Goal: Information Seeking & Learning: Learn about a topic

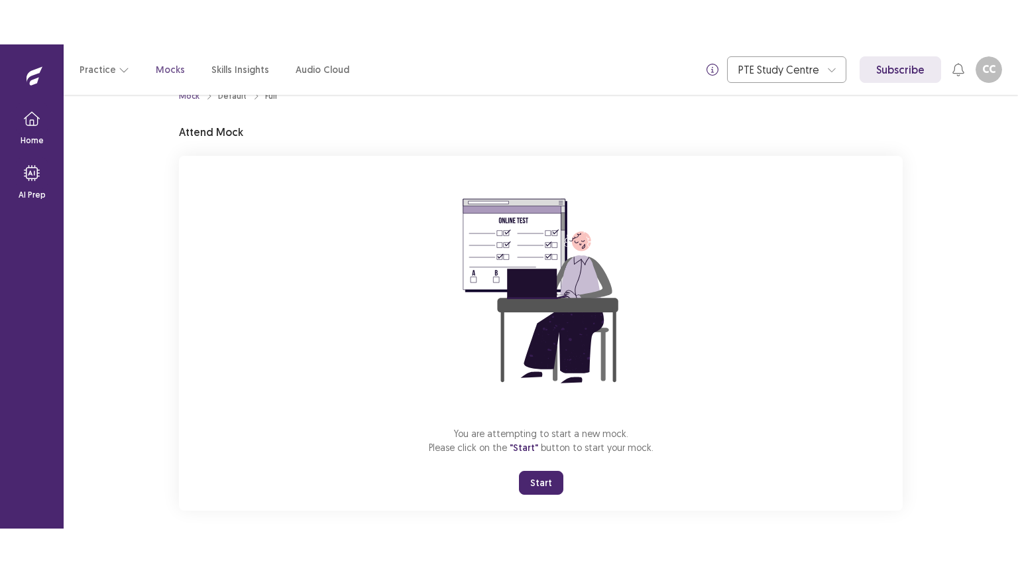
scroll to position [40, 0]
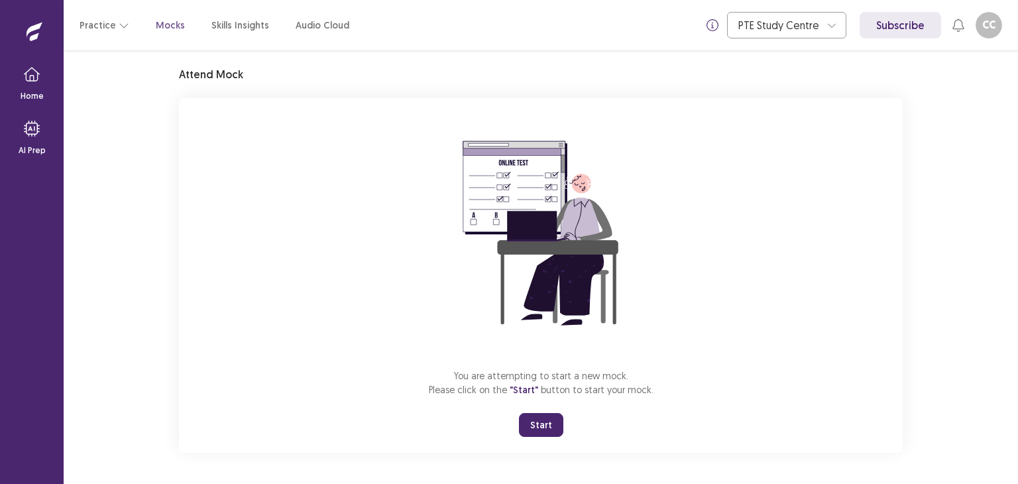
click at [544, 433] on button "Start" at bounding box center [541, 425] width 44 height 24
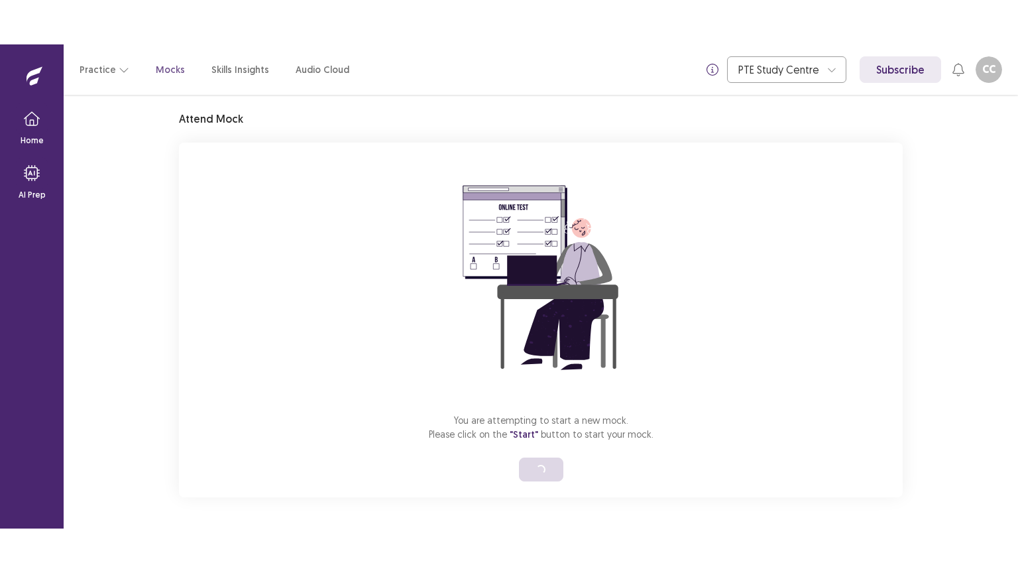
scroll to position [0, 0]
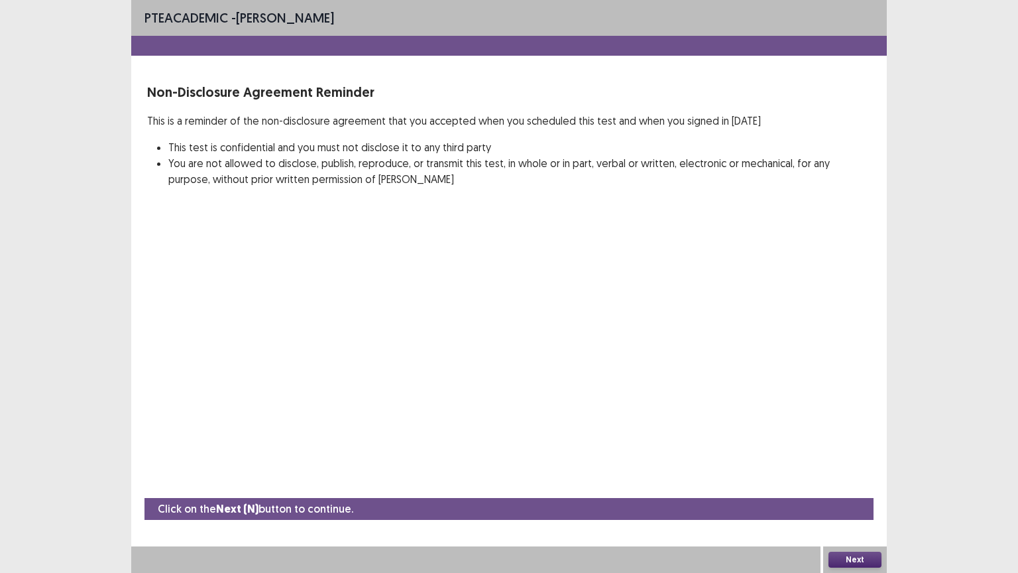
click at [859, 483] on button "Next" at bounding box center [855, 560] width 53 height 16
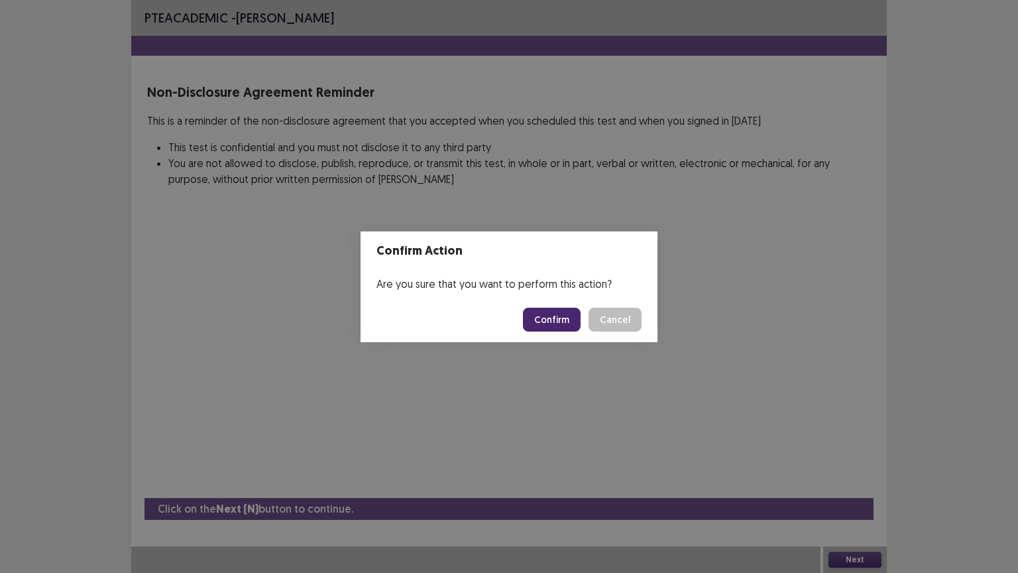
click at [572, 321] on button "Confirm" at bounding box center [552, 320] width 58 height 24
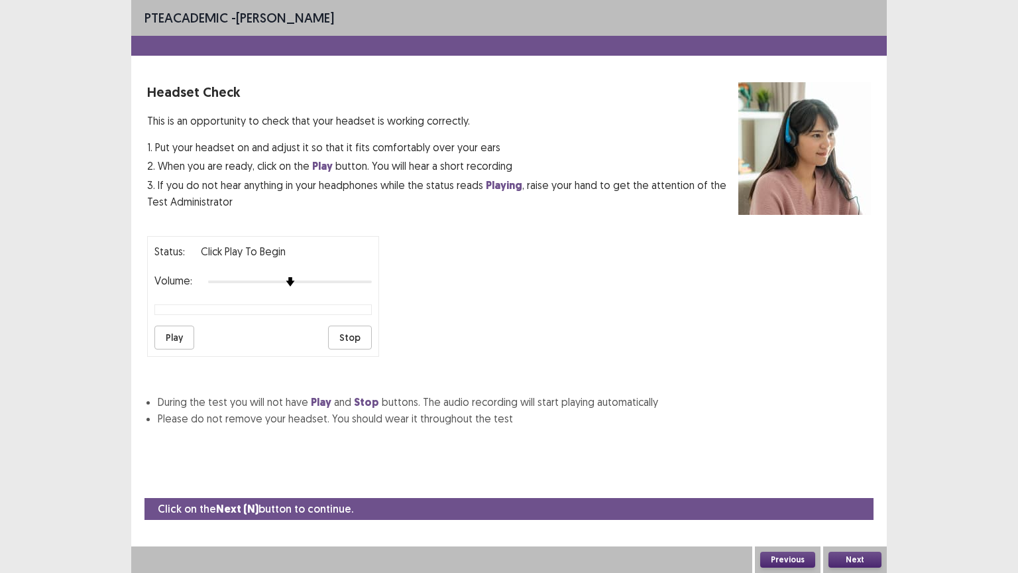
click at [158, 326] on button "Play" at bounding box center [174, 338] width 40 height 24
click at [853, 483] on button "Next" at bounding box center [855, 560] width 53 height 16
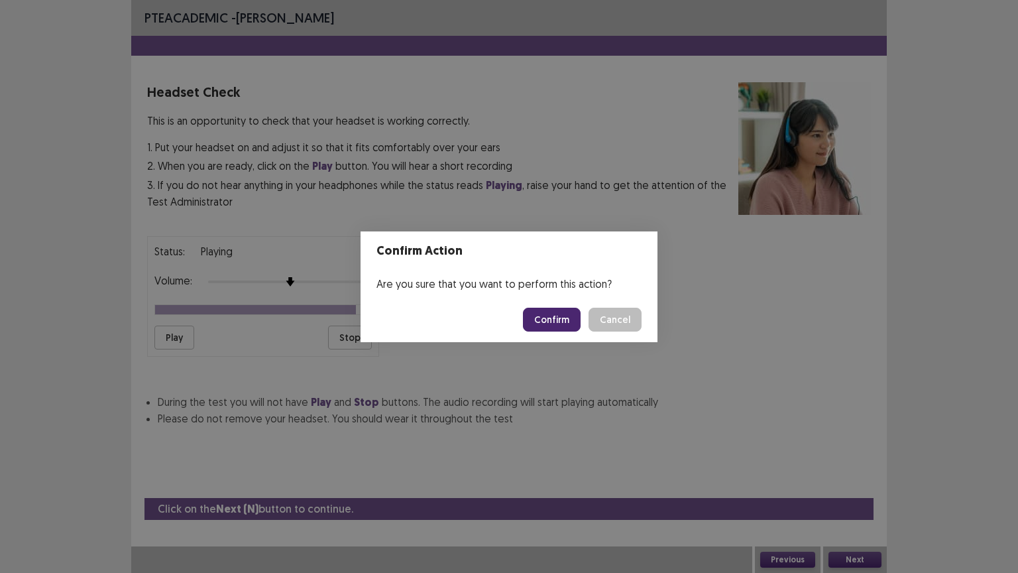
click at [568, 318] on button "Confirm" at bounding box center [552, 320] width 58 height 24
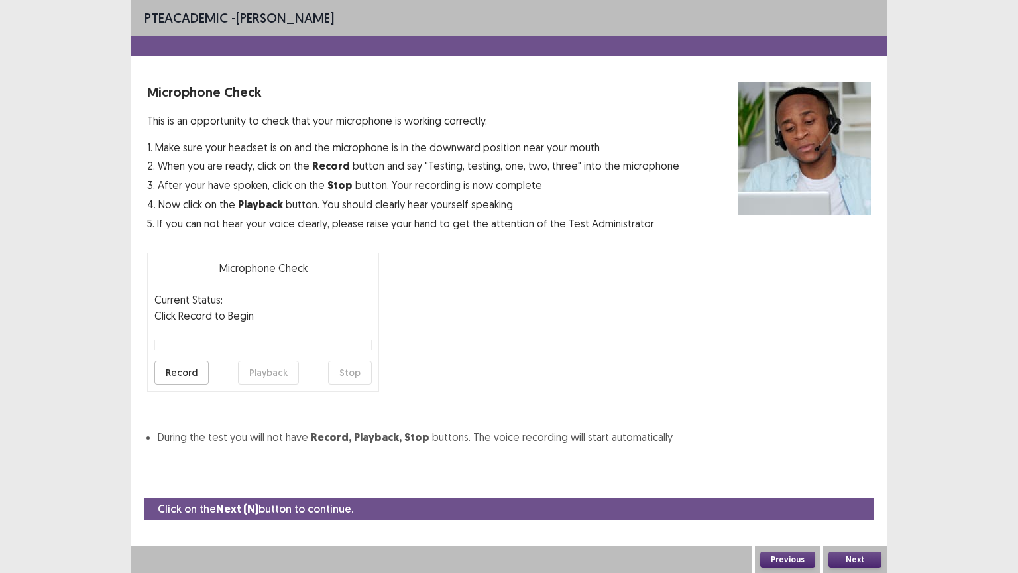
click at [168, 375] on button "Record" at bounding box center [181, 373] width 54 height 24
click at [355, 373] on button "Stop" at bounding box center [350, 373] width 44 height 24
click at [267, 371] on button "Playback" at bounding box center [268, 373] width 61 height 24
click at [865, 483] on button "Next" at bounding box center [855, 560] width 53 height 16
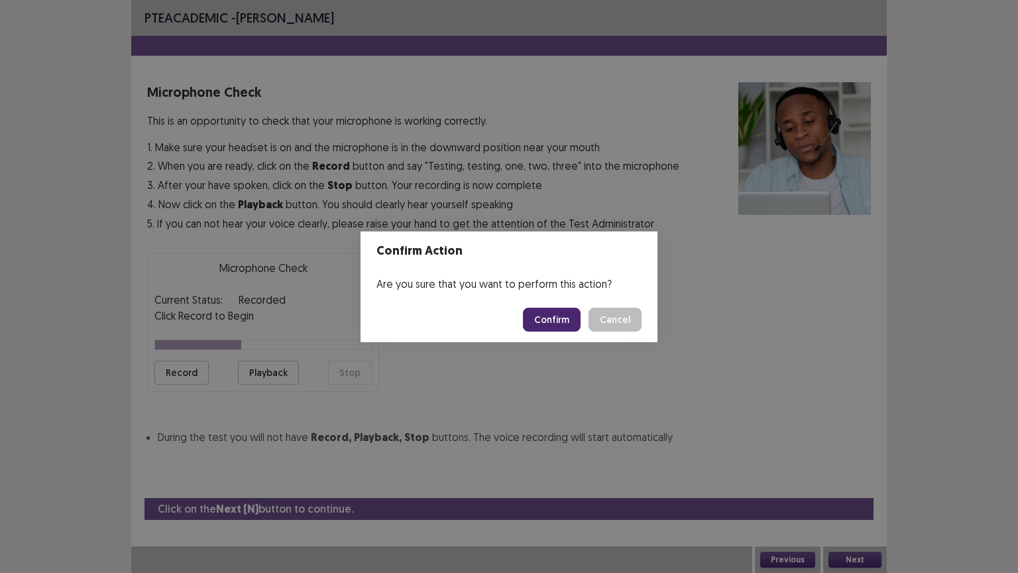
click at [550, 314] on button "Confirm" at bounding box center [552, 320] width 58 height 24
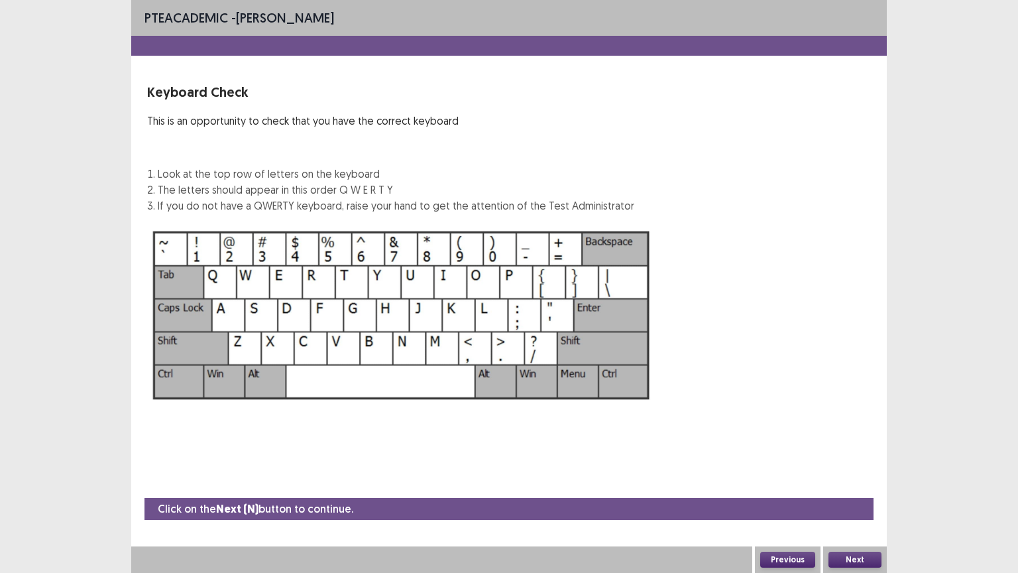
click at [847, 483] on button "Next" at bounding box center [855, 560] width 53 height 16
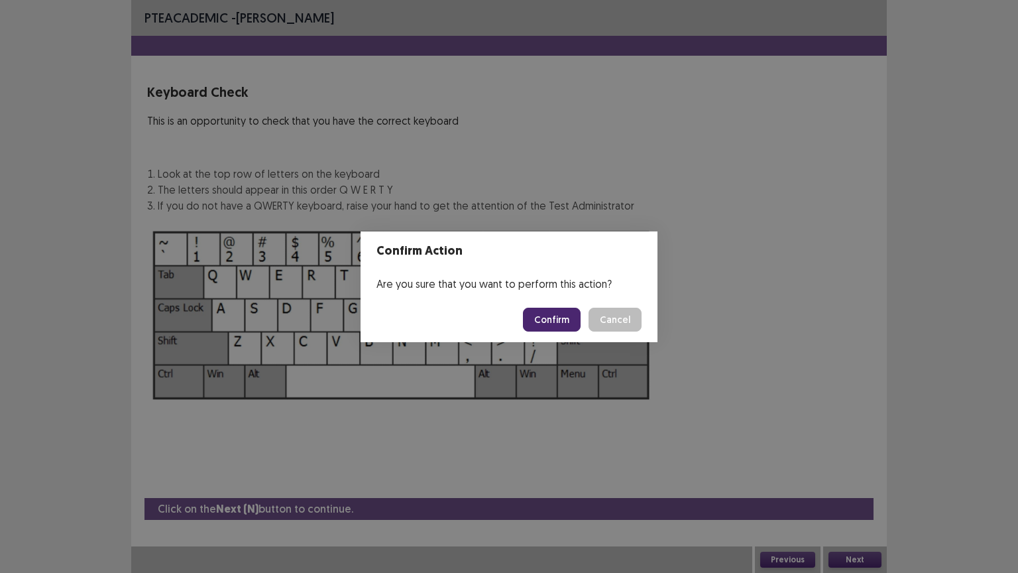
click at [568, 320] on button "Confirm" at bounding box center [552, 320] width 58 height 24
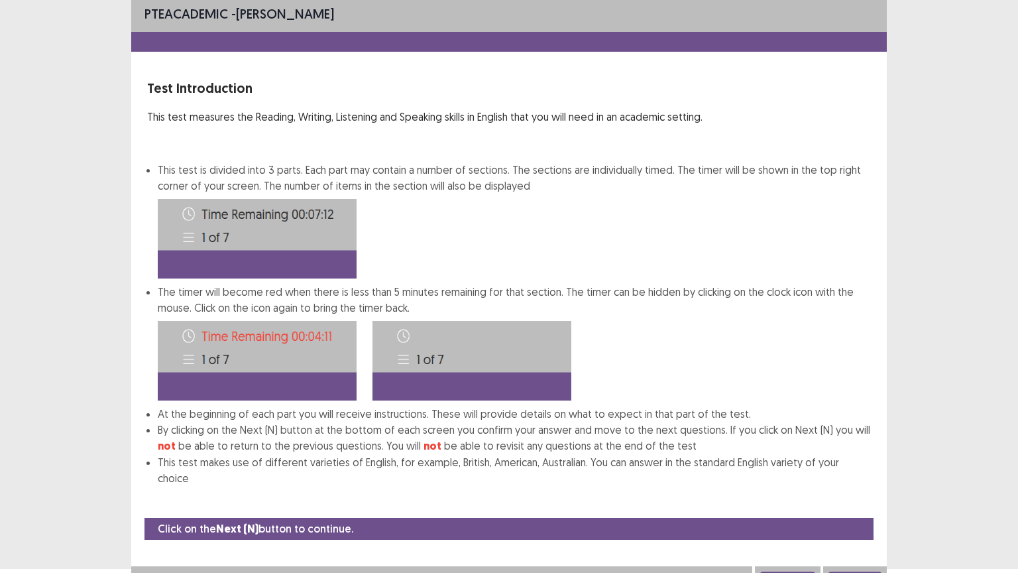
scroll to position [7, 0]
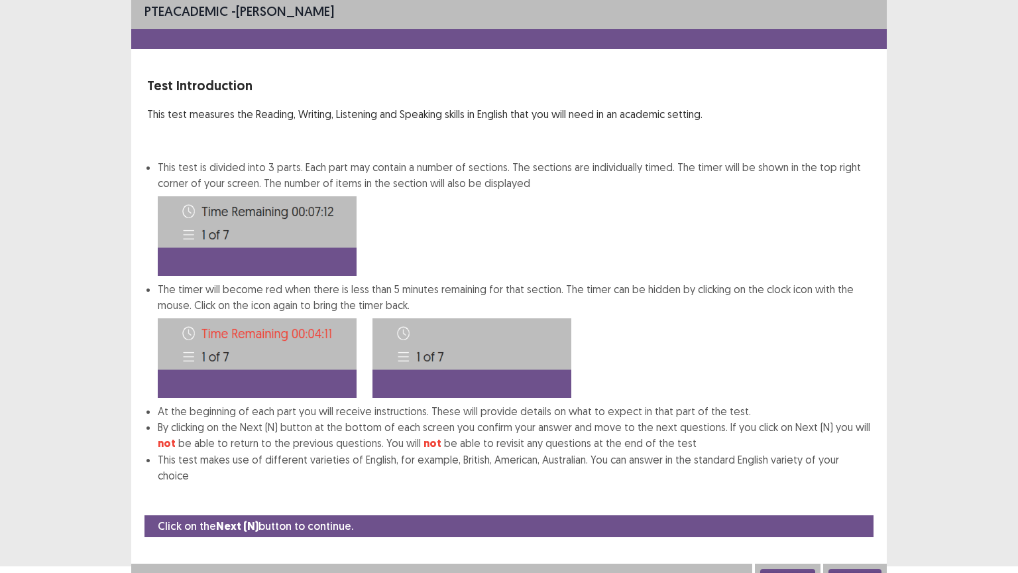
click at [848, 483] on button "Next" at bounding box center [855, 577] width 53 height 16
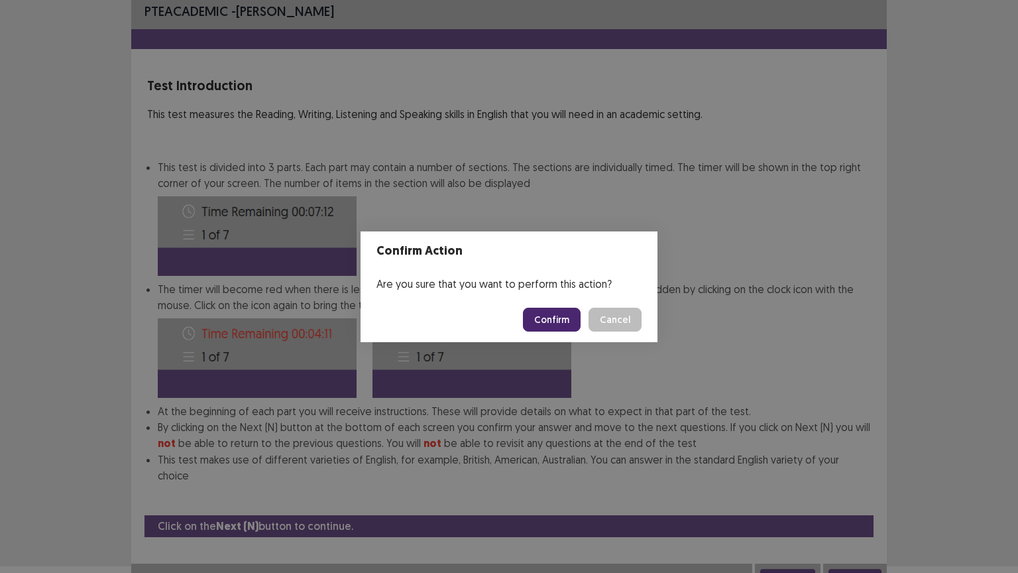
click at [568, 316] on button "Confirm" at bounding box center [552, 320] width 58 height 24
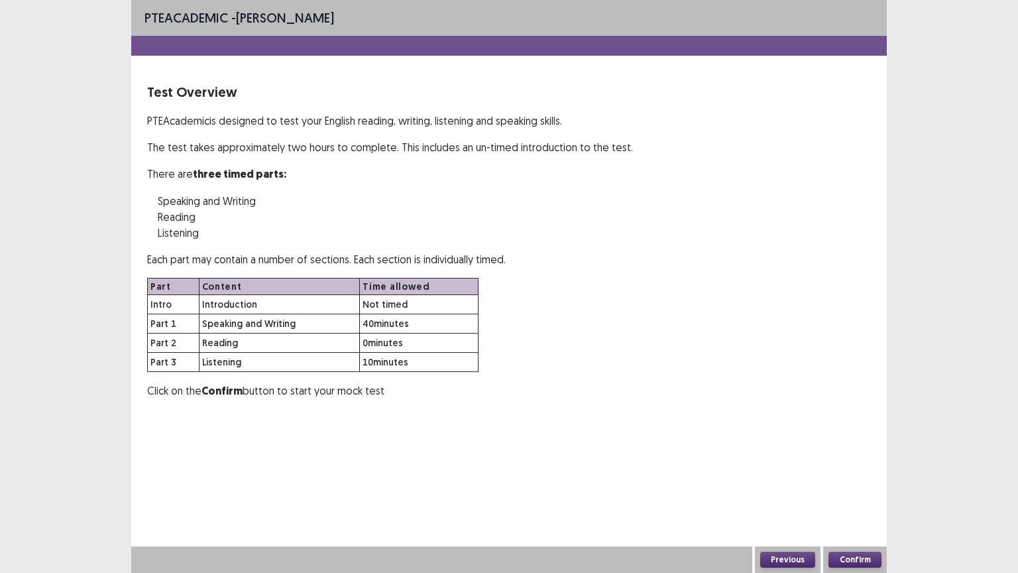
scroll to position [0, 0]
click at [857, 483] on button "Confirm" at bounding box center [855, 560] width 53 height 16
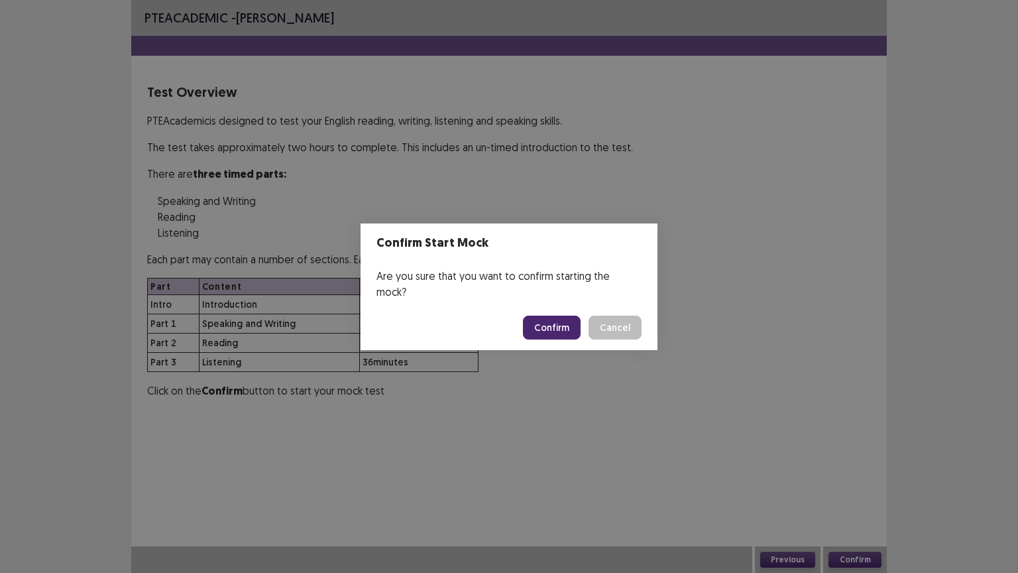
click at [566, 321] on button "Confirm" at bounding box center [552, 328] width 58 height 24
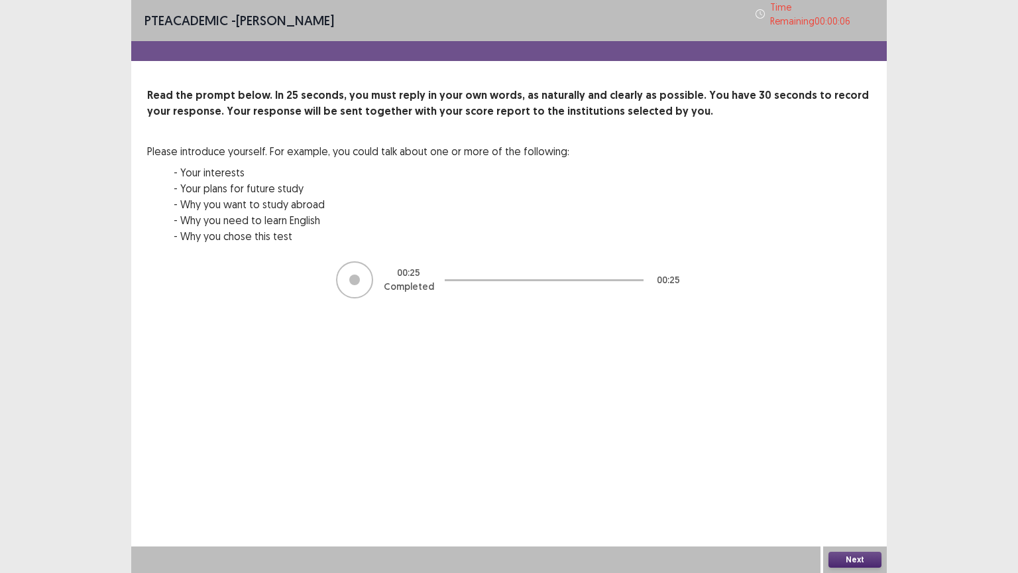
click at [869, 483] on div "Next" at bounding box center [856, 559] width 64 height 27
click at [867, 483] on button "Next" at bounding box center [855, 560] width 53 height 16
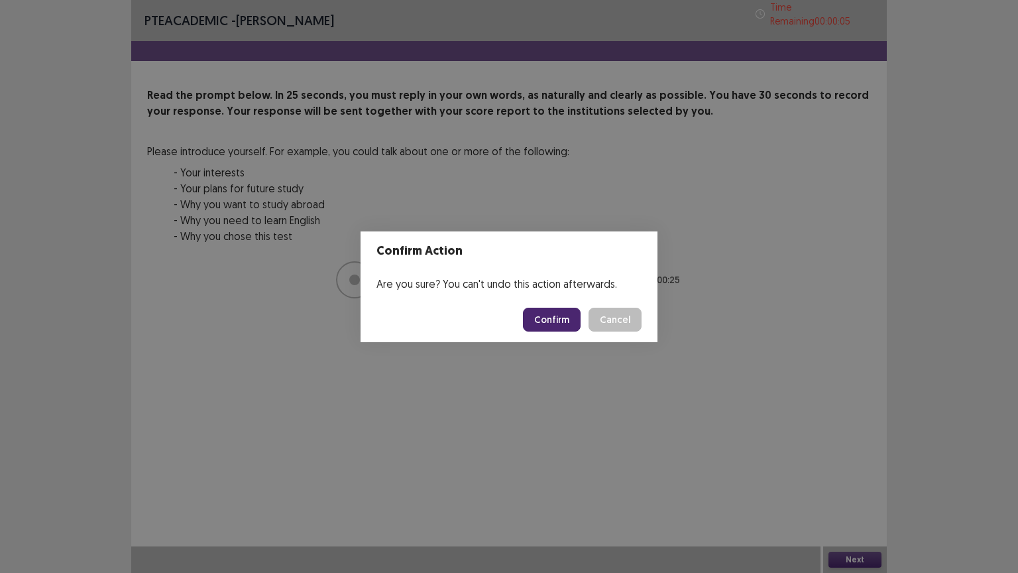
click at [571, 315] on button "Confirm" at bounding box center [552, 320] width 58 height 24
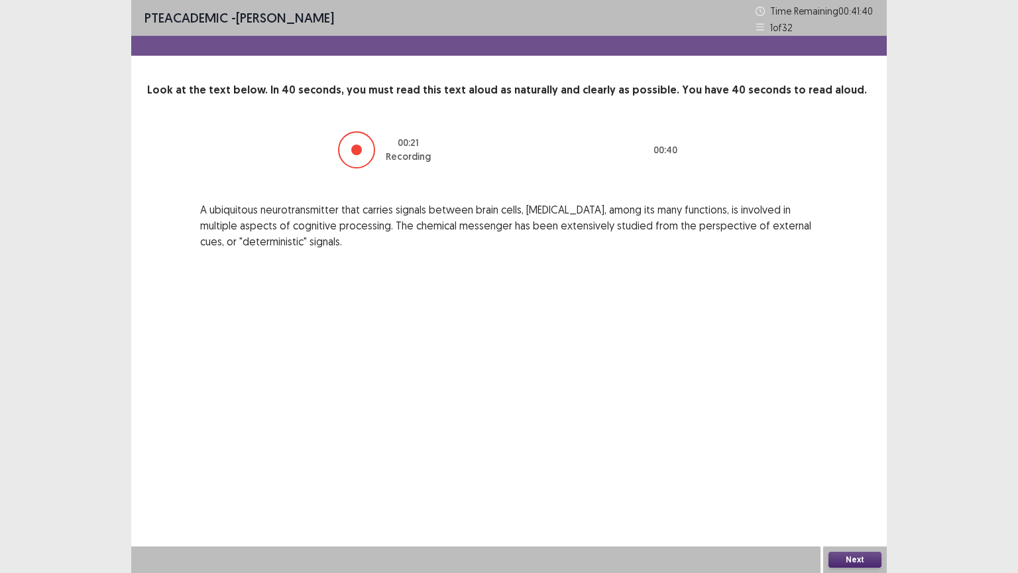
click at [865, 483] on button "Next" at bounding box center [855, 560] width 53 height 16
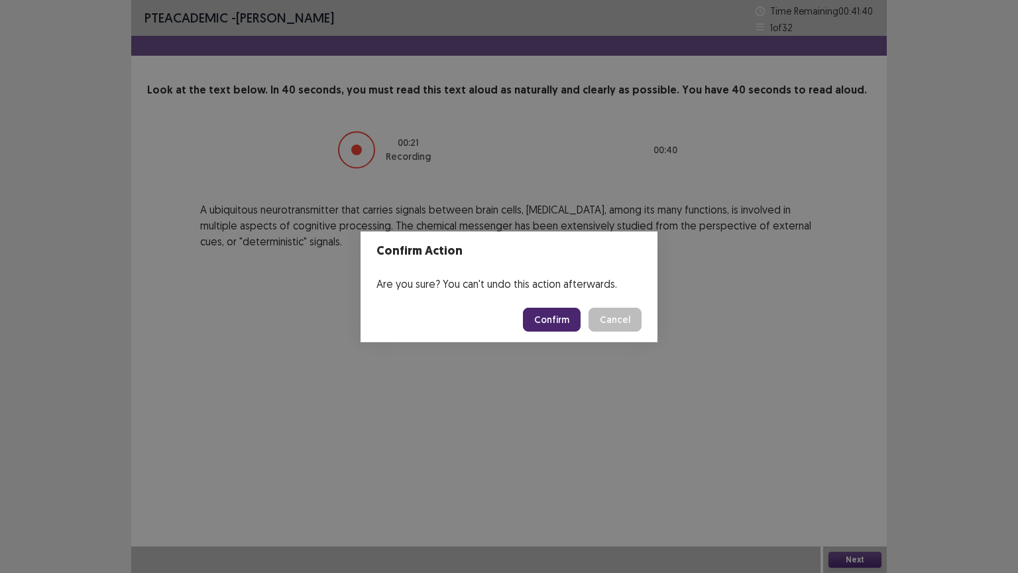
click at [561, 322] on button "Confirm" at bounding box center [552, 320] width 58 height 24
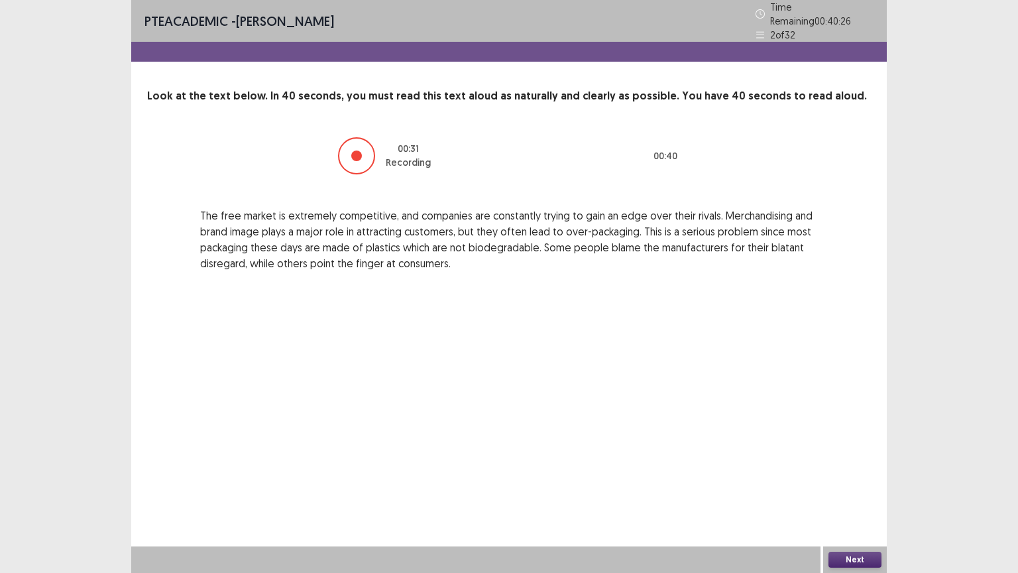
click at [873, 483] on button "Next" at bounding box center [855, 560] width 53 height 16
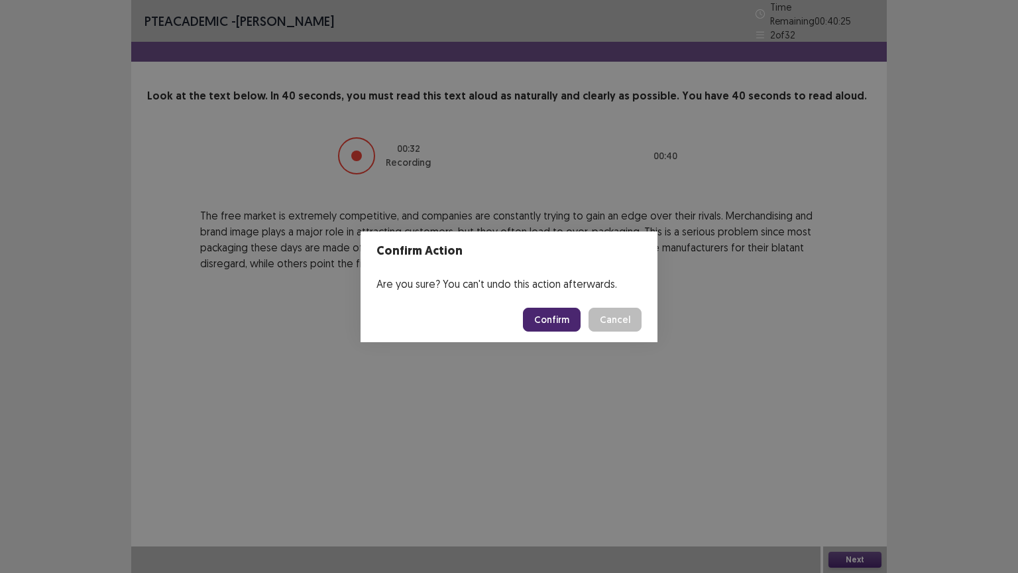
click at [556, 314] on button "Confirm" at bounding box center [552, 320] width 58 height 24
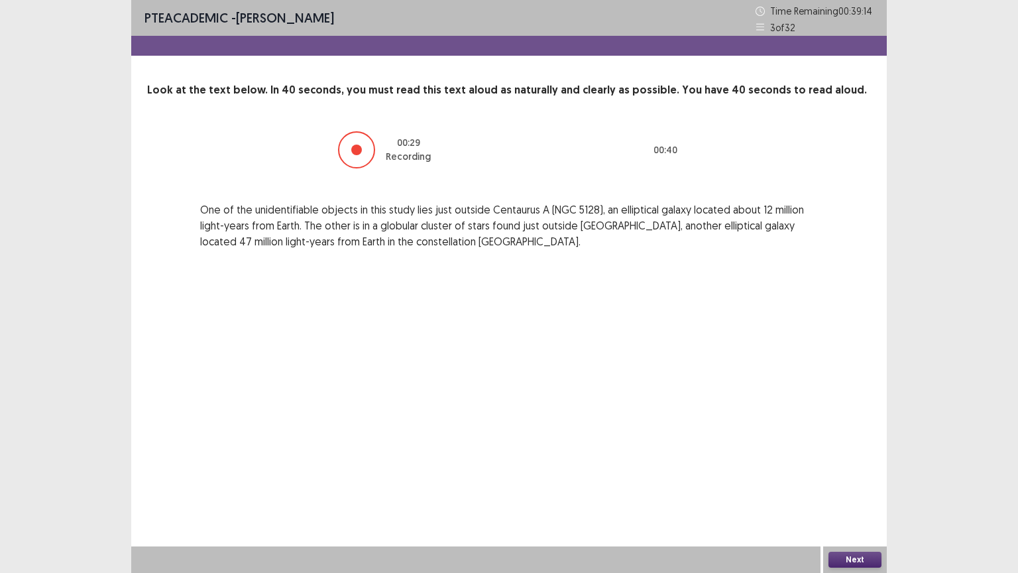
click at [843, 483] on button "Next" at bounding box center [855, 560] width 53 height 16
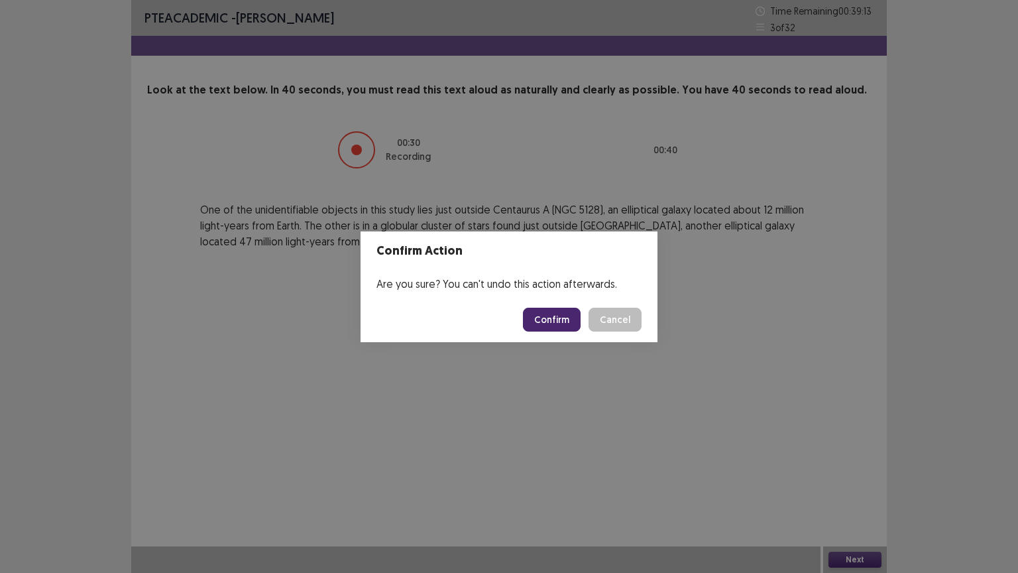
click at [556, 310] on button "Confirm" at bounding box center [552, 320] width 58 height 24
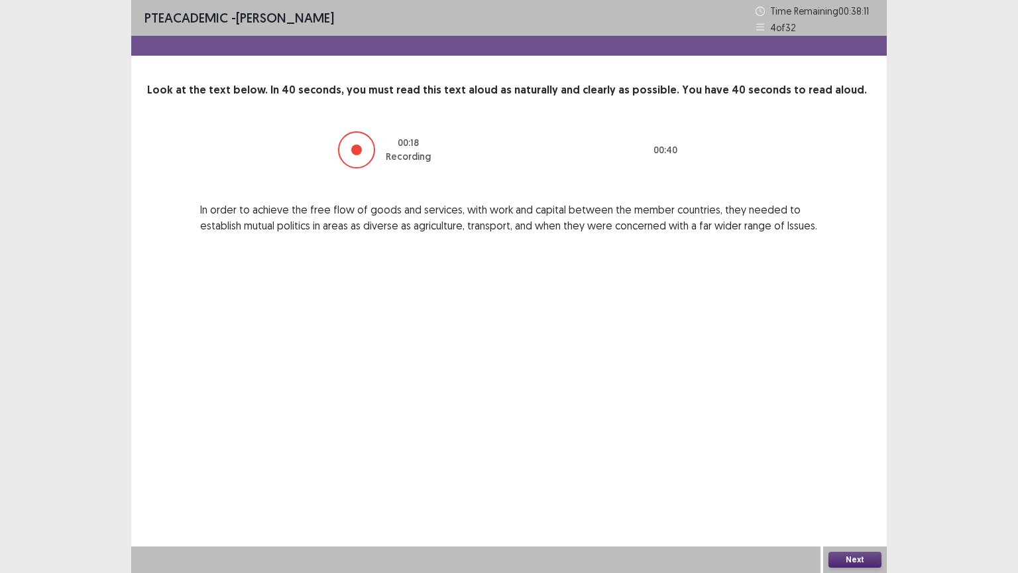
click at [869, 483] on button "Next" at bounding box center [855, 560] width 53 height 16
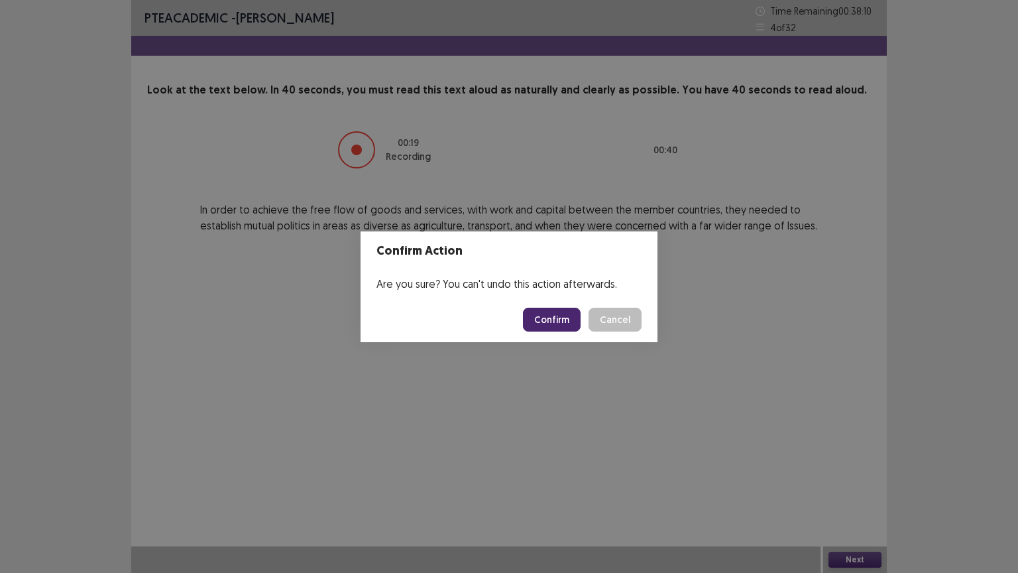
click at [568, 313] on button "Confirm" at bounding box center [552, 320] width 58 height 24
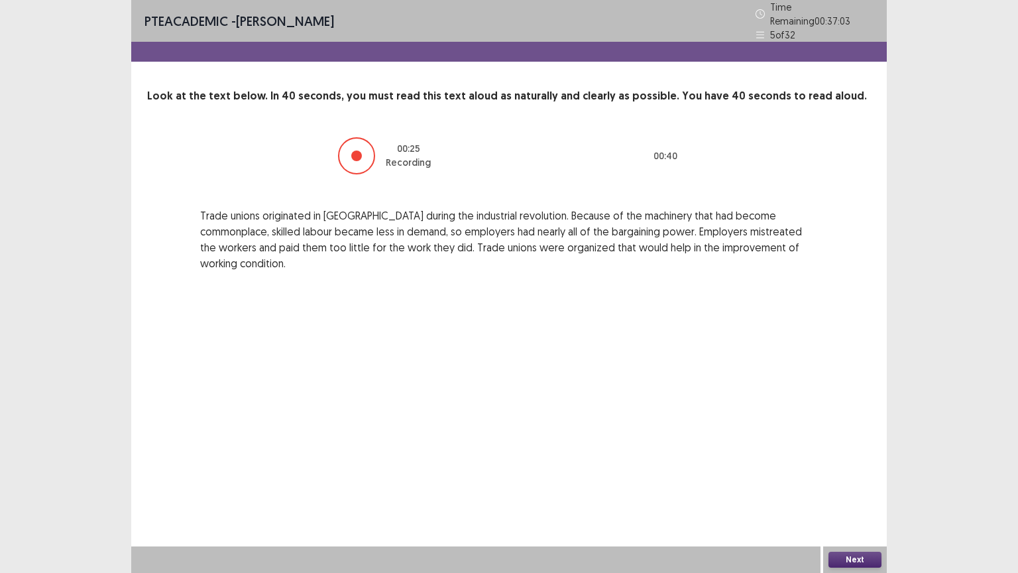
click at [851, 483] on button "Next" at bounding box center [855, 560] width 53 height 16
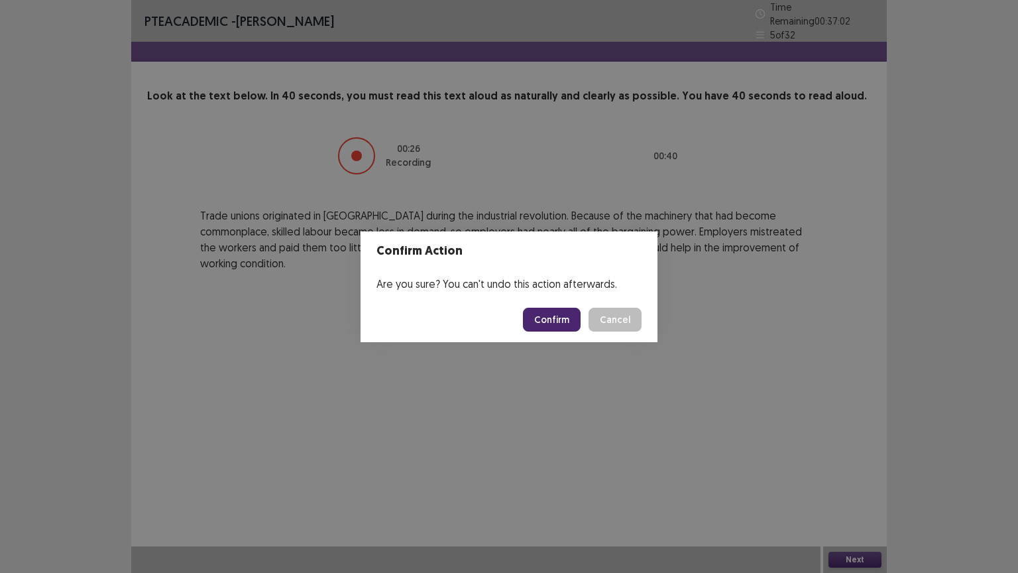
click at [540, 324] on button "Confirm" at bounding box center [552, 320] width 58 height 24
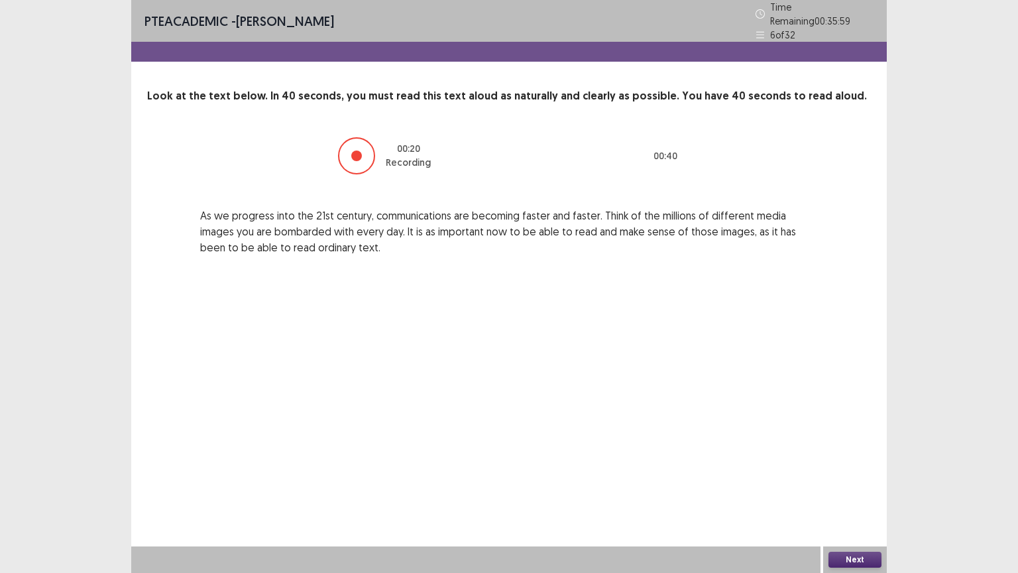
click at [857, 483] on button "Next" at bounding box center [855, 560] width 53 height 16
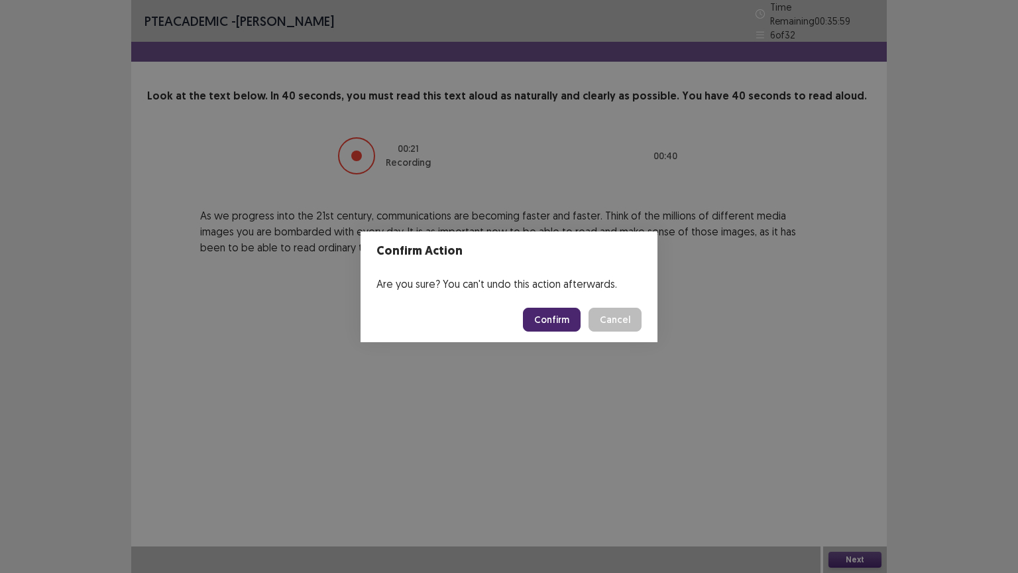
click at [562, 320] on button "Confirm" at bounding box center [552, 320] width 58 height 24
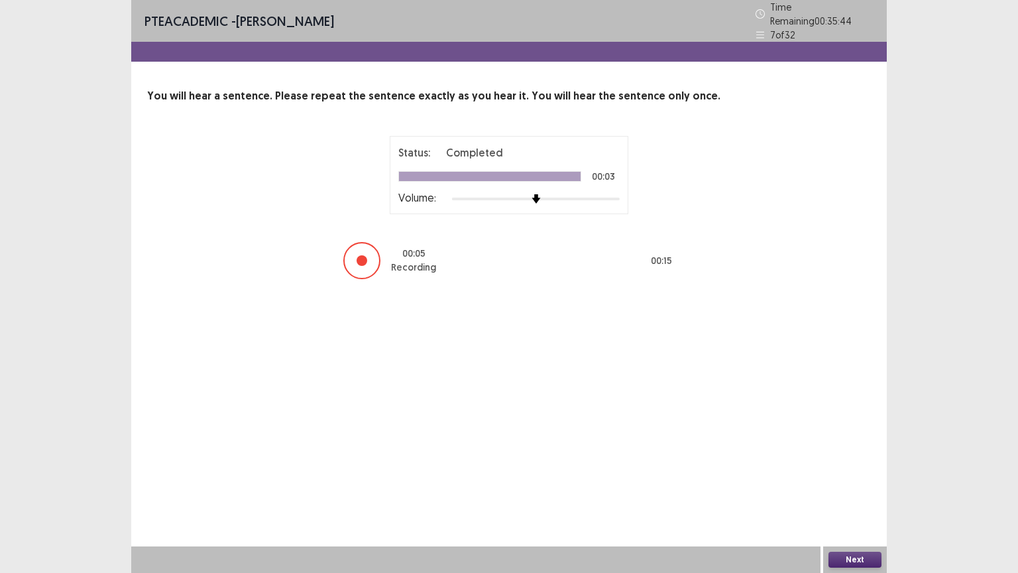
click at [870, 483] on button "Next" at bounding box center [855, 560] width 53 height 16
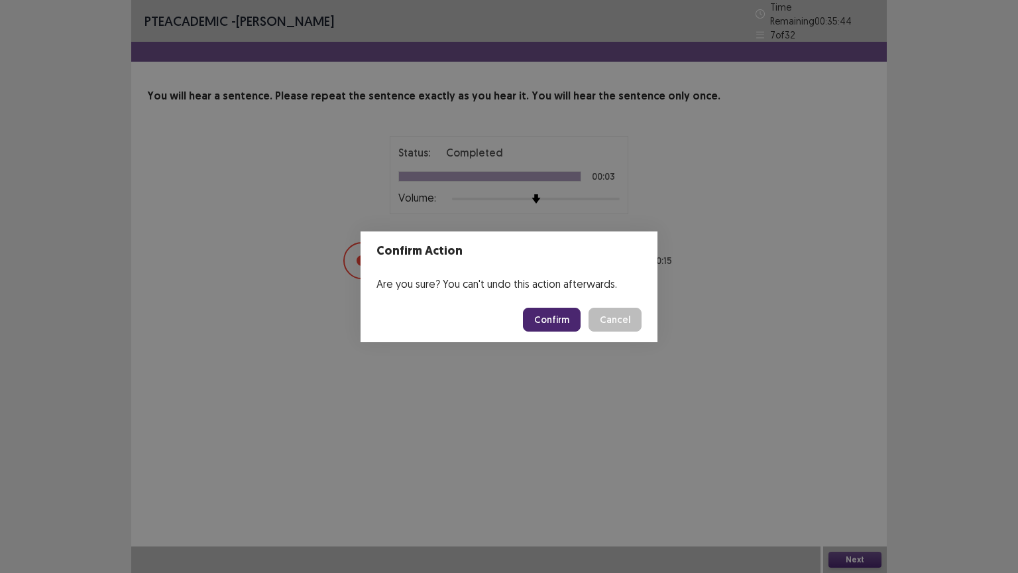
click at [572, 315] on button "Confirm" at bounding box center [552, 320] width 58 height 24
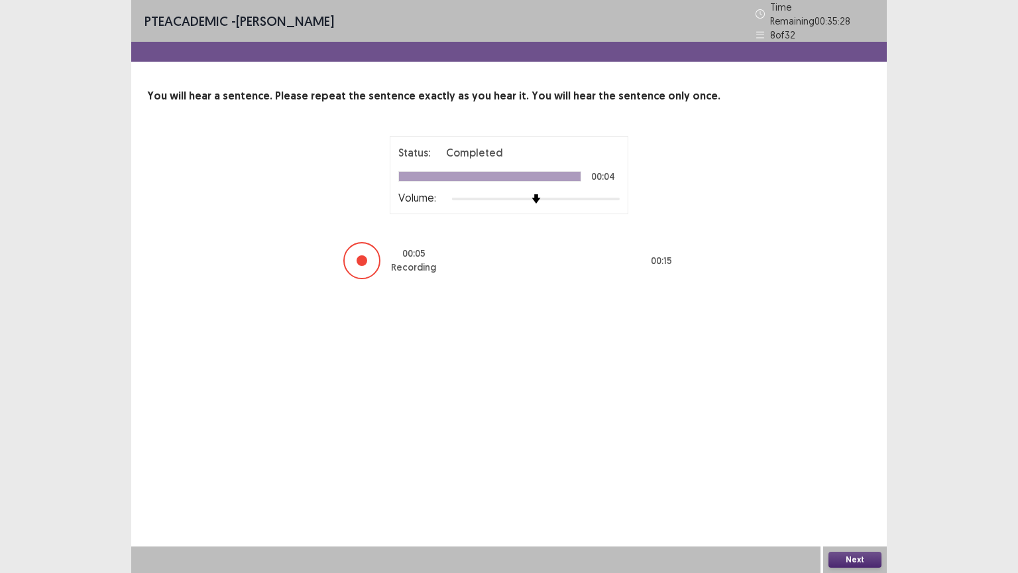
click at [878, 483] on button "Next" at bounding box center [855, 560] width 53 height 16
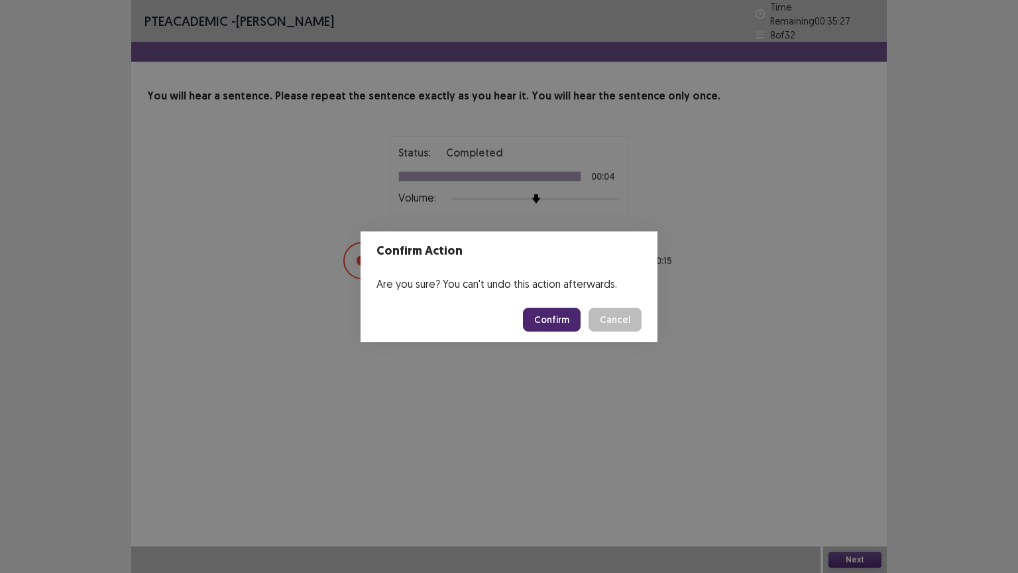
click at [561, 316] on button "Confirm" at bounding box center [552, 320] width 58 height 24
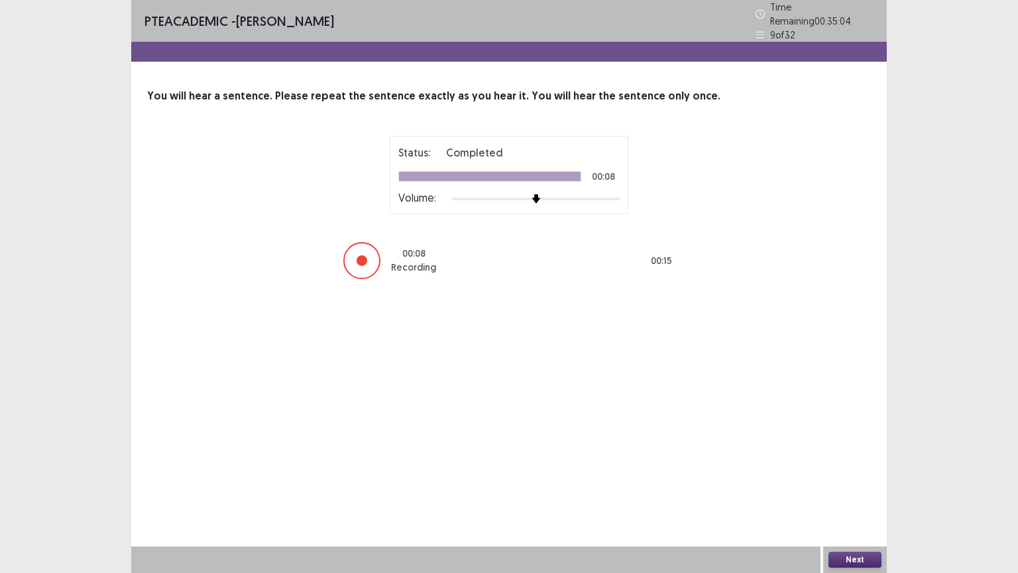
click at [870, 483] on button "Next" at bounding box center [855, 560] width 53 height 16
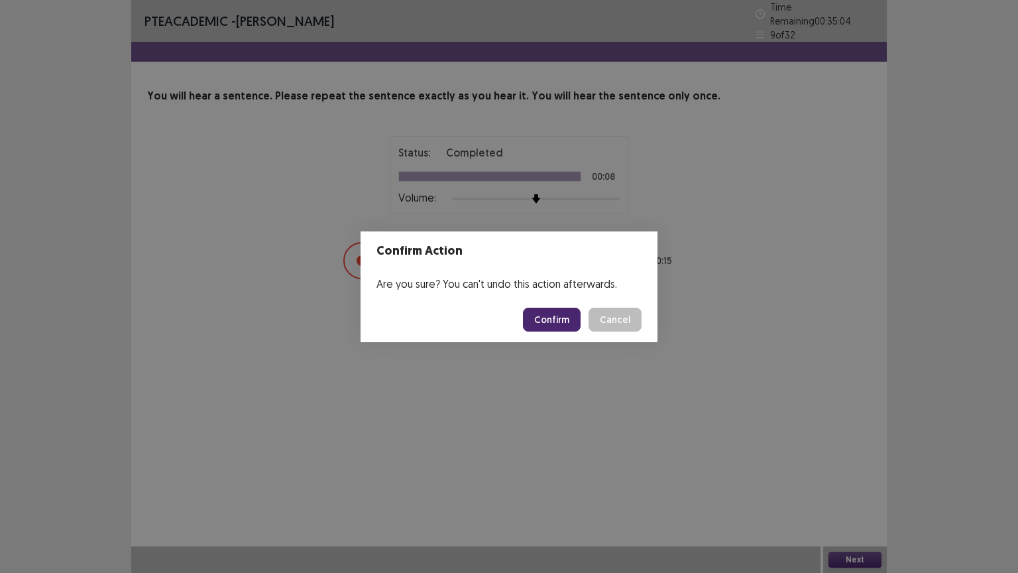
click at [542, 312] on button "Confirm" at bounding box center [552, 320] width 58 height 24
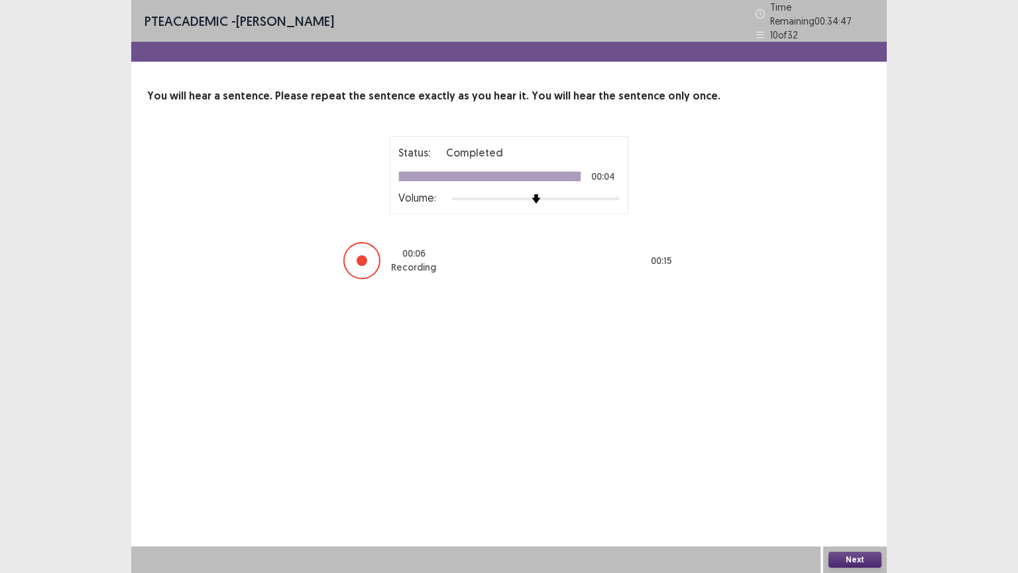
click at [851, 483] on button "Next" at bounding box center [855, 560] width 53 height 16
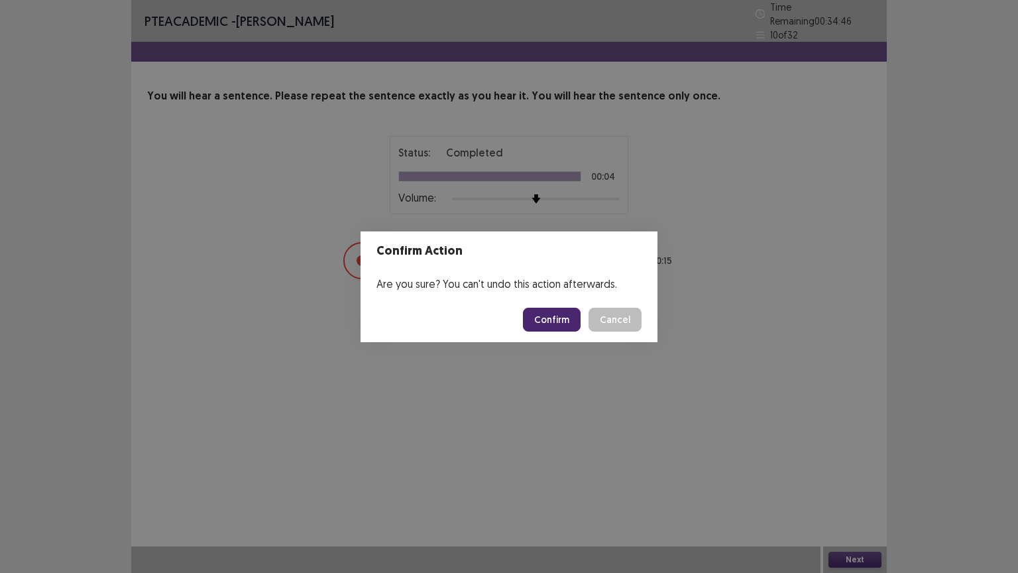
click at [542, 313] on button "Confirm" at bounding box center [552, 320] width 58 height 24
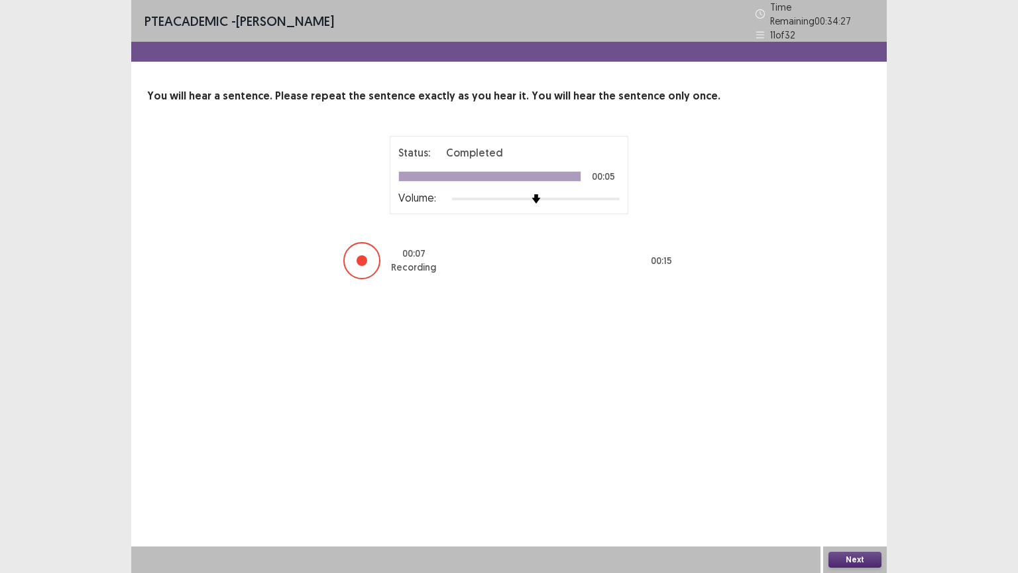
click at [867, 483] on button "Next" at bounding box center [855, 560] width 53 height 16
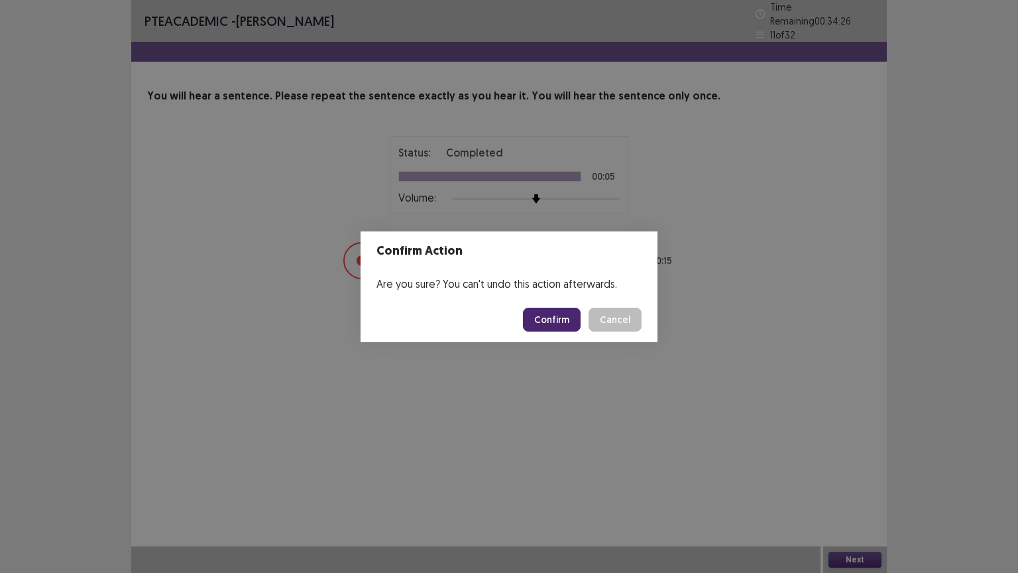
click at [561, 322] on button "Confirm" at bounding box center [552, 320] width 58 height 24
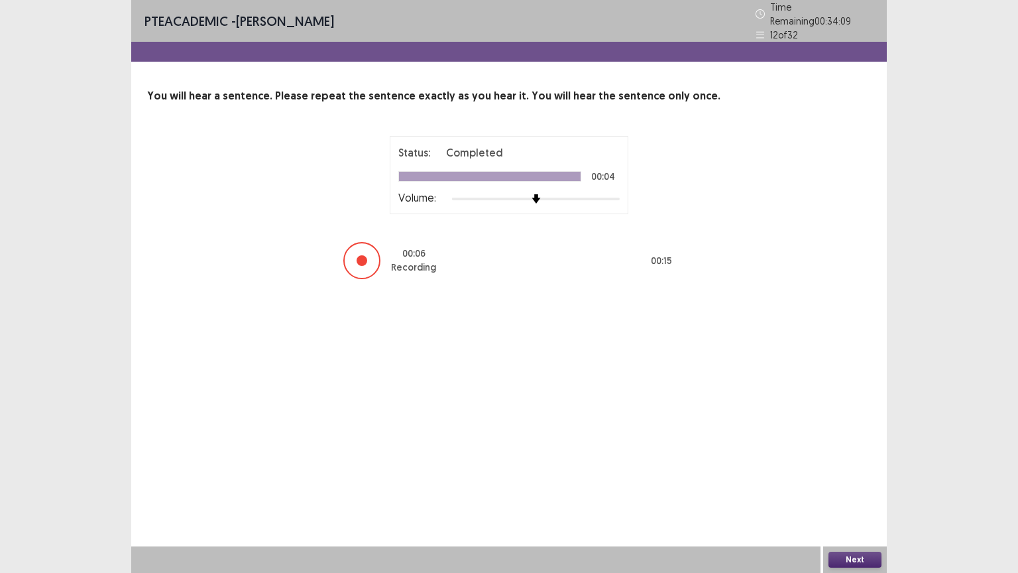
click at [873, 483] on button "Next" at bounding box center [855, 560] width 53 height 16
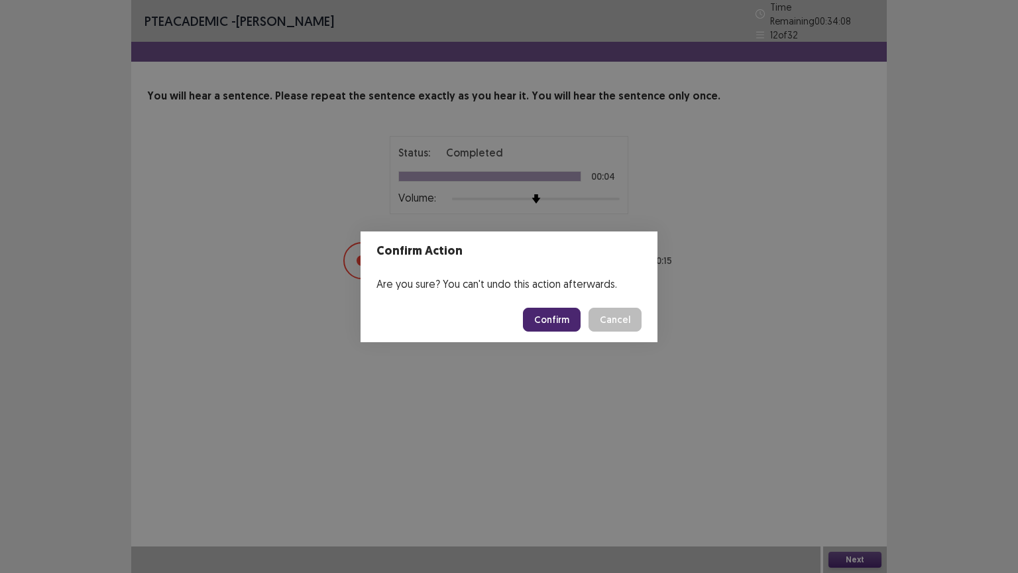
click at [574, 324] on button "Confirm" at bounding box center [552, 320] width 58 height 24
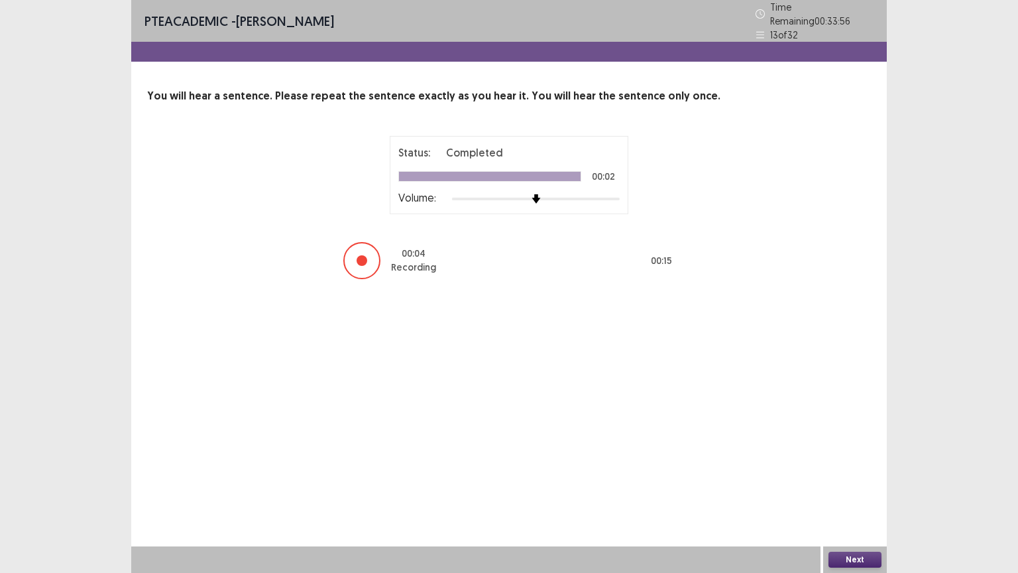
click at [860, 483] on button "Next" at bounding box center [855, 560] width 53 height 16
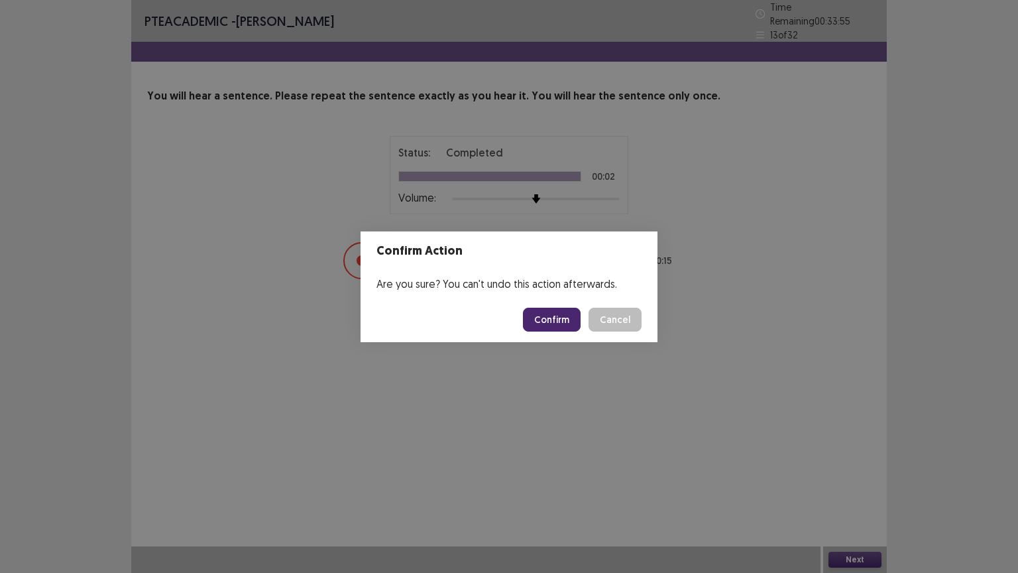
click at [536, 306] on footer "Confirm Cancel" at bounding box center [509, 319] width 297 height 45
click at [550, 313] on button "Confirm" at bounding box center [552, 320] width 58 height 24
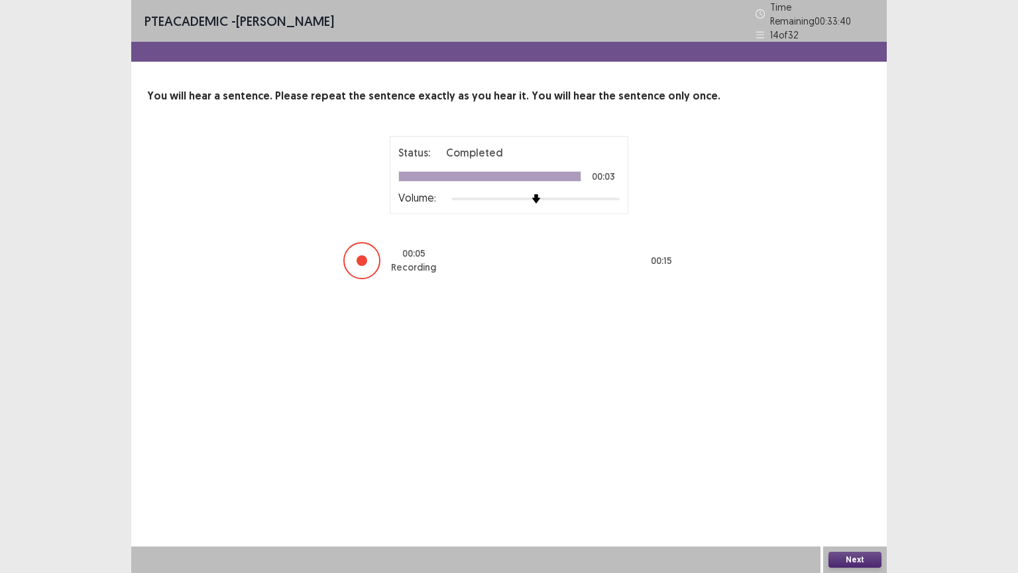
click at [847, 483] on button "Next" at bounding box center [855, 560] width 53 height 16
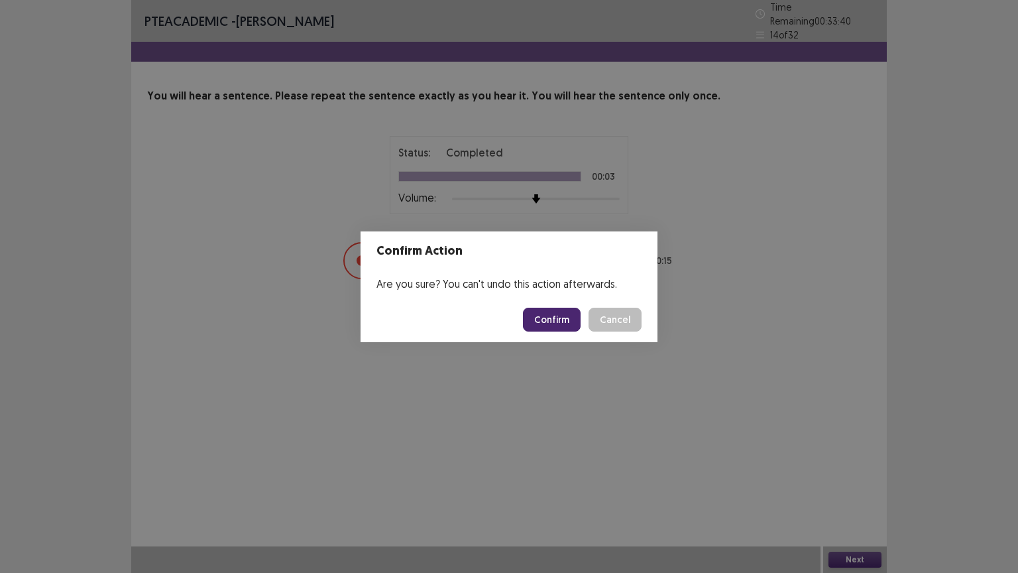
click at [557, 312] on button "Confirm" at bounding box center [552, 320] width 58 height 24
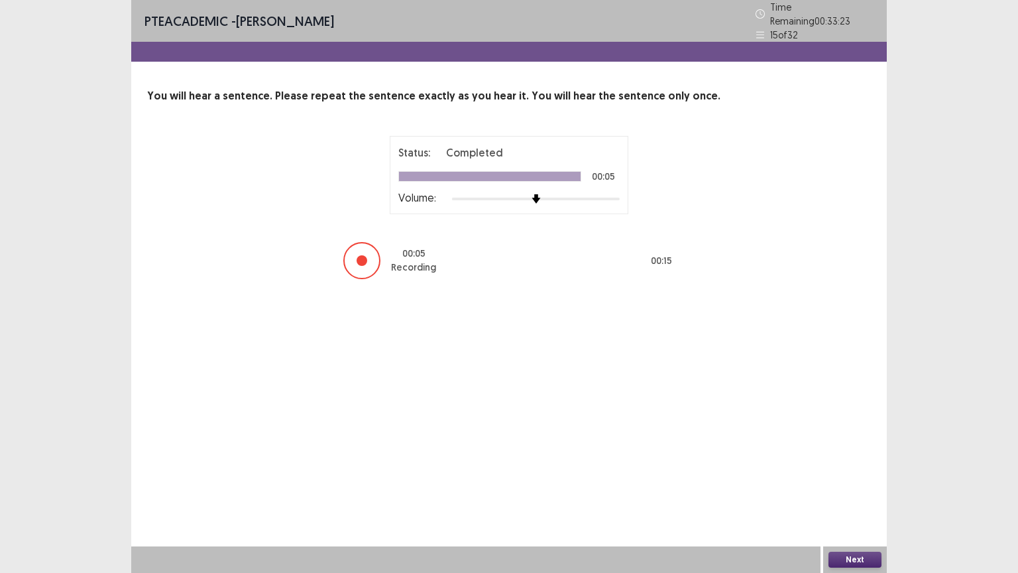
click at [852, 483] on button "Next" at bounding box center [855, 560] width 53 height 16
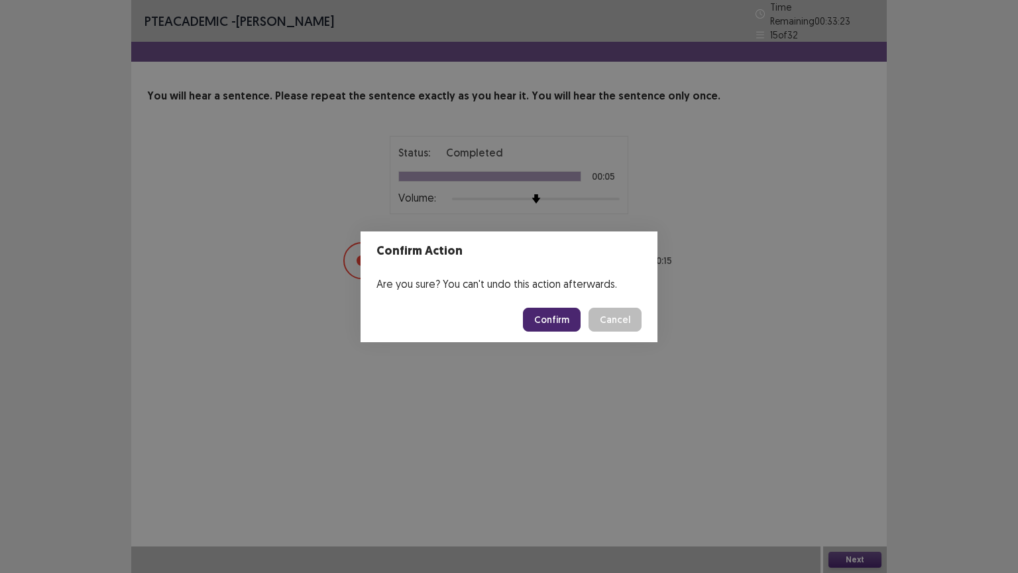
click at [554, 312] on button "Confirm" at bounding box center [552, 320] width 58 height 24
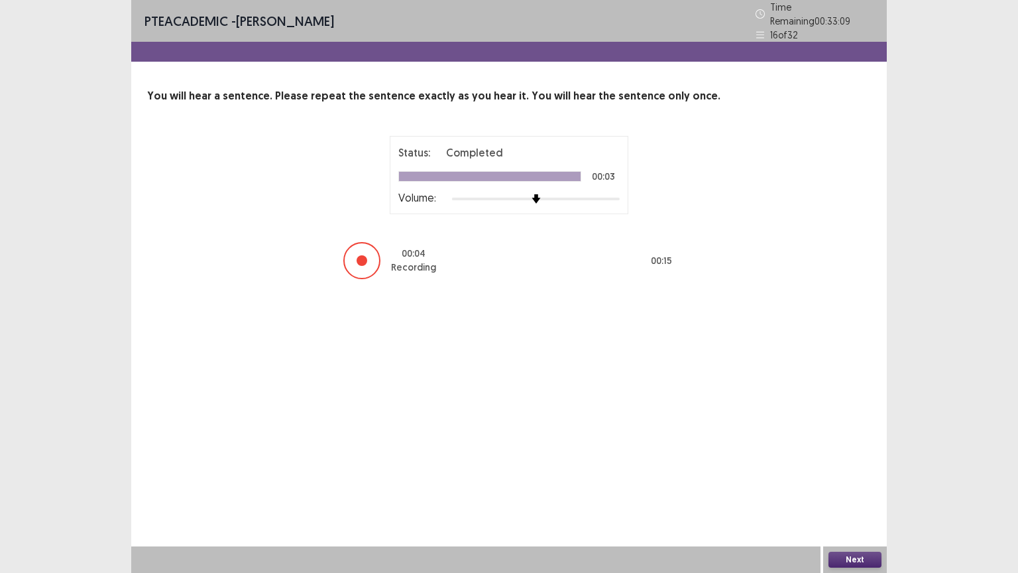
click at [851, 483] on button "Next" at bounding box center [855, 560] width 53 height 16
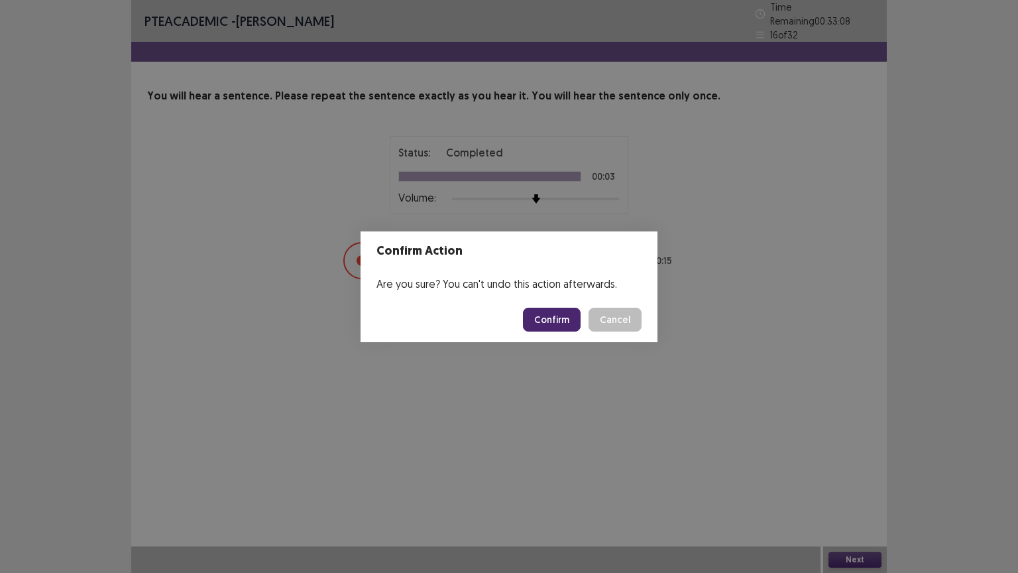
click at [534, 318] on button "Confirm" at bounding box center [552, 320] width 58 height 24
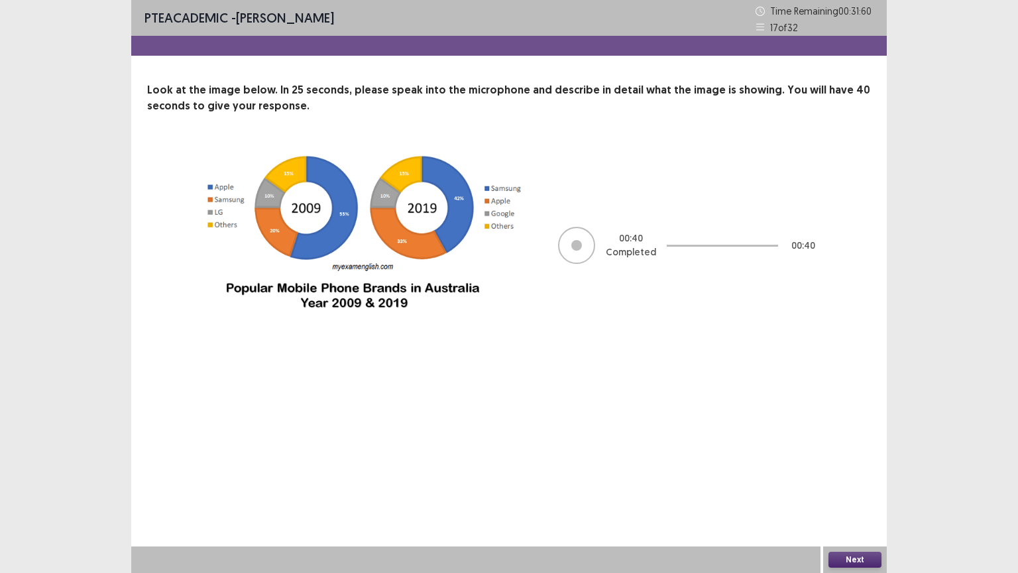
click at [859, 483] on button "Next" at bounding box center [855, 560] width 53 height 16
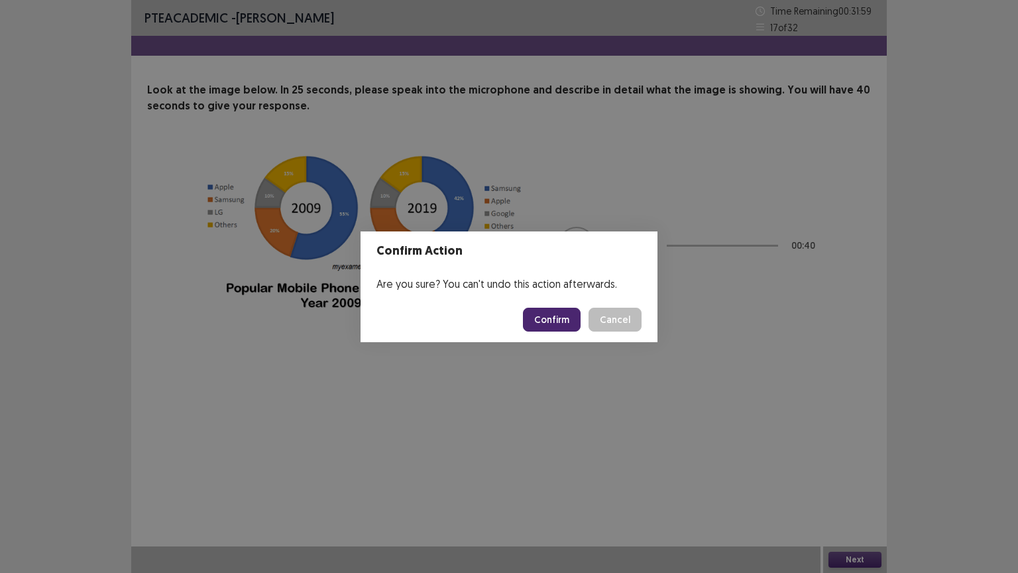
click at [552, 318] on button "Confirm" at bounding box center [552, 320] width 58 height 24
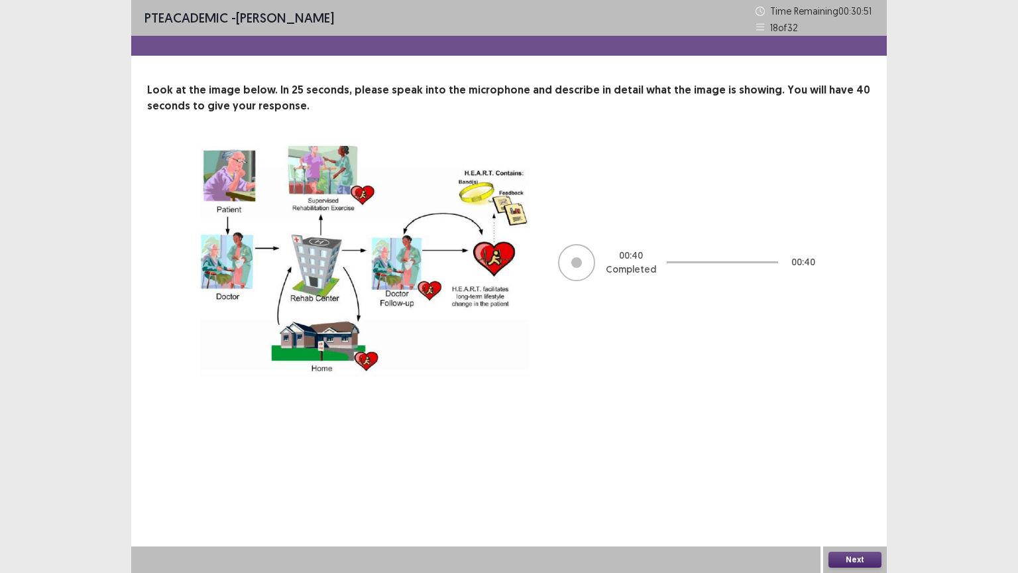
click at [874, 483] on button "Next" at bounding box center [855, 560] width 53 height 16
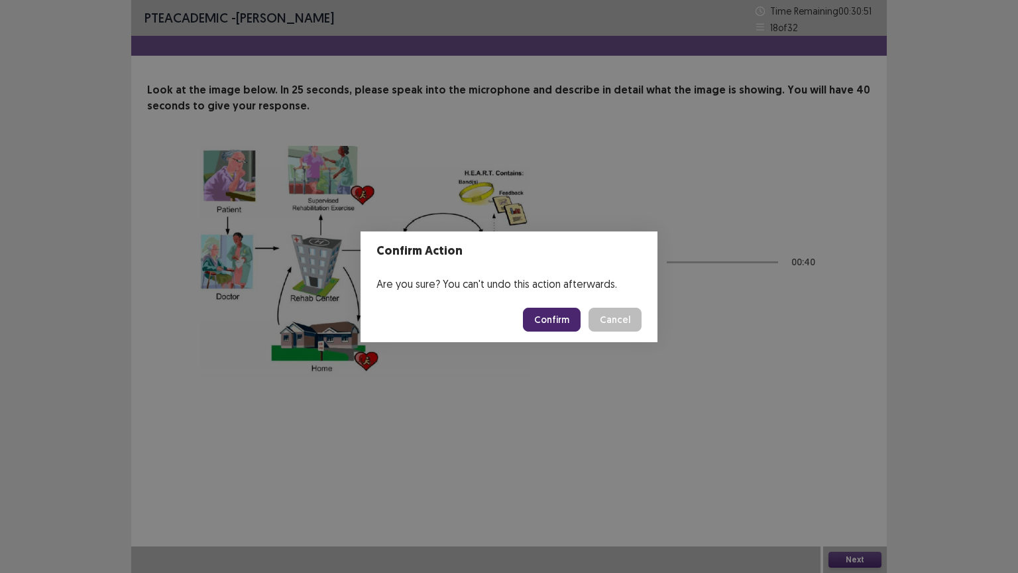
click at [538, 321] on button "Confirm" at bounding box center [552, 320] width 58 height 24
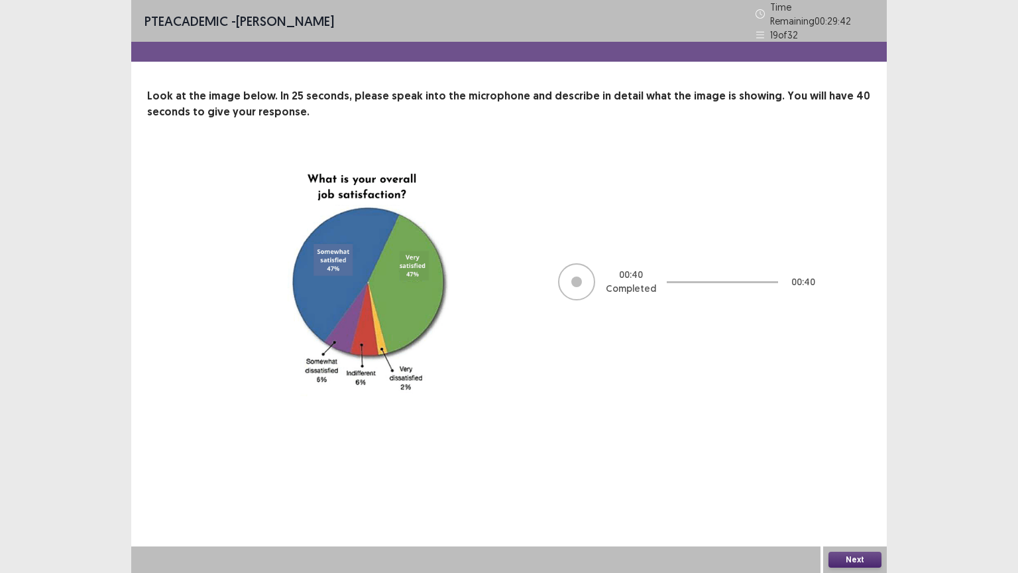
click at [865, 483] on div "Next" at bounding box center [856, 559] width 64 height 27
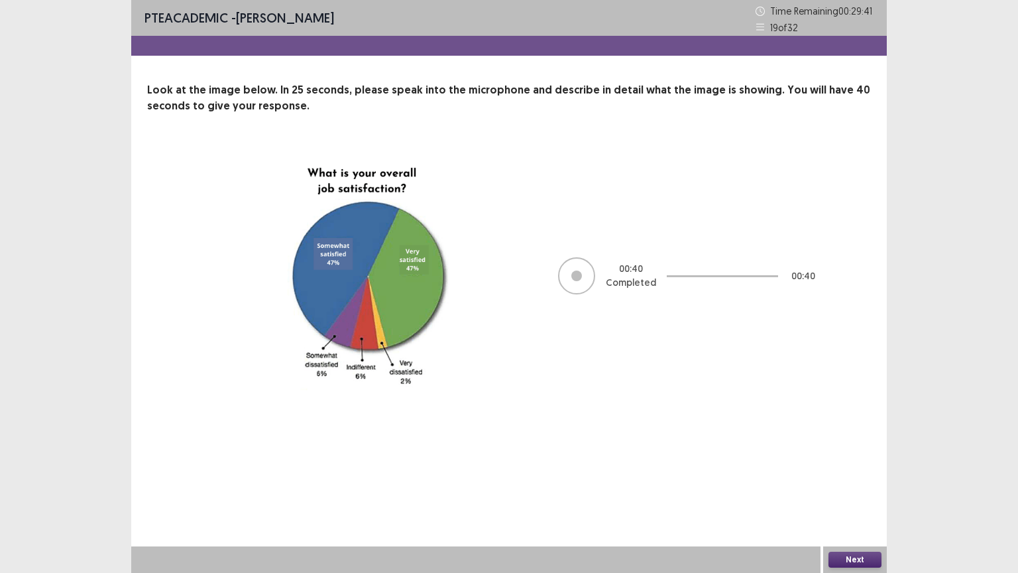
click at [863, 483] on button "Next" at bounding box center [855, 560] width 53 height 16
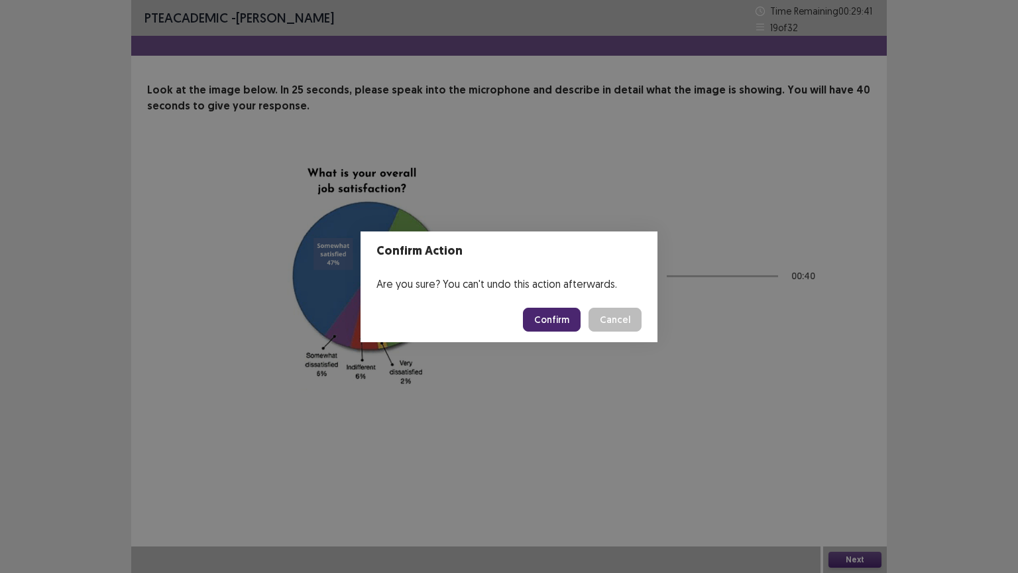
click at [542, 318] on button "Confirm" at bounding box center [552, 320] width 58 height 24
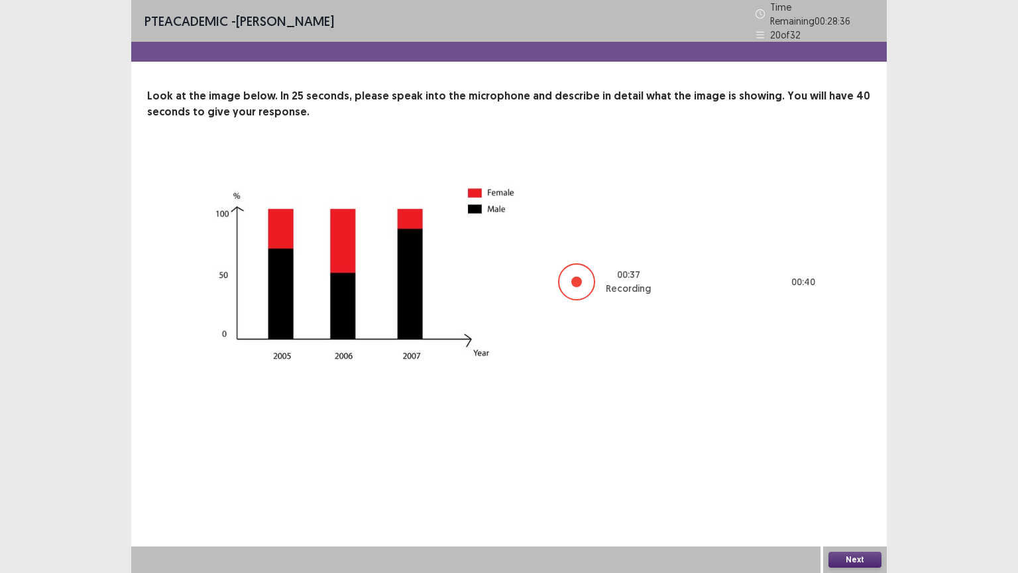
click at [879, 483] on button "Next" at bounding box center [855, 560] width 53 height 16
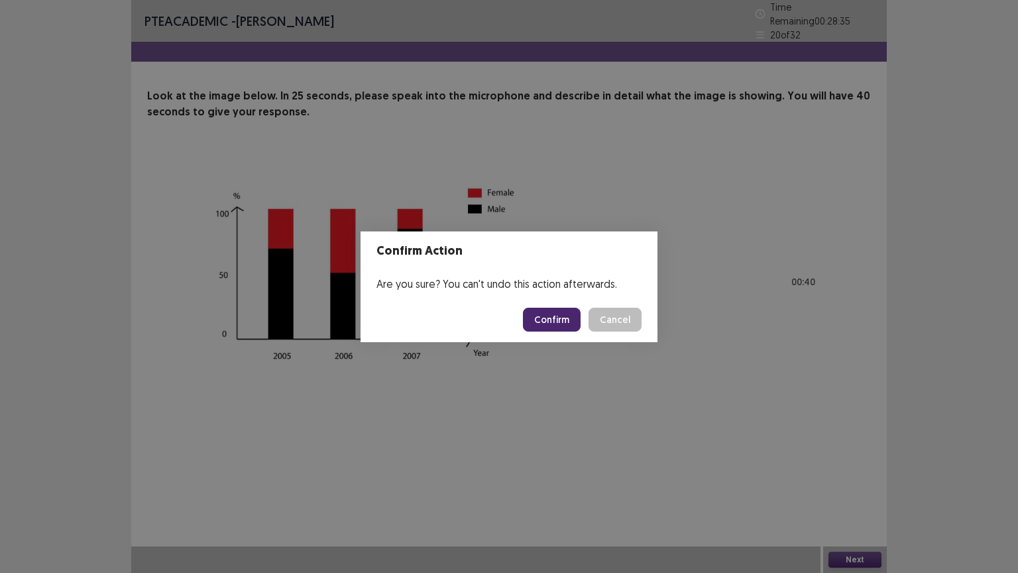
click at [536, 316] on button "Confirm" at bounding box center [552, 320] width 58 height 24
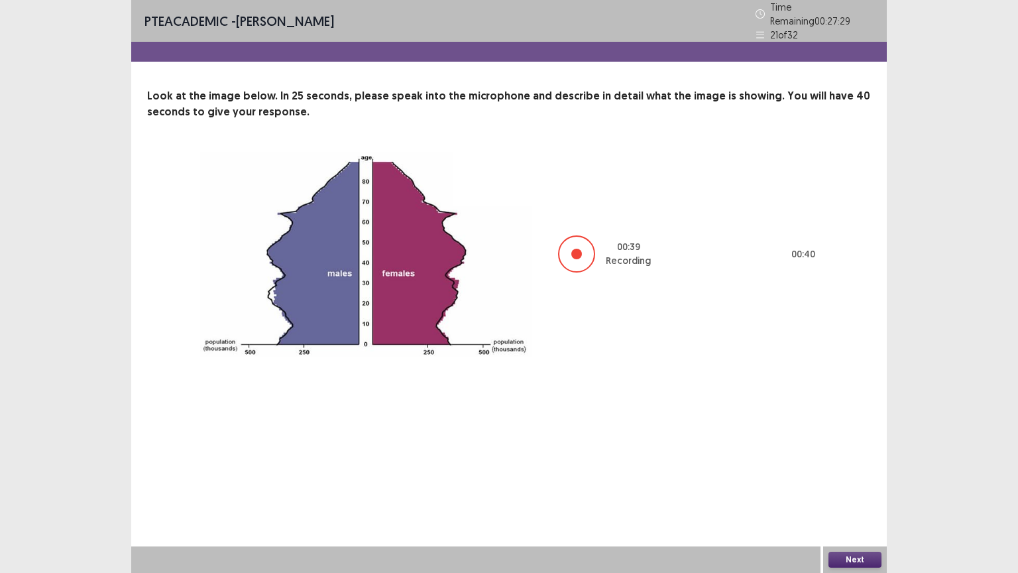
click at [867, 483] on button "Next" at bounding box center [855, 560] width 53 height 16
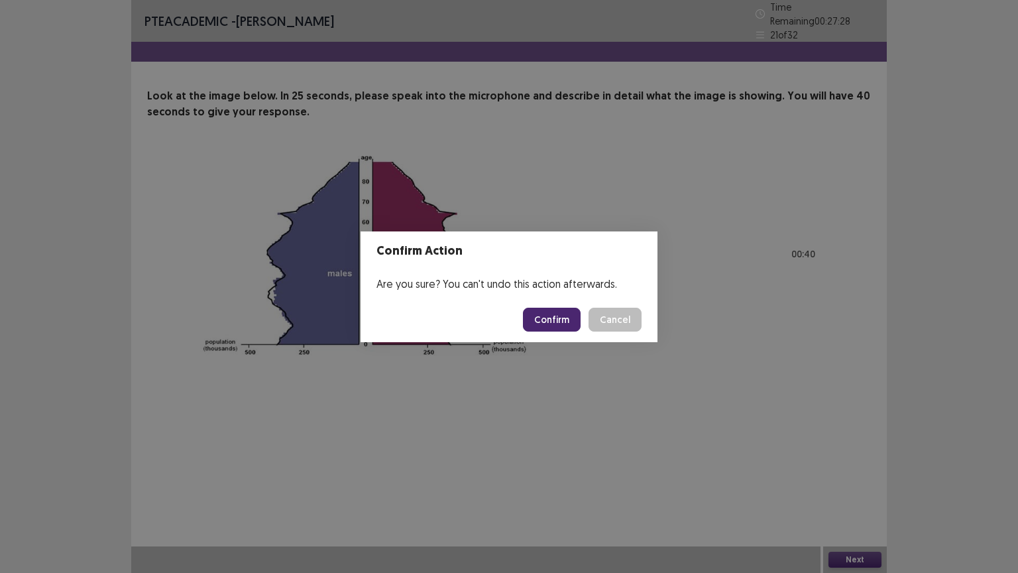
click at [568, 316] on button "Confirm" at bounding box center [552, 320] width 58 height 24
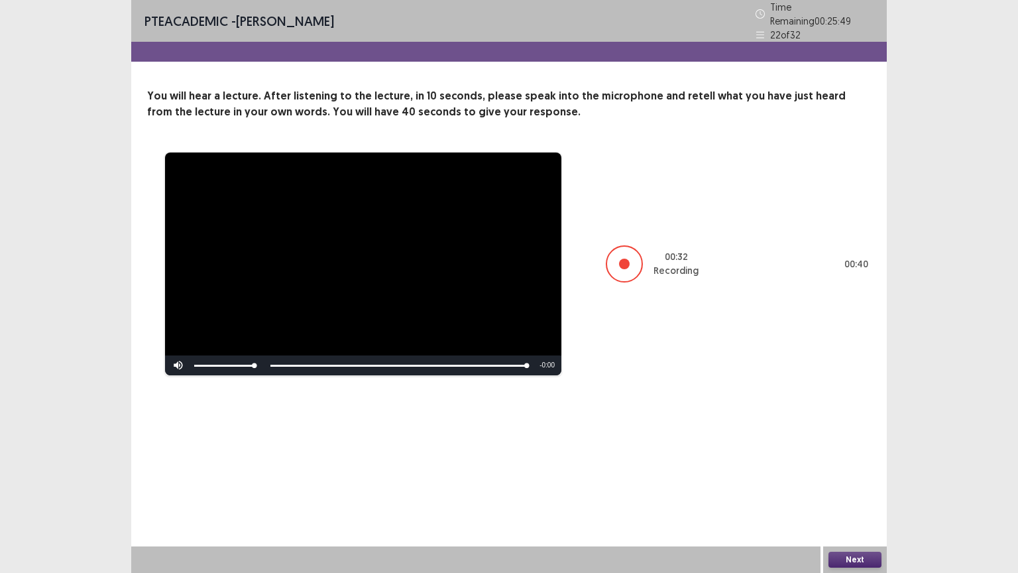
click at [869, 483] on button "Next" at bounding box center [855, 560] width 53 height 16
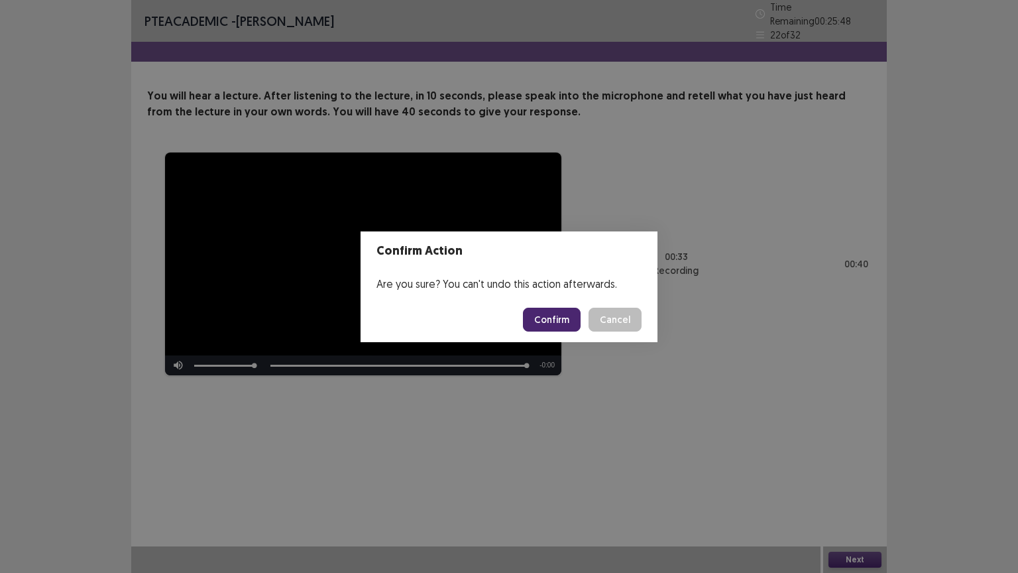
click at [541, 316] on button "Confirm" at bounding box center [552, 320] width 58 height 24
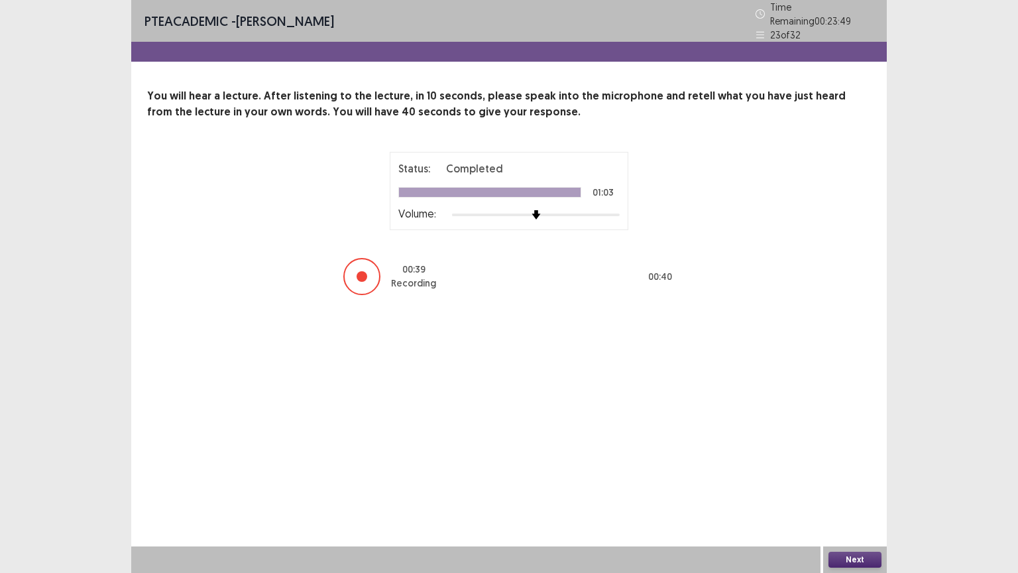
click at [860, 483] on button "Next" at bounding box center [855, 560] width 53 height 16
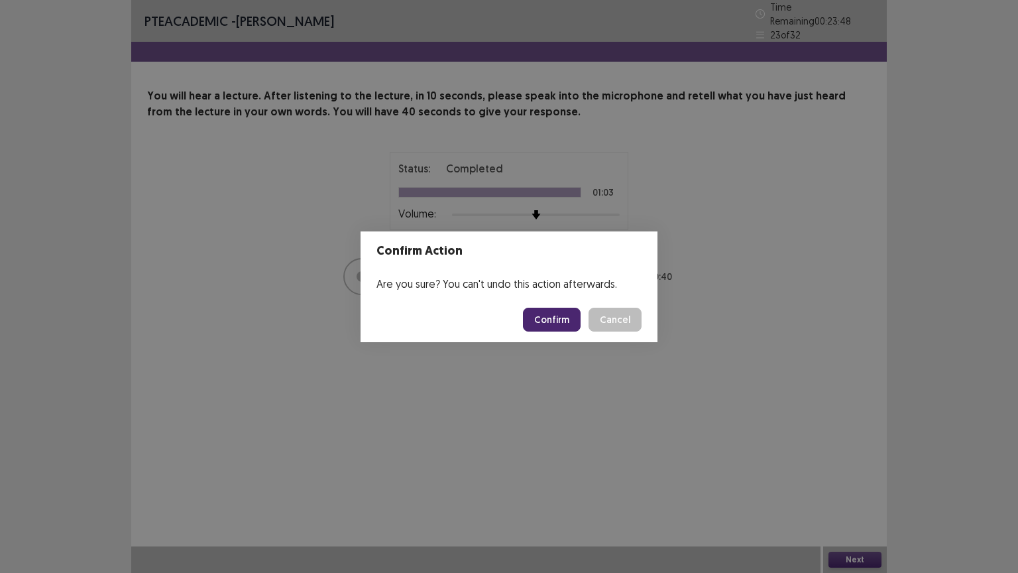
click at [554, 314] on button "Confirm" at bounding box center [552, 320] width 58 height 24
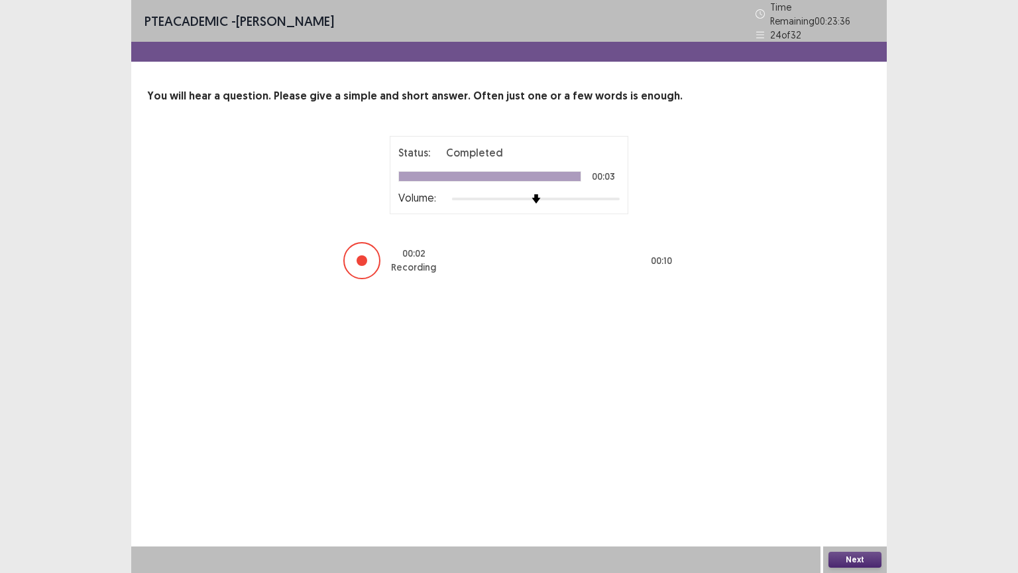
click at [868, 483] on button "Next" at bounding box center [855, 560] width 53 height 16
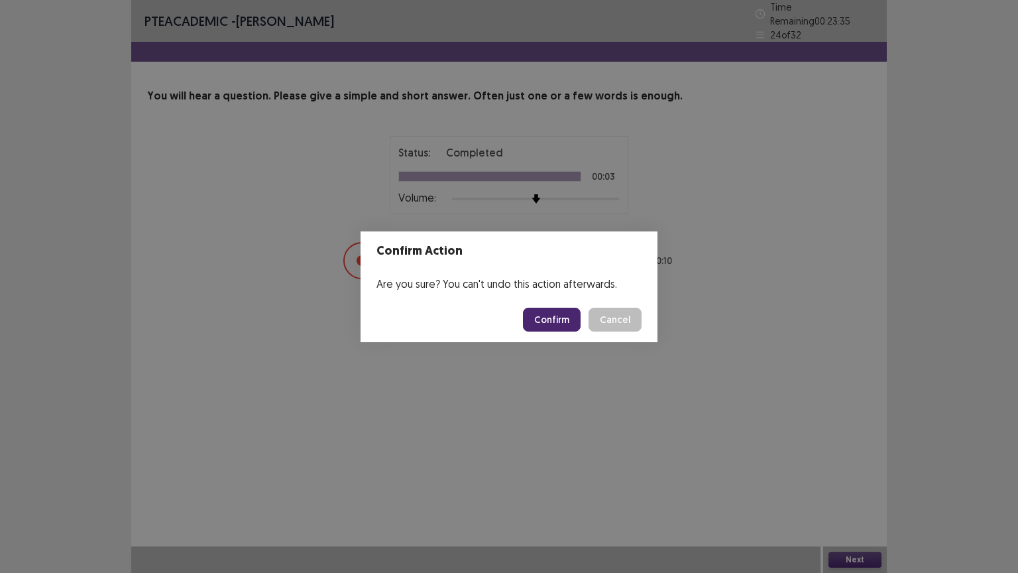
click at [551, 315] on button "Confirm" at bounding box center [552, 320] width 58 height 24
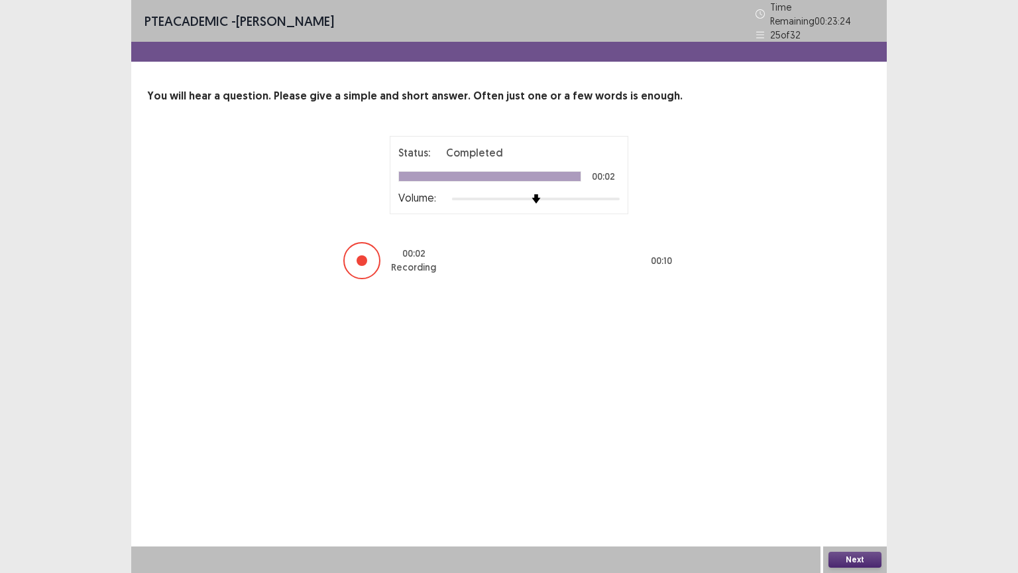
click at [875, 483] on button "Next" at bounding box center [855, 560] width 53 height 16
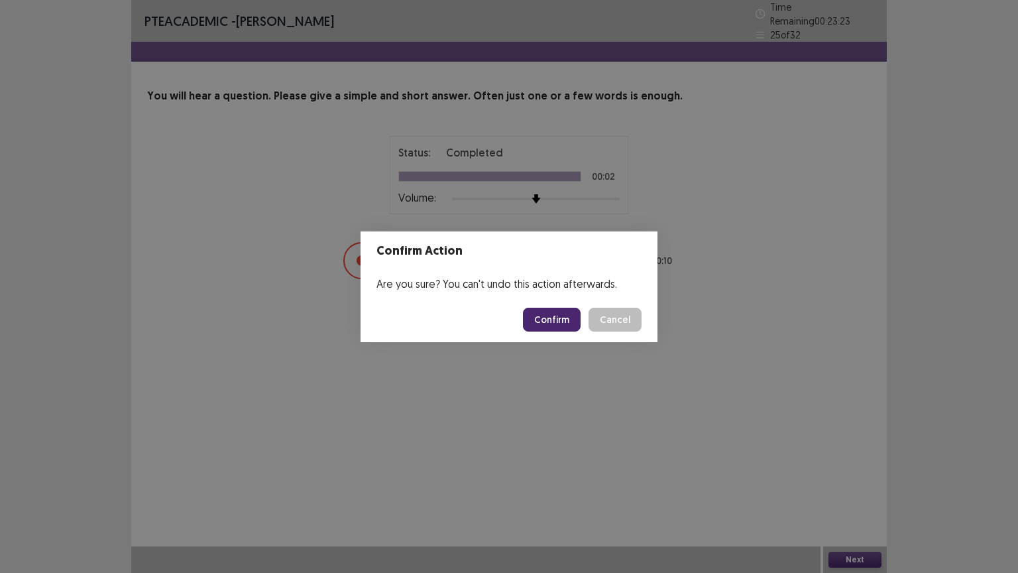
click at [573, 320] on button "Confirm" at bounding box center [552, 320] width 58 height 24
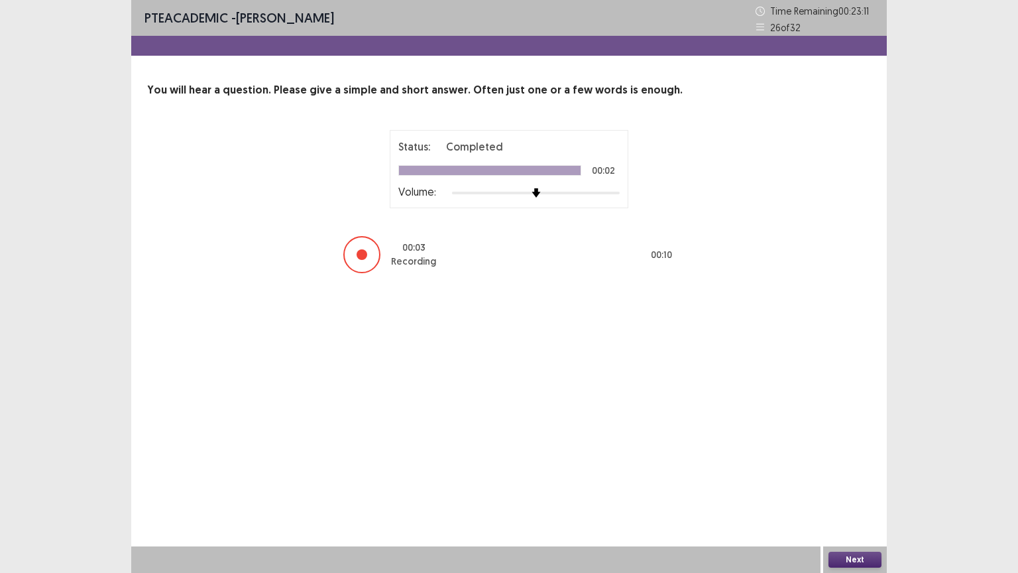
click at [873, 483] on button "Next" at bounding box center [855, 560] width 53 height 16
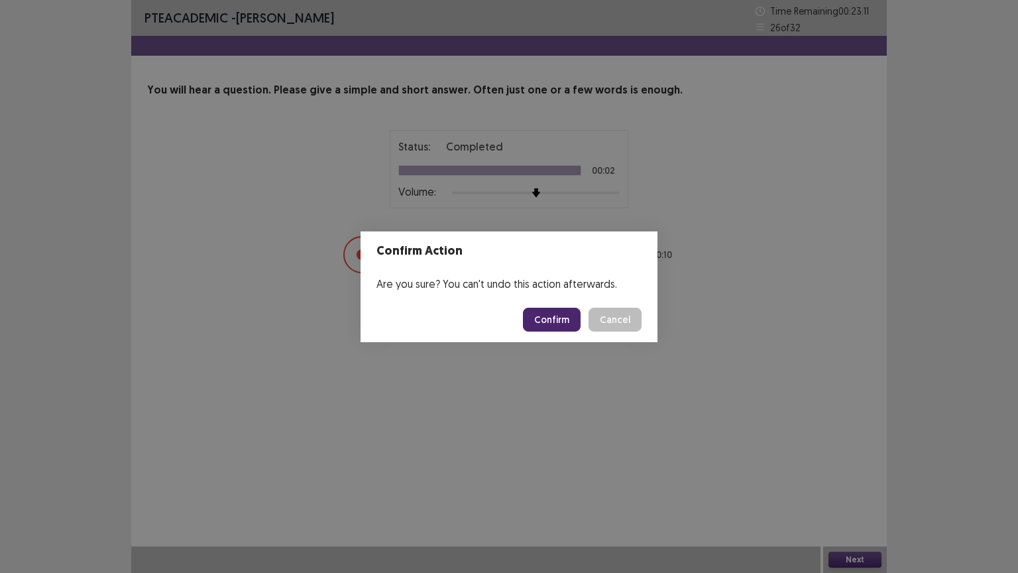
click at [554, 314] on button "Confirm" at bounding box center [552, 320] width 58 height 24
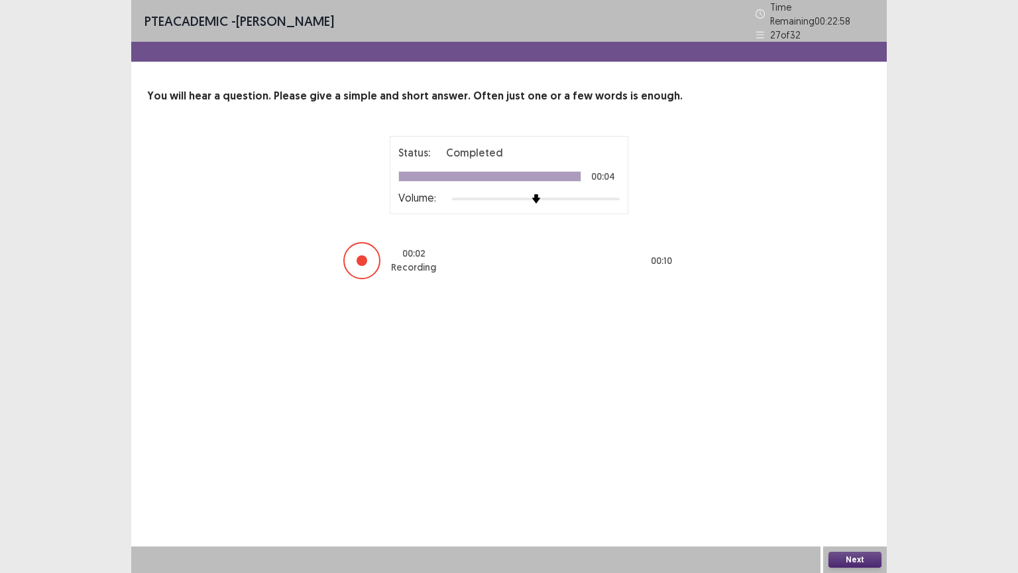
click at [870, 483] on button "Next" at bounding box center [855, 560] width 53 height 16
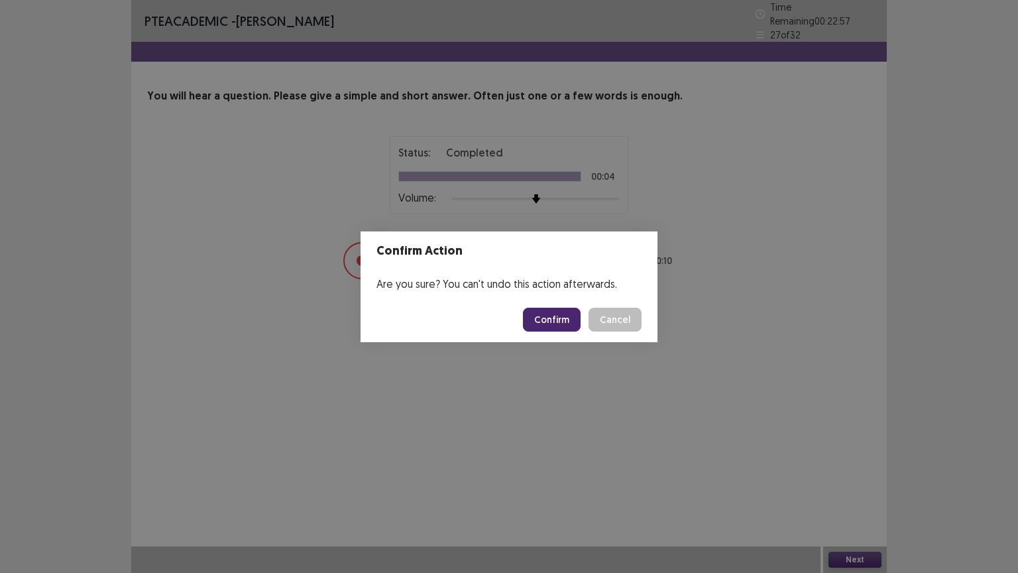
click at [555, 319] on button "Confirm" at bounding box center [552, 320] width 58 height 24
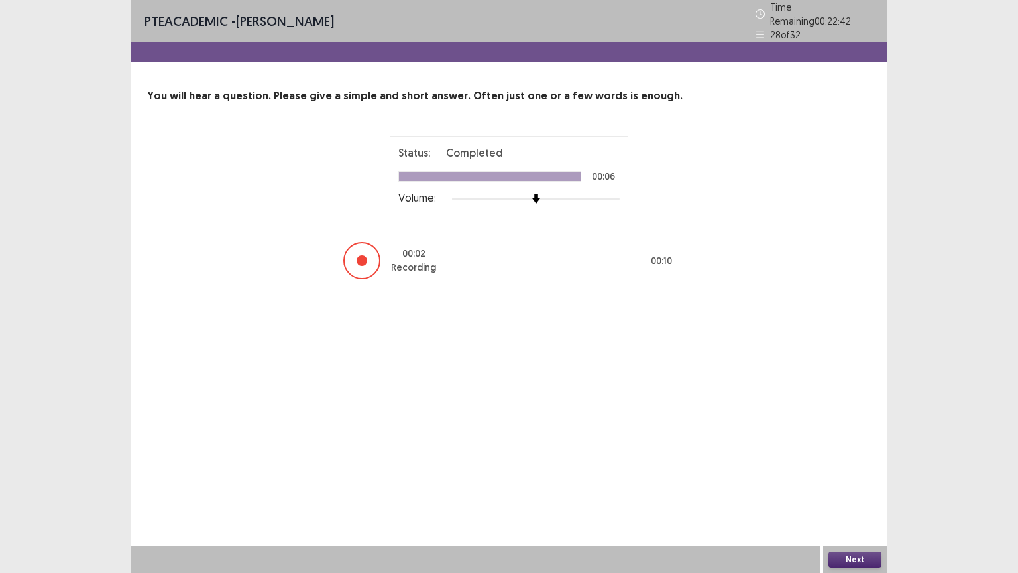
click at [854, 483] on button "Next" at bounding box center [855, 560] width 53 height 16
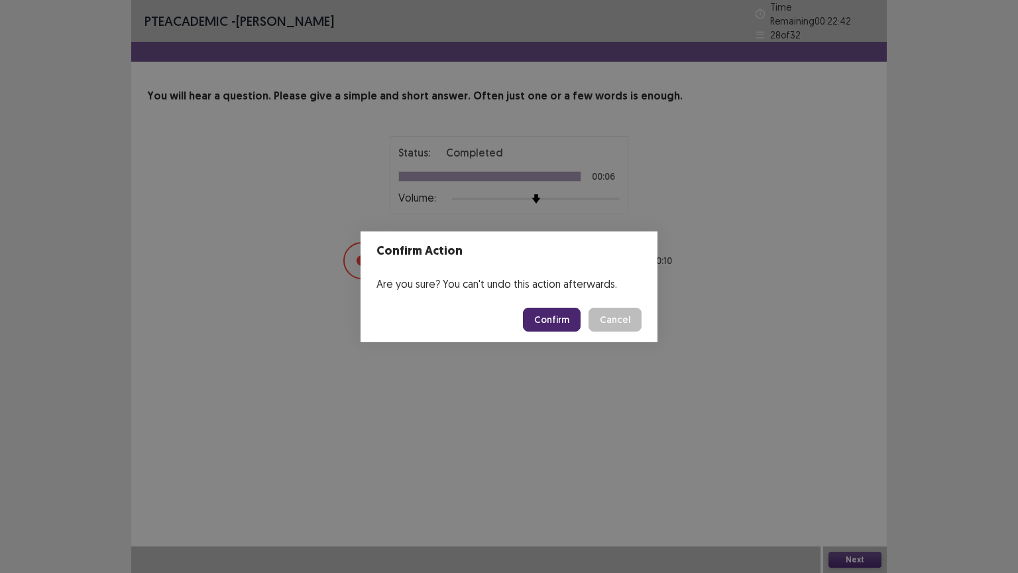
click at [564, 318] on button "Confirm" at bounding box center [552, 320] width 58 height 24
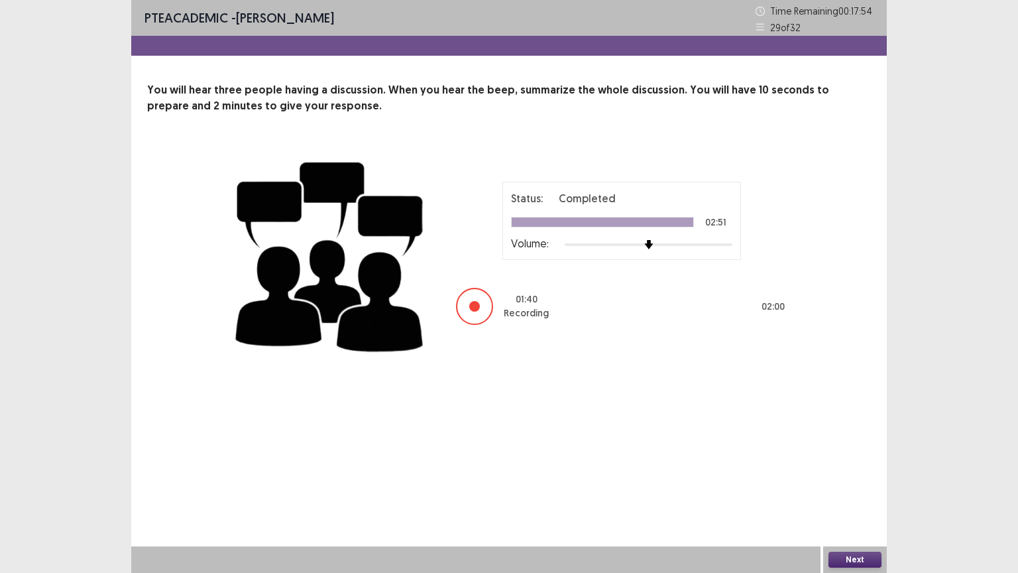
click at [865, 483] on button "Next" at bounding box center [855, 560] width 53 height 16
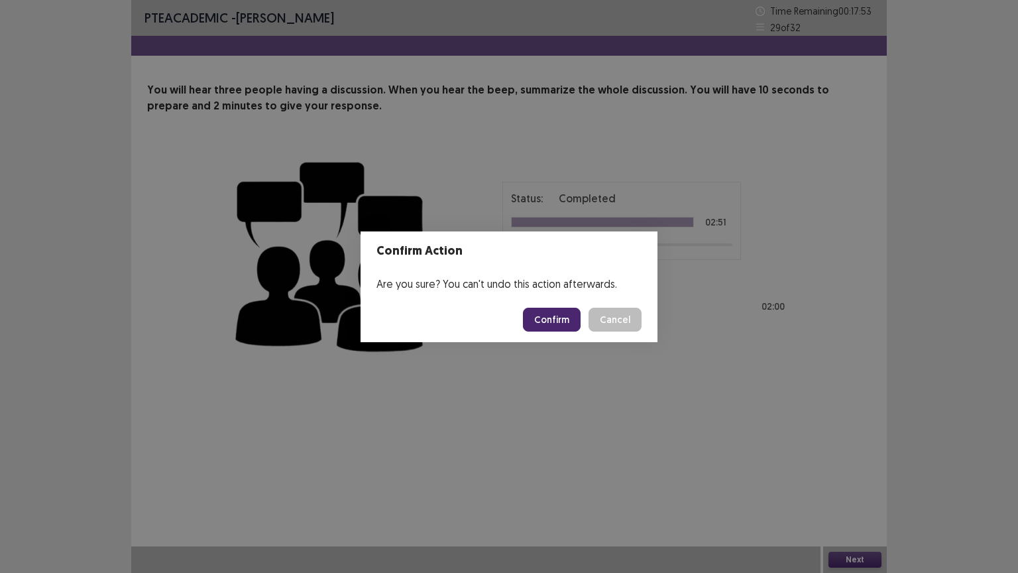
click at [570, 309] on button "Confirm" at bounding box center [552, 320] width 58 height 24
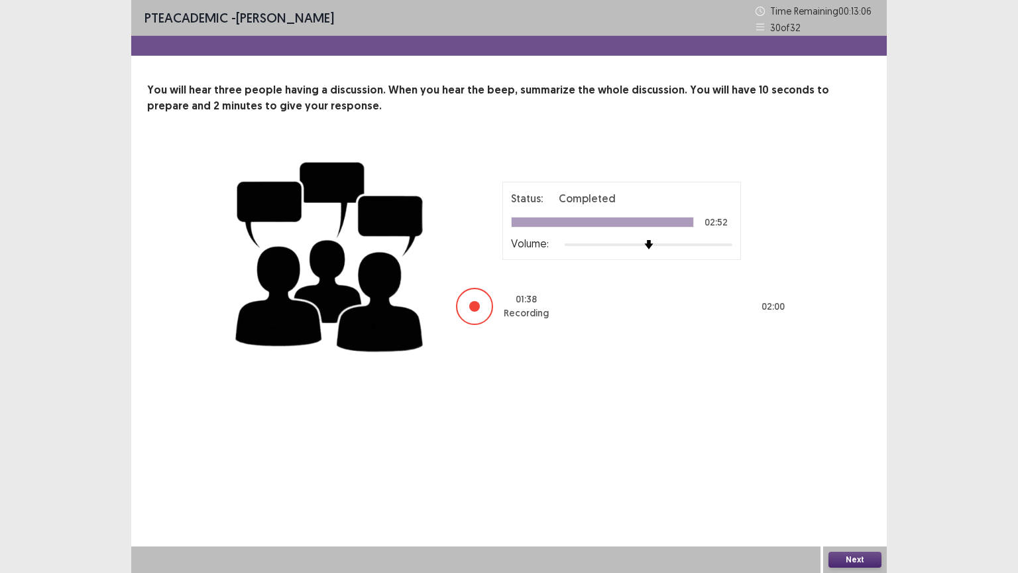
click at [870, 483] on button "Next" at bounding box center [855, 560] width 53 height 16
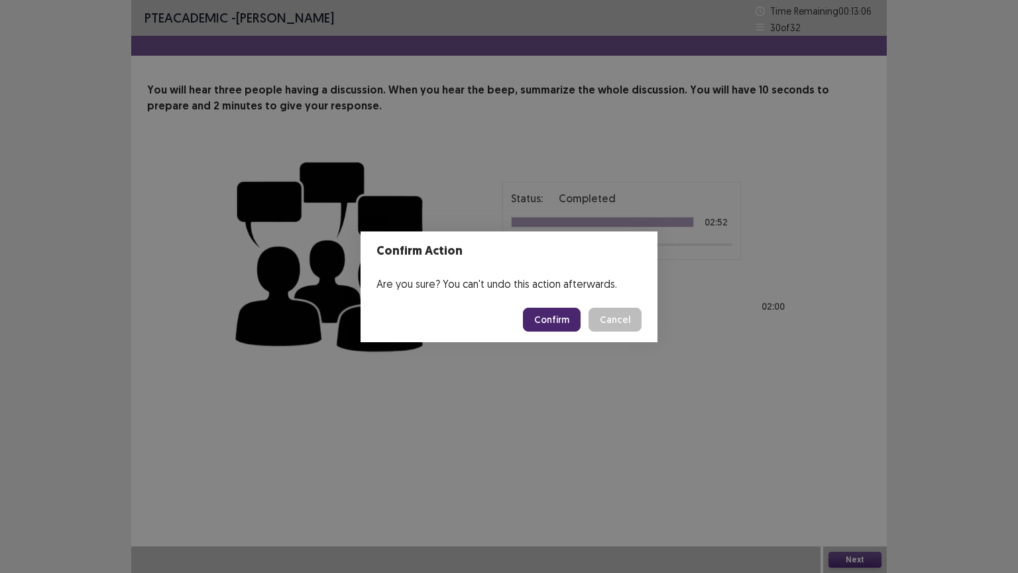
click at [547, 320] on button "Confirm" at bounding box center [552, 320] width 58 height 24
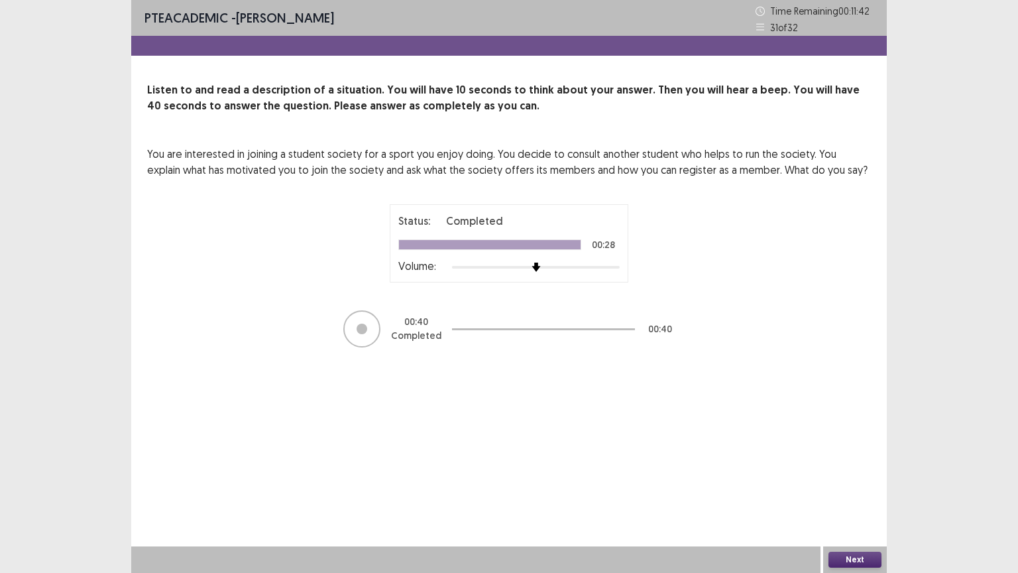
click at [874, 483] on button "Next" at bounding box center [855, 560] width 53 height 16
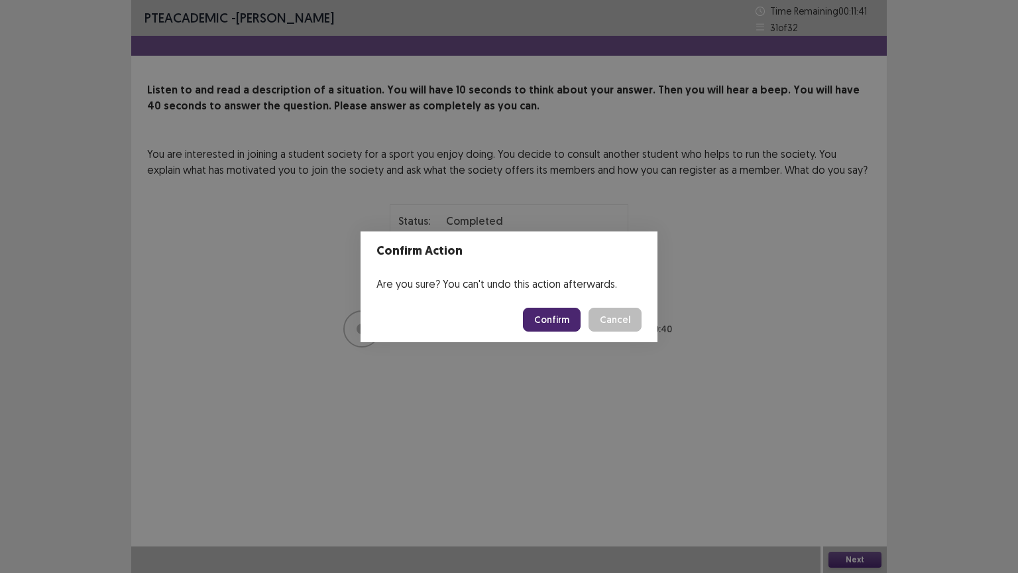
click at [562, 321] on button "Confirm" at bounding box center [552, 320] width 58 height 24
click at [560, 326] on button "Confirm" at bounding box center [552, 320] width 58 height 24
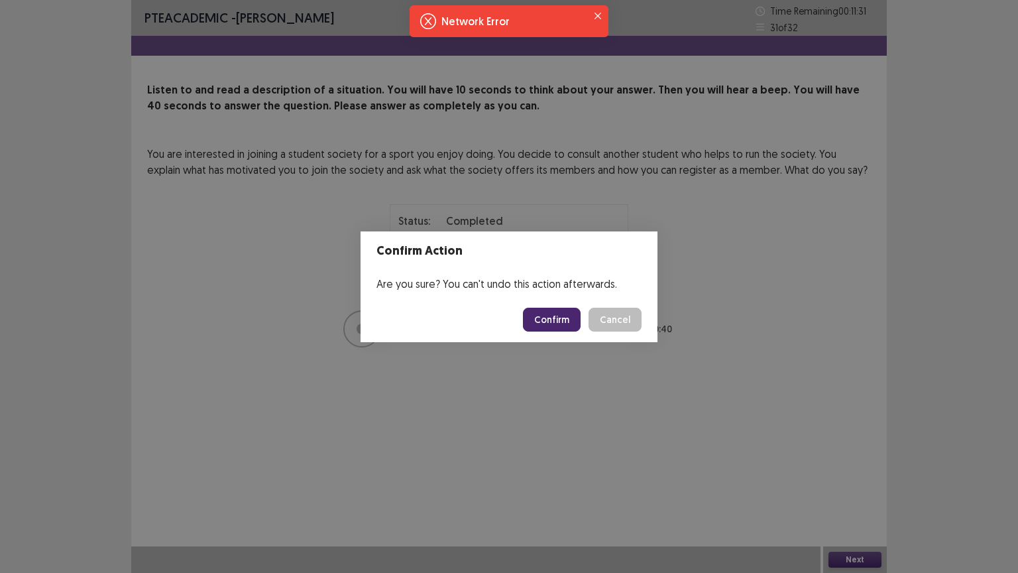
click at [548, 321] on button "Confirm" at bounding box center [552, 320] width 58 height 24
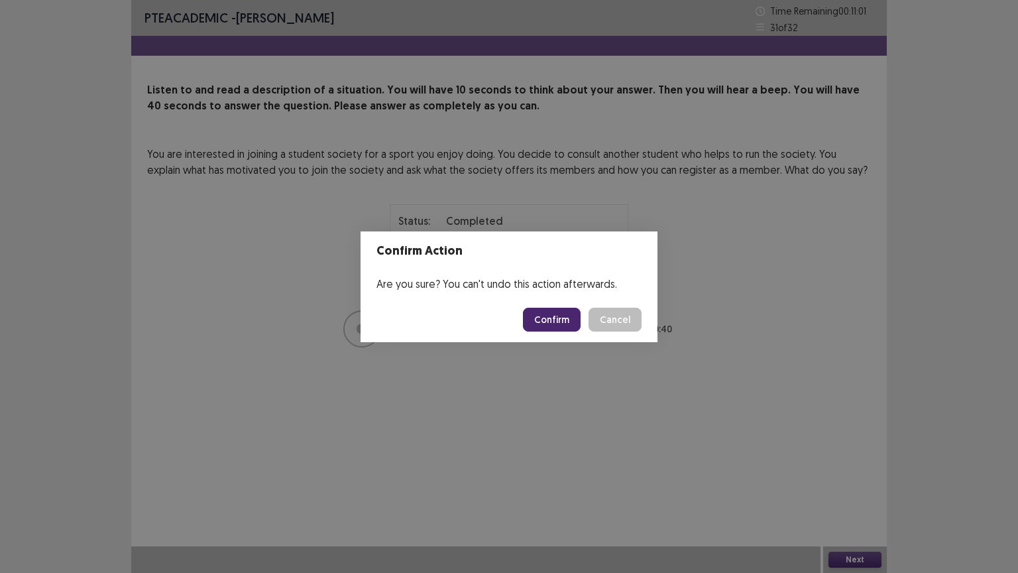
click at [920, 53] on div "Confirm Action Are you sure? You can't undo this action afterwards. Confirm Can…" at bounding box center [509, 286] width 1018 height 573
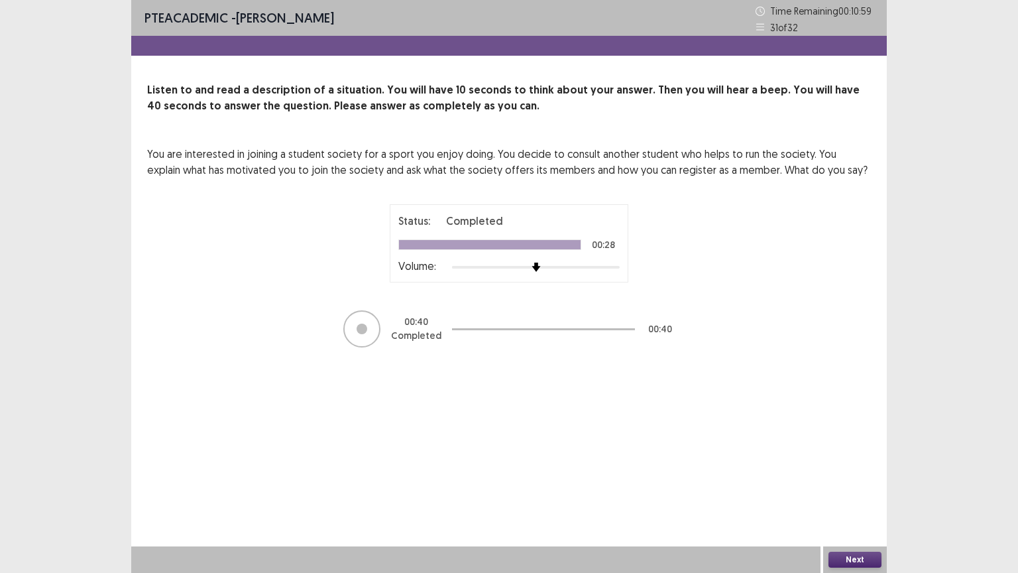
click at [875, 483] on button "Next" at bounding box center [855, 560] width 53 height 16
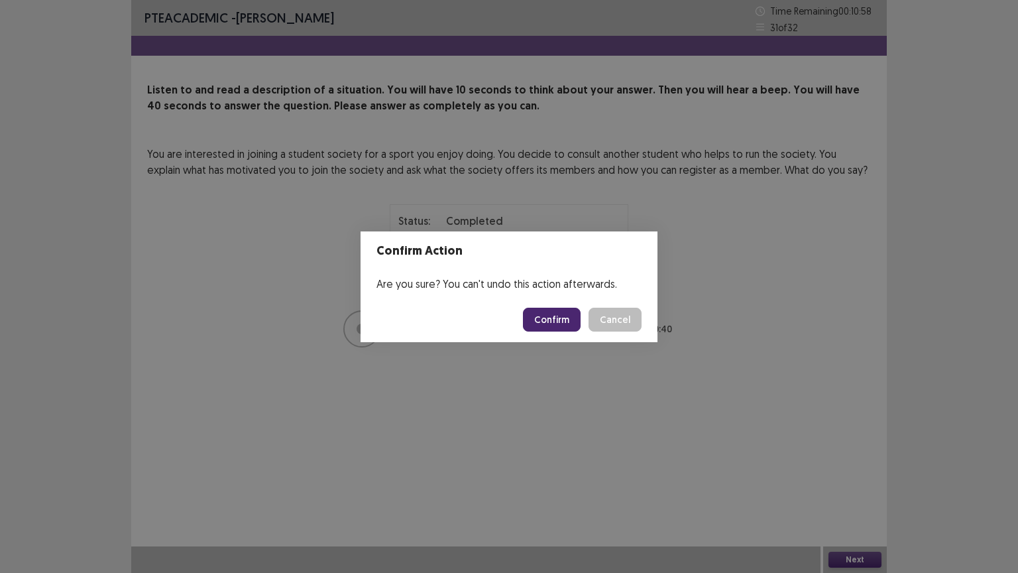
click at [543, 325] on button "Confirm" at bounding box center [552, 320] width 58 height 24
click at [555, 316] on button "Confirm" at bounding box center [552, 320] width 58 height 24
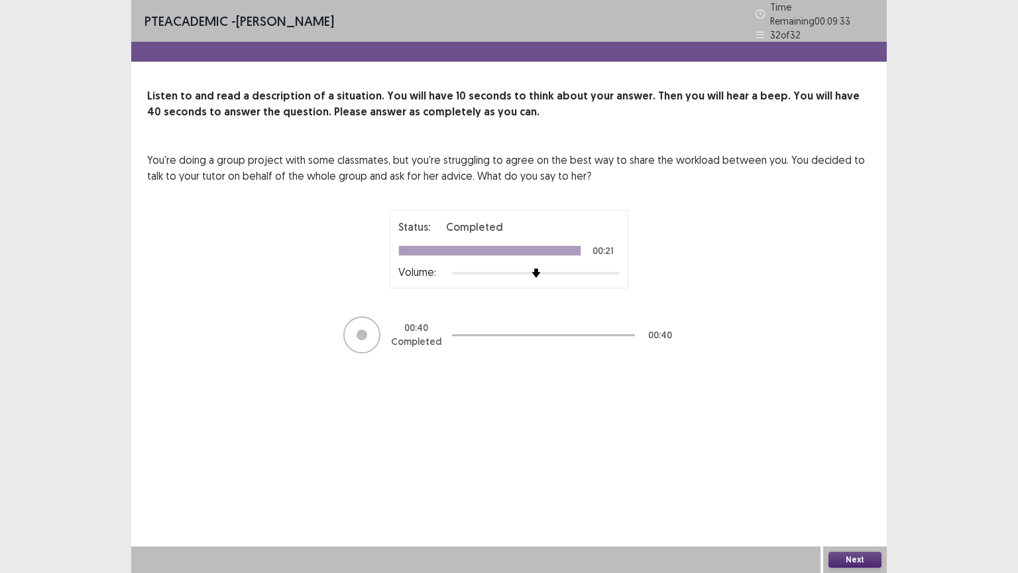
click at [860, 483] on button "Next" at bounding box center [855, 560] width 53 height 16
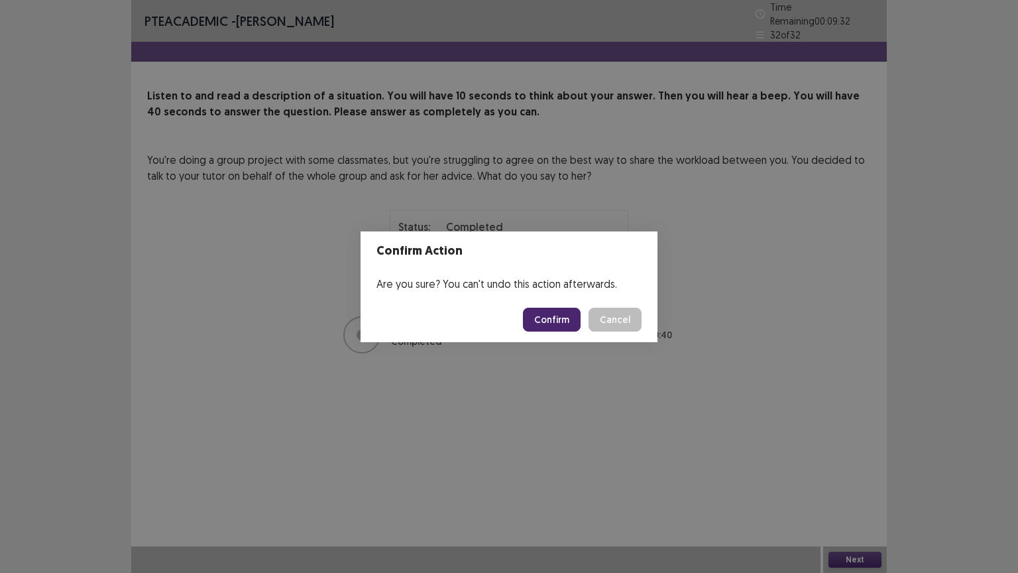
click at [565, 326] on button "Confirm" at bounding box center [552, 320] width 58 height 24
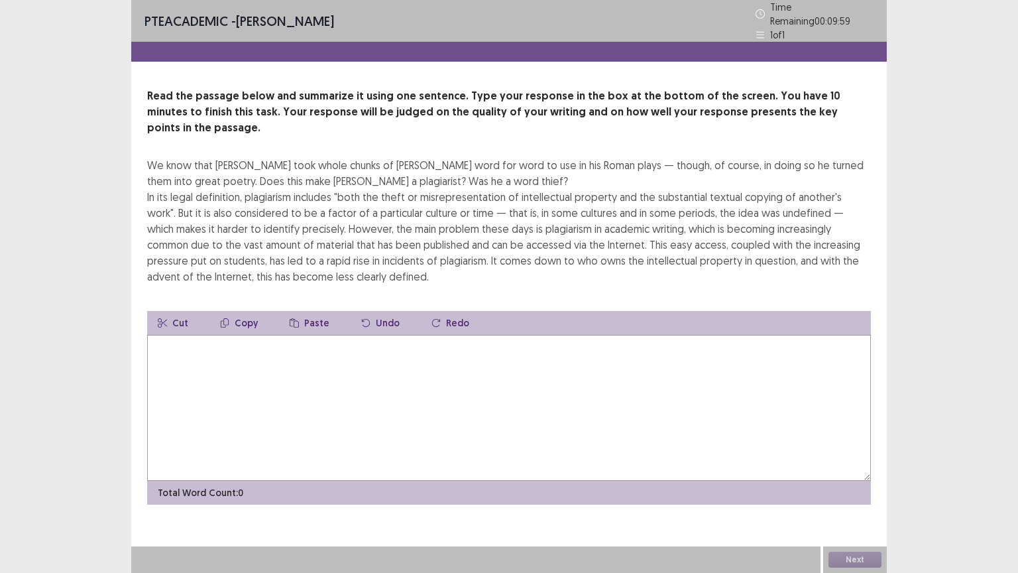
click at [549, 345] on textarea at bounding box center [509, 408] width 724 height 146
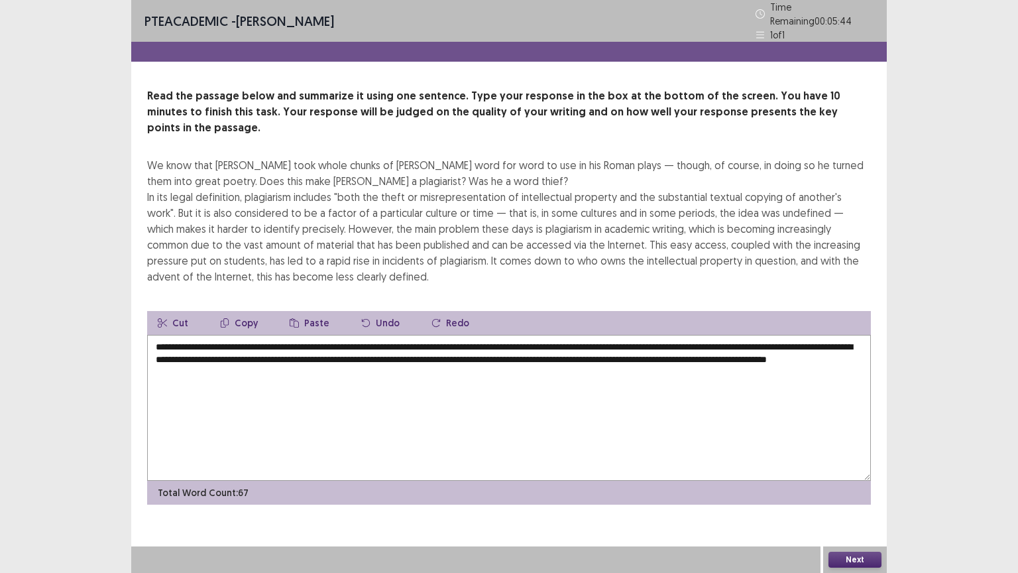
click at [382, 335] on textarea "**********" at bounding box center [509, 408] width 724 height 146
click at [813, 335] on textarea "**********" at bounding box center [509, 408] width 724 height 146
click at [668, 337] on textarea "**********" at bounding box center [509, 408] width 724 height 146
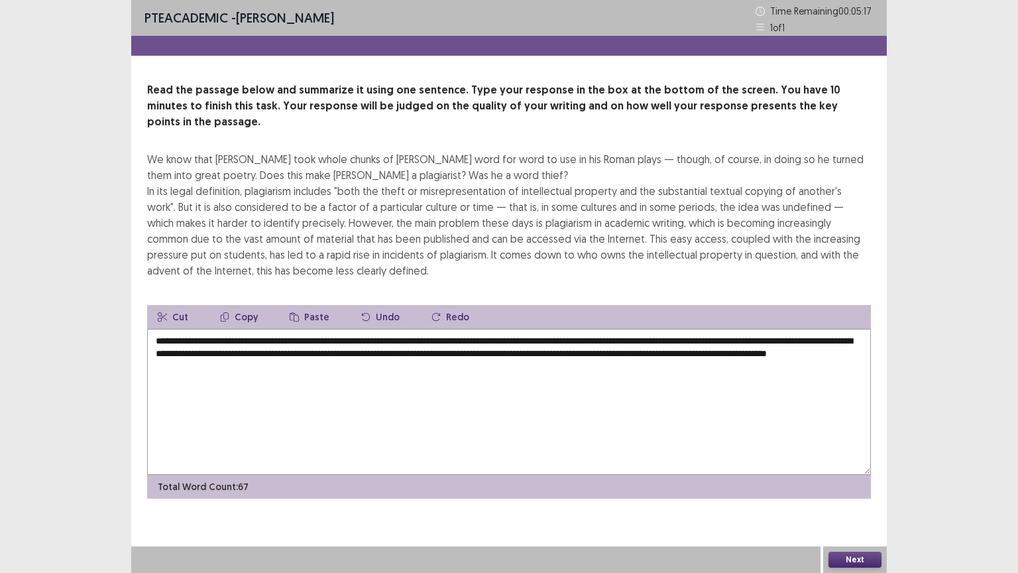
type textarea "**********"
click at [862, 483] on button "Next" at bounding box center [855, 560] width 53 height 16
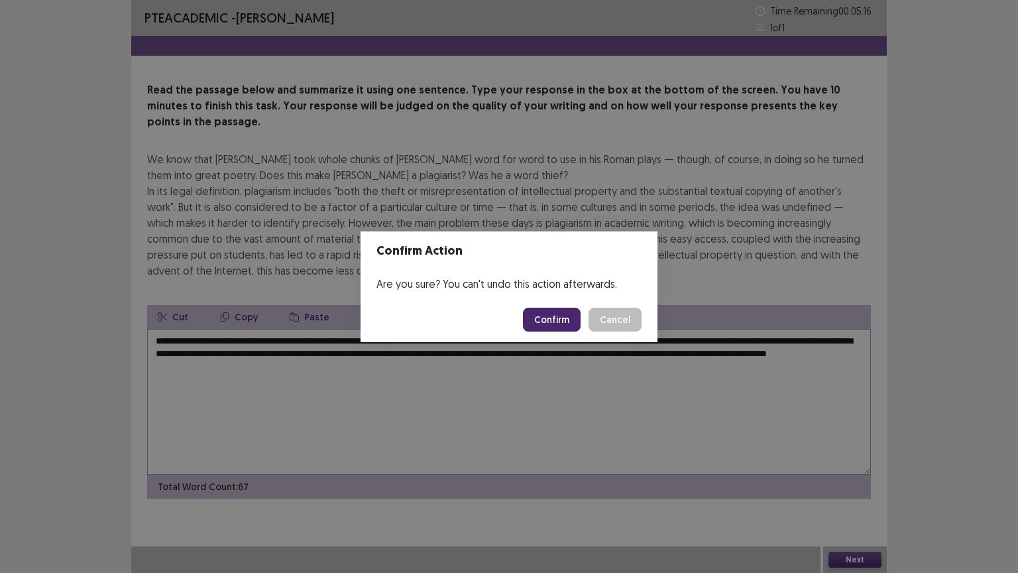
click at [562, 311] on button "Confirm" at bounding box center [552, 320] width 58 height 24
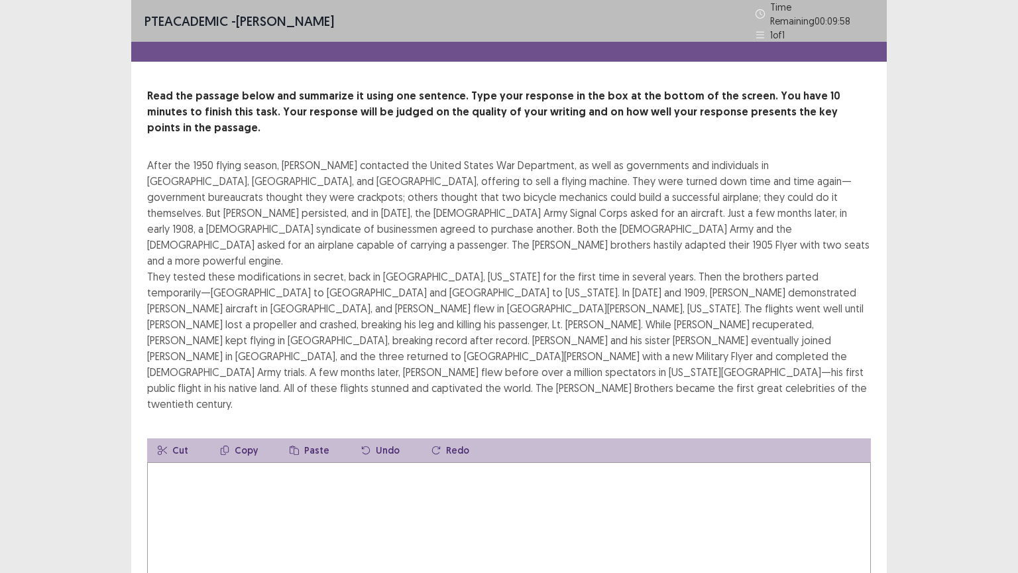
click at [320, 462] on textarea at bounding box center [509, 535] width 724 height 146
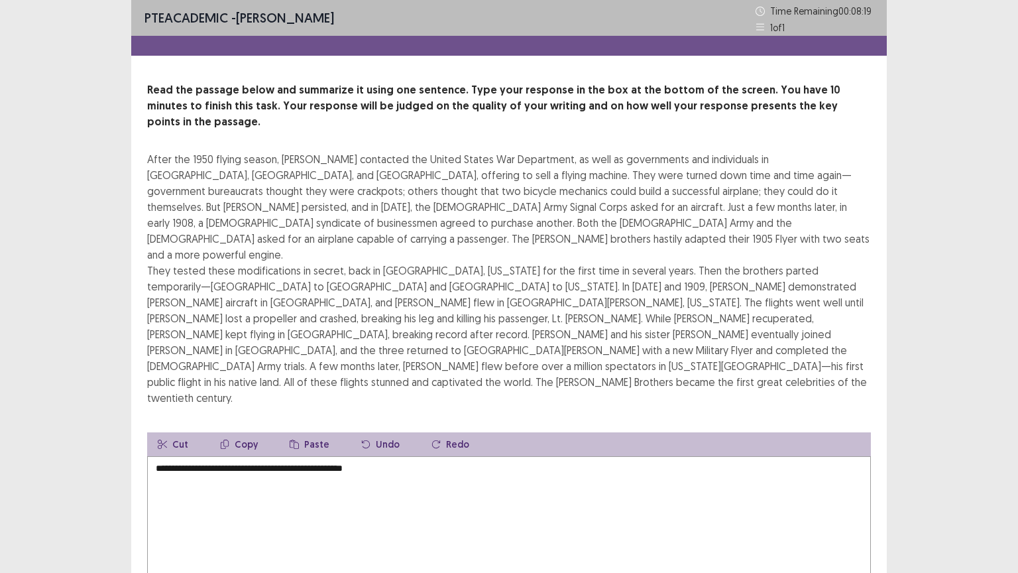
click at [190, 456] on textarea "**********" at bounding box center [509, 529] width 724 height 146
click at [154, 456] on textarea "**********" at bounding box center [509, 529] width 724 height 146
click at [209, 456] on textarea "**********" at bounding box center [509, 529] width 724 height 146
click at [448, 456] on textarea "**********" at bounding box center [509, 529] width 724 height 146
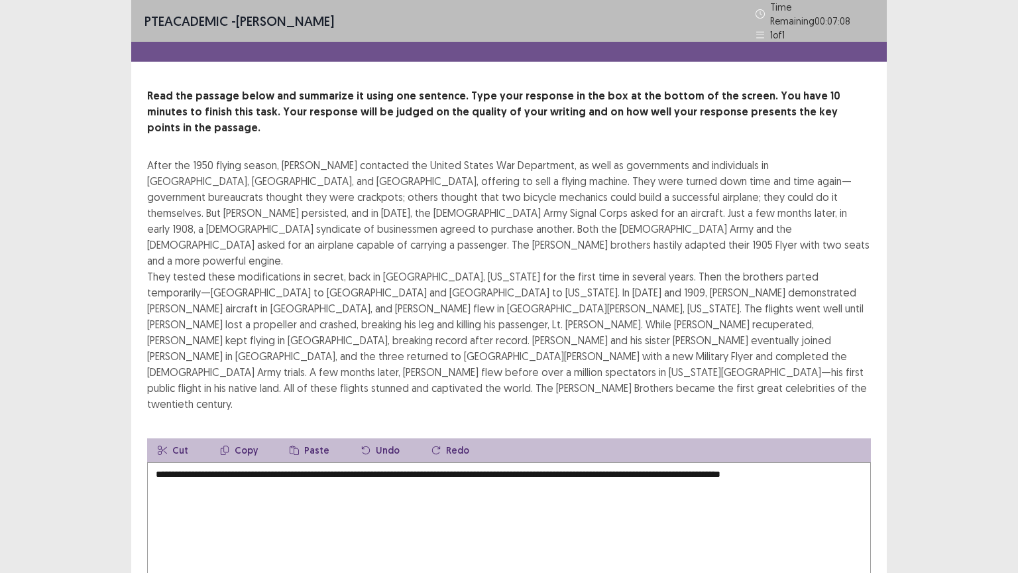
drag, startPoint x: 857, startPoint y: 391, endPoint x: 570, endPoint y: 393, distance: 287.1
click at [570, 462] on textarea "**********" at bounding box center [509, 535] width 724 height 146
click at [178, 438] on button "Cut" at bounding box center [173, 450] width 52 height 24
click at [242, 462] on textarea "**********" at bounding box center [509, 535] width 724 height 146
click at [320, 438] on button "Paste" at bounding box center [309, 450] width 61 height 24
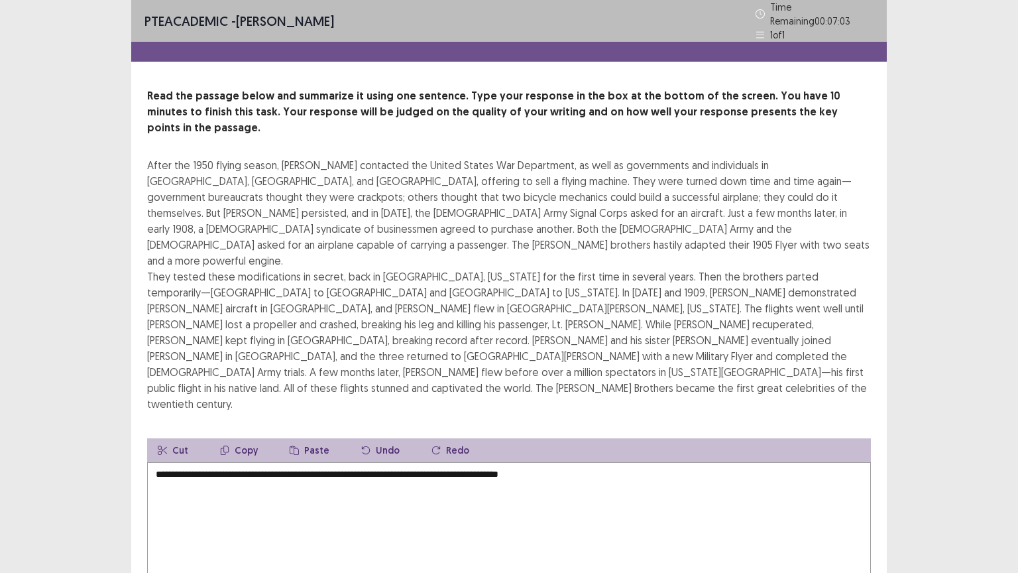
click at [260, 462] on textarea "**********" at bounding box center [509, 535] width 724 height 146
click at [244, 462] on textarea "**********" at bounding box center [509, 535] width 724 height 146
paste textarea "**********"
click at [339, 462] on textarea "**********" at bounding box center [509, 535] width 724 height 146
click at [849, 462] on textarea "**********" at bounding box center [509, 535] width 724 height 146
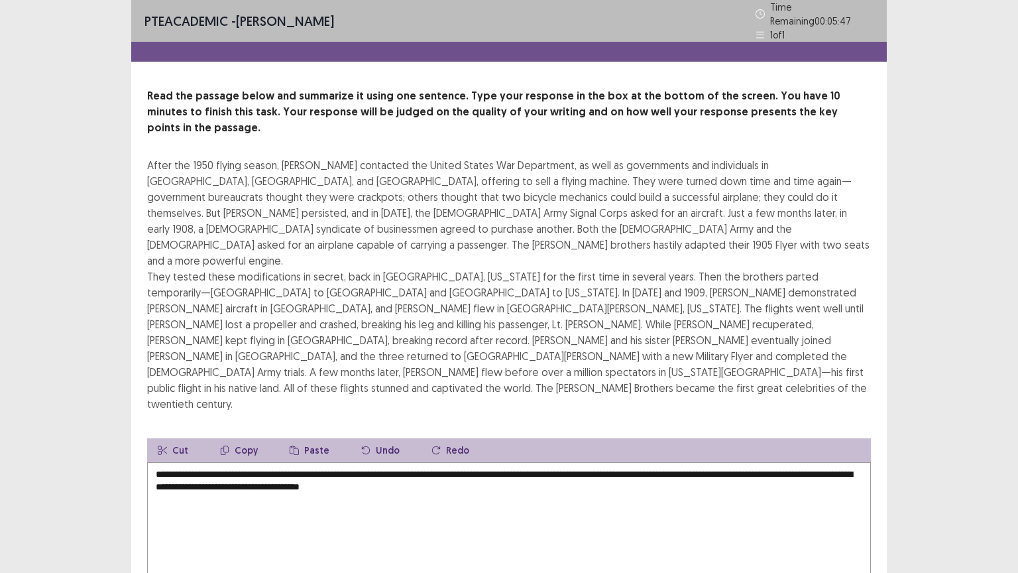
click at [290, 462] on textarea "**********" at bounding box center [509, 535] width 724 height 146
click at [597, 462] on textarea "**********" at bounding box center [509, 535] width 724 height 146
click at [310, 462] on textarea "**********" at bounding box center [509, 535] width 724 height 146
click at [174, 462] on textarea "**********" at bounding box center [509, 535] width 724 height 146
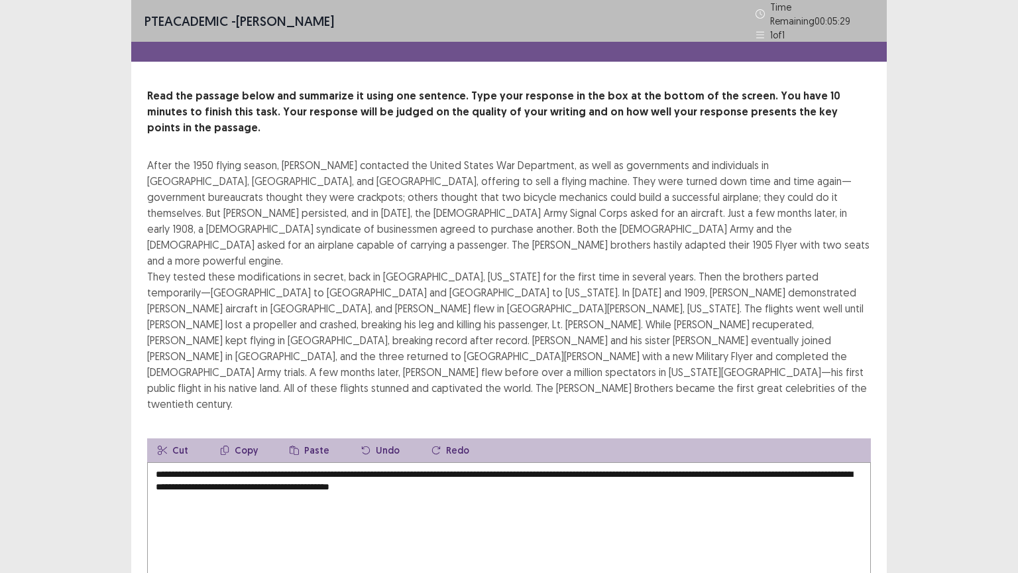
click at [263, 462] on textarea "**********" at bounding box center [509, 535] width 724 height 146
click at [536, 462] on textarea "**********" at bounding box center [509, 535] width 724 height 146
click at [680, 462] on textarea "**********" at bounding box center [509, 535] width 724 height 146
click at [661, 462] on textarea "**********" at bounding box center [509, 535] width 724 height 146
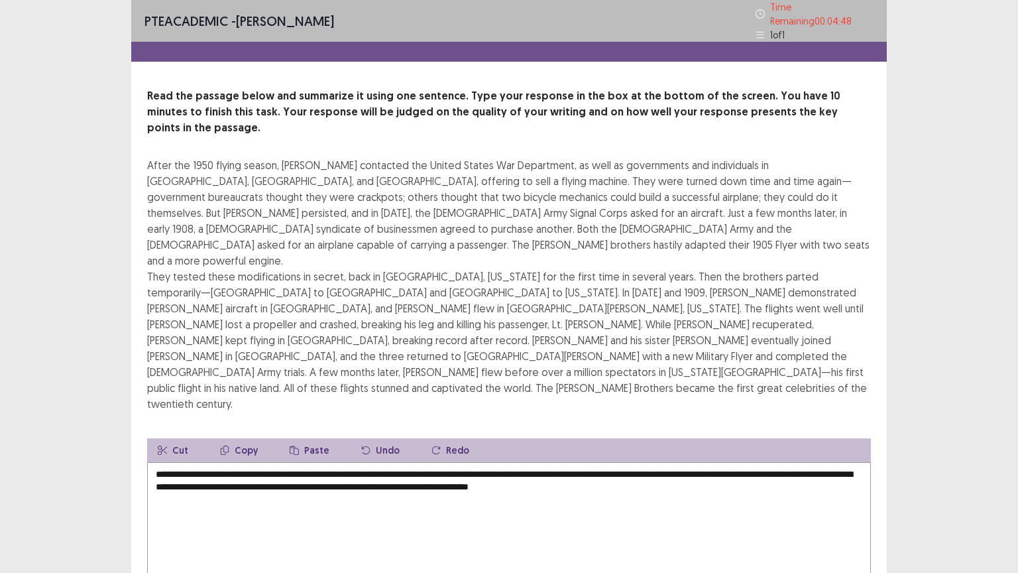
click at [698, 462] on textarea "**********" at bounding box center [509, 535] width 724 height 146
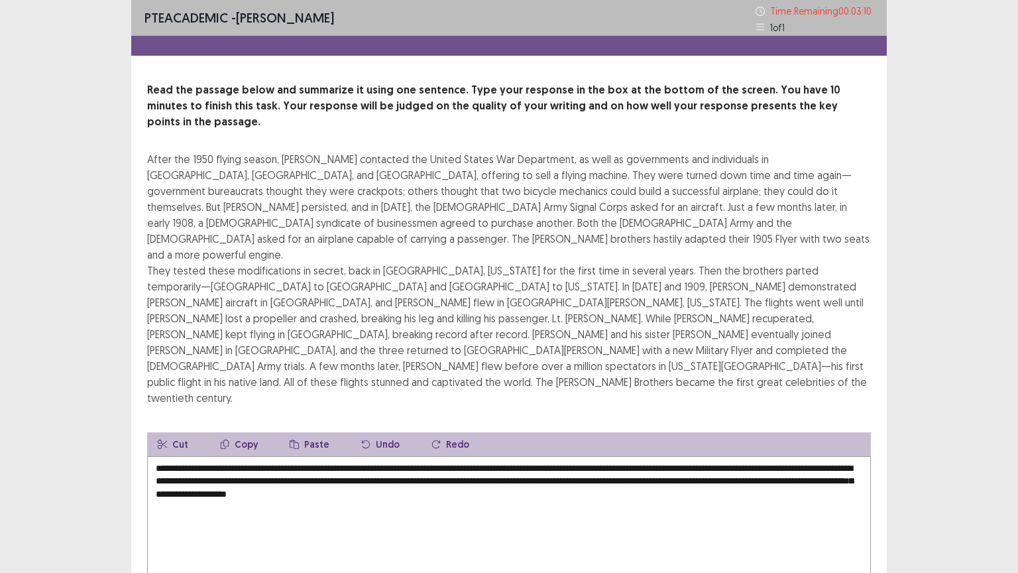
click at [363, 456] on textarea "**********" at bounding box center [509, 529] width 724 height 146
click at [364, 456] on textarea "**********" at bounding box center [509, 529] width 724 height 146
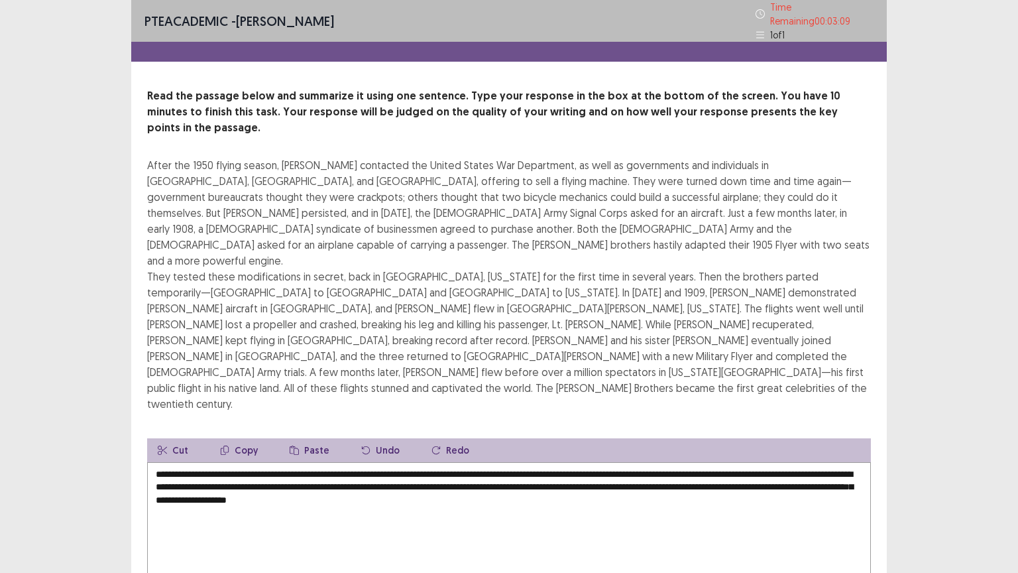
click at [369, 462] on textarea "**********" at bounding box center [509, 535] width 724 height 146
click at [588, 462] on textarea "**********" at bounding box center [509, 535] width 724 height 146
click at [545, 462] on textarea "**********" at bounding box center [509, 535] width 724 height 146
click at [594, 462] on textarea "**********" at bounding box center [509, 535] width 724 height 146
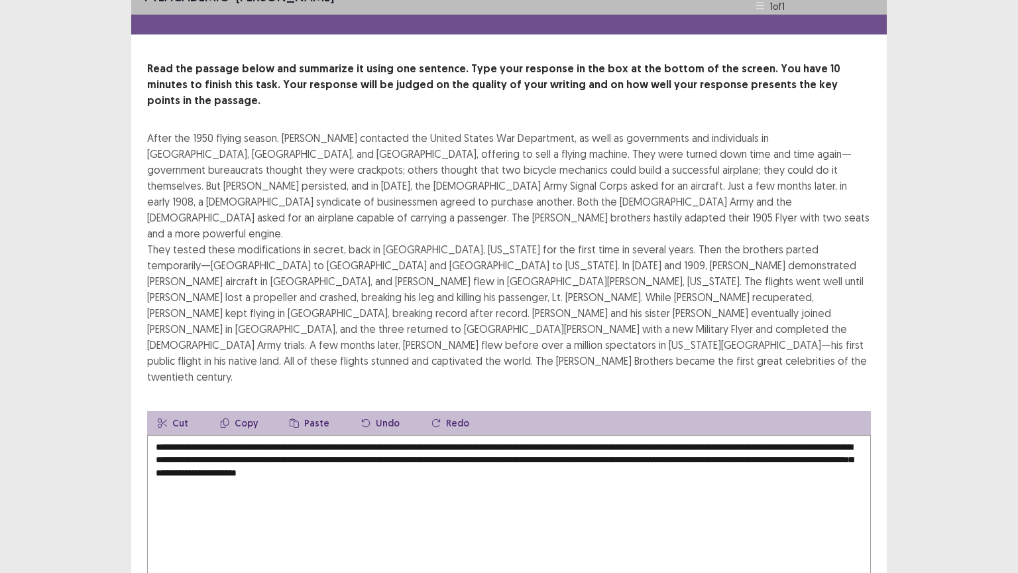
scroll to position [32, 0]
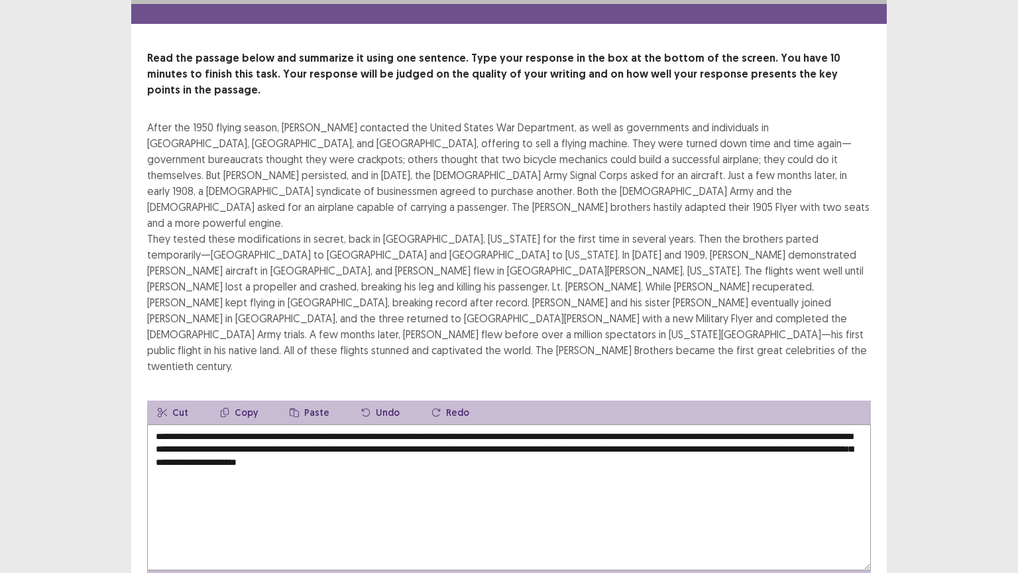
type textarea "**********"
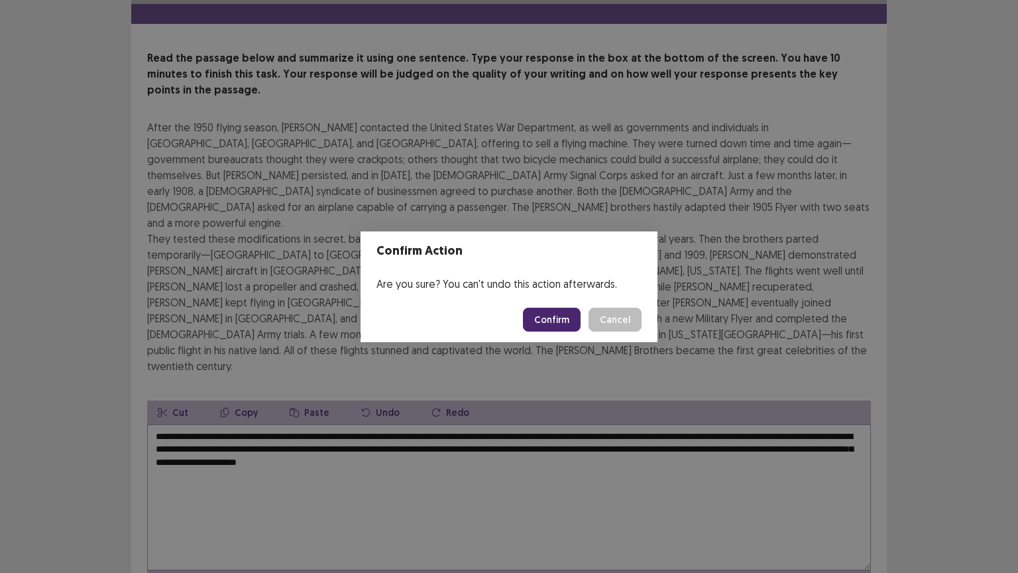
click at [572, 316] on button "Confirm" at bounding box center [552, 320] width 58 height 24
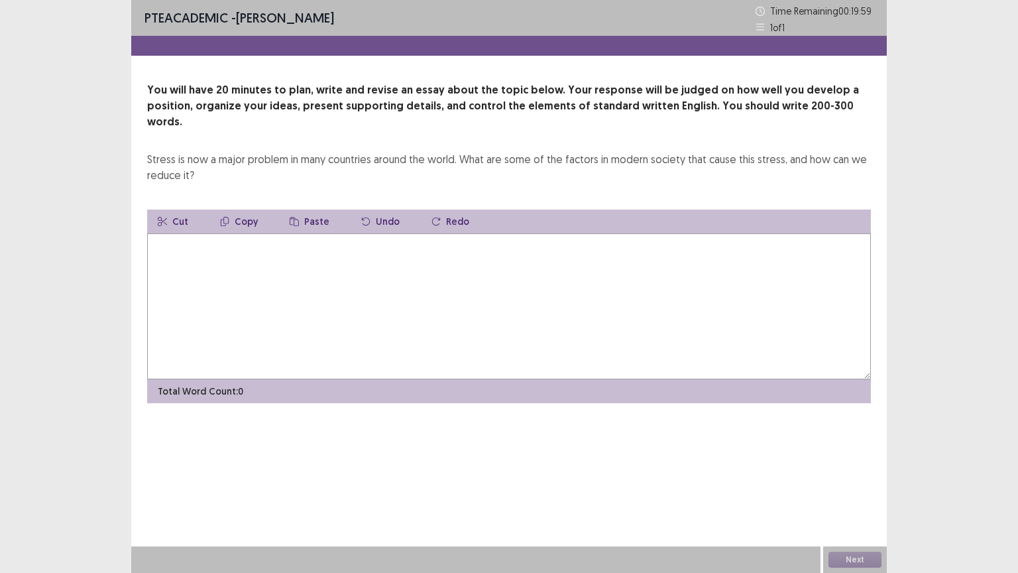
click at [522, 253] on textarea at bounding box center [509, 306] width 724 height 146
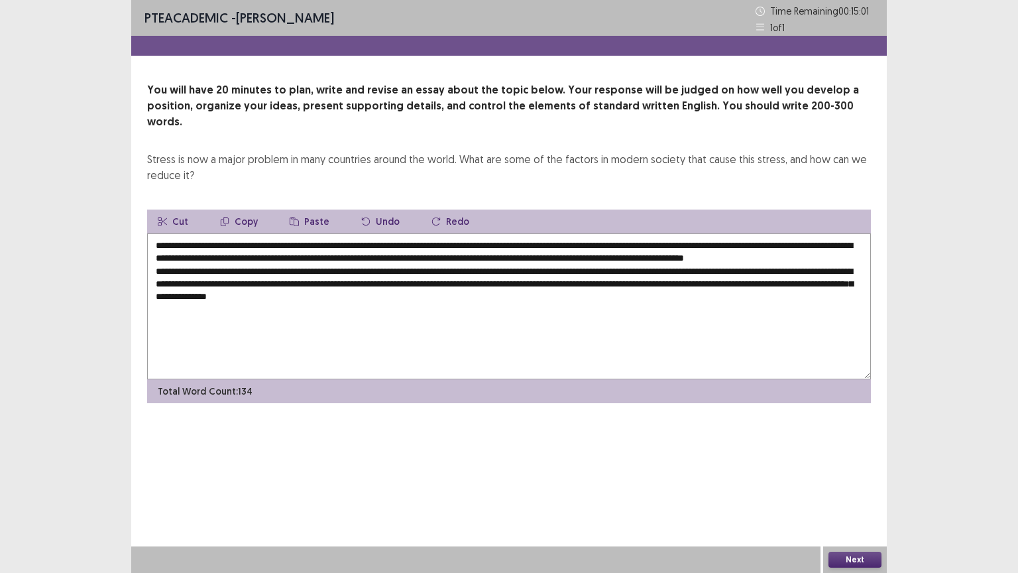
click at [382, 292] on textarea "**********" at bounding box center [509, 306] width 724 height 146
click at [503, 296] on textarea "**********" at bounding box center [509, 306] width 724 height 146
drag, startPoint x: 204, startPoint y: 255, endPoint x: 265, endPoint y: 257, distance: 61.7
click at [265, 257] on textarea "**********" at bounding box center [509, 306] width 724 height 146
click at [756, 278] on textarea "**********" at bounding box center [509, 306] width 724 height 146
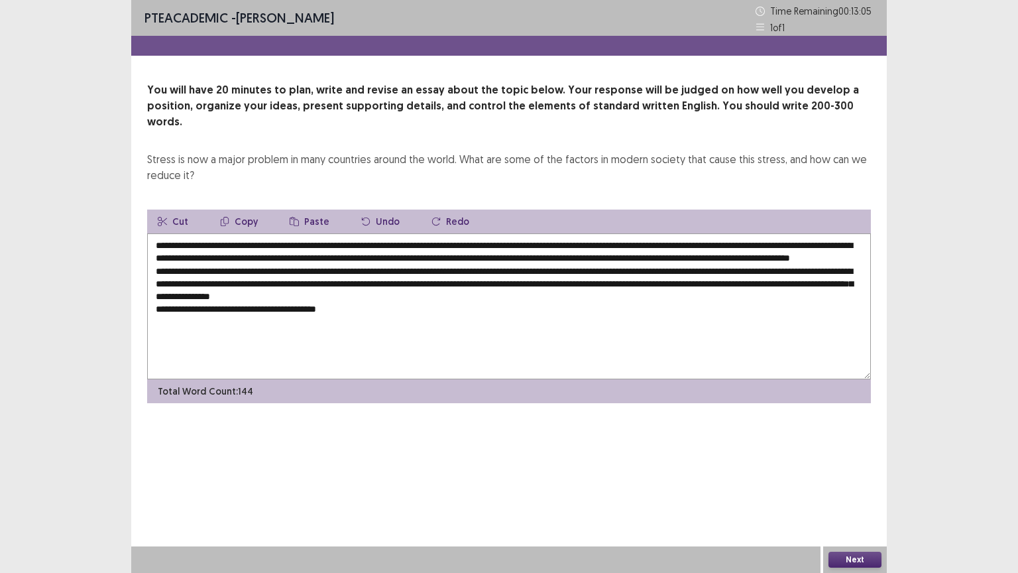
click at [387, 308] on textarea "**********" at bounding box center [509, 306] width 724 height 146
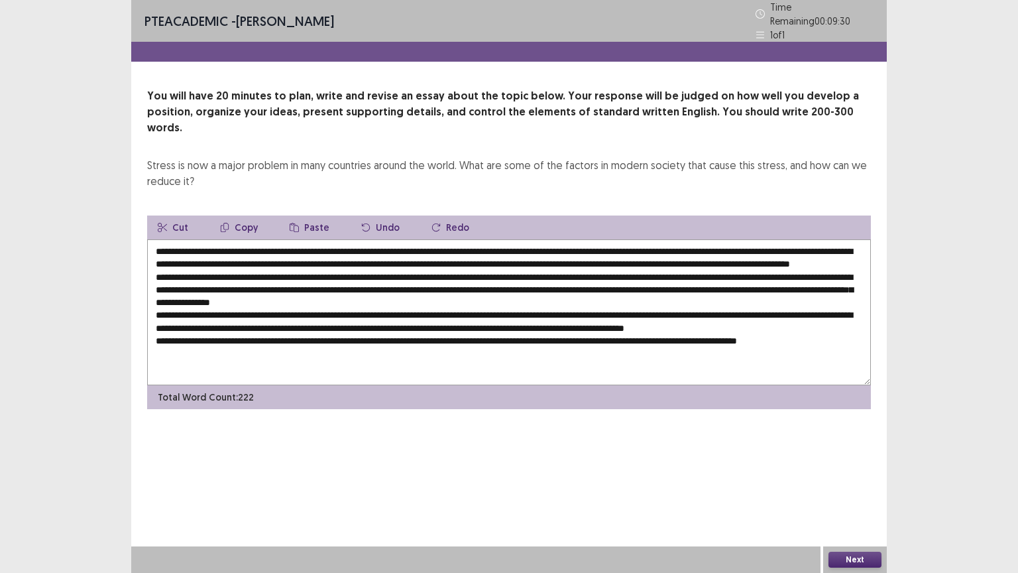
click at [723, 304] on textarea at bounding box center [509, 312] width 724 height 146
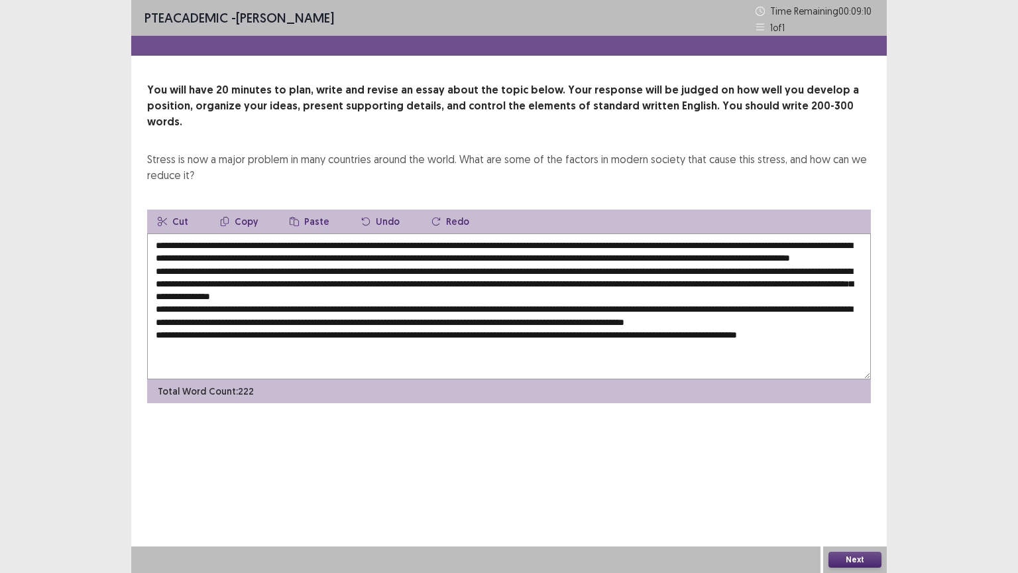
click at [324, 341] on textarea at bounding box center [509, 306] width 724 height 146
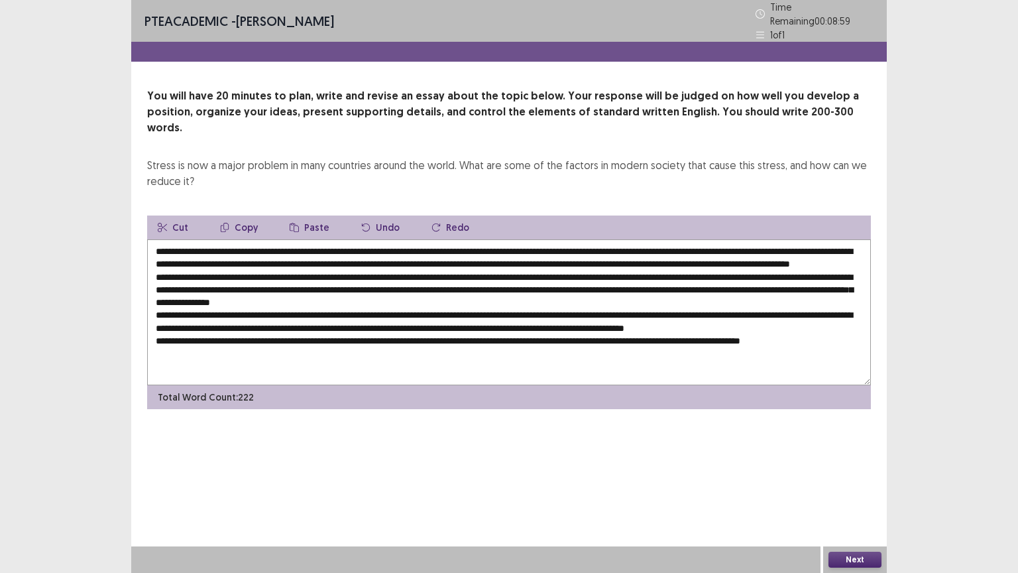
type textarea "**********"
click at [863, 483] on button "Next" at bounding box center [855, 560] width 53 height 16
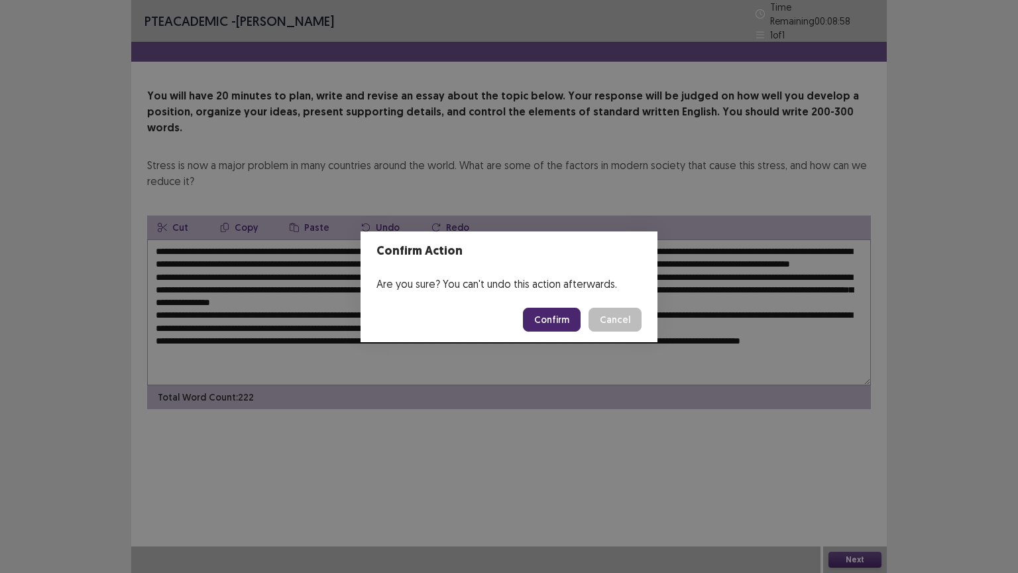
click at [573, 318] on button "Confirm" at bounding box center [552, 320] width 58 height 24
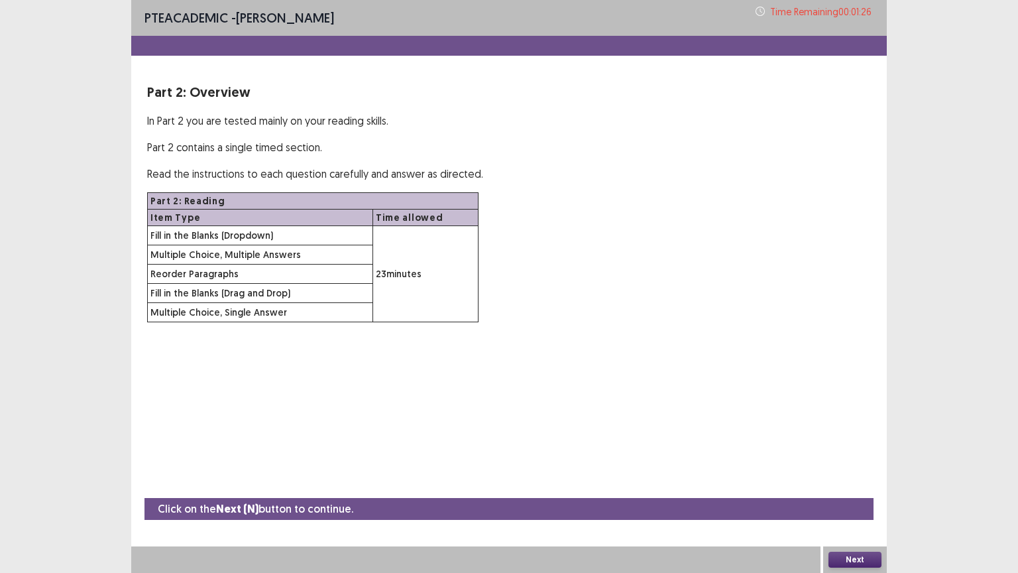
click at [873, 483] on button "Next" at bounding box center [855, 560] width 53 height 16
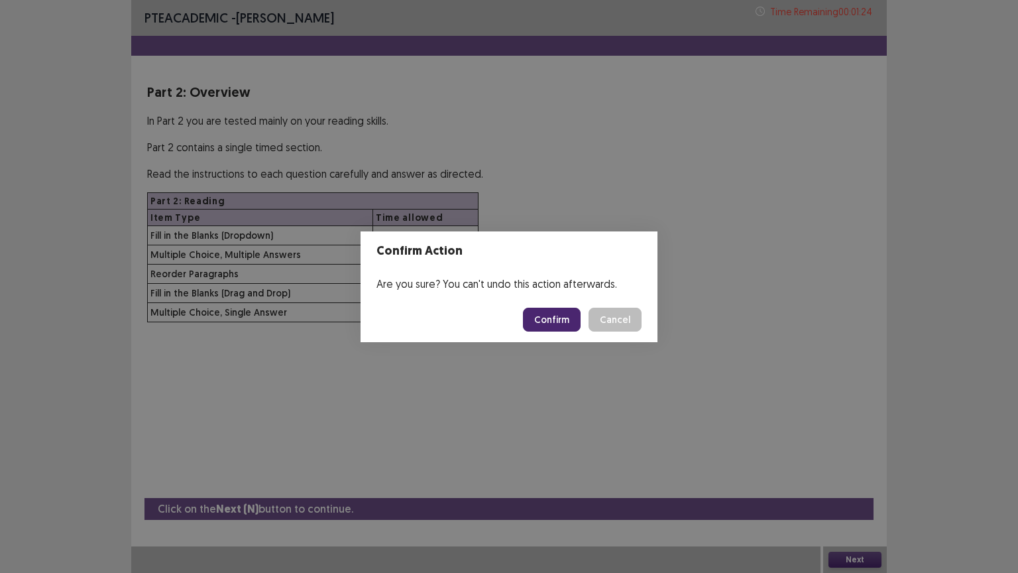
click at [535, 315] on button "Confirm" at bounding box center [552, 320] width 58 height 24
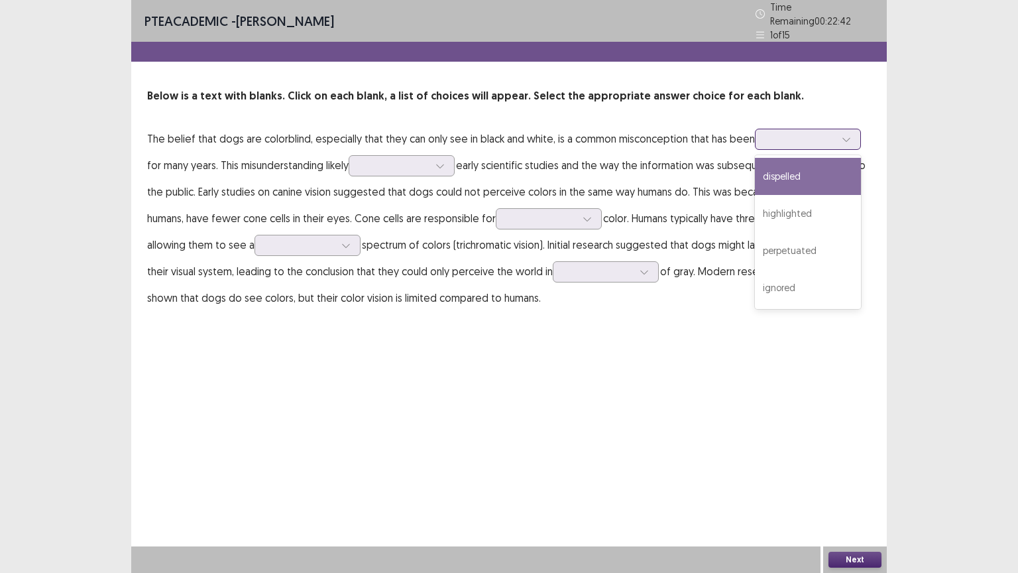
click at [800, 133] on div at bounding box center [801, 139] width 69 height 13
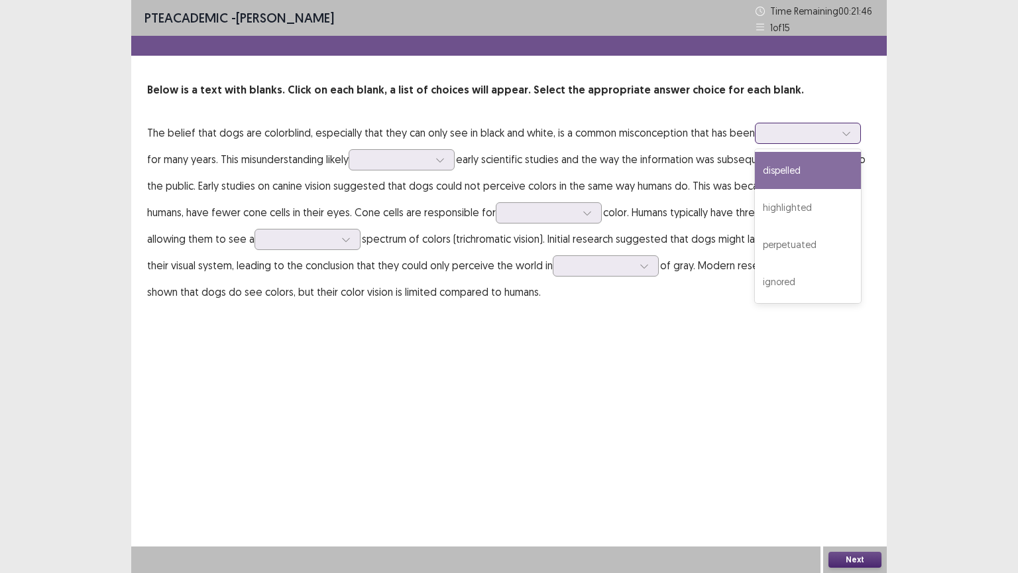
click at [806, 167] on div "dispelled" at bounding box center [808, 170] width 106 height 37
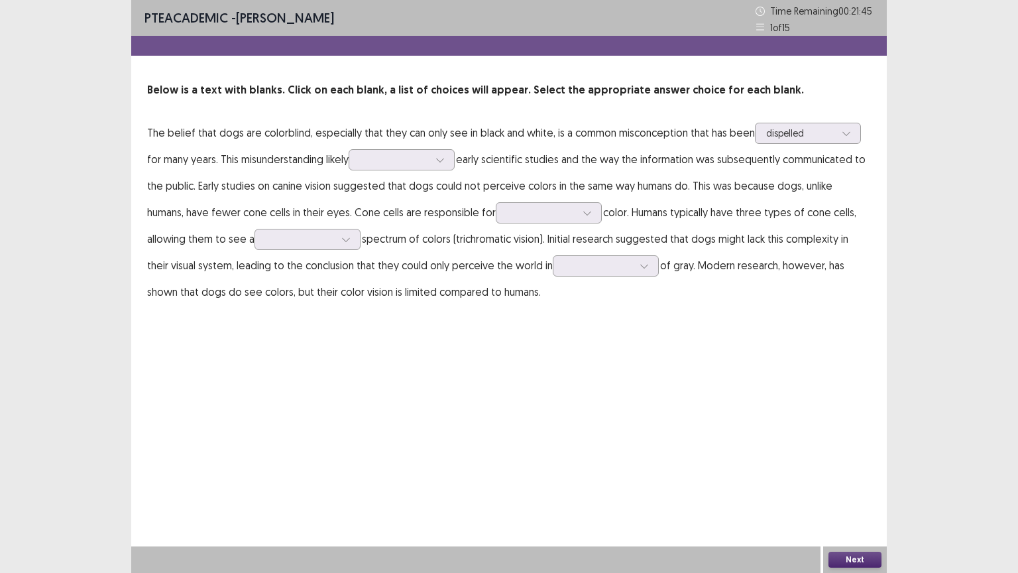
click at [679, 185] on p "The belief that dogs are colorblind, especially that they can only see in black…" at bounding box center [509, 212] width 724 height 186
click at [397, 157] on div at bounding box center [394, 159] width 69 height 13
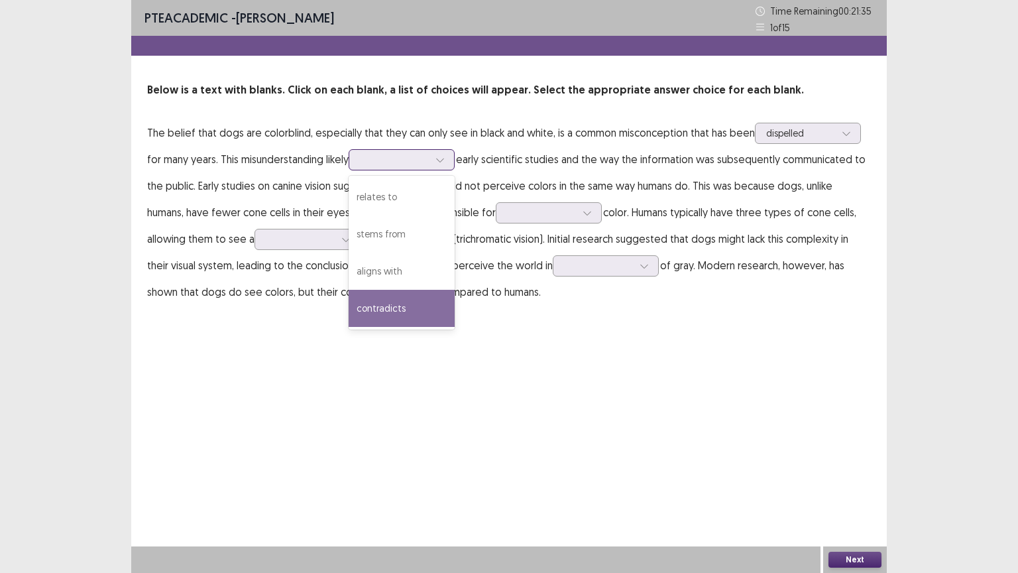
click at [408, 306] on div "contradicts" at bounding box center [402, 308] width 106 height 37
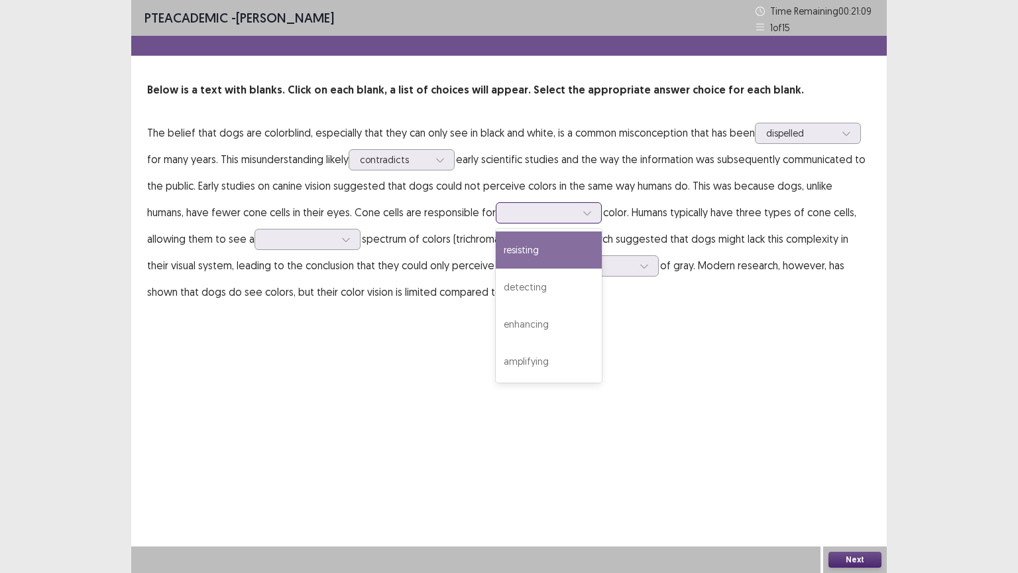
click at [549, 209] on div at bounding box center [541, 212] width 69 height 13
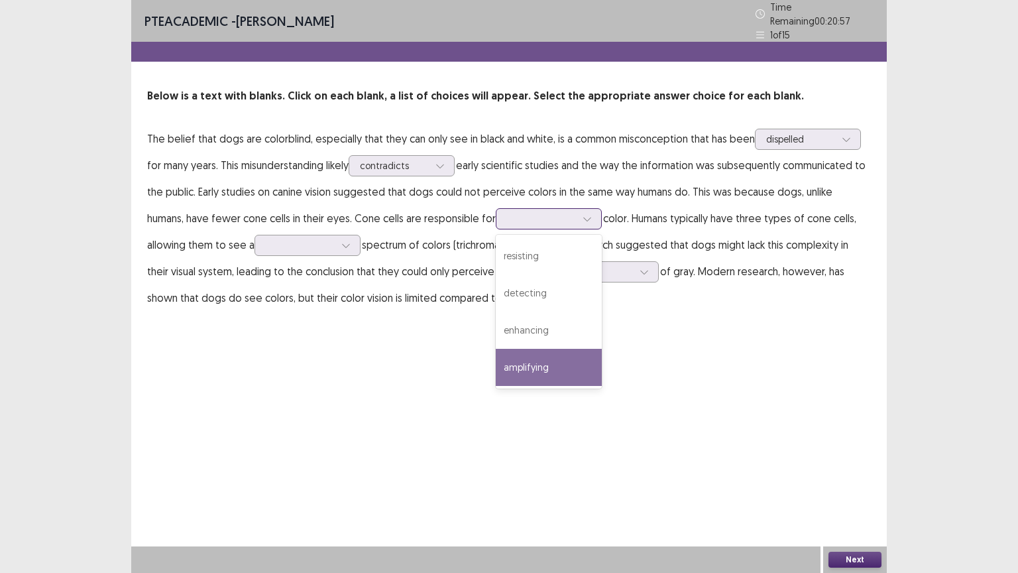
click at [568, 357] on div "amplifying" at bounding box center [549, 367] width 106 height 37
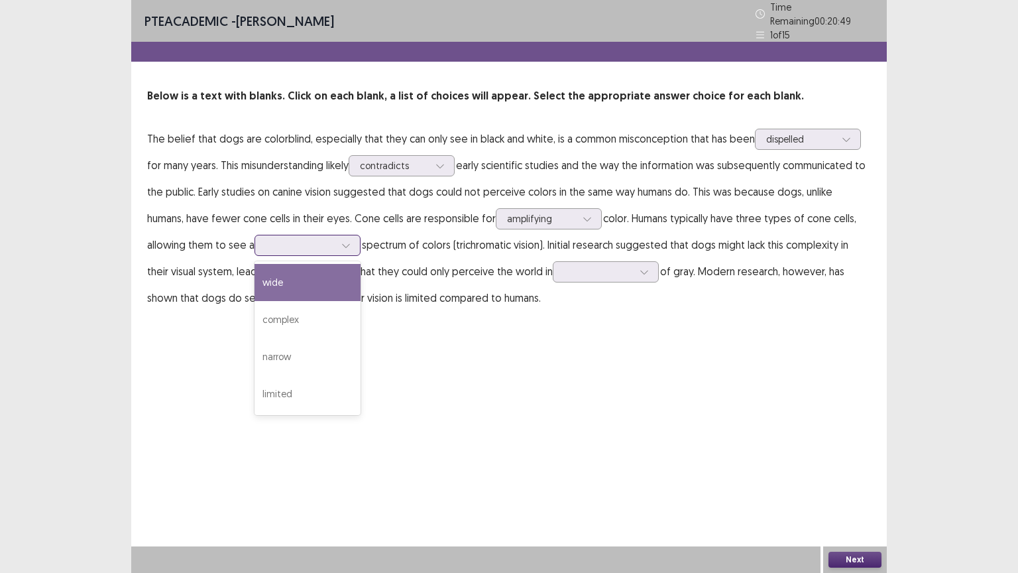
click at [311, 239] on div at bounding box center [300, 245] width 69 height 13
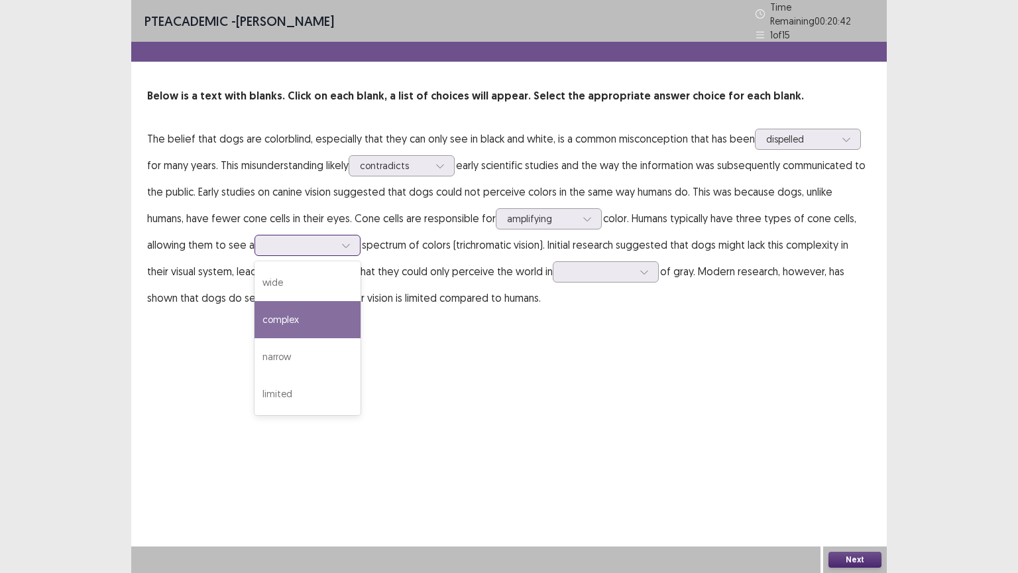
click at [303, 316] on div "complex" at bounding box center [308, 319] width 106 height 37
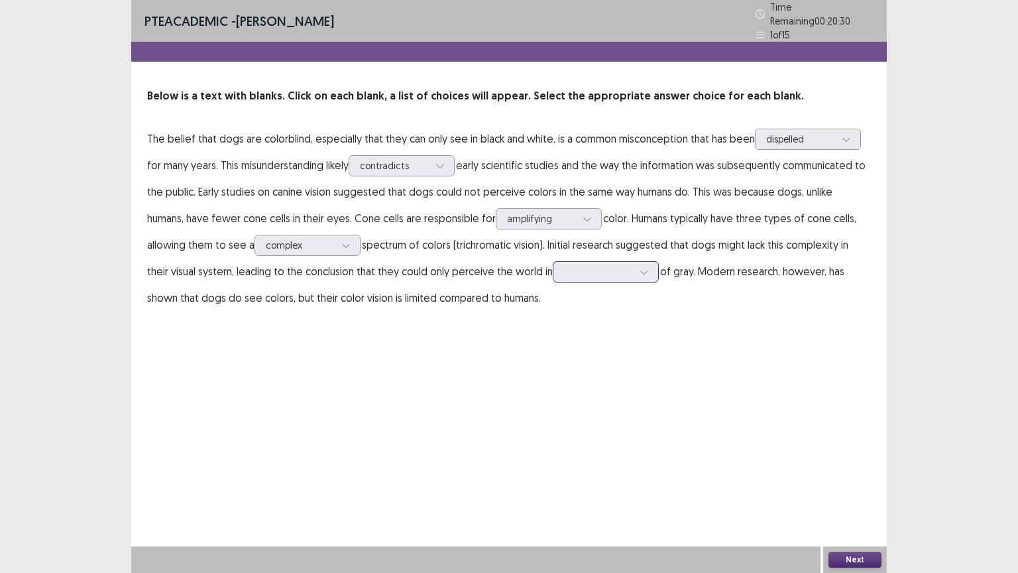
click at [575, 268] on div at bounding box center [598, 271] width 69 height 13
click at [591, 298] on div "scales" at bounding box center [606, 308] width 106 height 37
click at [845, 483] on button "Next" at bounding box center [855, 560] width 53 height 16
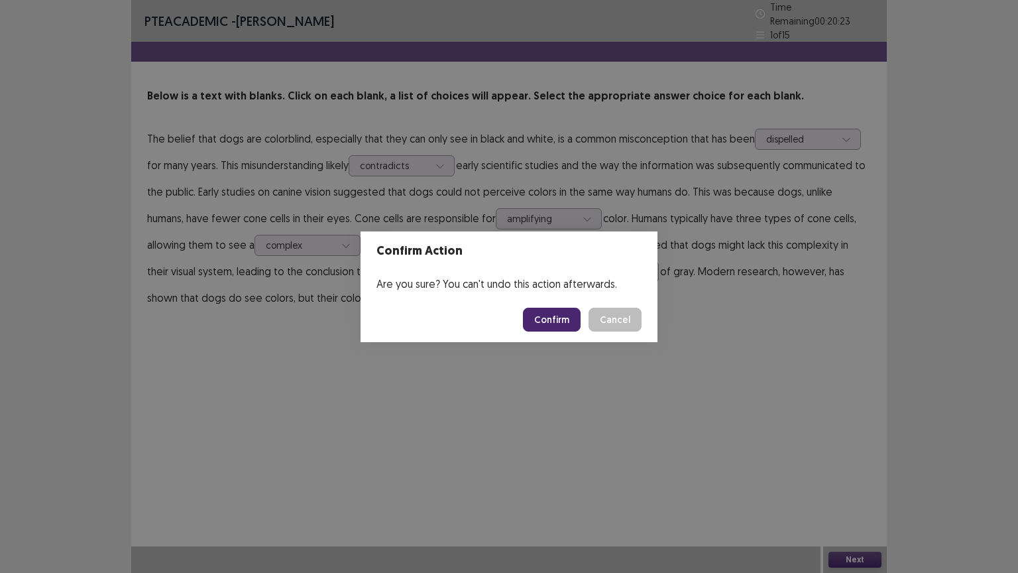
click at [562, 322] on button "Confirm" at bounding box center [552, 320] width 58 height 24
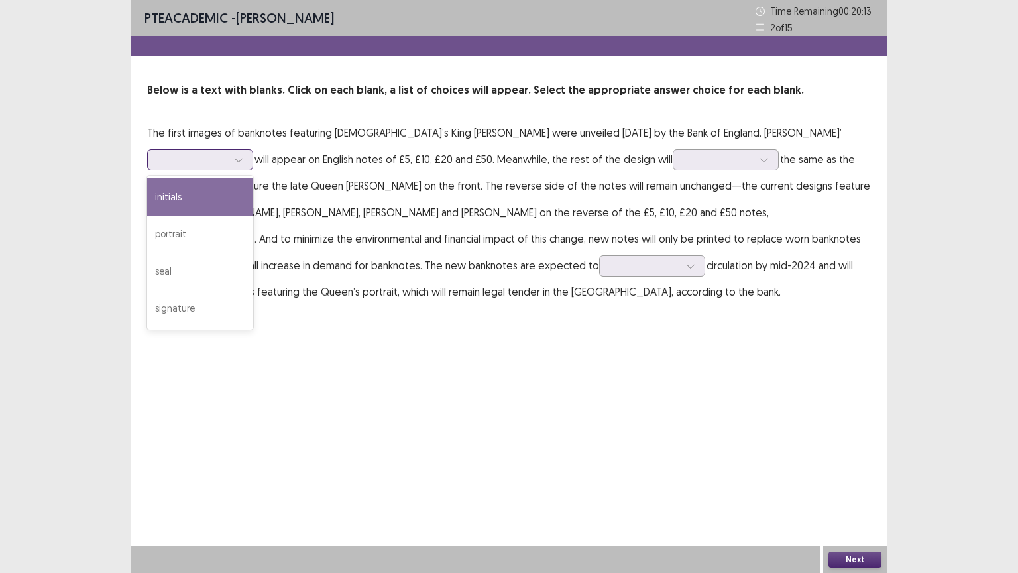
click at [227, 153] on div at bounding box center [192, 159] width 69 height 13
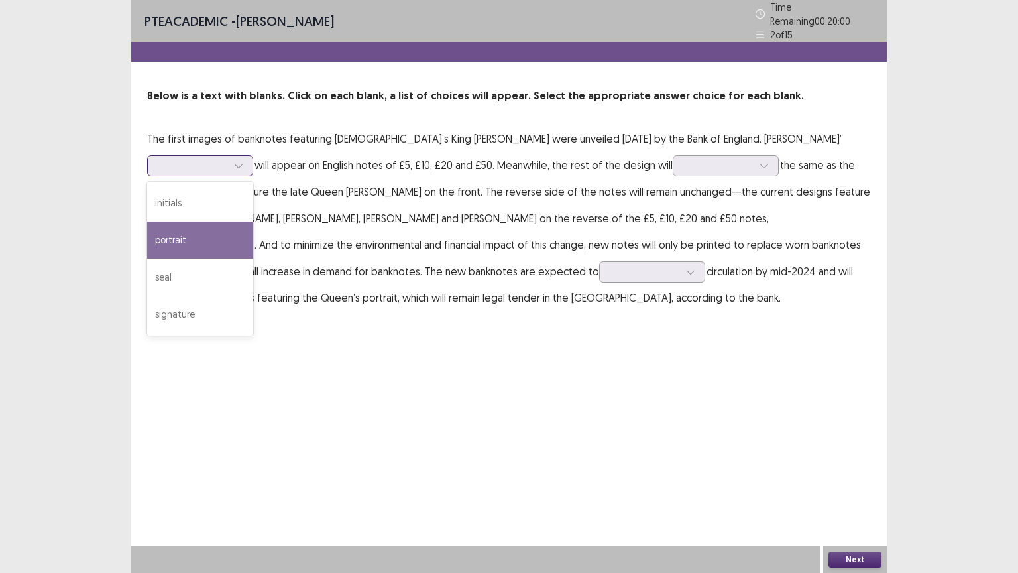
click at [253, 221] on div "portrait" at bounding box center [200, 239] width 106 height 37
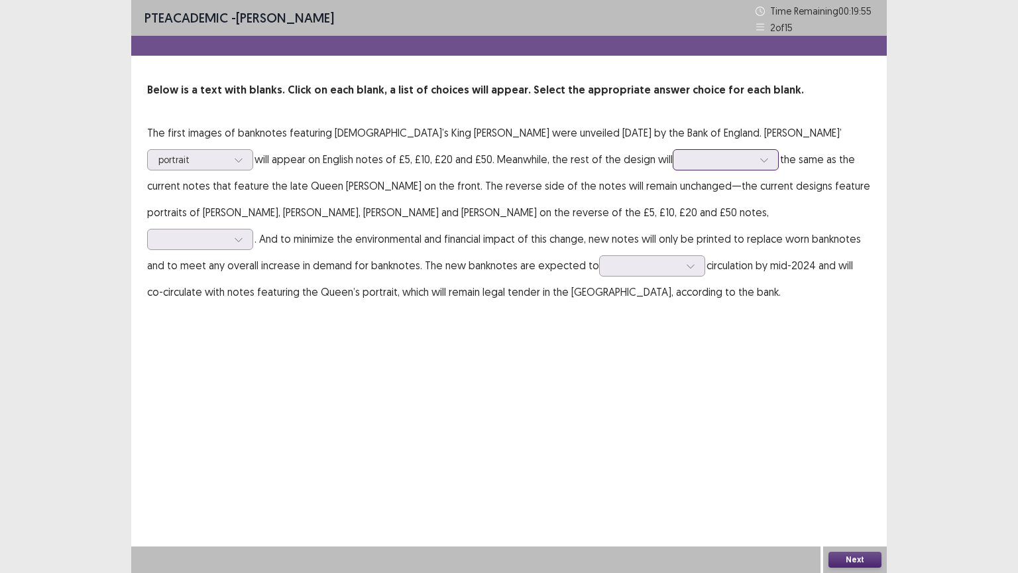
click at [684, 164] on div at bounding box center [718, 159] width 69 height 13
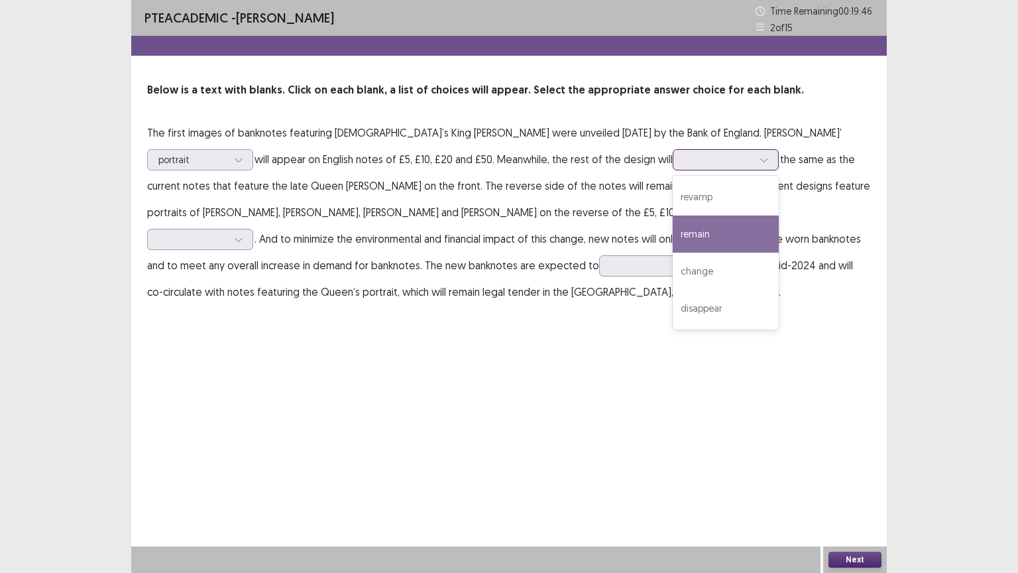
click at [673, 222] on div "remain" at bounding box center [726, 233] width 106 height 37
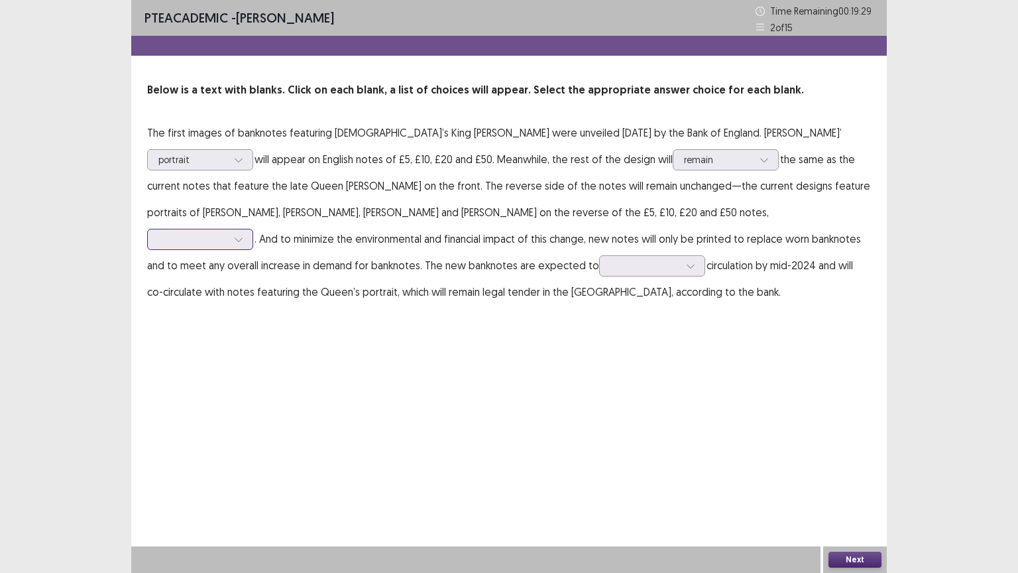
click at [227, 233] on div at bounding box center [192, 239] width 69 height 13
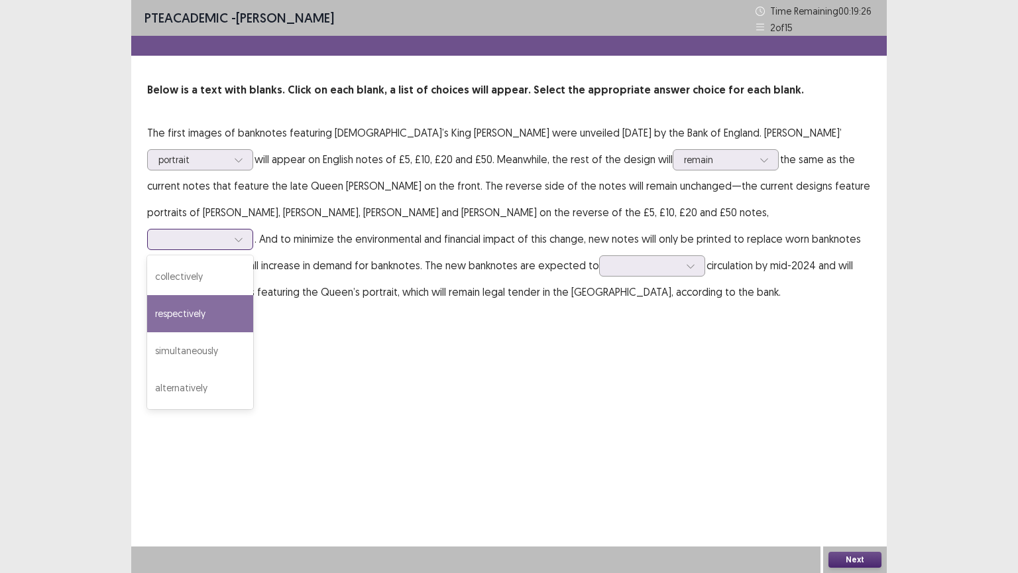
click at [253, 295] on div "respectively" at bounding box center [200, 313] width 106 height 37
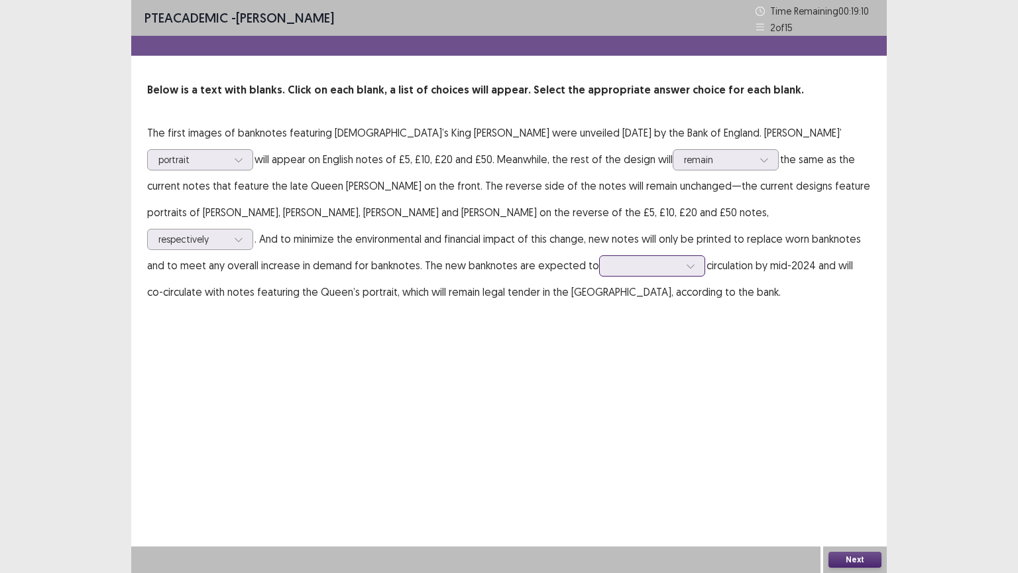
click at [611, 271] on div at bounding box center [645, 265] width 69 height 13
click at [599, 286] on div "cease" at bounding box center [652, 302] width 106 height 37
click at [611, 265] on div at bounding box center [645, 265] width 69 height 13
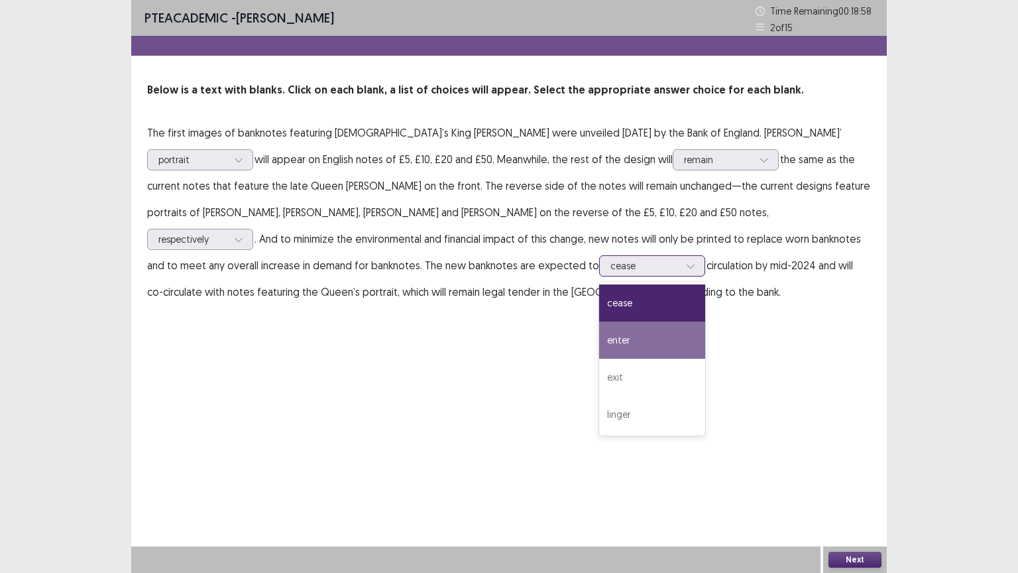
click at [599, 339] on div "enter" at bounding box center [652, 340] width 106 height 37
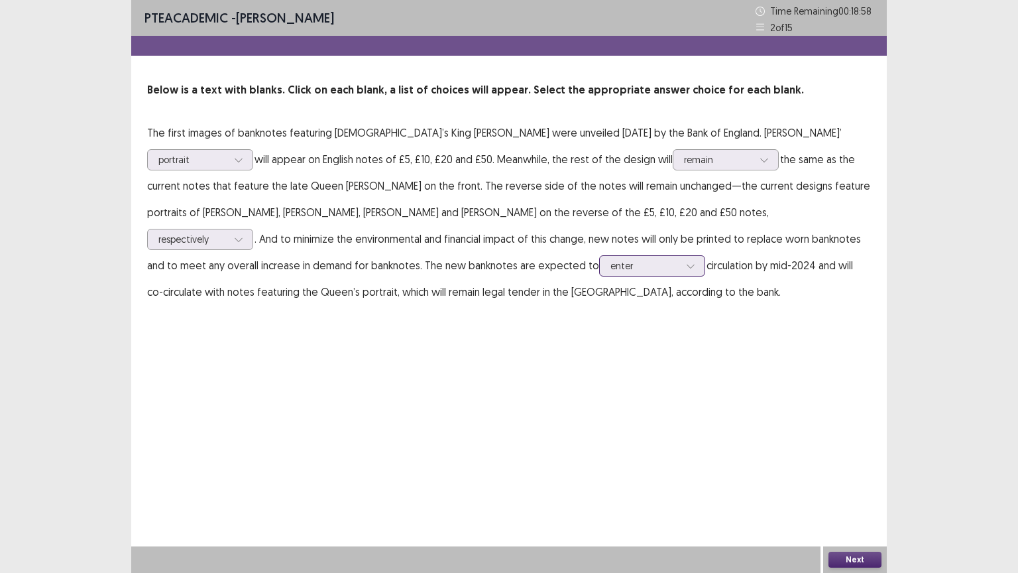
click at [611, 269] on div at bounding box center [645, 265] width 69 height 13
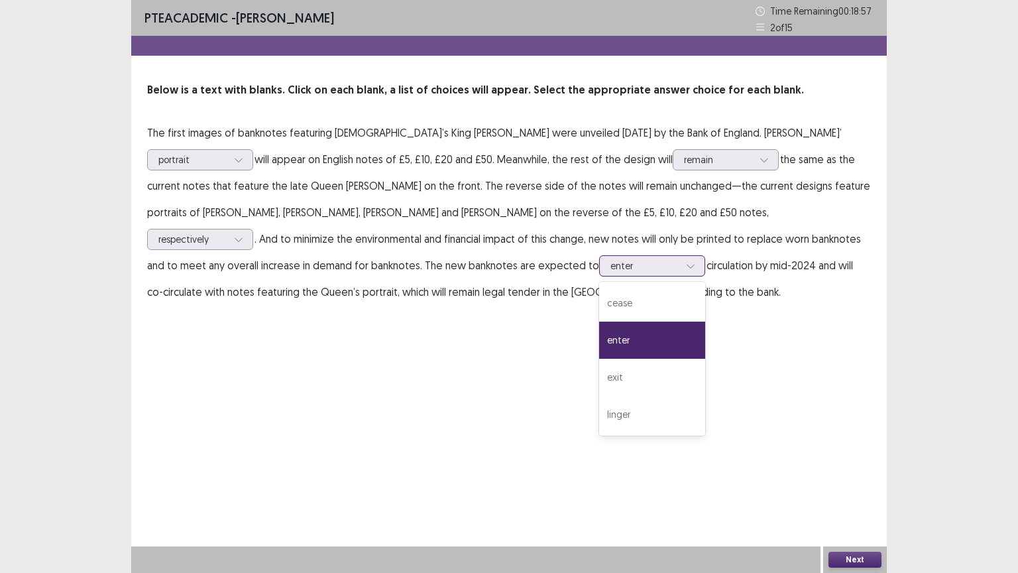
click at [611, 269] on div at bounding box center [645, 265] width 69 height 13
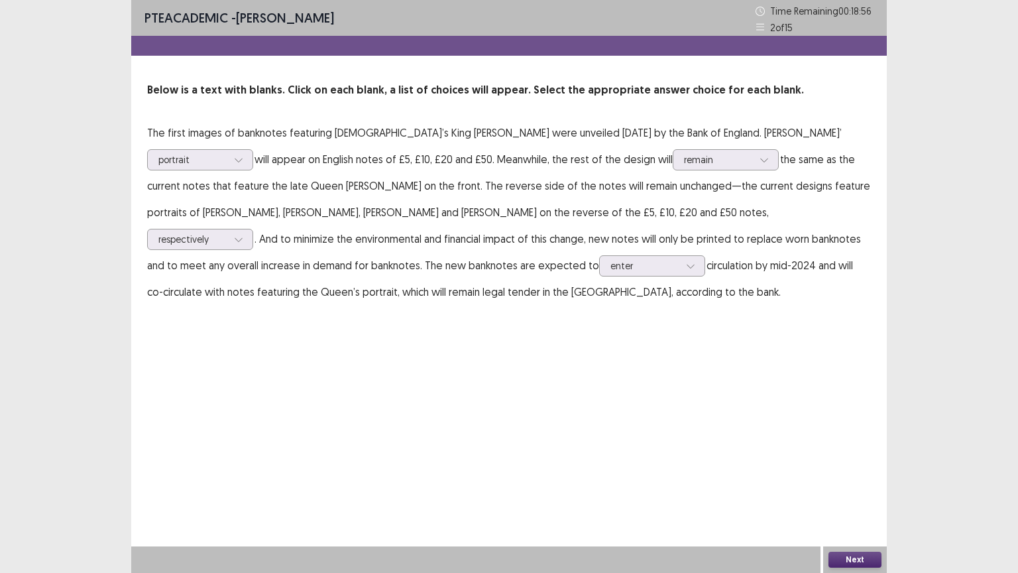
click at [868, 483] on button "Next" at bounding box center [855, 560] width 53 height 16
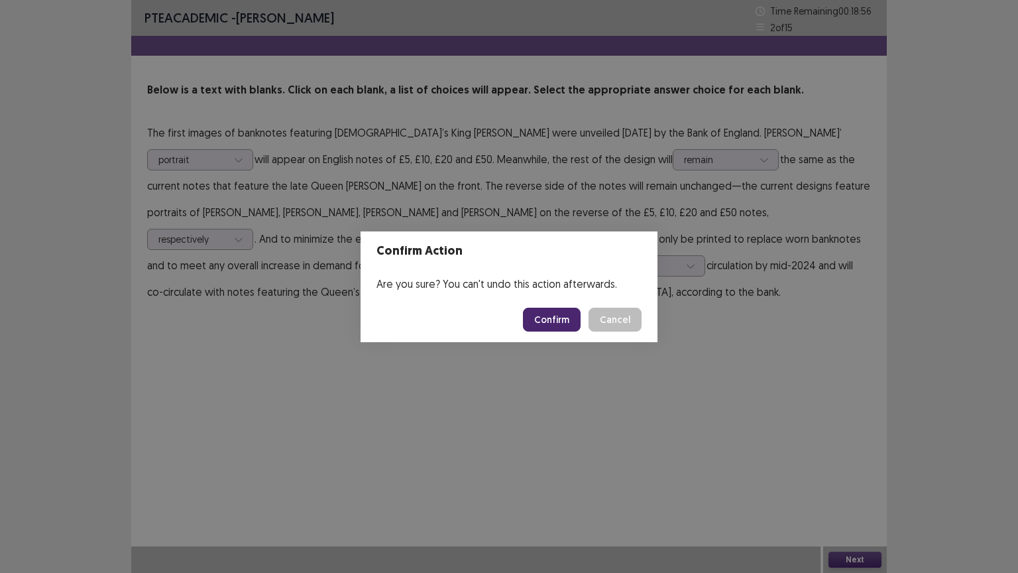
click at [572, 323] on button "Confirm" at bounding box center [552, 320] width 58 height 24
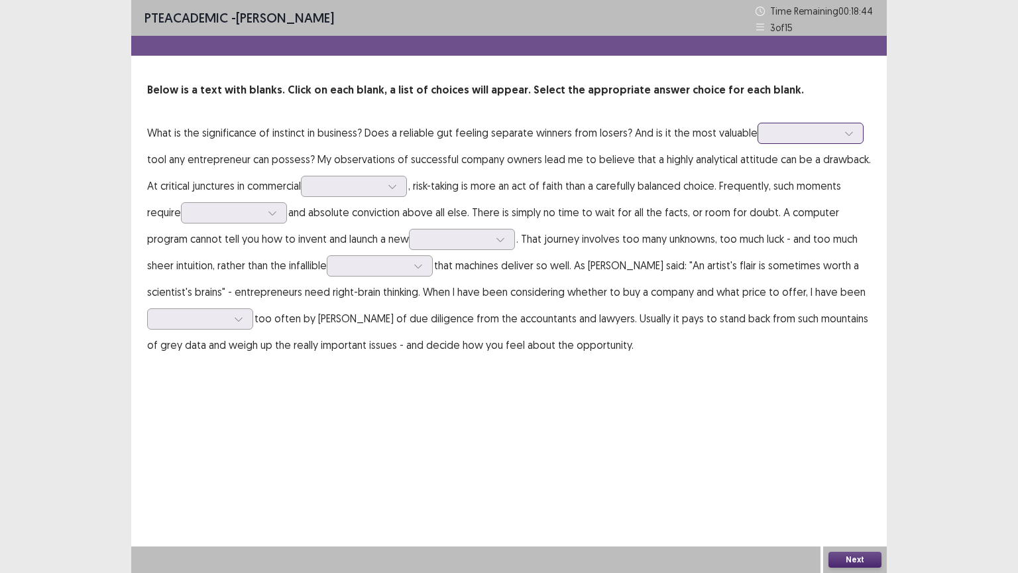
click at [769, 137] on input "text" at bounding box center [770, 133] width 3 height 10
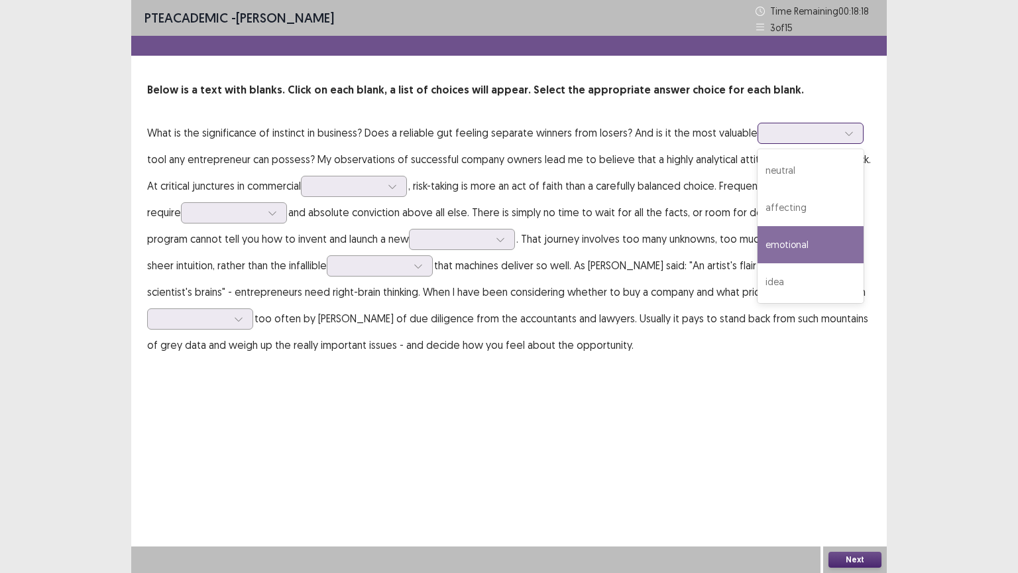
click at [804, 240] on div "emotional" at bounding box center [811, 244] width 106 height 37
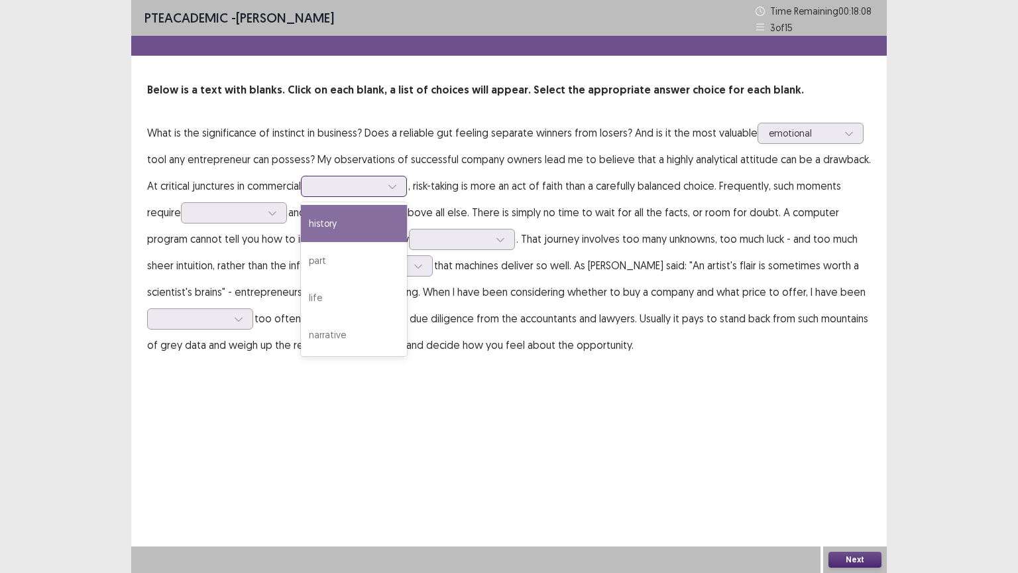
click at [351, 183] on div at bounding box center [346, 186] width 69 height 13
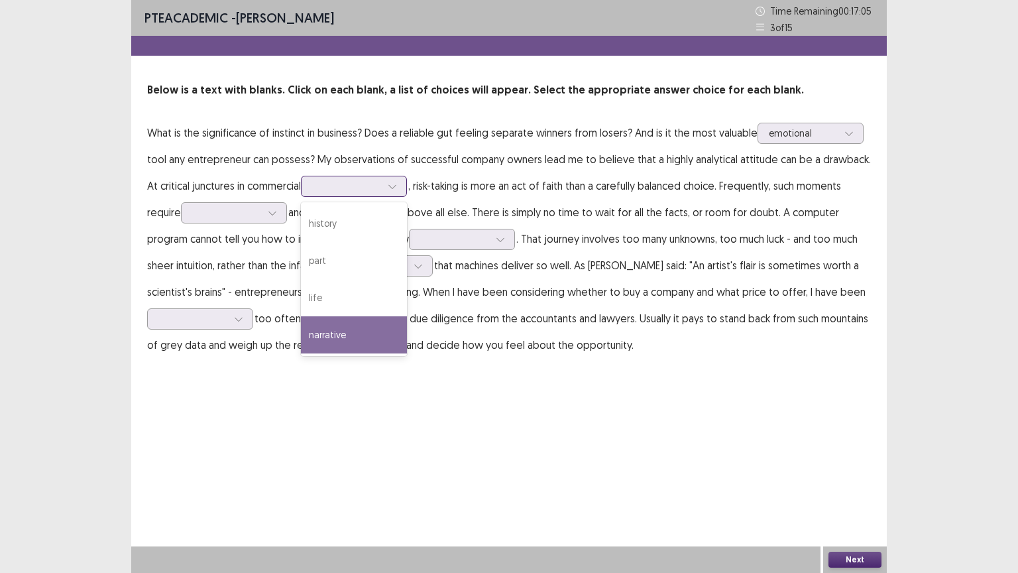
click at [335, 321] on div "narrative" at bounding box center [354, 334] width 106 height 37
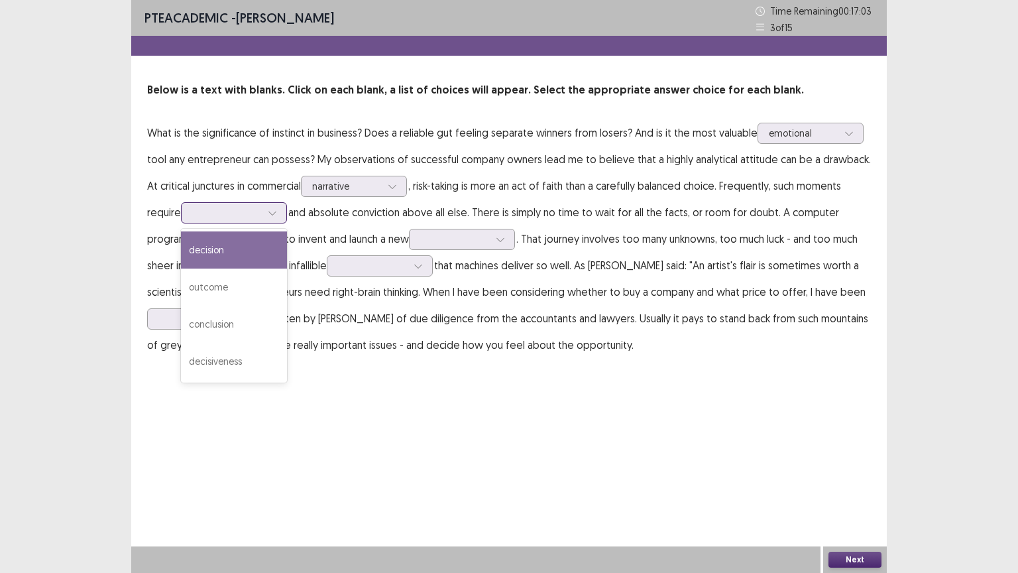
click at [237, 215] on div at bounding box center [226, 212] width 69 height 13
click at [238, 258] on div "decision" at bounding box center [234, 249] width 106 height 37
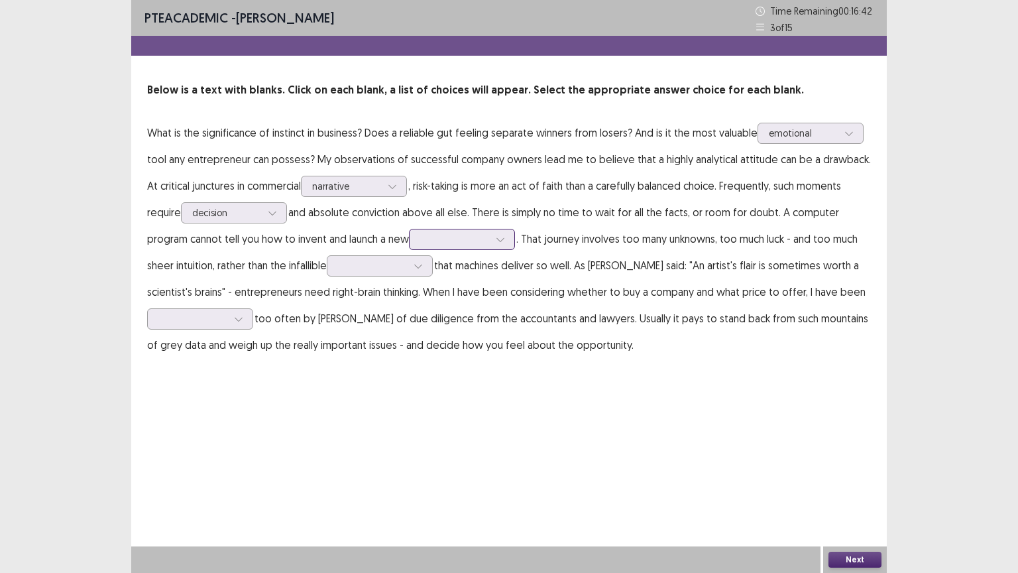
click at [434, 239] on div at bounding box center [454, 239] width 69 height 13
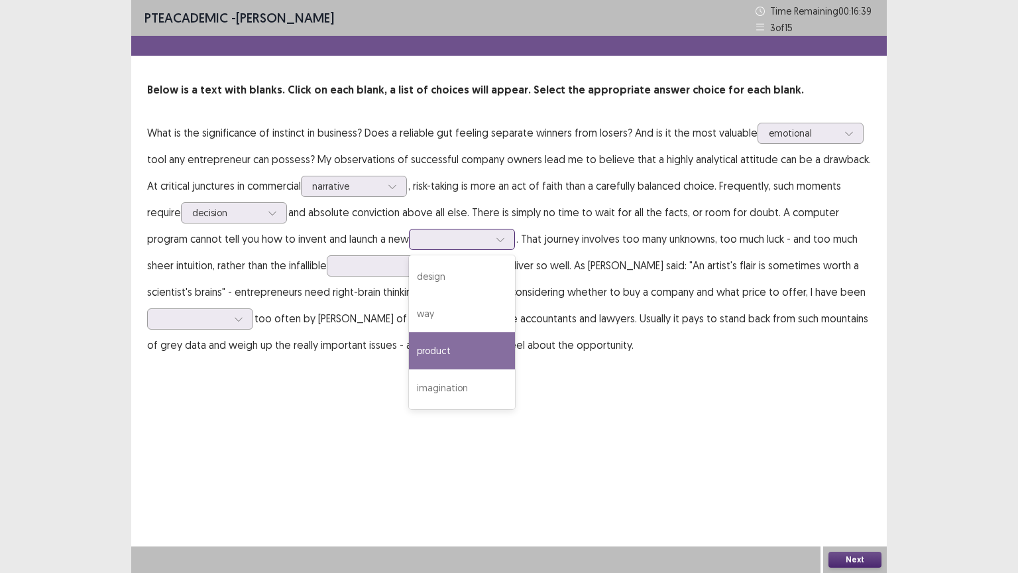
click at [452, 357] on div "product" at bounding box center [462, 350] width 106 height 37
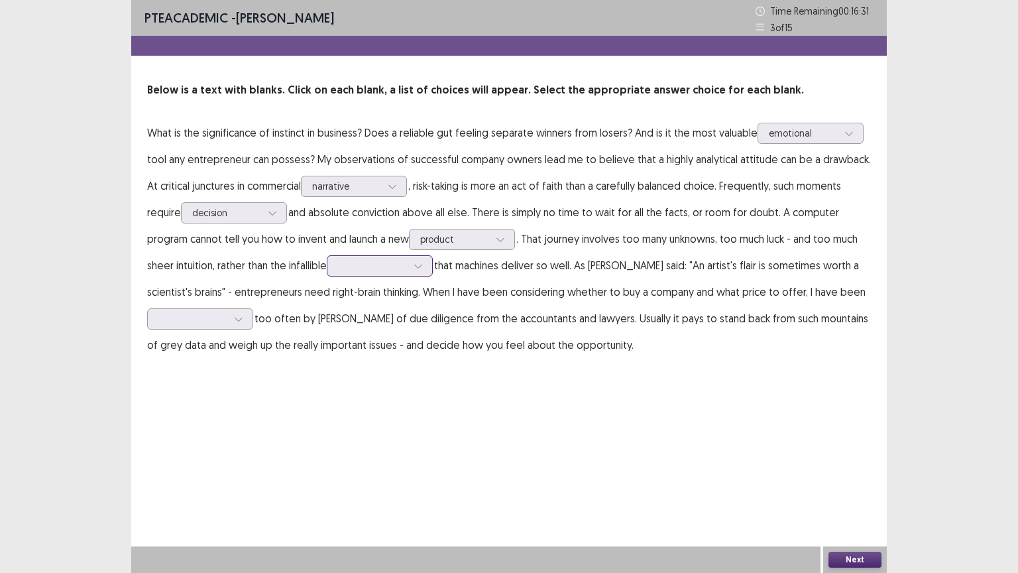
click at [345, 269] on div at bounding box center [372, 265] width 69 height 13
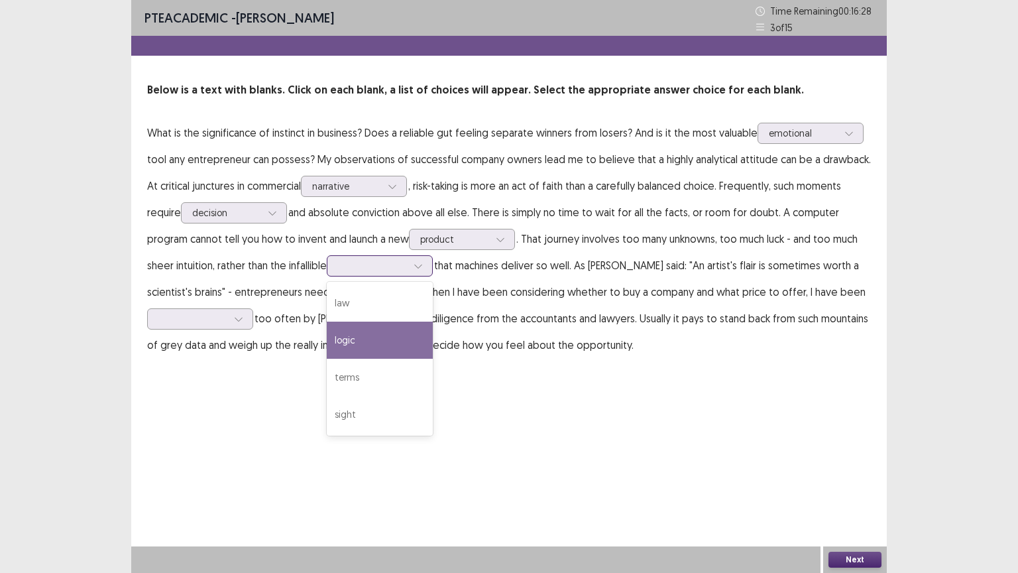
click at [369, 332] on div "logic" at bounding box center [380, 340] width 106 height 37
click at [404, 275] on div "logic" at bounding box center [372, 266] width 69 height 20
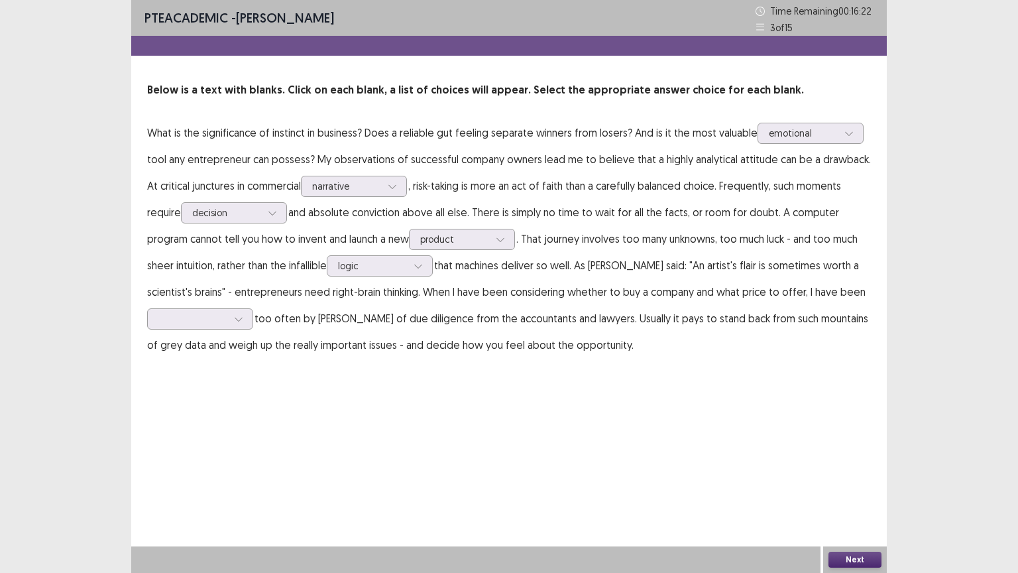
click at [715, 273] on p "What is the significance of instinct in business? Does a reliable gut feeling s…" at bounding box center [509, 238] width 724 height 239
click at [224, 318] on div at bounding box center [192, 318] width 69 height 13
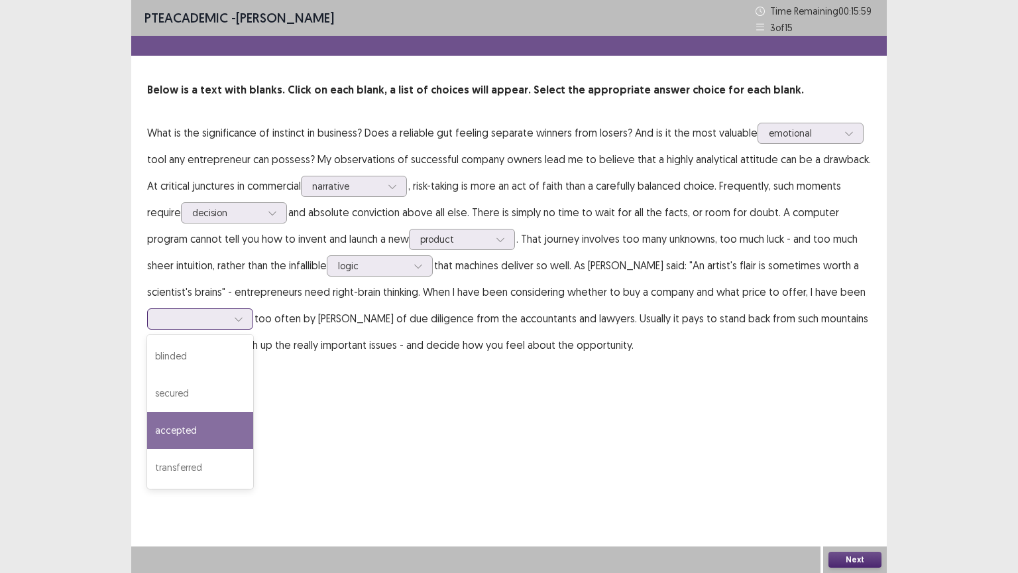
click at [214, 442] on div "accepted" at bounding box center [200, 430] width 106 height 37
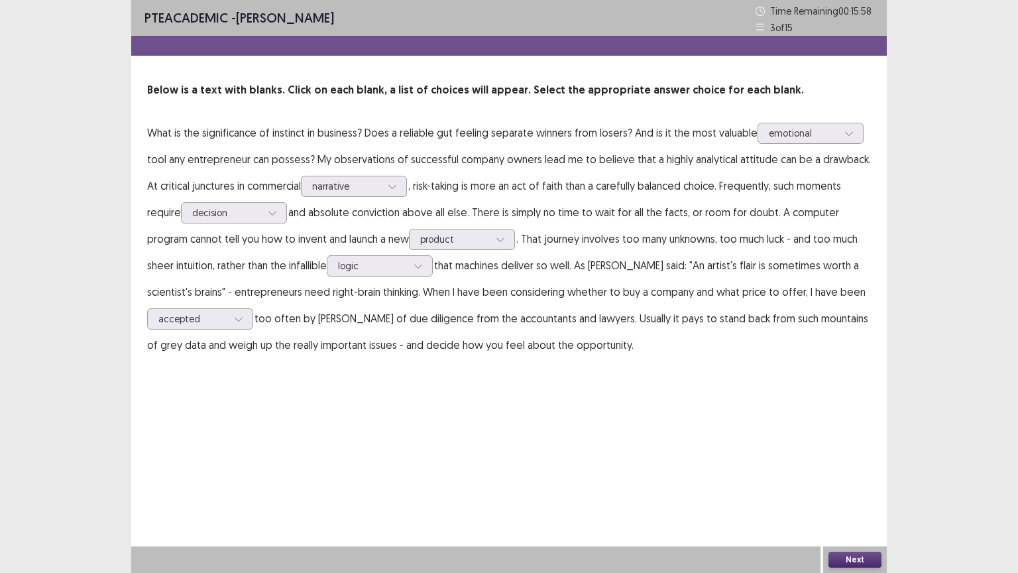
click at [582, 416] on div "PTE academic - [PERSON_NAME] Time Remaining 00 : 15 : 58 3 of 15 Below is a tex…" at bounding box center [509, 286] width 756 height 573
click at [857, 483] on button "Next" at bounding box center [855, 560] width 53 height 16
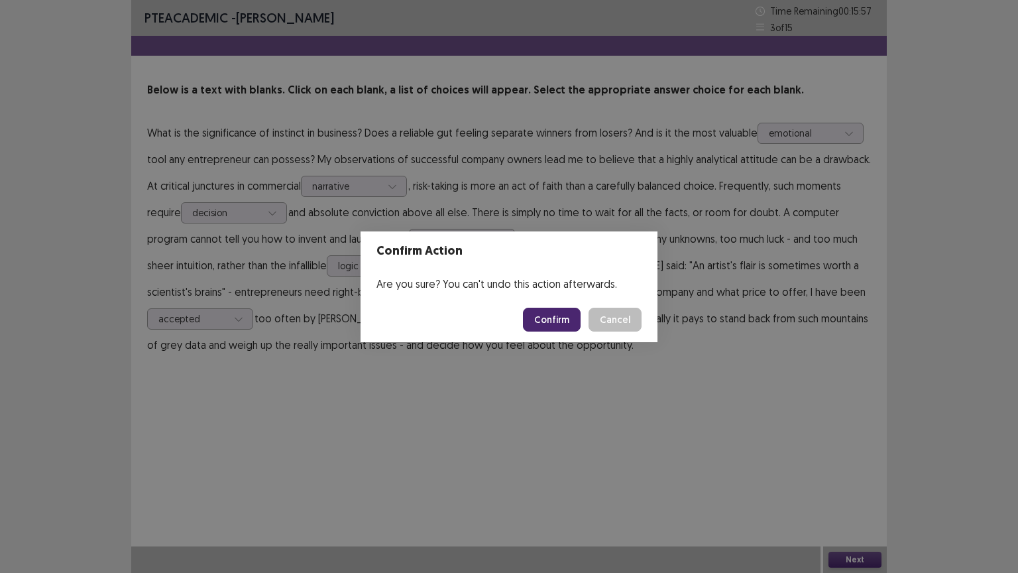
click at [557, 316] on button "Confirm" at bounding box center [552, 320] width 58 height 24
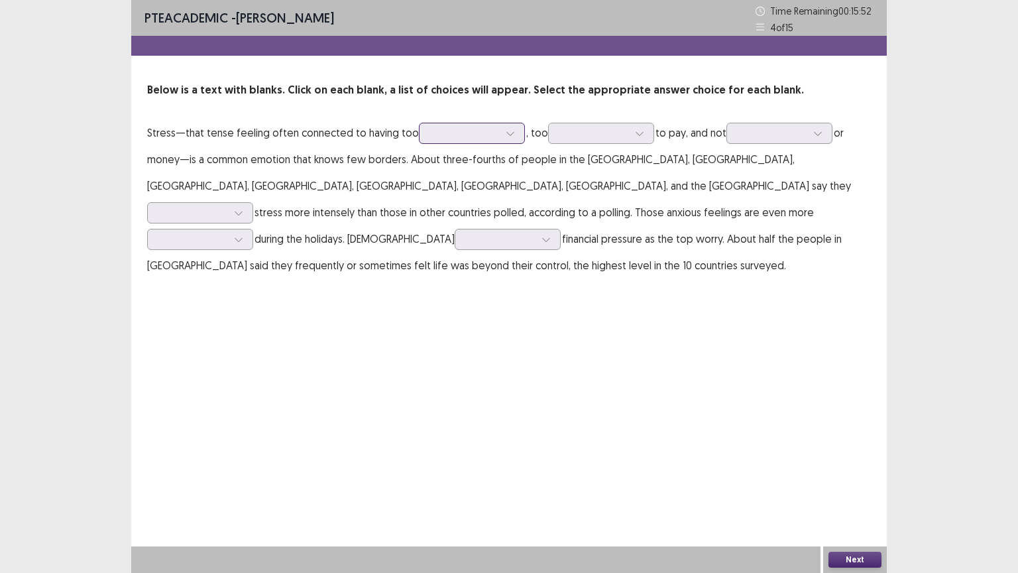
click at [447, 135] on div at bounding box center [464, 133] width 69 height 13
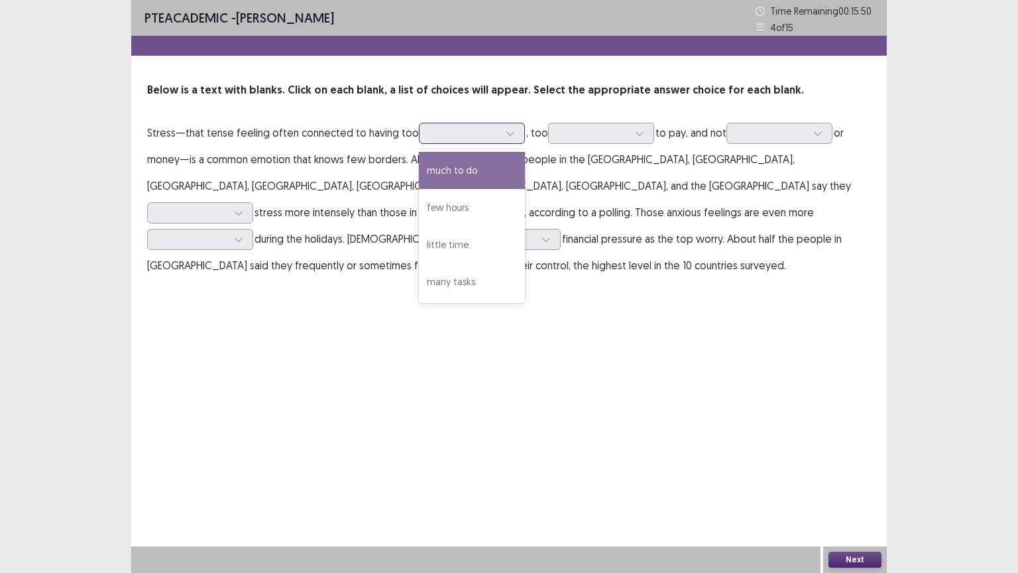
click at [458, 162] on div "much to do" at bounding box center [472, 170] width 106 height 37
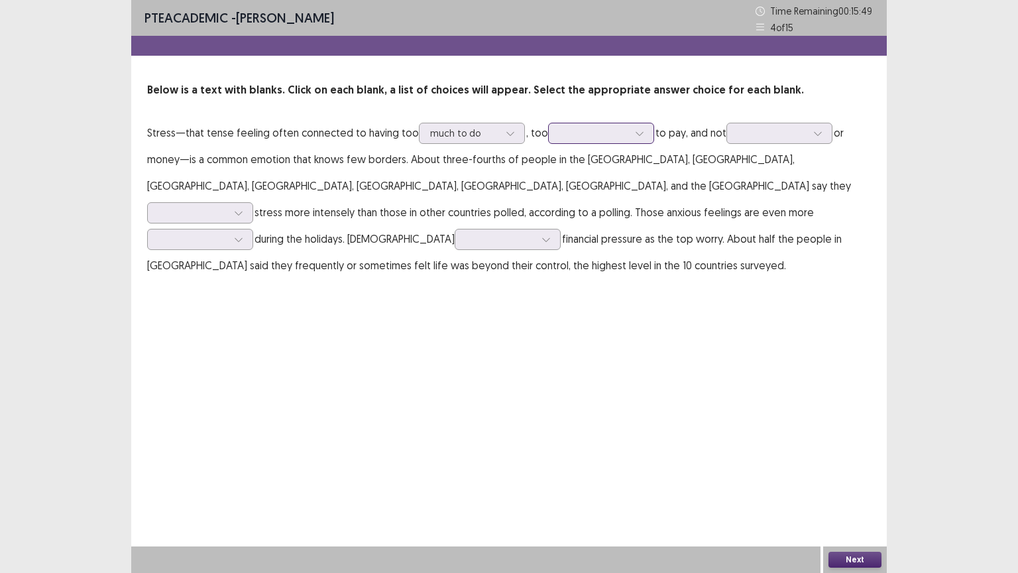
click at [578, 127] on div at bounding box center [594, 133] width 69 height 13
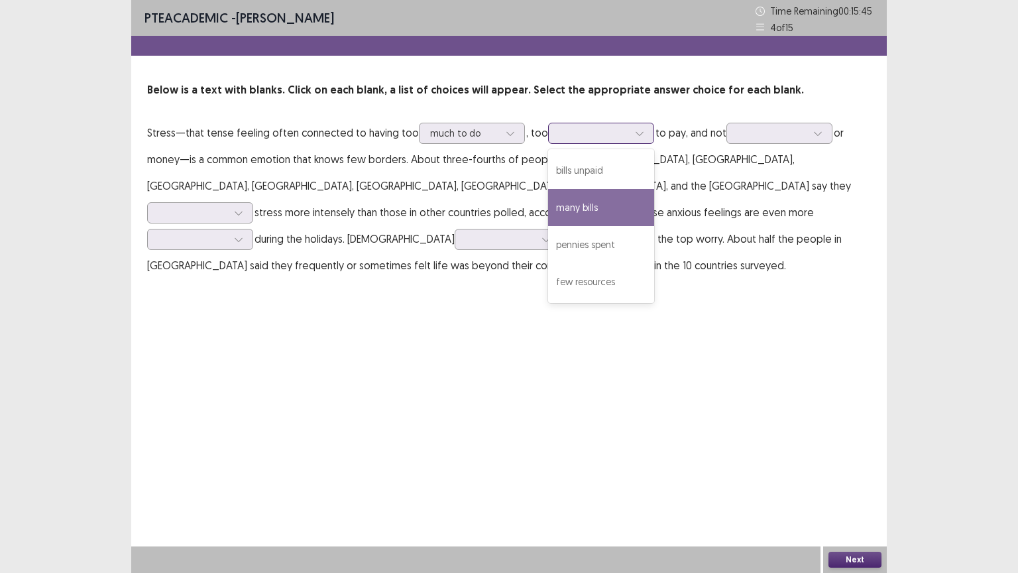
click at [596, 206] on div "many bills" at bounding box center [601, 207] width 106 height 37
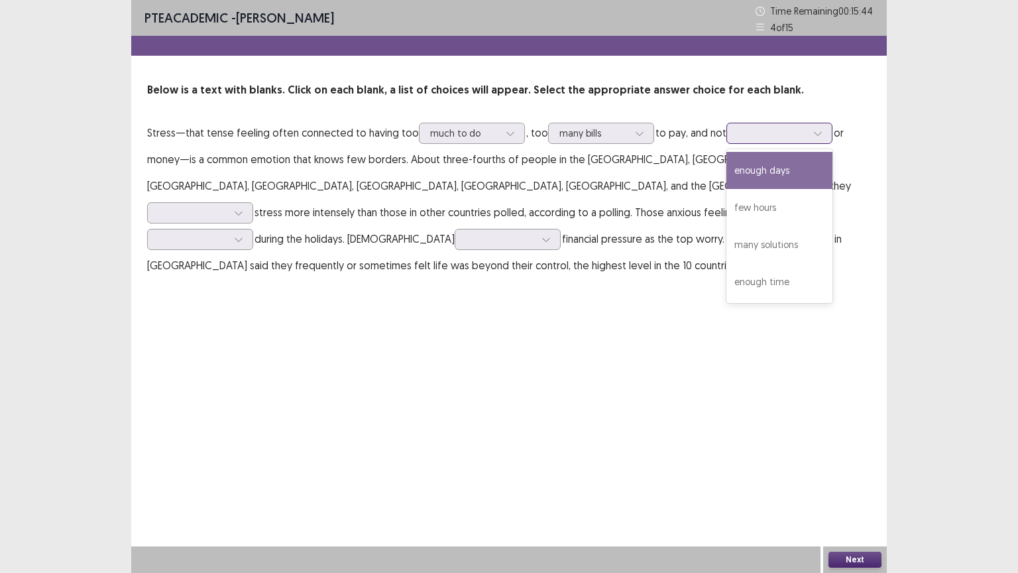
click at [748, 132] on div at bounding box center [772, 133] width 69 height 13
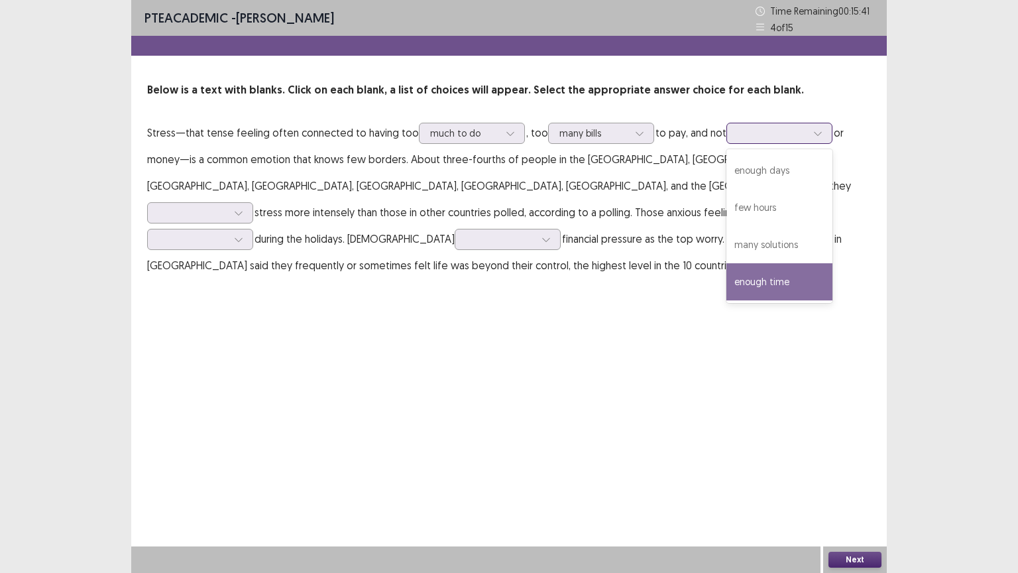
click at [781, 282] on div "enough time" at bounding box center [780, 281] width 106 height 37
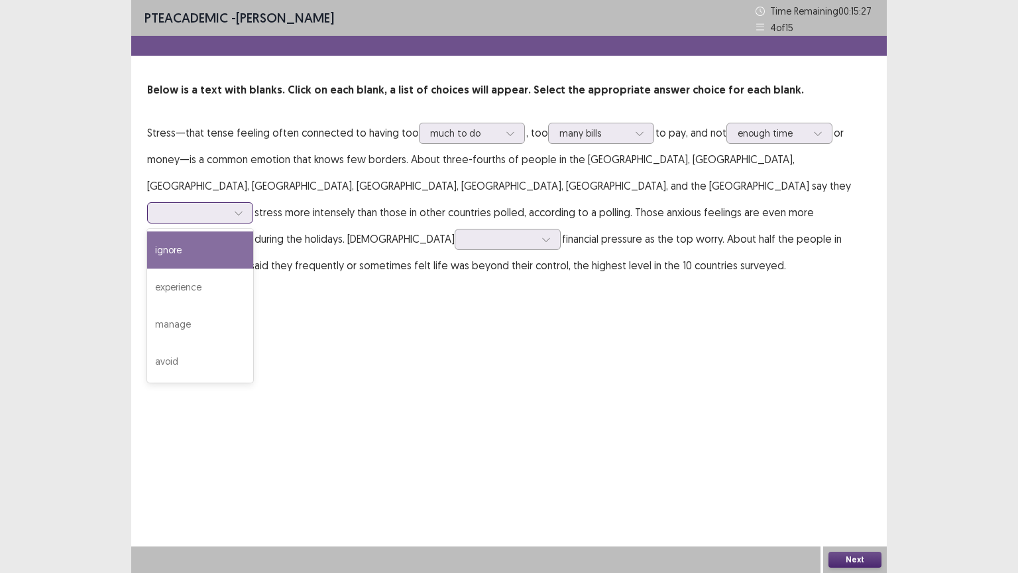
click at [227, 206] on div at bounding box center [192, 212] width 69 height 13
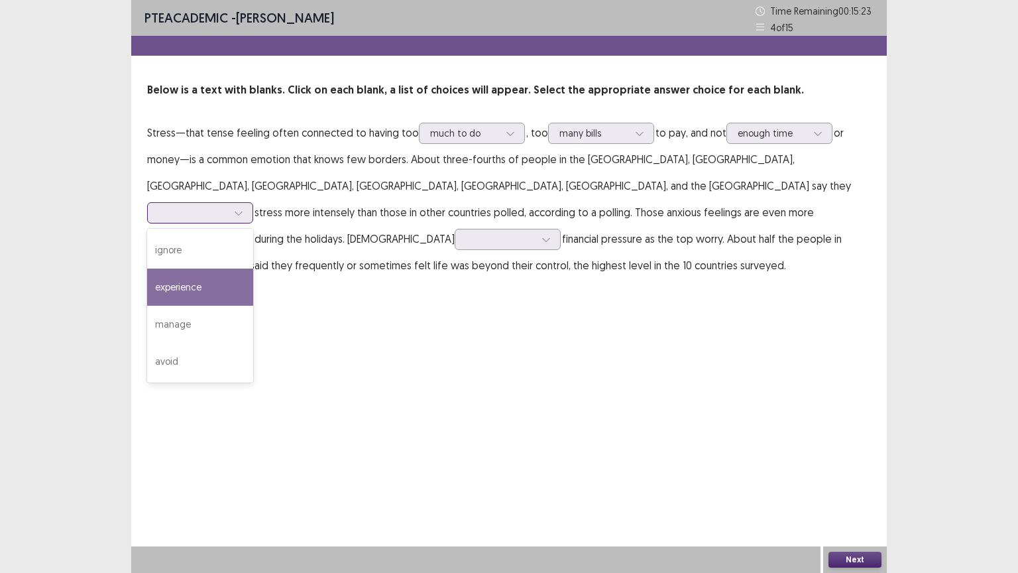
click at [253, 269] on div "experience" at bounding box center [200, 287] width 106 height 37
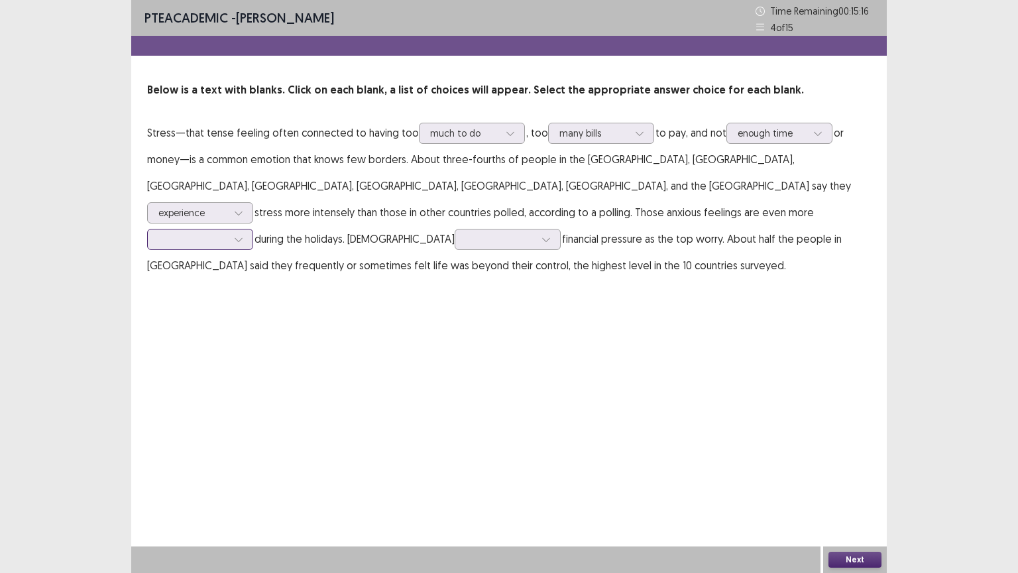
click at [227, 233] on div at bounding box center [192, 239] width 69 height 13
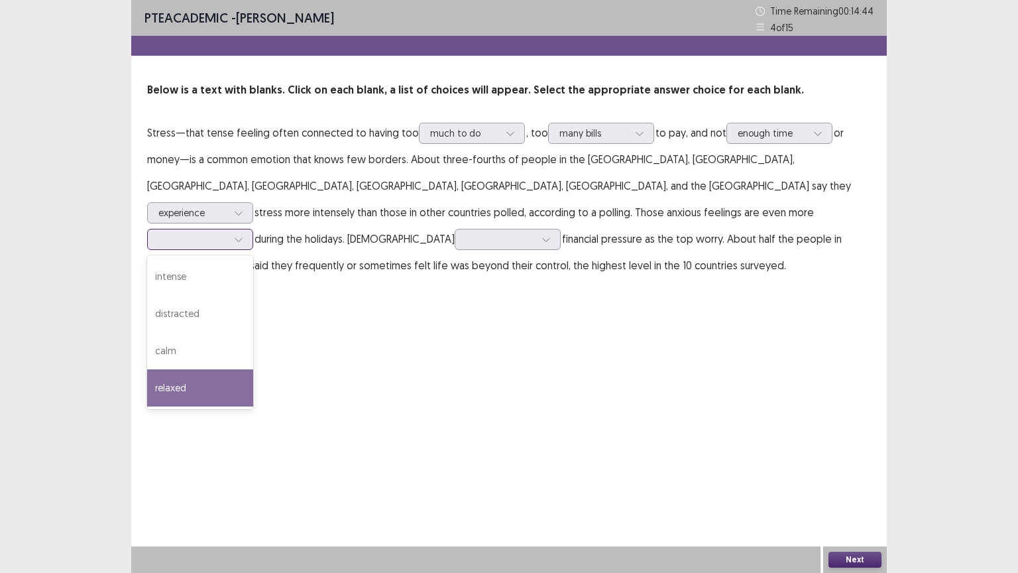
click at [253, 369] on div "relaxed" at bounding box center [200, 387] width 106 height 37
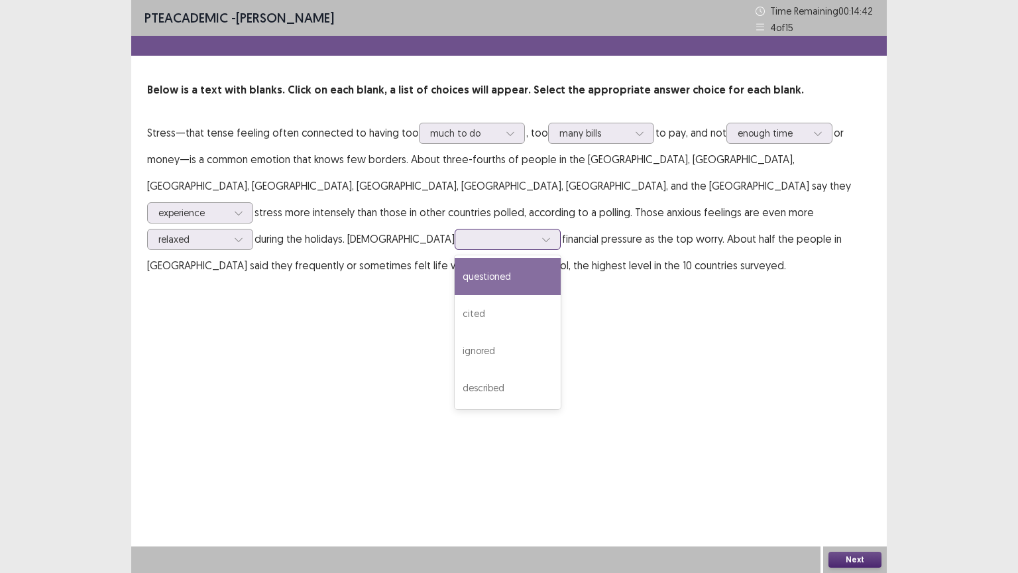
click at [552, 229] on div at bounding box center [508, 239] width 106 height 21
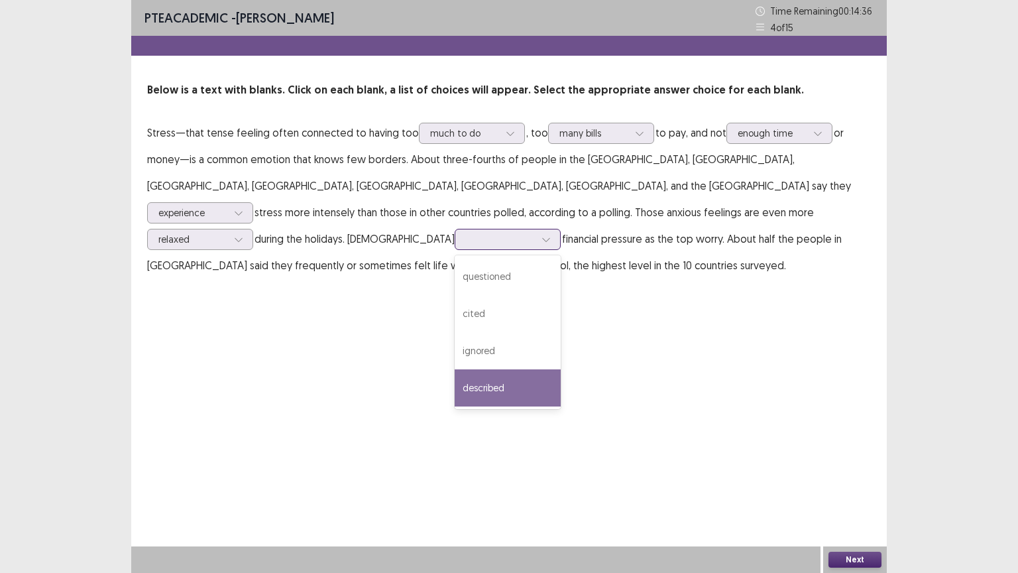
click at [561, 369] on div "described" at bounding box center [508, 387] width 106 height 37
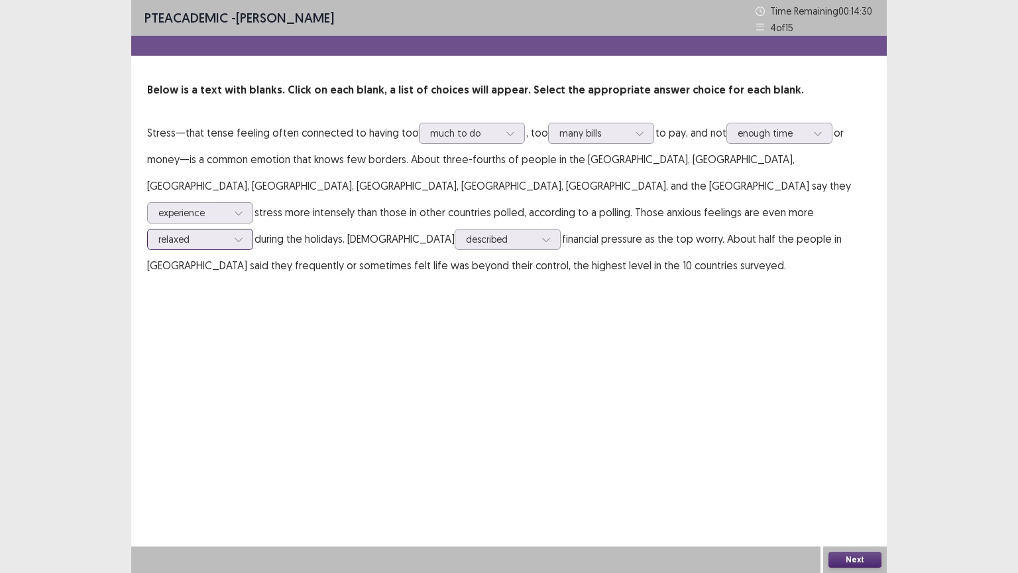
click at [227, 233] on div at bounding box center [192, 239] width 69 height 13
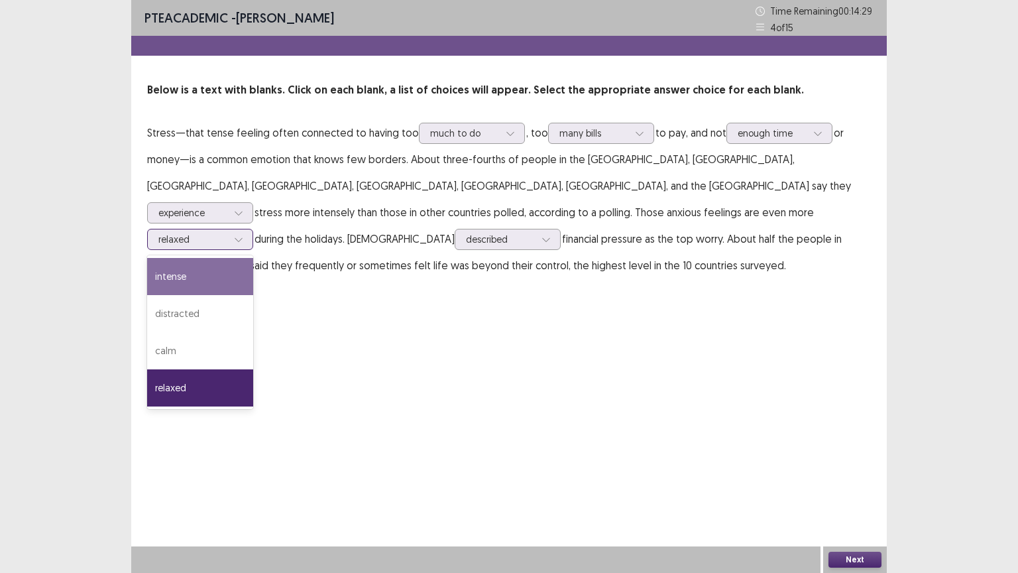
click at [253, 258] on div "intense" at bounding box center [200, 276] width 106 height 37
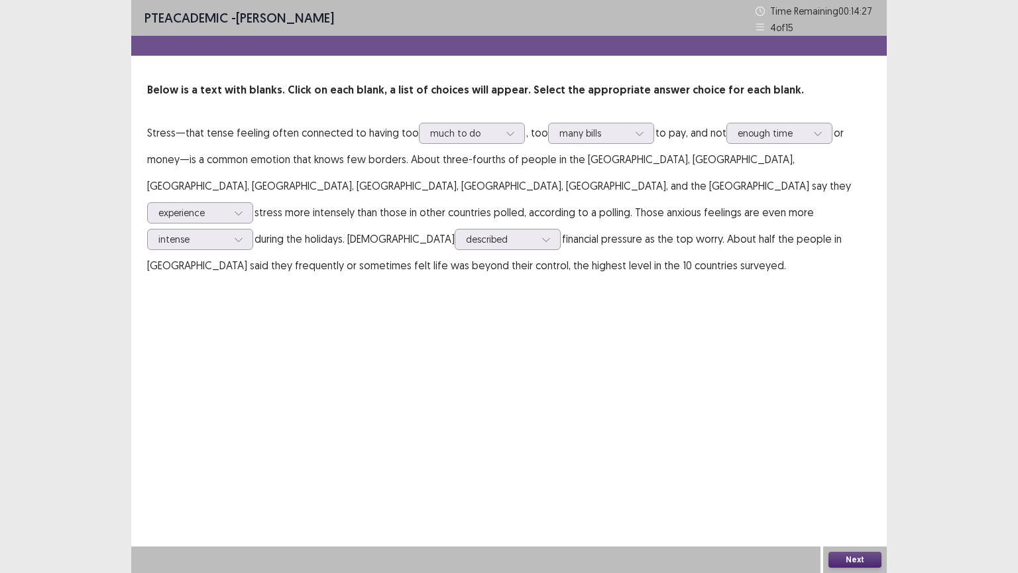
click at [847, 483] on button "Next" at bounding box center [855, 560] width 53 height 16
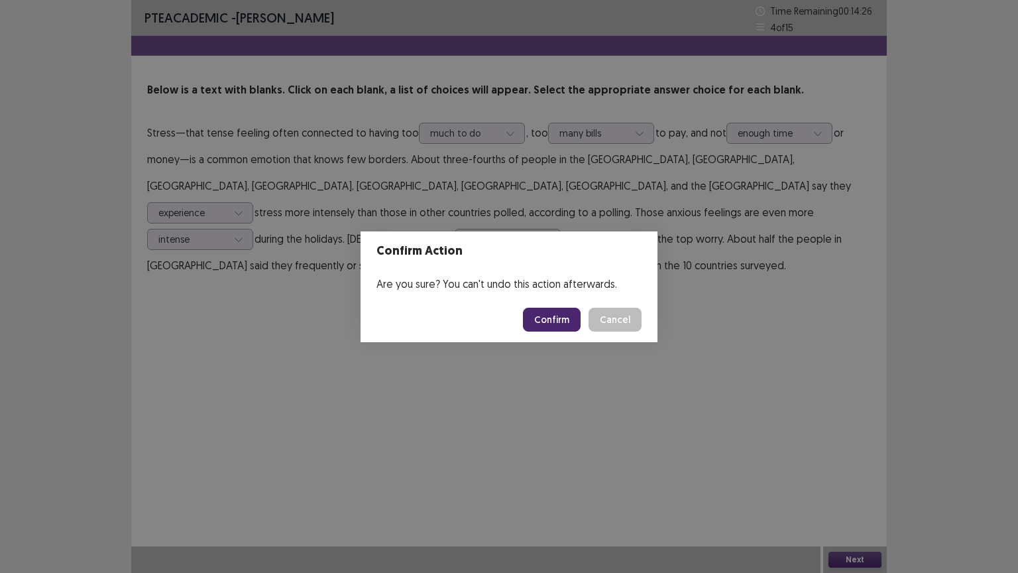
click at [544, 310] on button "Confirm" at bounding box center [552, 320] width 58 height 24
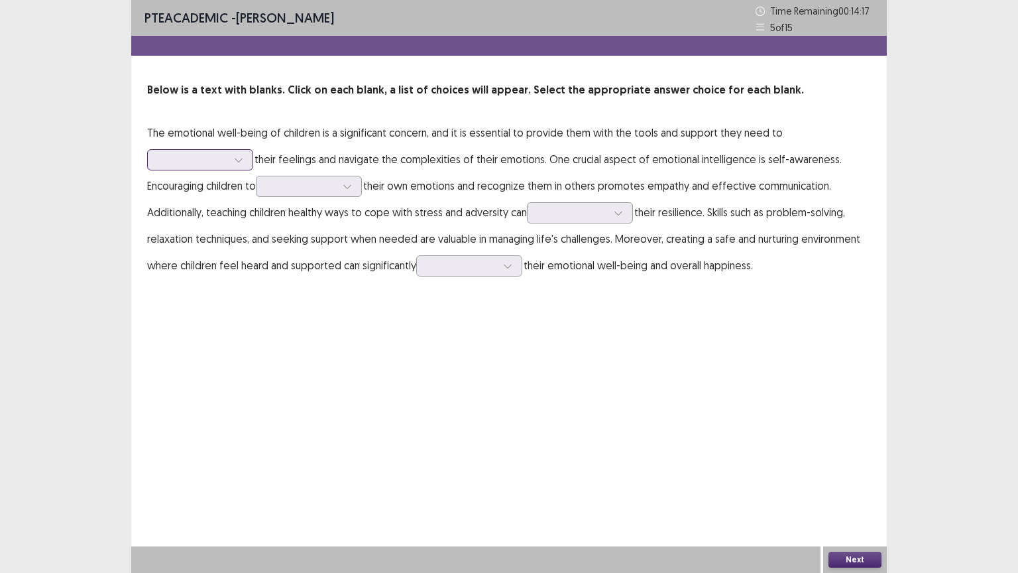
click at [172, 166] on div at bounding box center [193, 159] width 72 height 15
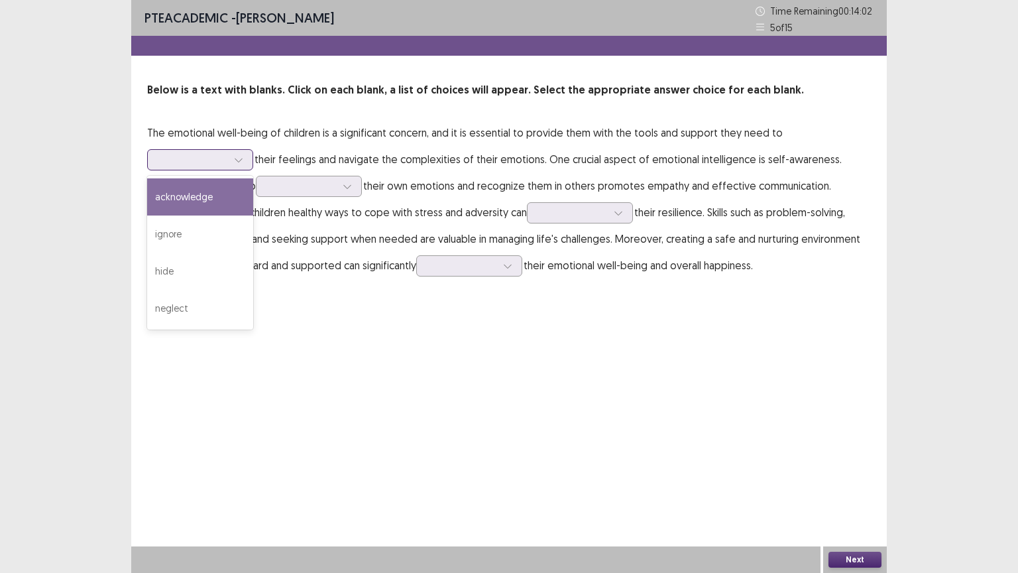
click at [180, 186] on div "acknowledge" at bounding box center [200, 196] width 106 height 37
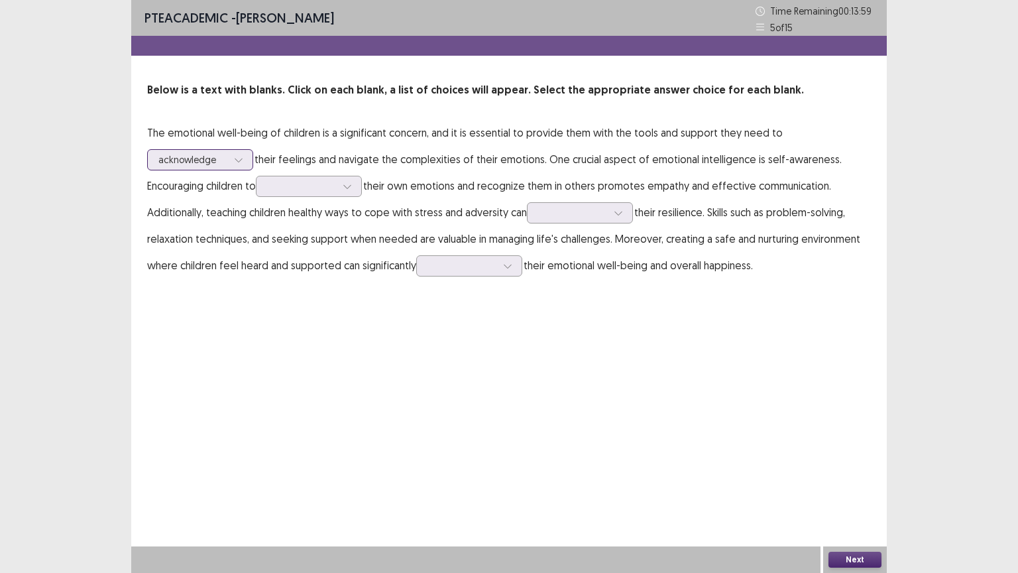
click at [206, 156] on div at bounding box center [192, 159] width 69 height 13
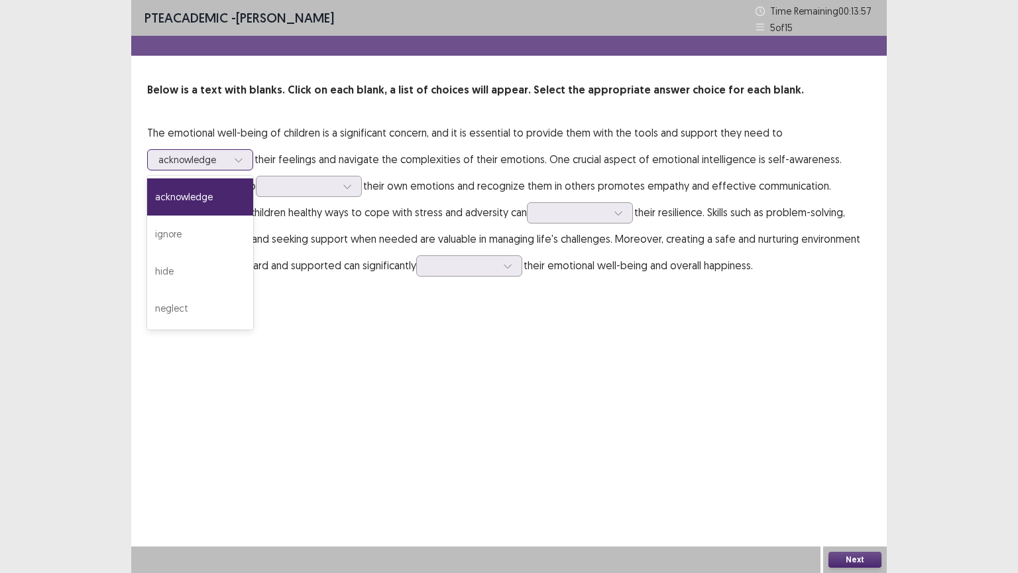
click at [206, 156] on div at bounding box center [192, 159] width 69 height 13
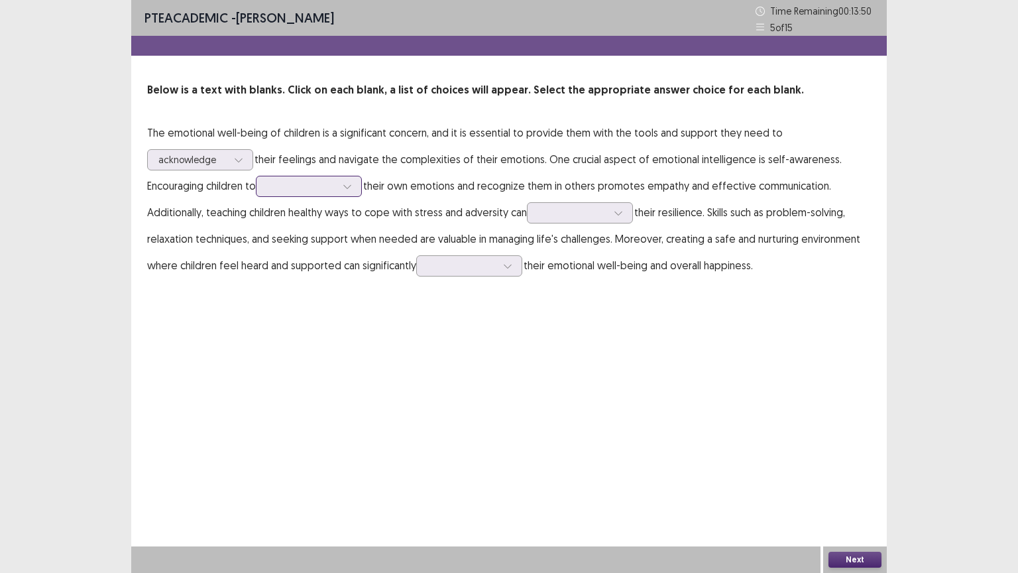
click at [288, 183] on div at bounding box center [301, 186] width 69 height 13
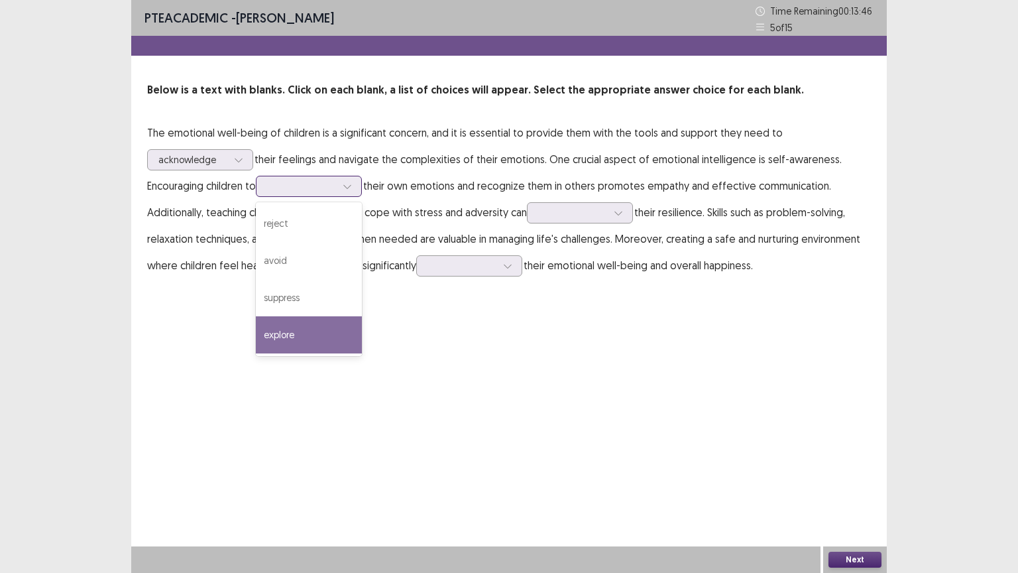
click at [313, 341] on div "explore" at bounding box center [309, 334] width 106 height 37
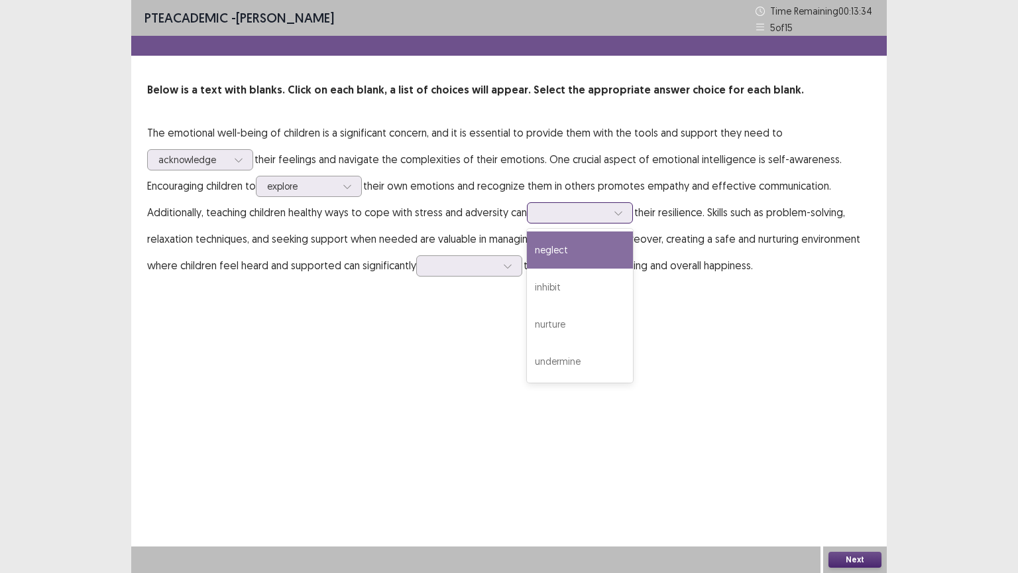
click at [560, 219] on div at bounding box center [572, 212] width 69 height 13
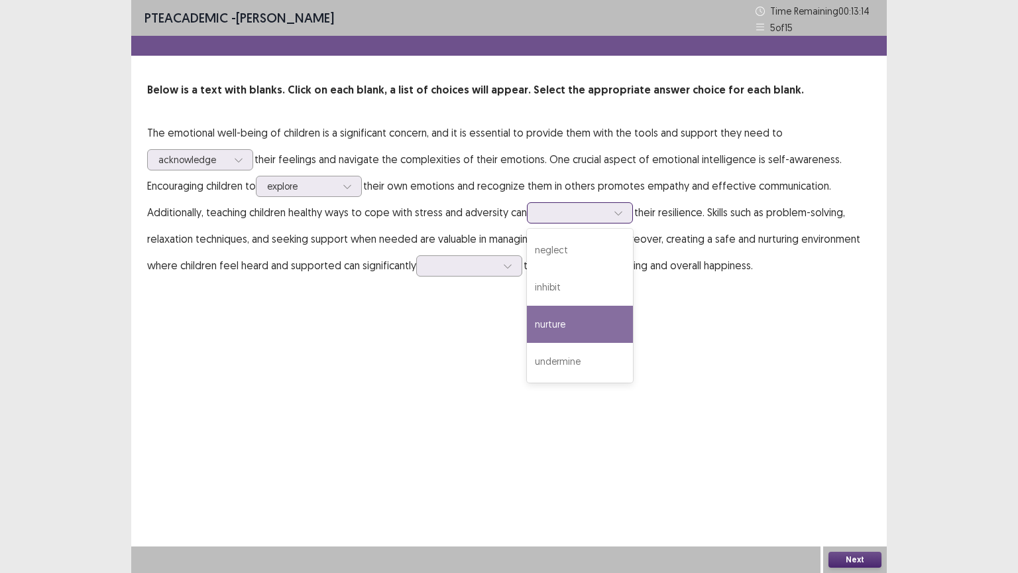
click at [579, 318] on div "nurture" at bounding box center [580, 324] width 106 height 37
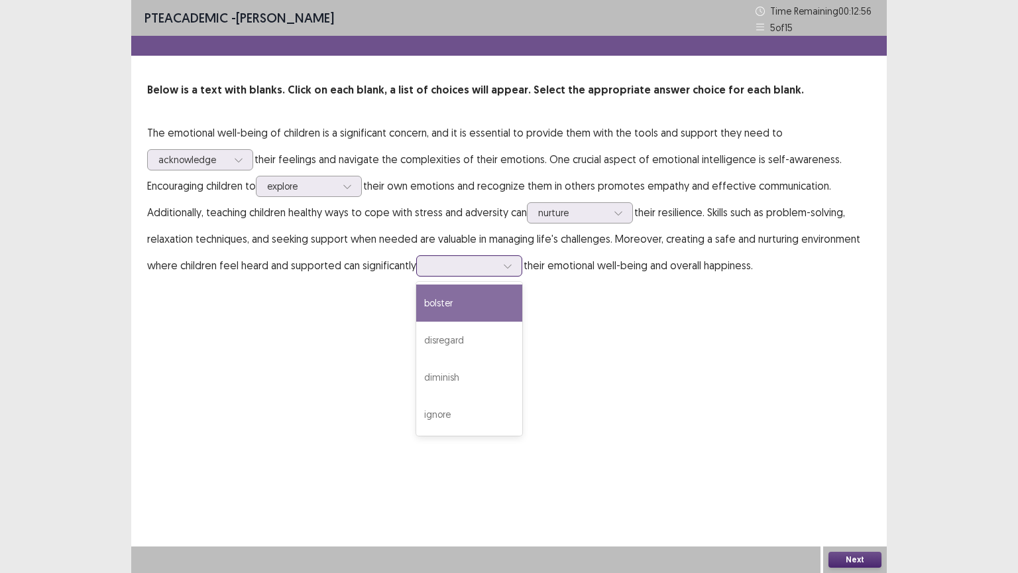
click at [442, 267] on div at bounding box center [462, 265] width 69 height 13
click at [464, 292] on div "bolster" at bounding box center [469, 302] width 106 height 37
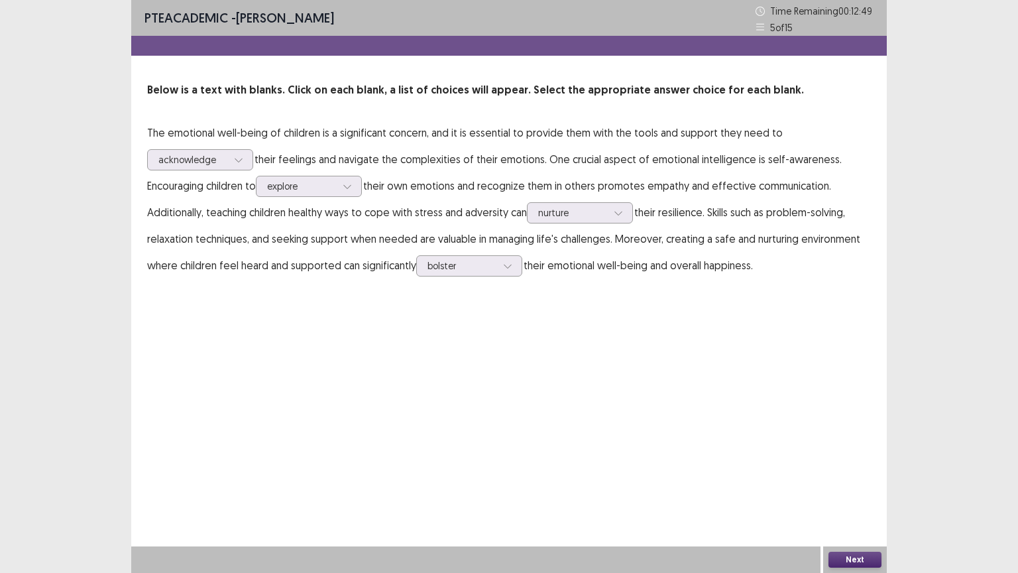
click at [838, 483] on button "Next" at bounding box center [855, 560] width 53 height 16
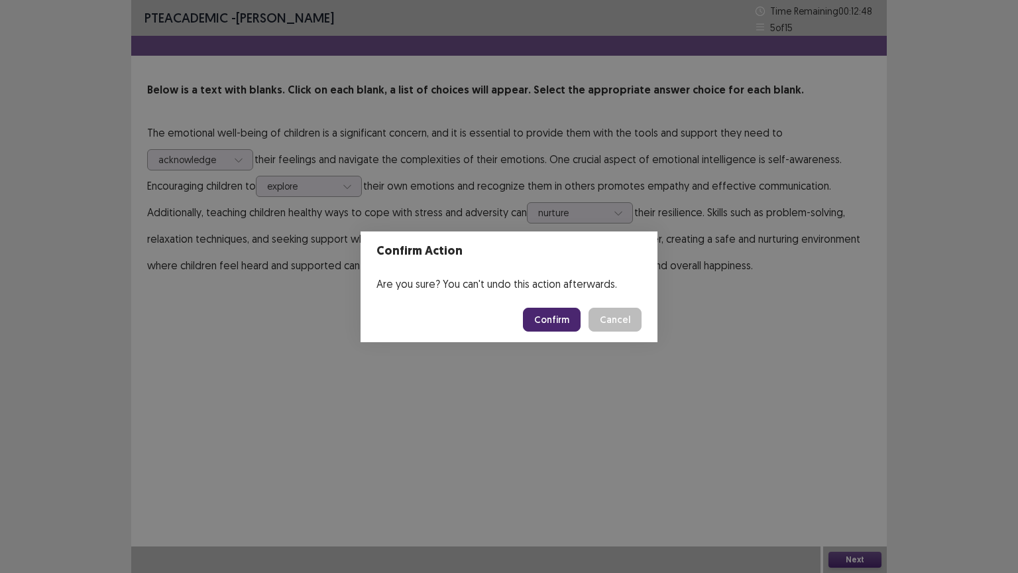
click at [561, 316] on button "Confirm" at bounding box center [552, 320] width 58 height 24
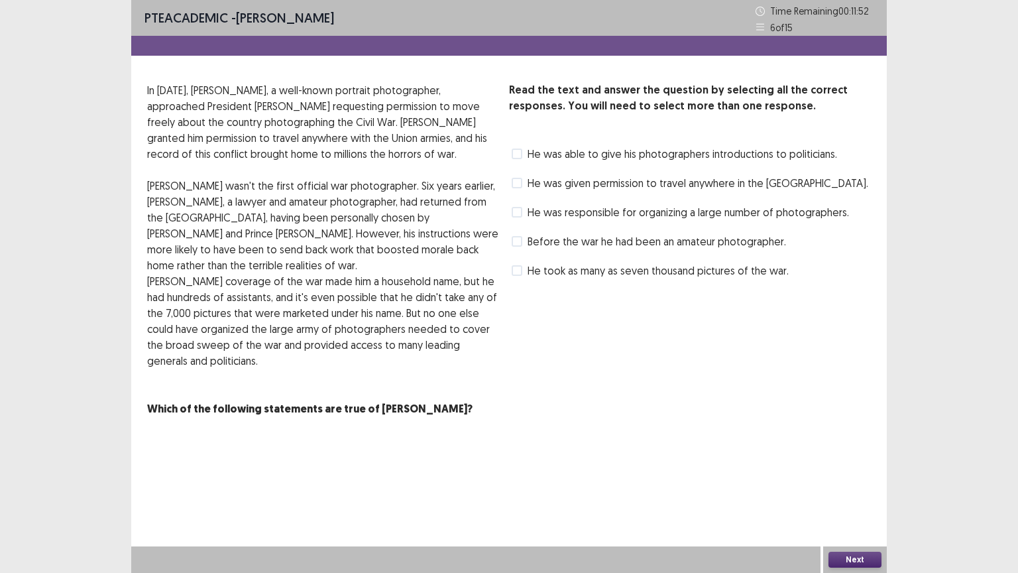
click at [578, 273] on span "He took as many as seven thousand pictures of the war." at bounding box center [658, 271] width 261 height 16
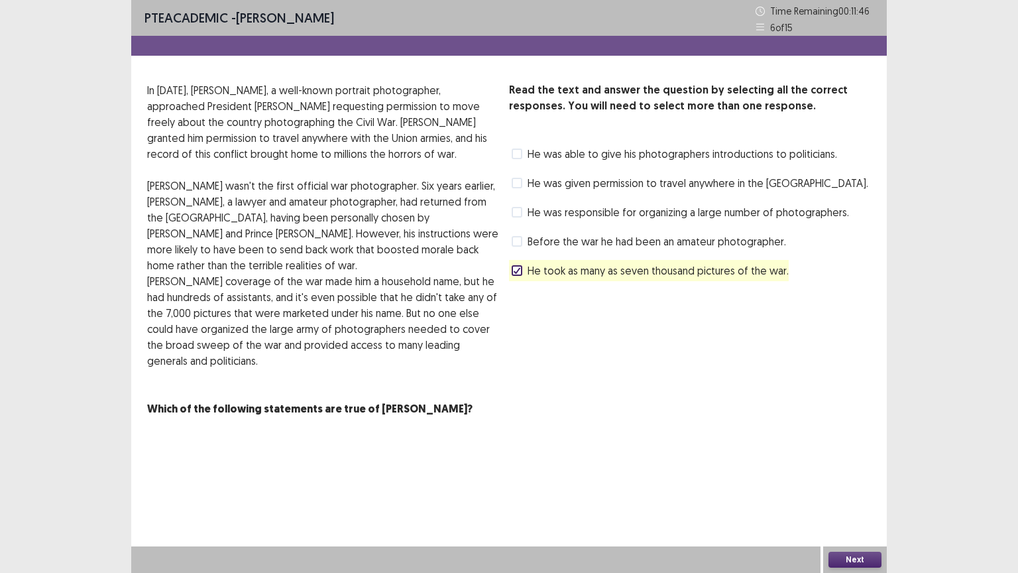
click at [555, 182] on span "He was given permission to travel anywhere in the [GEOGRAPHIC_DATA]." at bounding box center [698, 183] width 341 height 16
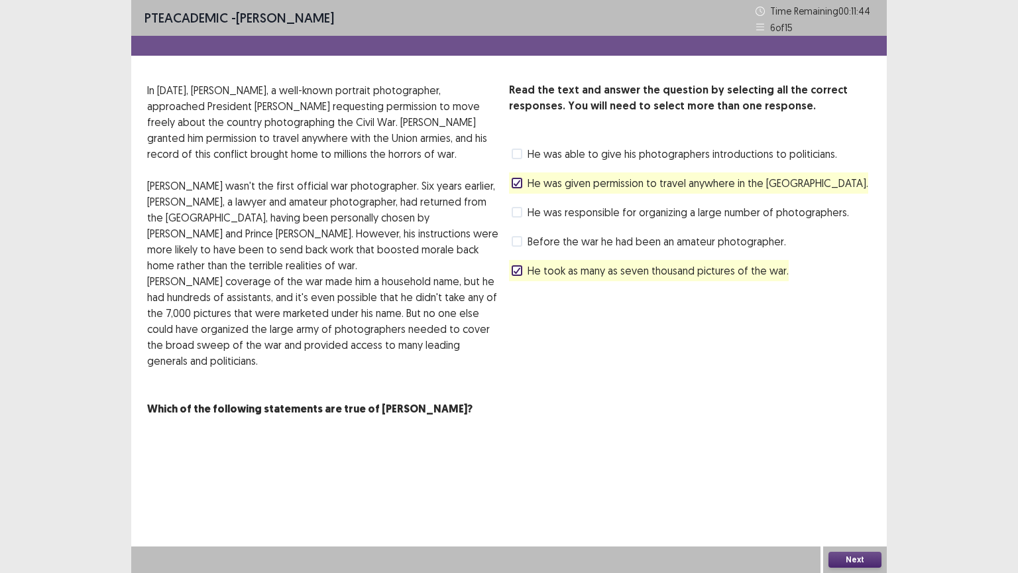
click at [555, 182] on span "He was given permission to travel anywhere in the [GEOGRAPHIC_DATA]." at bounding box center [698, 183] width 341 height 16
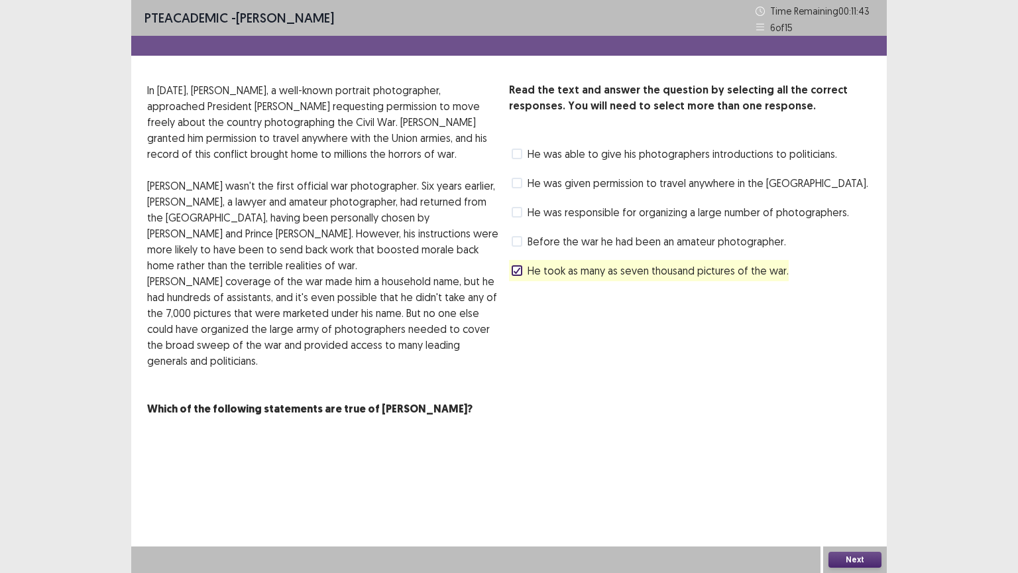
click at [555, 182] on span "He was given permission to travel anywhere in the [GEOGRAPHIC_DATA]." at bounding box center [698, 183] width 341 height 16
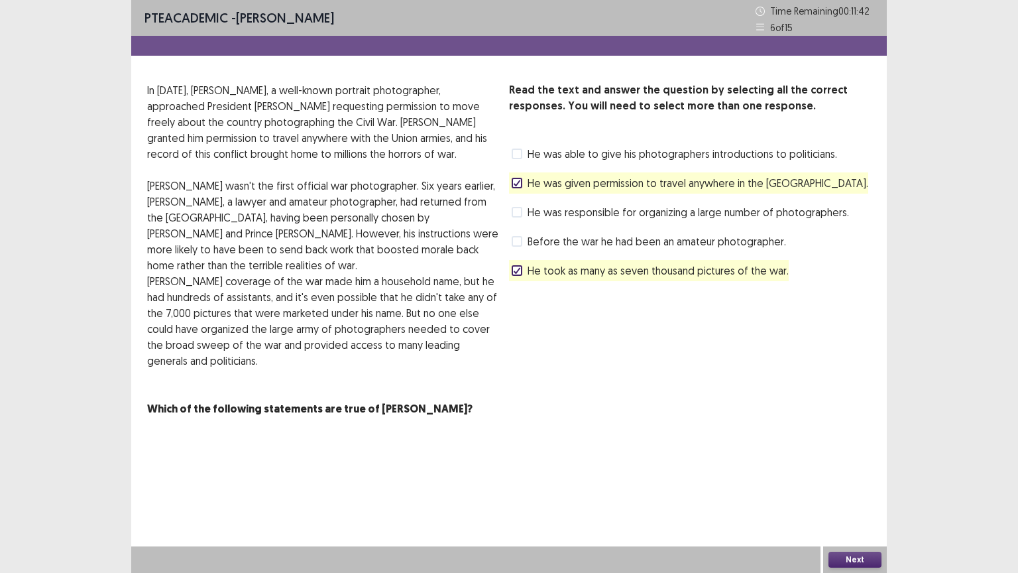
click at [555, 182] on span "He was given permission to travel anywhere in the [GEOGRAPHIC_DATA]." at bounding box center [698, 183] width 341 height 16
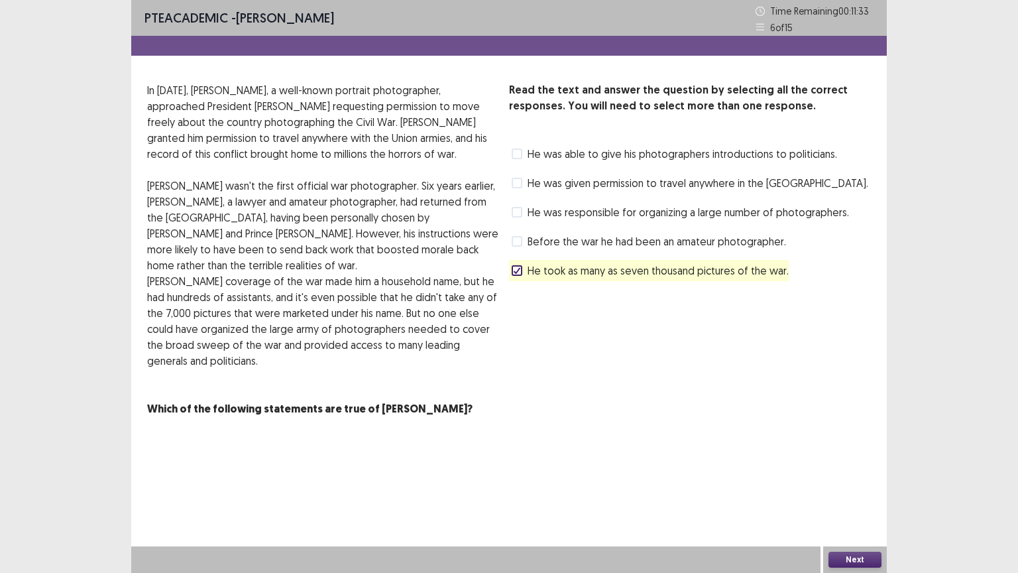
click at [560, 154] on span "He was able to give his photographers introductions to politicians." at bounding box center [683, 154] width 310 height 16
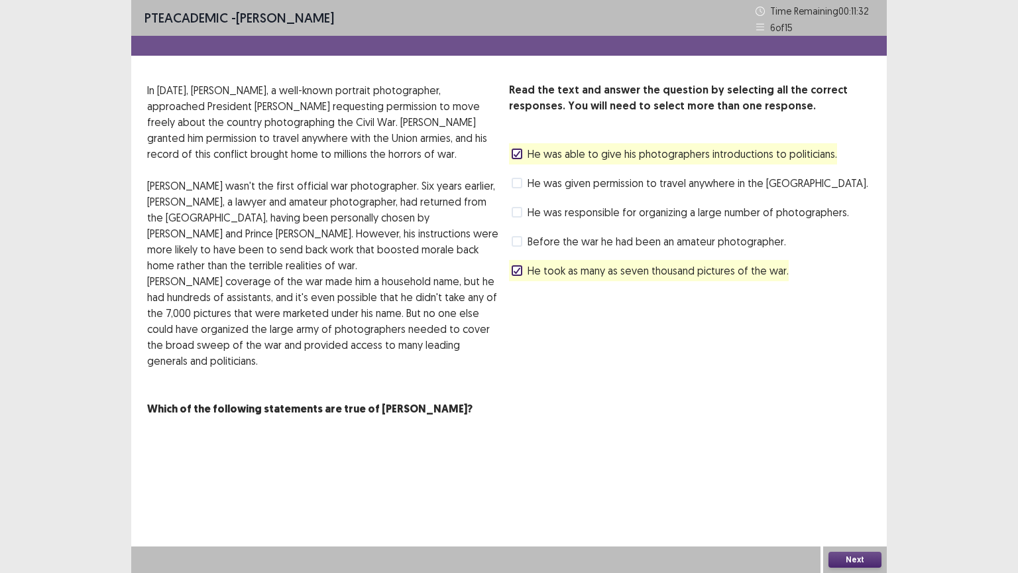
click at [560, 154] on span "He was able to give his photographers introductions to politicians." at bounding box center [683, 154] width 310 height 16
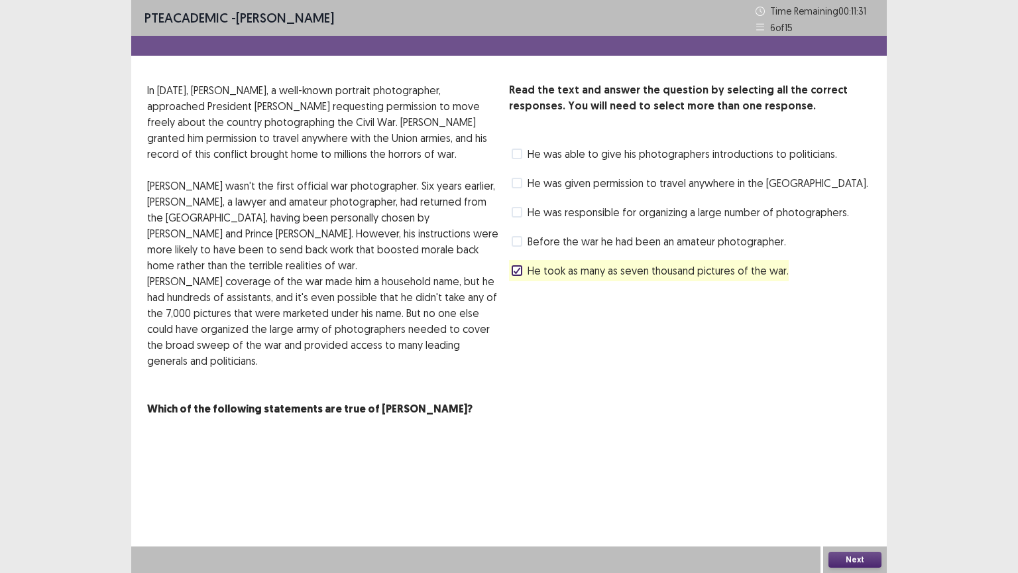
click at [873, 483] on button "Next" at bounding box center [855, 560] width 53 height 16
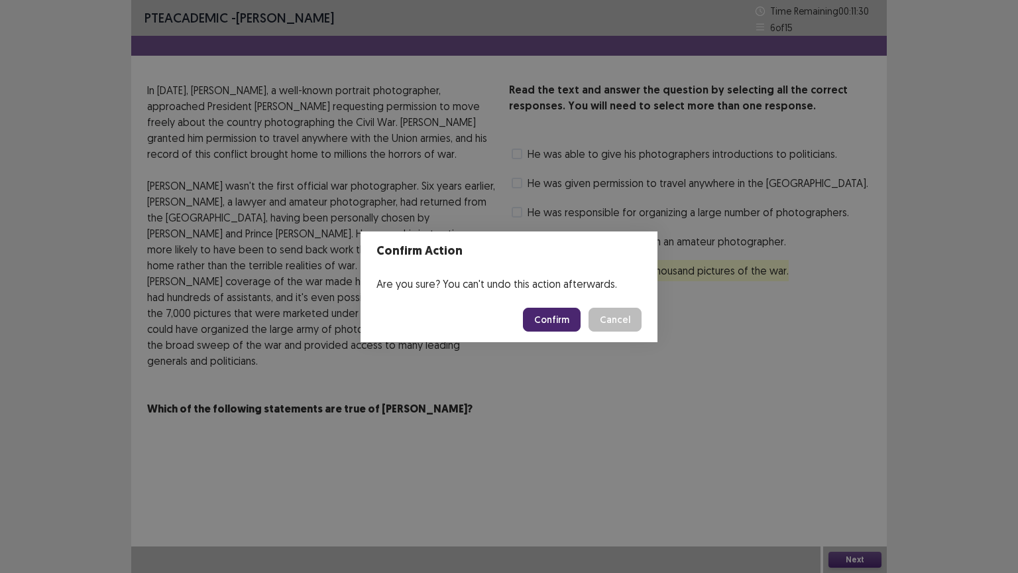
click at [572, 321] on button "Confirm" at bounding box center [552, 320] width 58 height 24
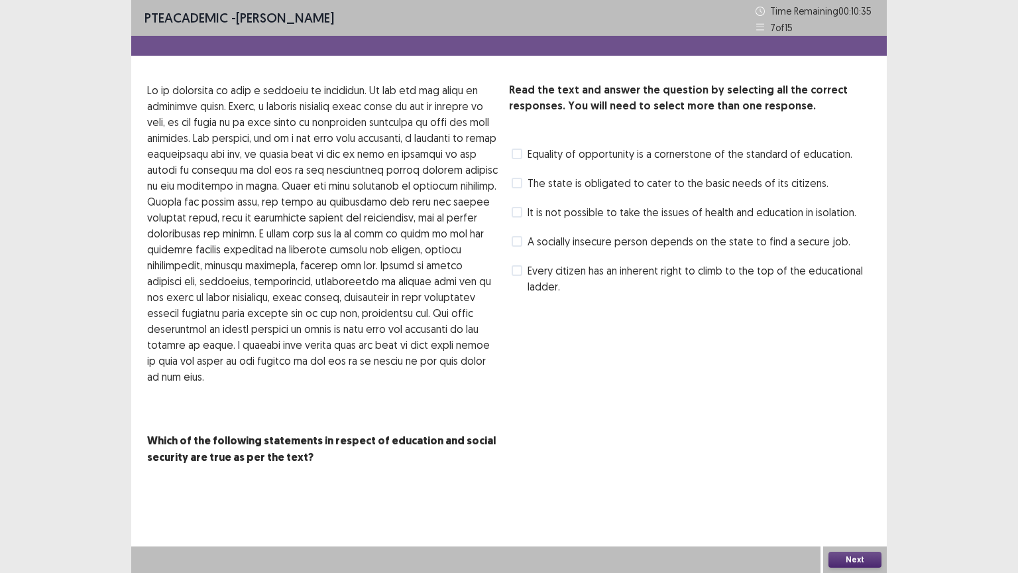
click at [737, 158] on span "Equality of opportunity is a cornerstone of the standard of education." at bounding box center [690, 154] width 325 height 16
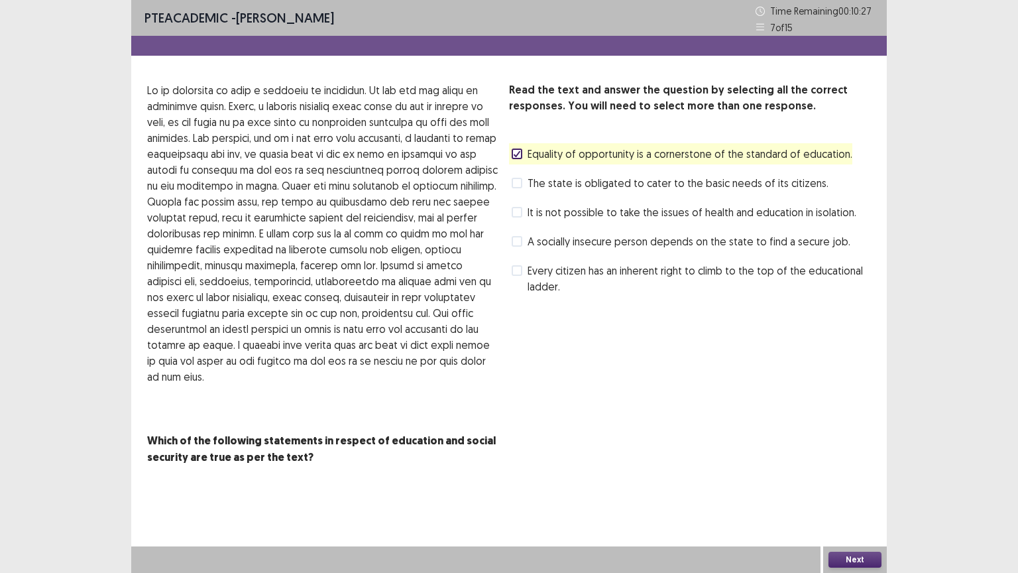
click at [825, 210] on span "It is not possible to take the issues of health and education in isolation." at bounding box center [692, 212] width 329 height 16
click at [641, 276] on span "Every citizen has an inherent right to climb to the top of the educational ladd…" at bounding box center [699, 279] width 343 height 32
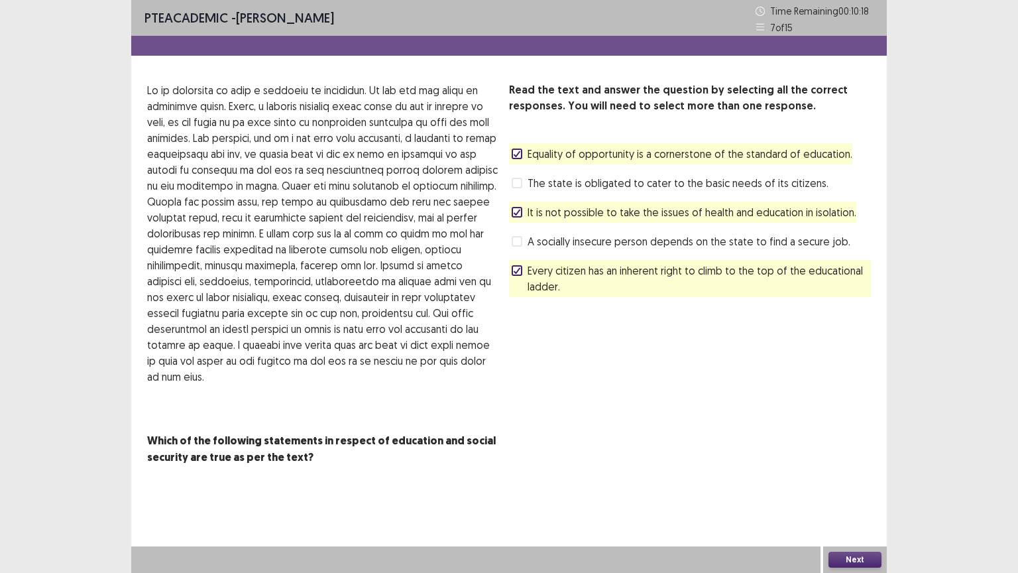
click at [602, 218] on span "It is not possible to take the issues of health and education in isolation." at bounding box center [692, 212] width 329 height 16
click at [850, 483] on button "Next" at bounding box center [855, 560] width 53 height 16
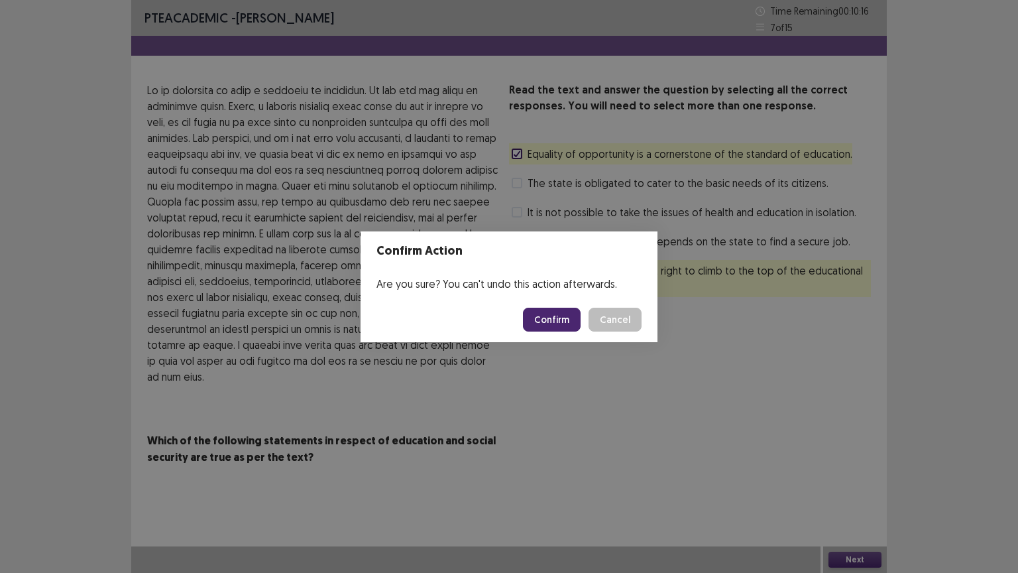
click at [566, 318] on button "Confirm" at bounding box center [552, 320] width 58 height 24
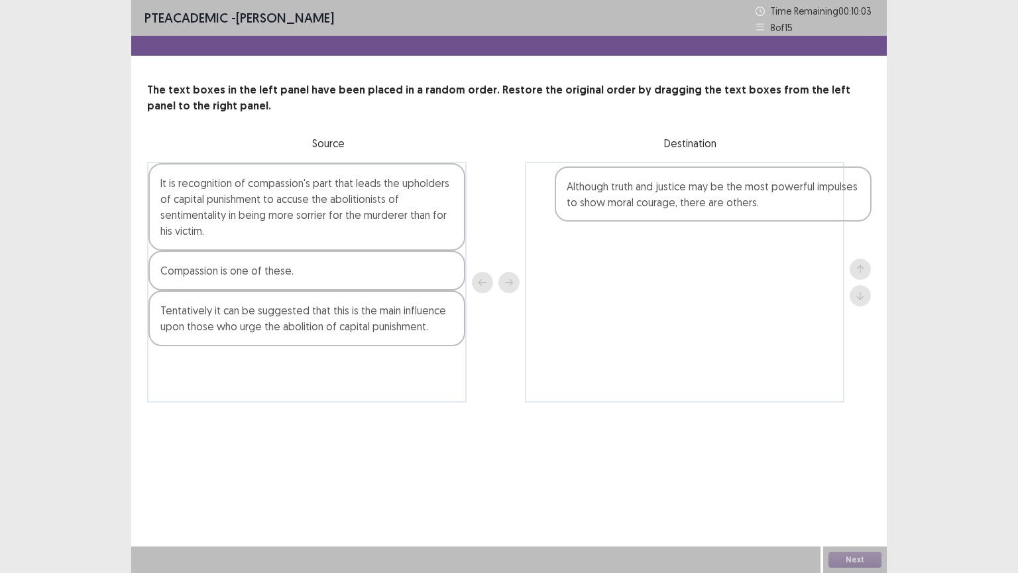
drag, startPoint x: 211, startPoint y: 195, endPoint x: 621, endPoint y: 198, distance: 410.5
click at [621, 198] on div "Although truth and justice may be the most powerful impulses to show moral cour…" at bounding box center [509, 282] width 724 height 241
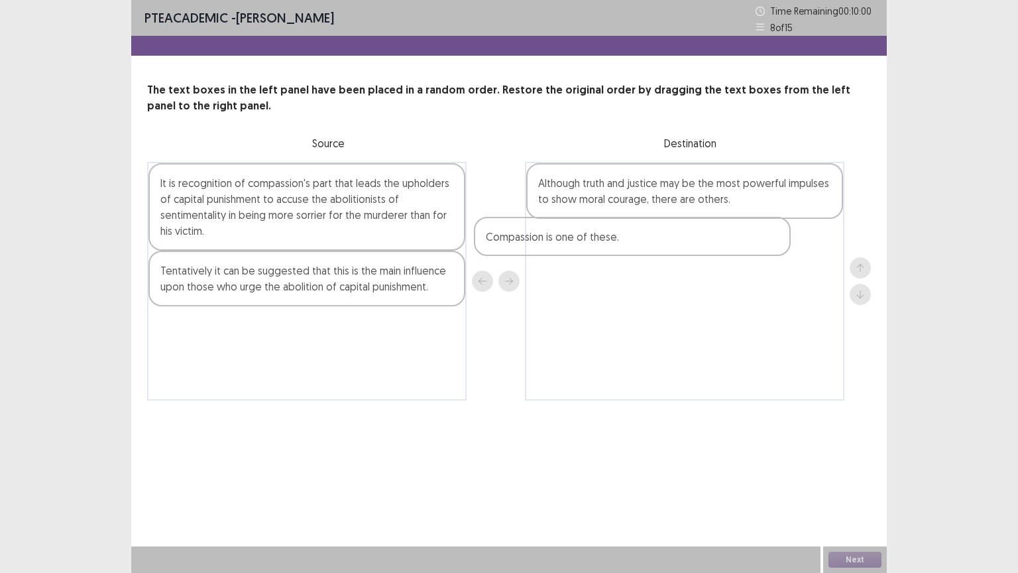
drag, startPoint x: 336, startPoint y: 281, endPoint x: 696, endPoint y: 247, distance: 362.3
click at [696, 247] on div "It is recognition of compassion's part that leads the upholders of capital puni…" at bounding box center [509, 281] width 724 height 239
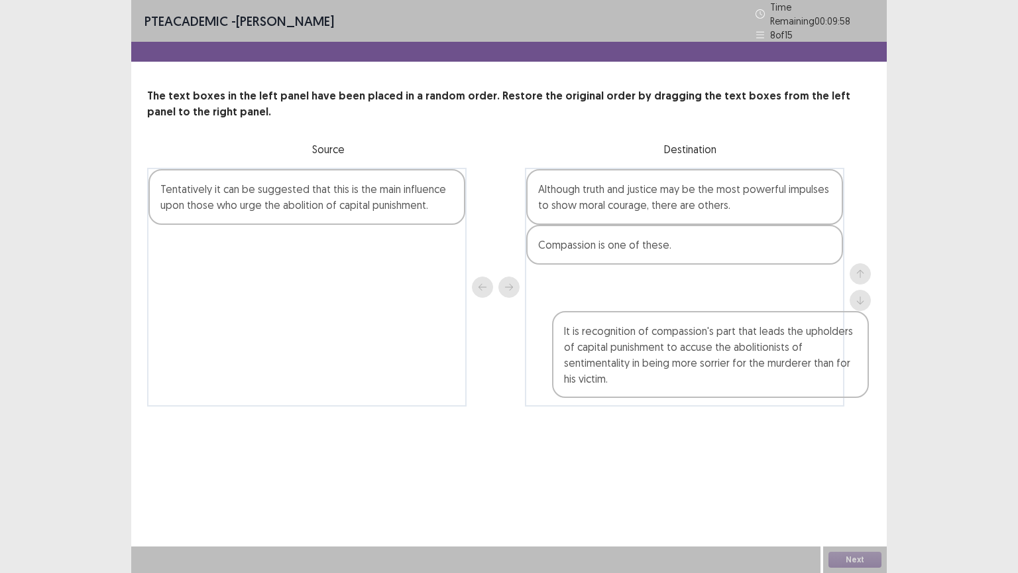
drag, startPoint x: 317, startPoint y: 223, endPoint x: 698, endPoint y: 318, distance: 392.7
click at [698, 318] on div "It is recognition of compassion's part that leads the upholders of capital puni…" at bounding box center [509, 287] width 724 height 239
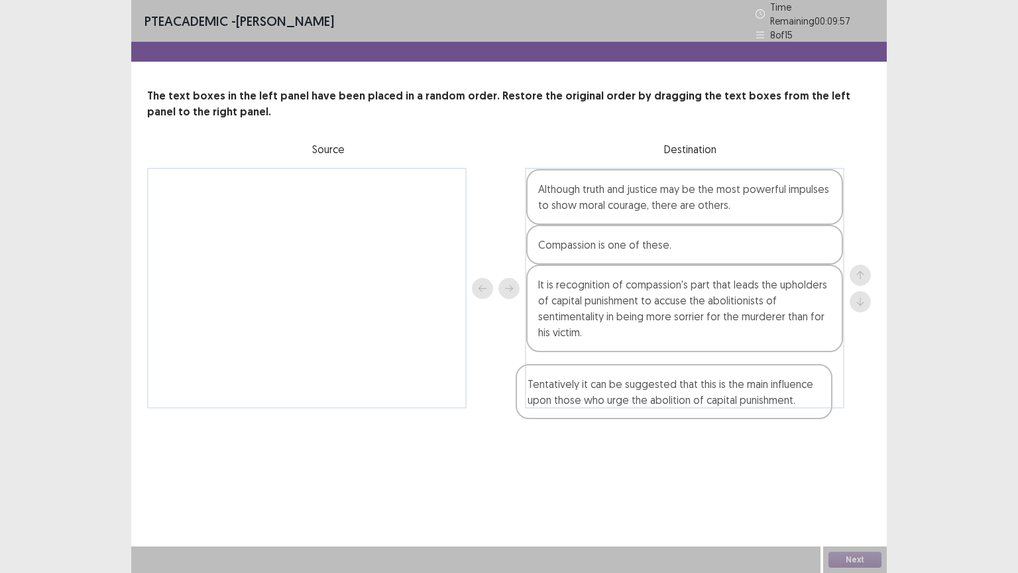
drag, startPoint x: 384, startPoint y: 192, endPoint x: 757, endPoint y: 397, distance: 425.5
click at [757, 397] on div "Tentatively it can be suggested that this is the main influence upon those who …" at bounding box center [509, 288] width 724 height 241
click at [867, 483] on button "Next" at bounding box center [855, 560] width 53 height 16
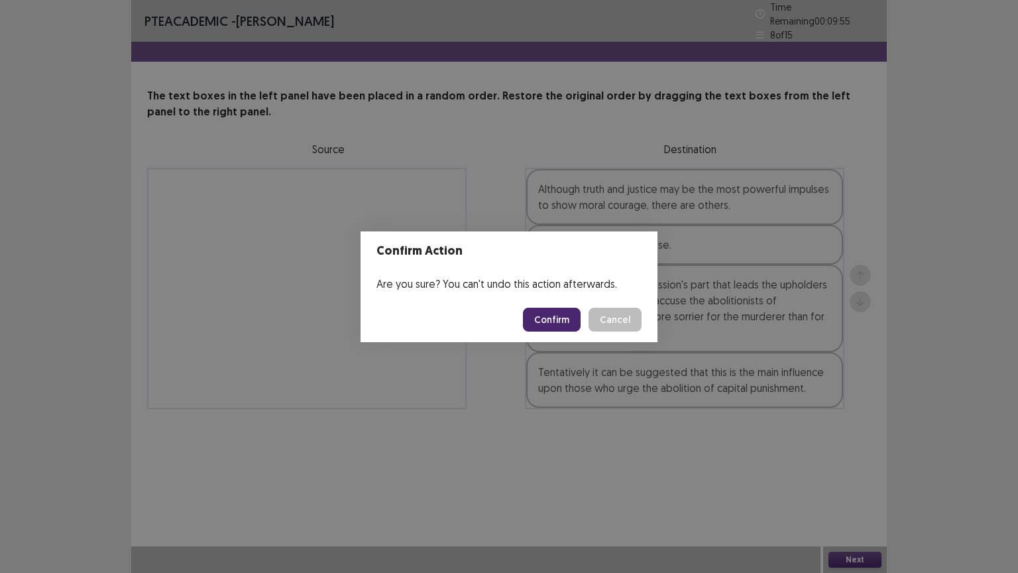
click at [546, 318] on button "Confirm" at bounding box center [552, 320] width 58 height 24
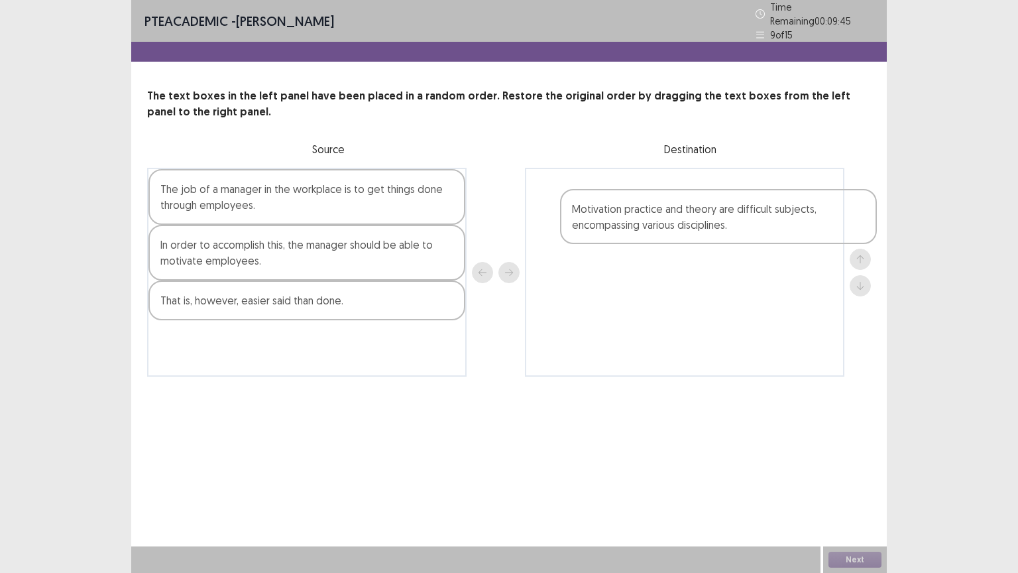
drag, startPoint x: 252, startPoint y: 261, endPoint x: 669, endPoint y: 231, distance: 418.1
click at [669, 231] on div "The job of a manager in the workplace is to get things done through employees. …" at bounding box center [509, 272] width 724 height 209
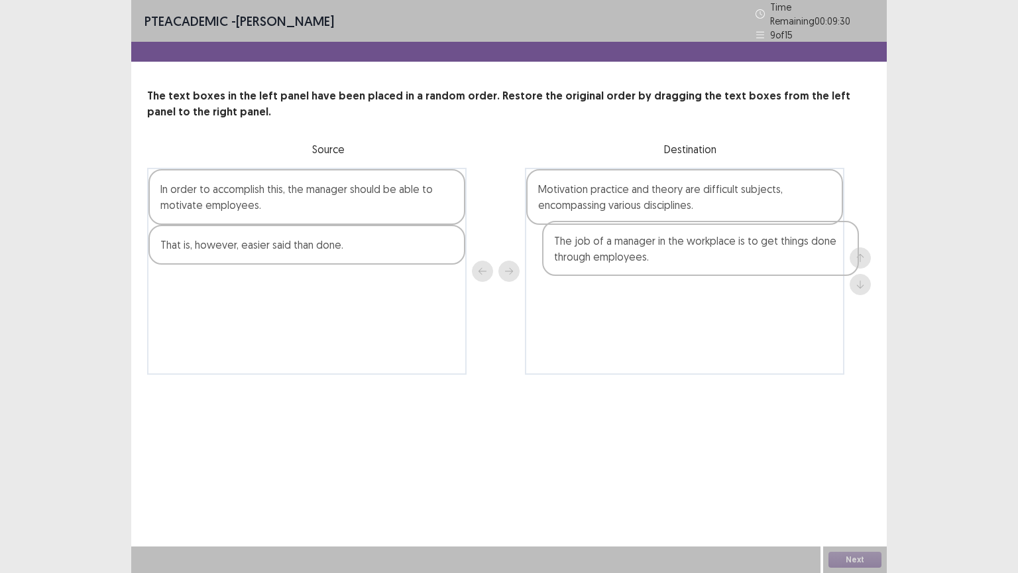
drag, startPoint x: 356, startPoint y: 212, endPoint x: 712, endPoint y: 262, distance: 359.6
click at [712, 262] on div "The job of a manager in the workplace is to get things done through employees. …" at bounding box center [509, 271] width 724 height 207
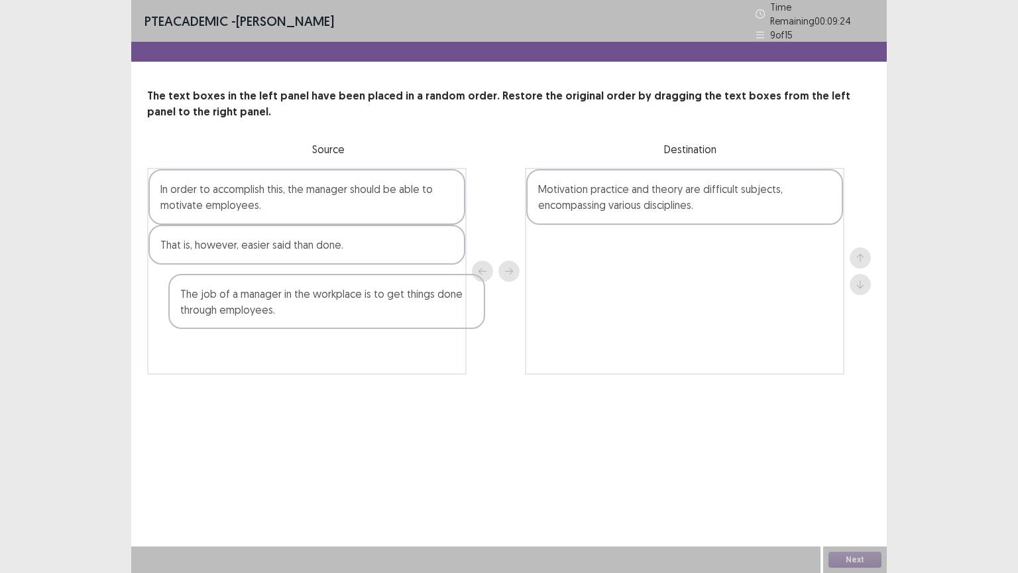
drag, startPoint x: 625, startPoint y: 245, endPoint x: 345, endPoint y: 274, distance: 281.9
click at [249, 302] on div "In order to accomplish this, the manager should be able to motivate employees. …" at bounding box center [509, 271] width 724 height 207
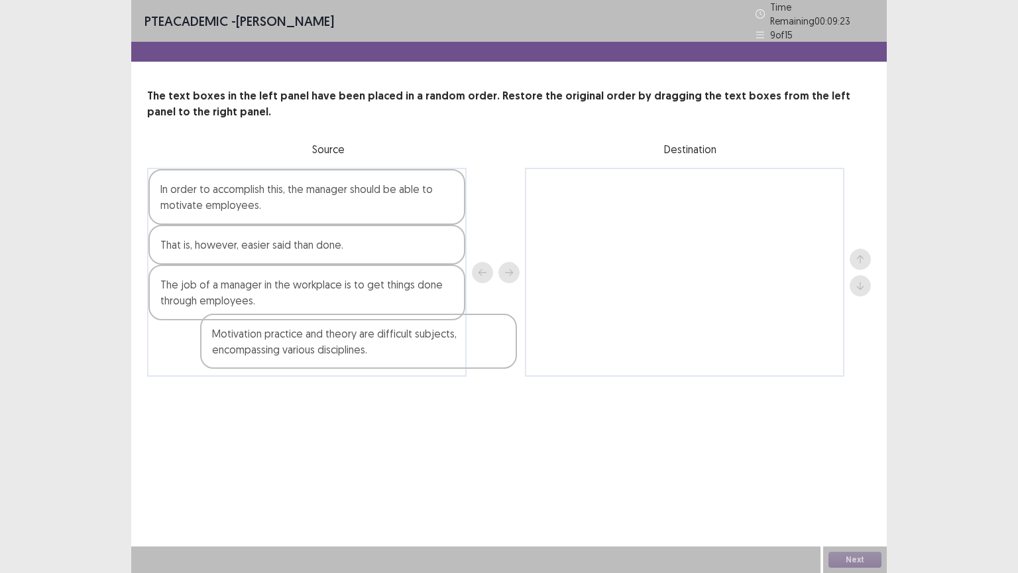
drag, startPoint x: 626, startPoint y: 198, endPoint x: 297, endPoint y: 351, distance: 362.8
click at [297, 351] on div "In order to accomplish this, the manager should be able to motivate employees. …" at bounding box center [509, 272] width 724 height 209
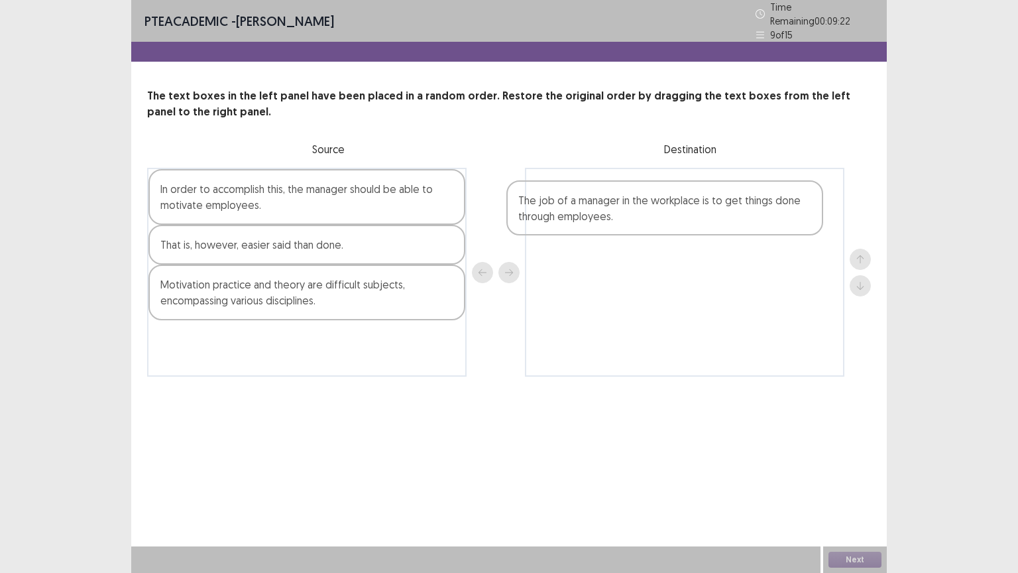
drag, startPoint x: 273, startPoint y: 293, endPoint x: 640, endPoint y: 215, distance: 375.4
click at [640, 215] on div "In order to accomplish this, the manager should be able to motivate employees. …" at bounding box center [509, 272] width 724 height 209
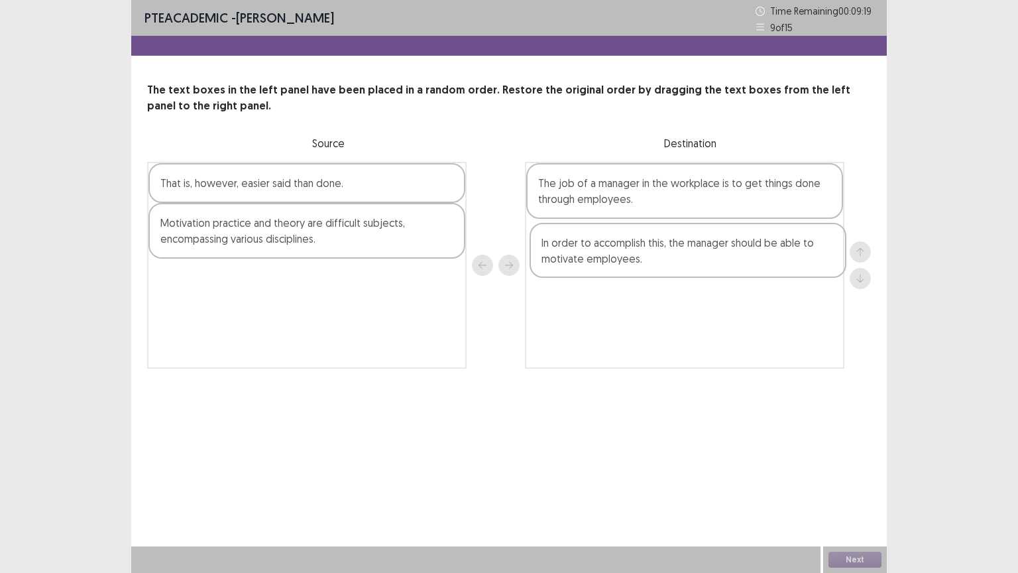
drag, startPoint x: 400, startPoint y: 204, endPoint x: 787, endPoint y: 265, distance: 391.2
click at [787, 265] on div "In order to accomplish this, the manager should be able to motivate employees. …" at bounding box center [509, 265] width 724 height 207
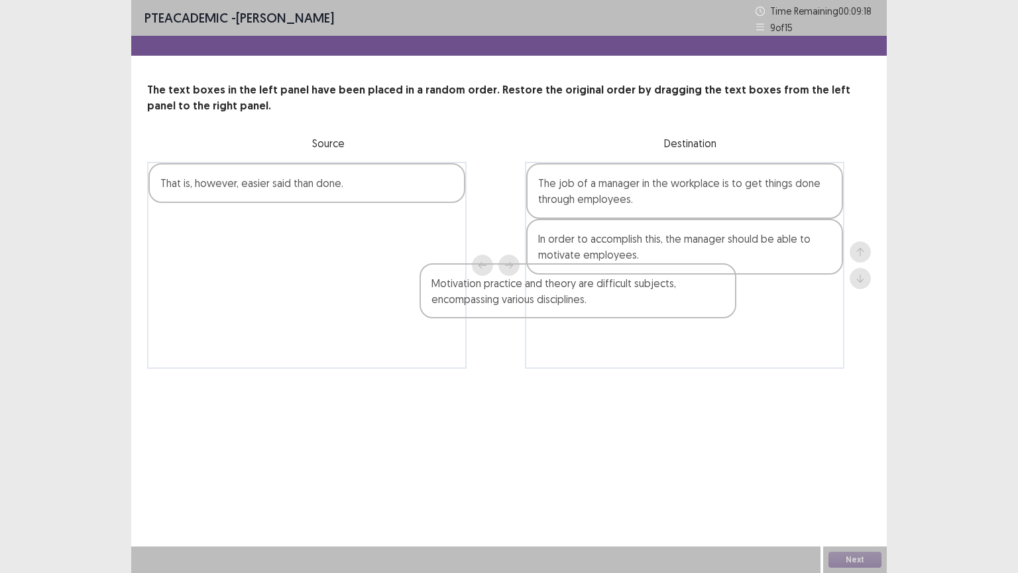
drag, startPoint x: 398, startPoint y: 241, endPoint x: 713, endPoint y: 310, distance: 323.1
click at [713, 310] on div "That is, however, easier said than done. Motivation practice and theory are dif…" at bounding box center [509, 265] width 724 height 207
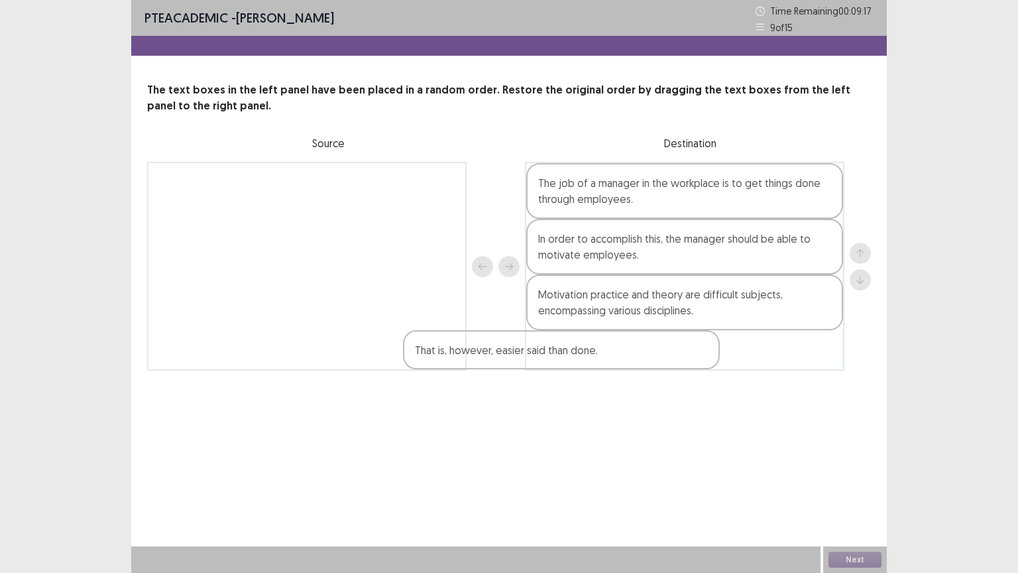
drag, startPoint x: 435, startPoint y: 188, endPoint x: 743, endPoint y: 361, distance: 353.0
click at [743, 361] on div "That is, however, easier said than done. The job of a manager in the workplace …" at bounding box center [509, 266] width 724 height 209
click at [864, 483] on button "Next" at bounding box center [855, 560] width 53 height 16
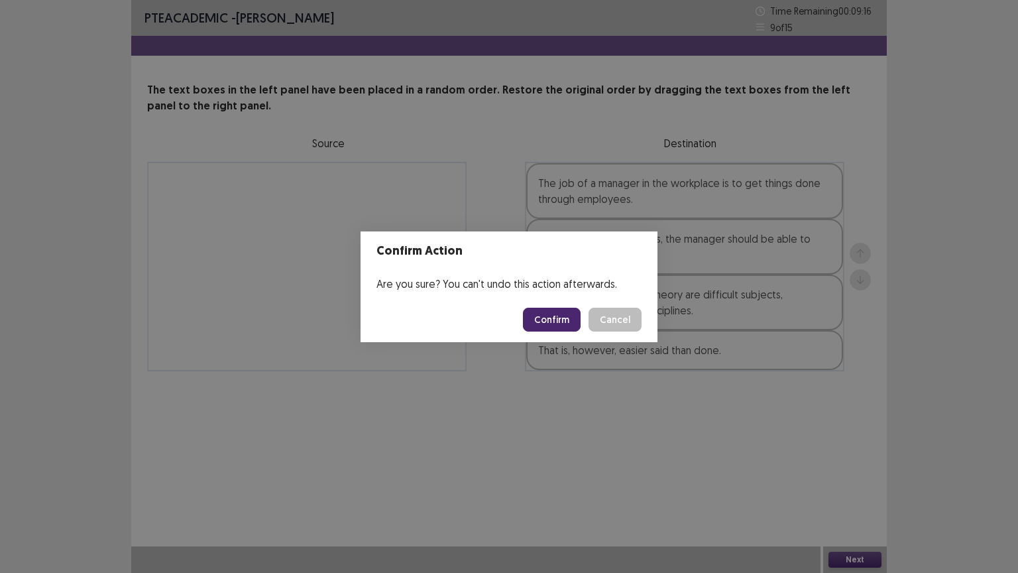
click at [570, 316] on button "Confirm" at bounding box center [552, 320] width 58 height 24
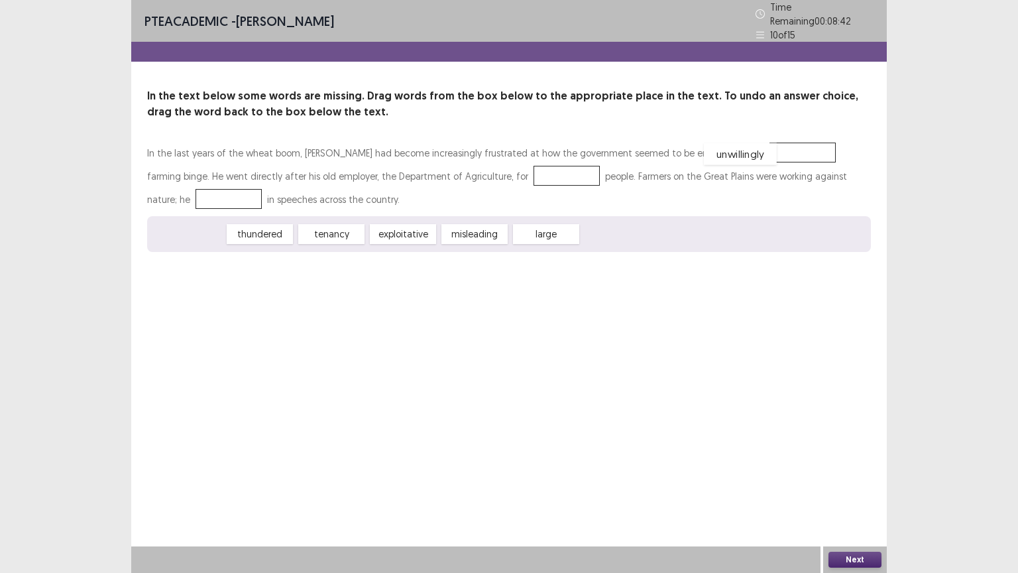
drag, startPoint x: 200, startPoint y: 225, endPoint x: 753, endPoint y: 145, distance: 558.1
drag, startPoint x: 271, startPoint y: 234, endPoint x: 493, endPoint y: 168, distance: 232.3
drag, startPoint x: 377, startPoint y: 231, endPoint x: 812, endPoint y: 166, distance: 439.8
click at [867, 483] on button "Next" at bounding box center [855, 560] width 53 height 16
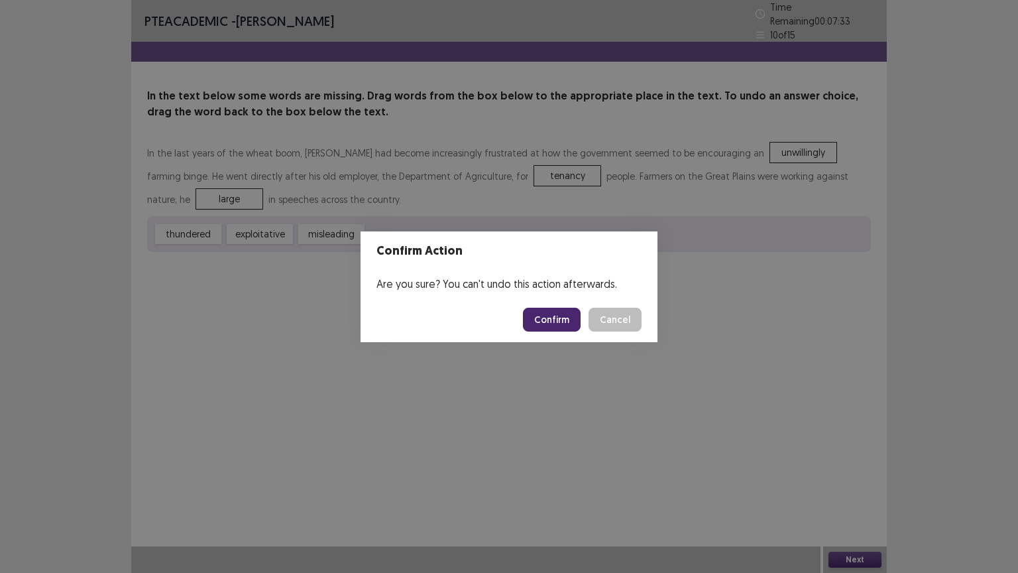
click at [562, 320] on button "Confirm" at bounding box center [552, 320] width 58 height 24
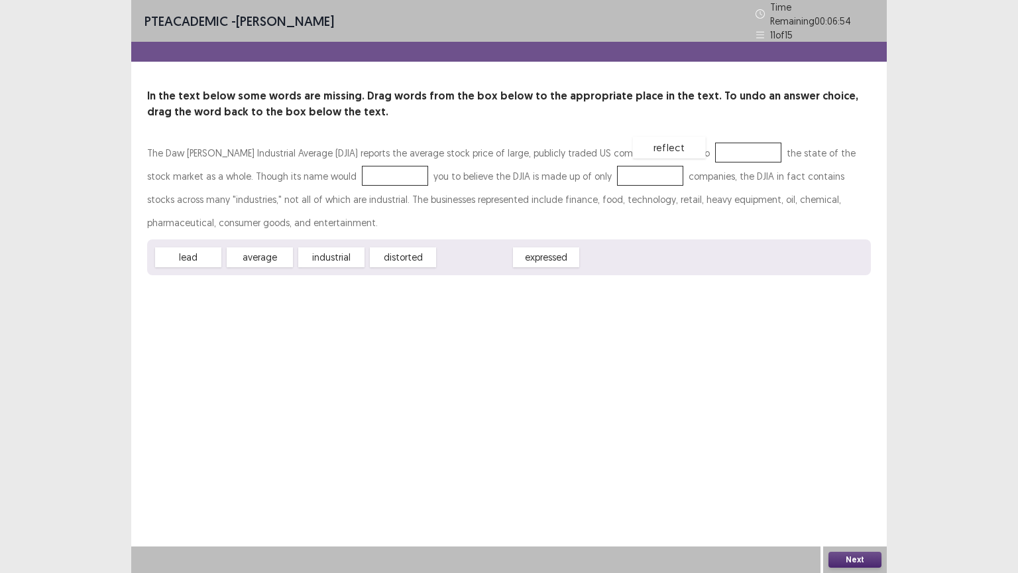
drag, startPoint x: 480, startPoint y: 260, endPoint x: 674, endPoint y: 150, distance: 223.3
drag, startPoint x: 196, startPoint y: 256, endPoint x: 324, endPoint y: 174, distance: 152.7
drag, startPoint x: 271, startPoint y: 252, endPoint x: 583, endPoint y: 168, distance: 322.8
click at [861, 483] on button "Next" at bounding box center [855, 560] width 53 height 16
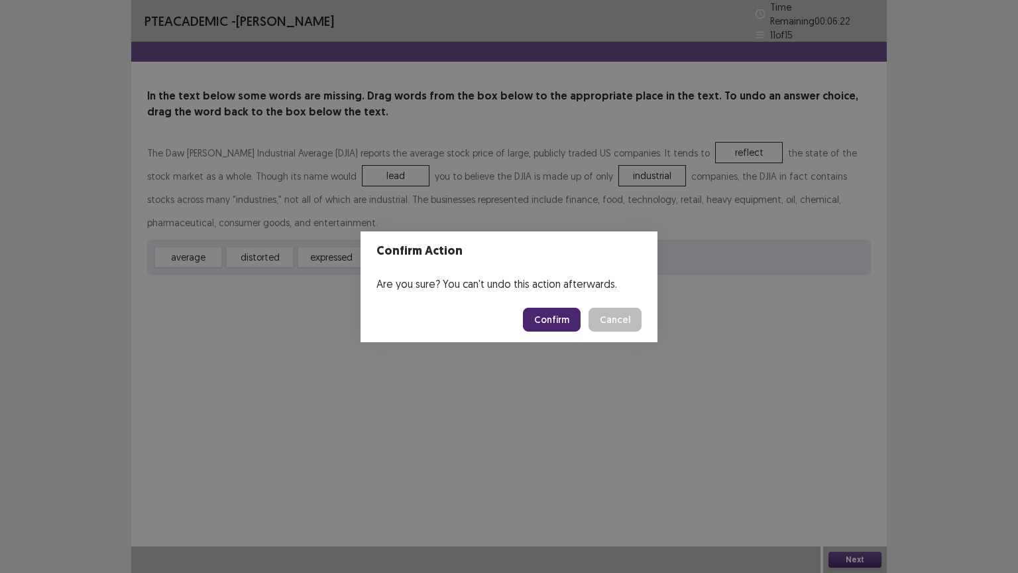
click at [560, 312] on button "Confirm" at bounding box center [552, 320] width 58 height 24
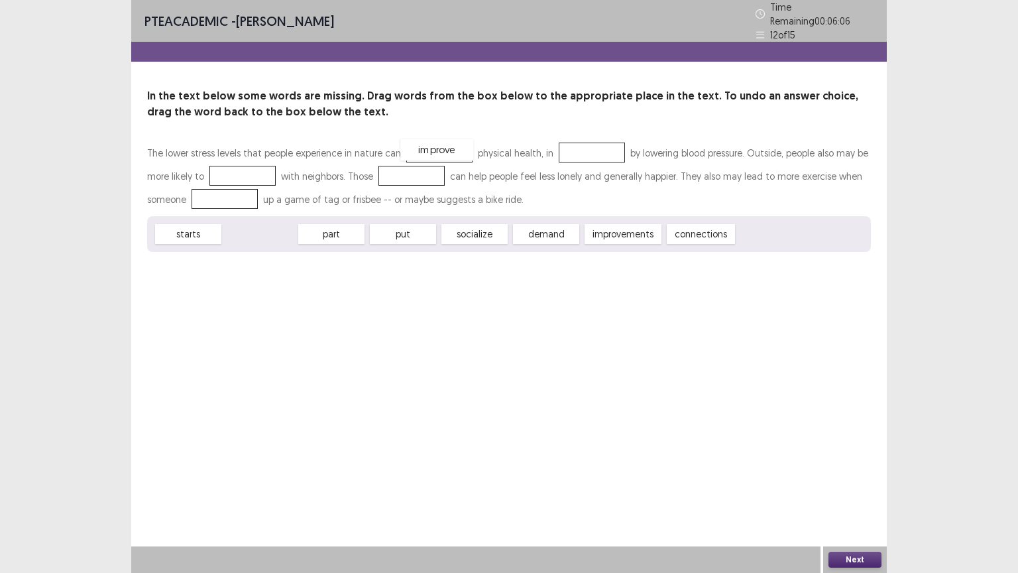
drag, startPoint x: 272, startPoint y: 229, endPoint x: 449, endPoint y: 145, distance: 196.0
drag, startPoint x: 258, startPoint y: 236, endPoint x: 580, endPoint y: 153, distance: 332.1
drag, startPoint x: 337, startPoint y: 231, endPoint x: 254, endPoint y: 172, distance: 101.7
drag, startPoint x: 423, startPoint y: 231, endPoint x: 432, endPoint y: 233, distance: 9.7
click at [429, 234] on div "improvements" at bounding box center [415, 238] width 85 height 22
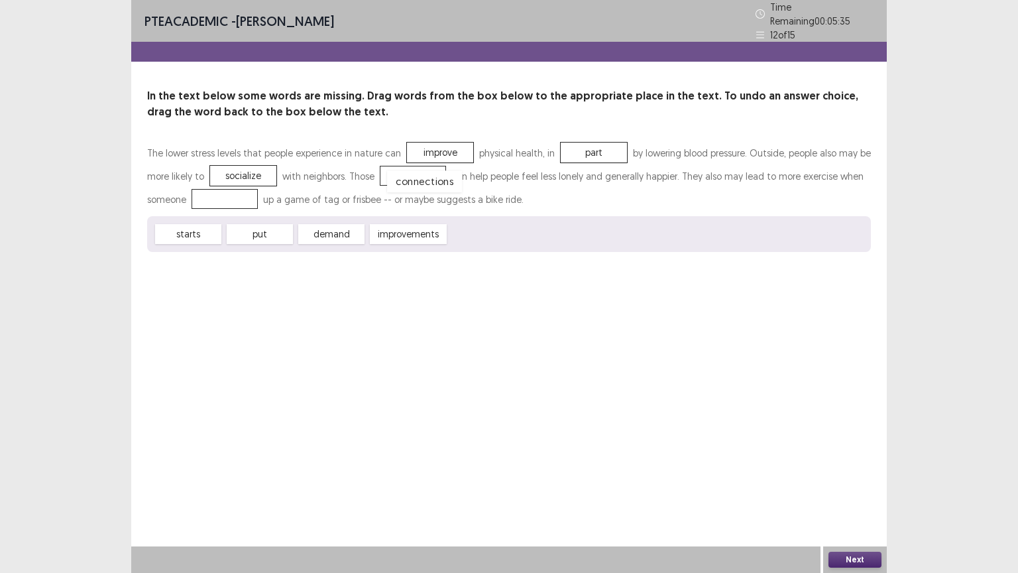
drag, startPoint x: 465, startPoint y: 228, endPoint x: 400, endPoint y: 170, distance: 86.8
drag, startPoint x: 188, startPoint y: 225, endPoint x: 228, endPoint y: 188, distance: 55.4
click at [880, 483] on button "Next" at bounding box center [855, 560] width 53 height 16
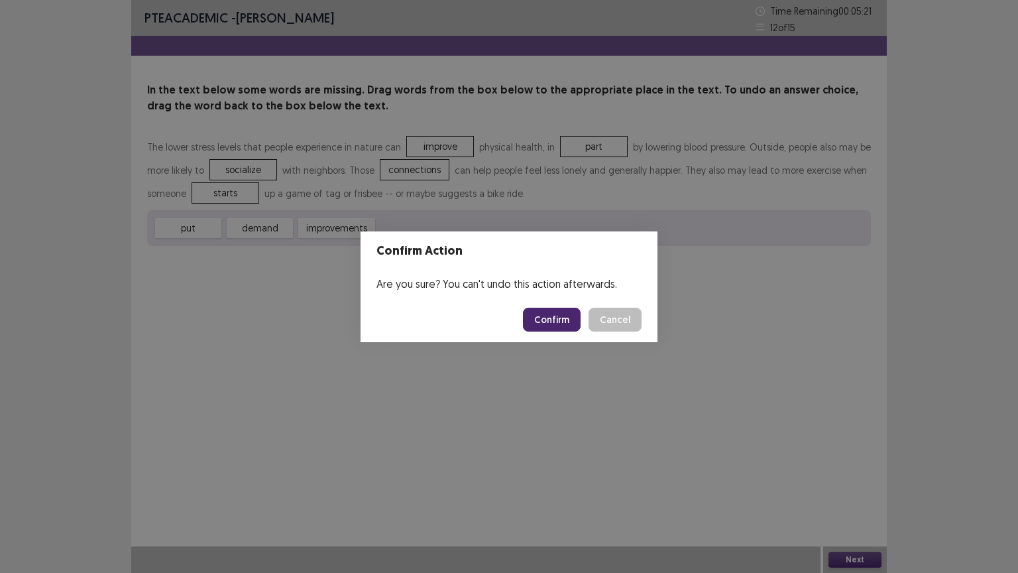
click at [562, 322] on button "Confirm" at bounding box center [552, 320] width 58 height 24
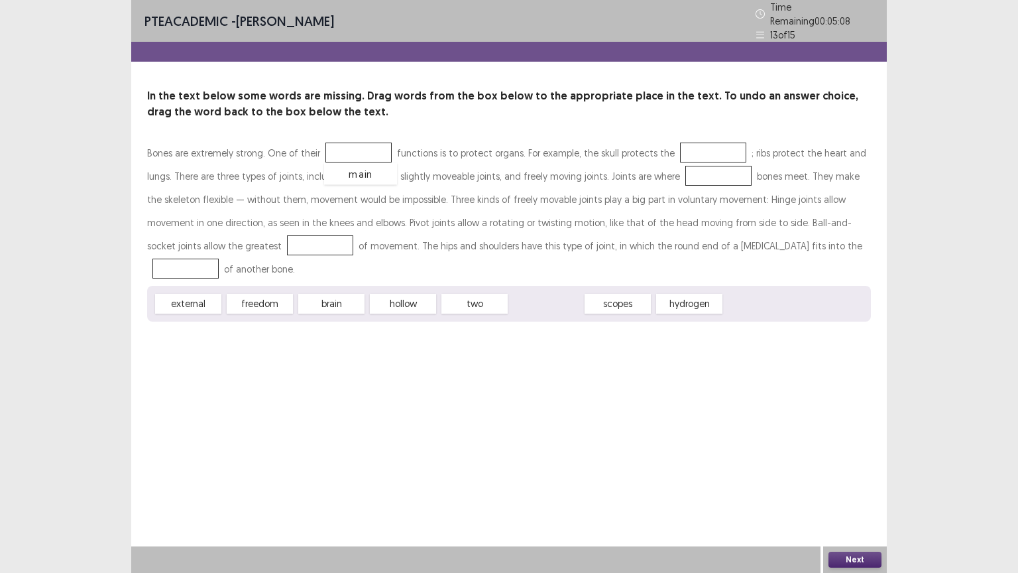
drag, startPoint x: 555, startPoint y: 277, endPoint x: 369, endPoint y: 147, distance: 226.6
drag, startPoint x: 336, startPoint y: 273, endPoint x: 687, endPoint y: 142, distance: 374.9
drag, startPoint x: 403, startPoint y: 278, endPoint x: 668, endPoint y: 174, distance: 284.7
click at [271, 293] on div "freedom" at bounding box center [259, 304] width 73 height 22
click at [205, 290] on div "external" at bounding box center [187, 301] width 73 height 22
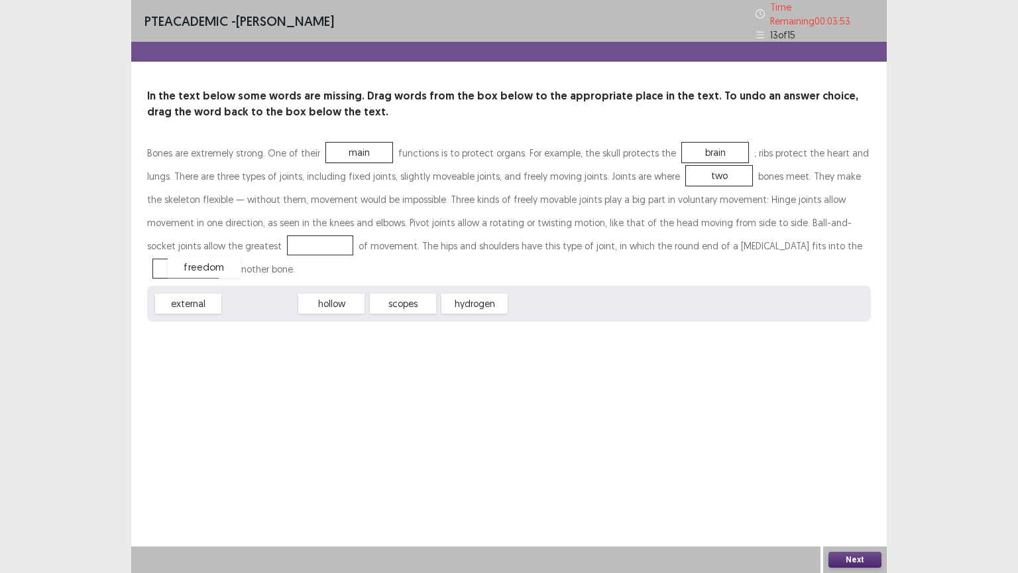
drag, startPoint x: 244, startPoint y: 276, endPoint x: 188, endPoint y: 239, distance: 66.6
drag, startPoint x: 259, startPoint y: 278, endPoint x: 735, endPoint y: 243, distance: 477.4
click at [860, 483] on button "Next" at bounding box center [855, 560] width 53 height 16
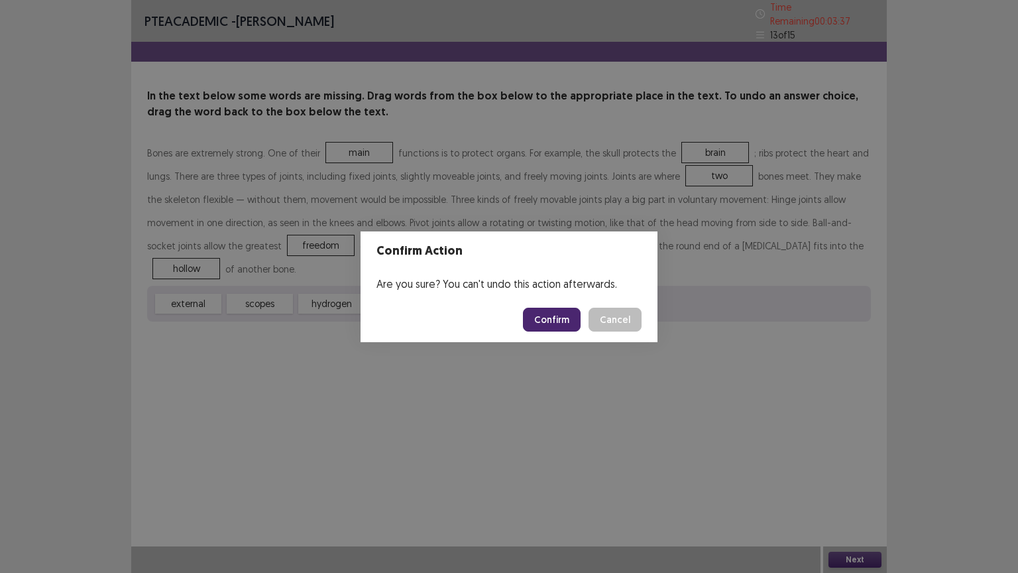
click at [558, 314] on button "Confirm" at bounding box center [552, 320] width 58 height 24
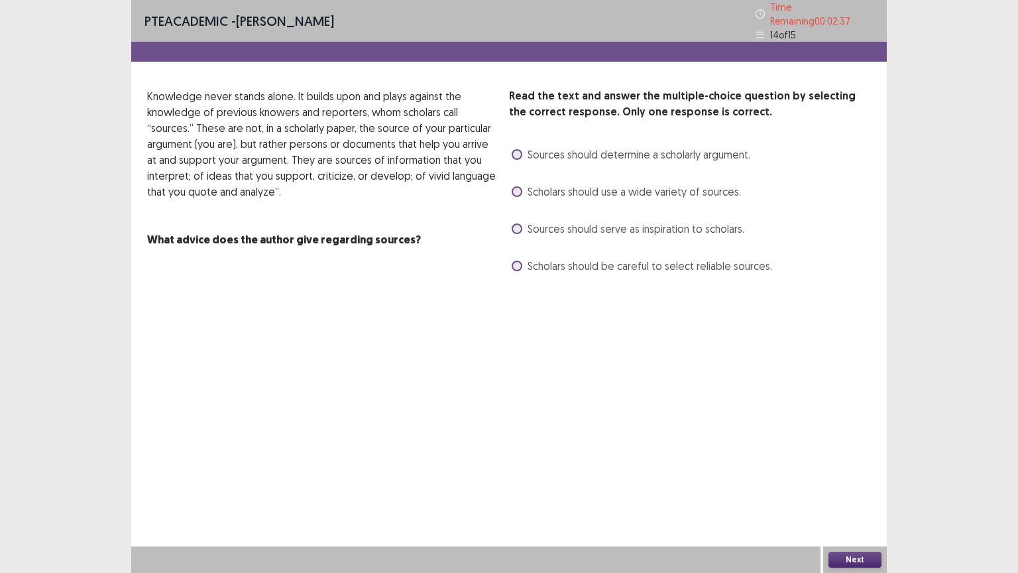
click at [626, 186] on span "Scholars should use a wide variety of sources." at bounding box center [635, 192] width 214 height 16
click at [841, 483] on button "Next" at bounding box center [855, 560] width 53 height 16
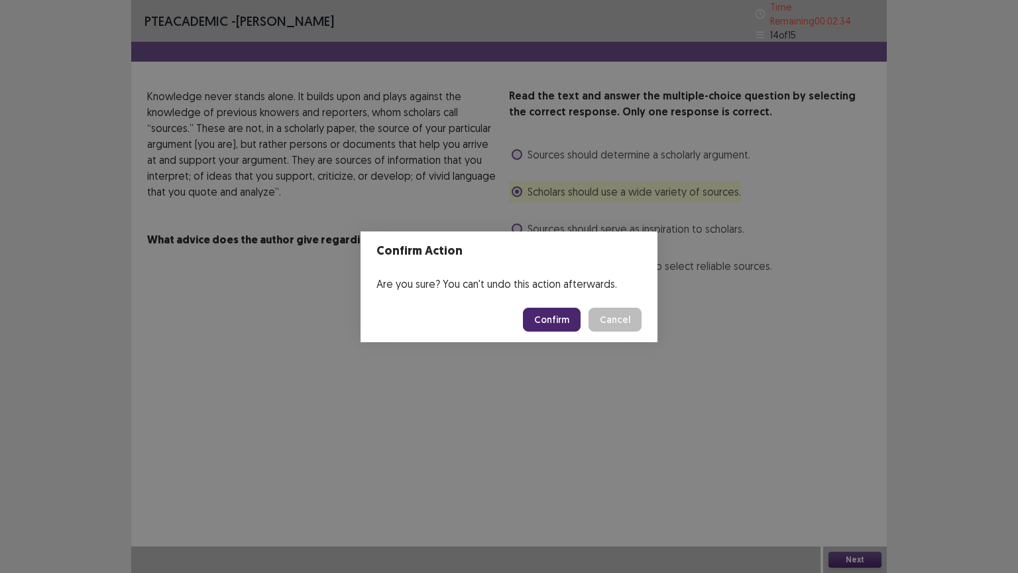
click at [563, 318] on button "Confirm" at bounding box center [552, 320] width 58 height 24
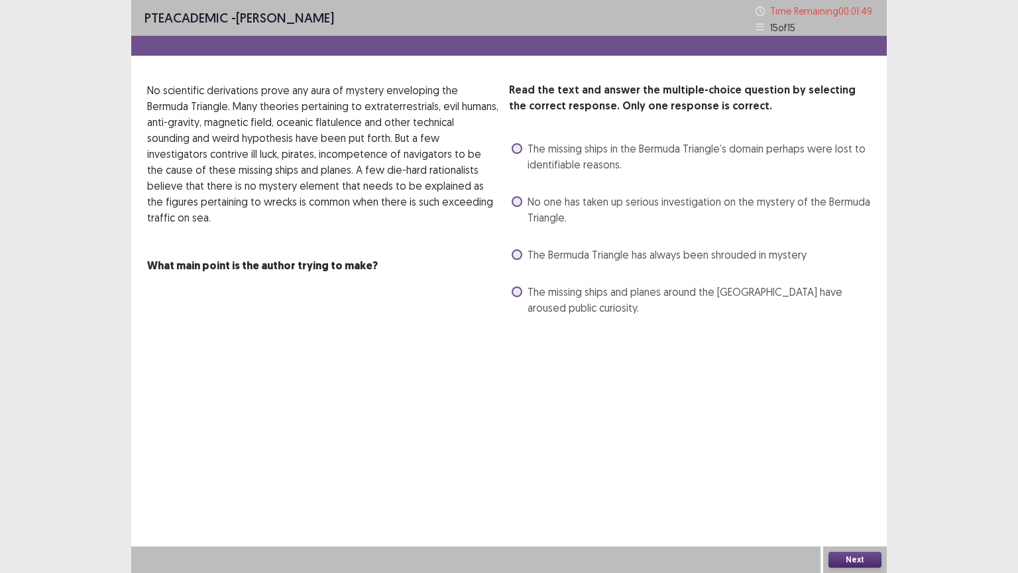
click at [680, 206] on span "No one has taken up serious investigation on the mystery of the Bermuda Triangl…" at bounding box center [699, 210] width 343 height 32
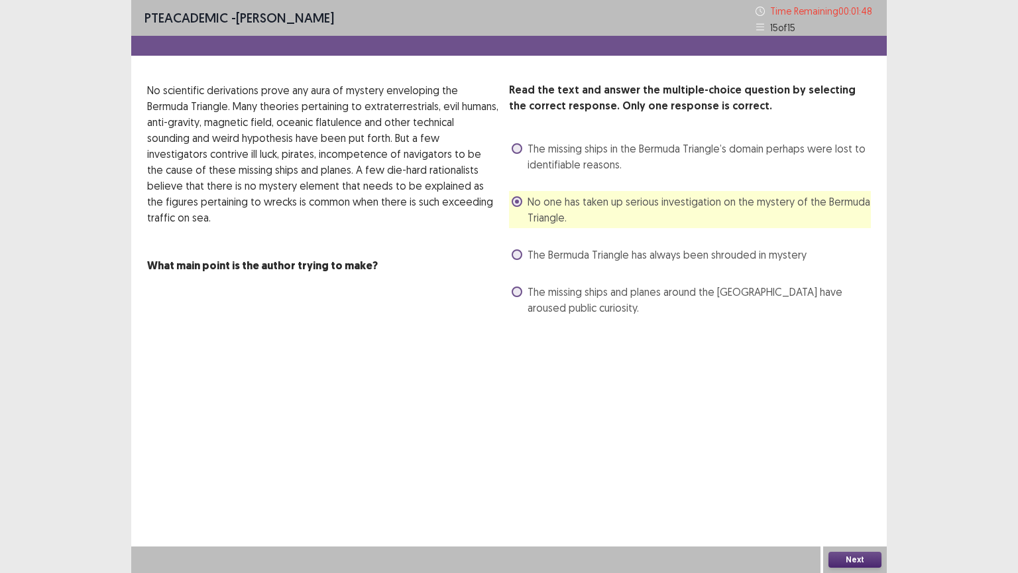
click at [875, 483] on button "Next" at bounding box center [855, 560] width 53 height 16
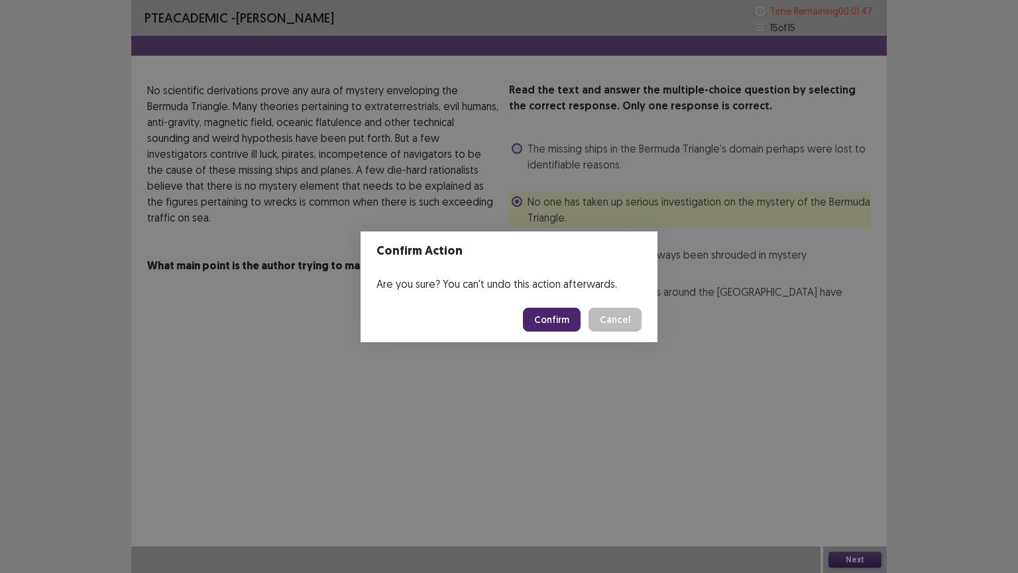
click at [558, 316] on button "Confirm" at bounding box center [552, 320] width 58 height 24
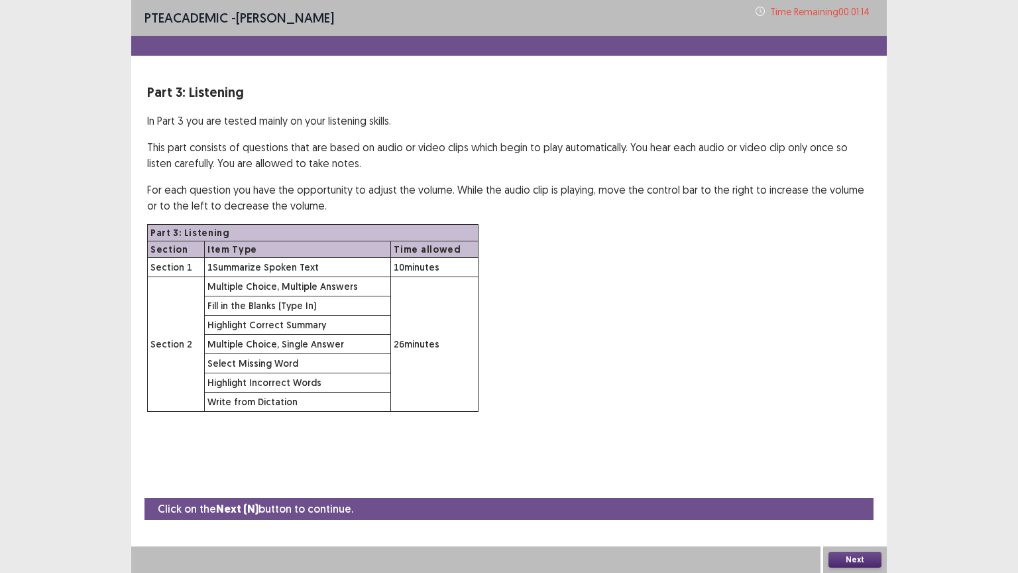
click at [857, 483] on button "Next" at bounding box center [855, 560] width 53 height 16
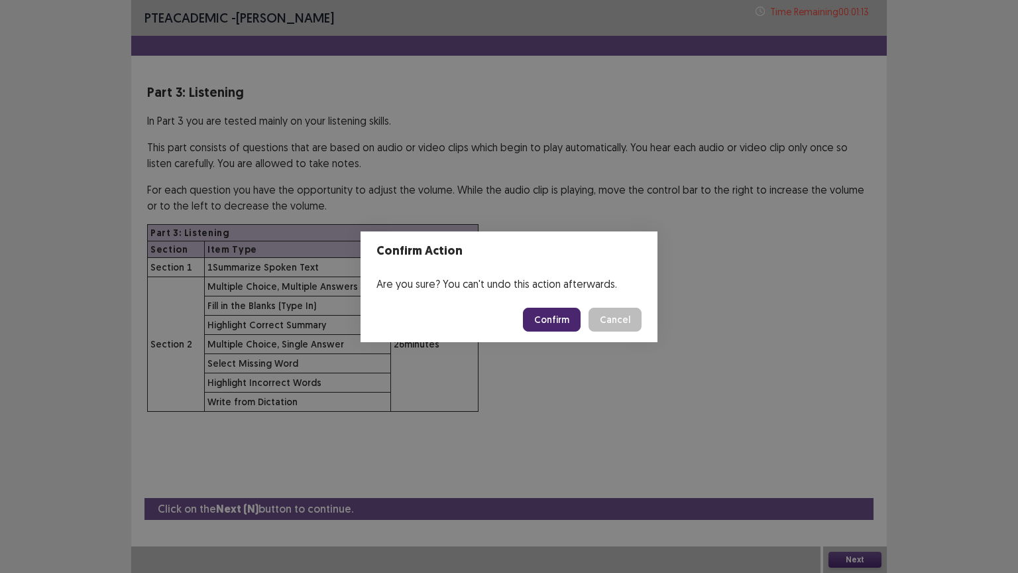
click at [550, 318] on button "Confirm" at bounding box center [552, 320] width 58 height 24
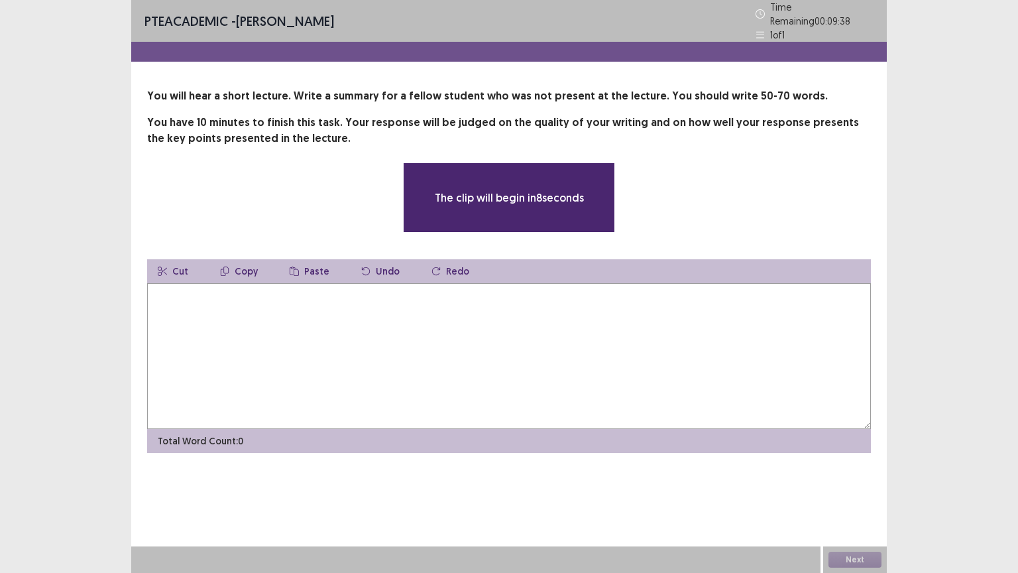
click at [472, 302] on textarea at bounding box center [509, 356] width 724 height 146
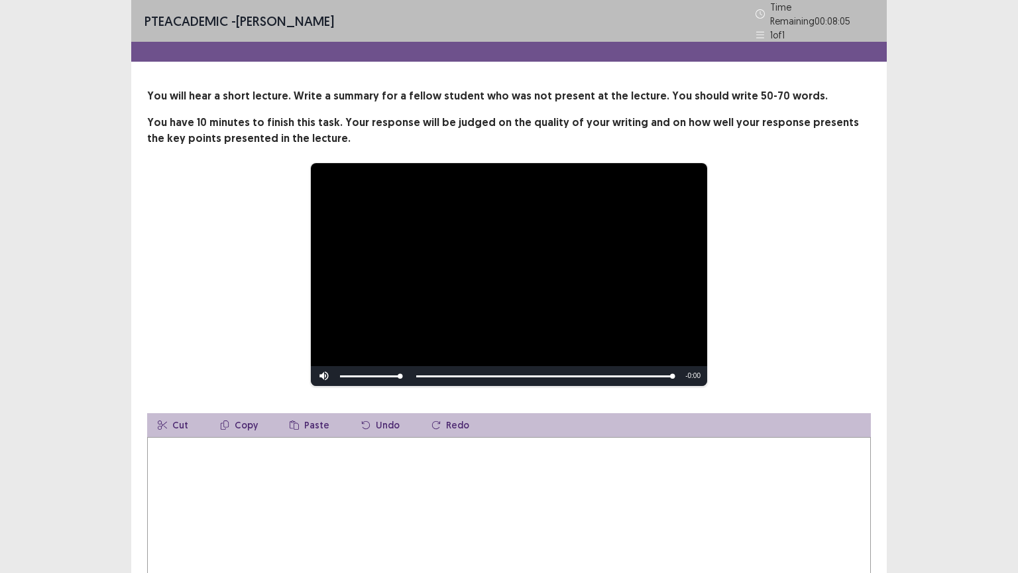
click at [400, 450] on textarea at bounding box center [509, 510] width 724 height 146
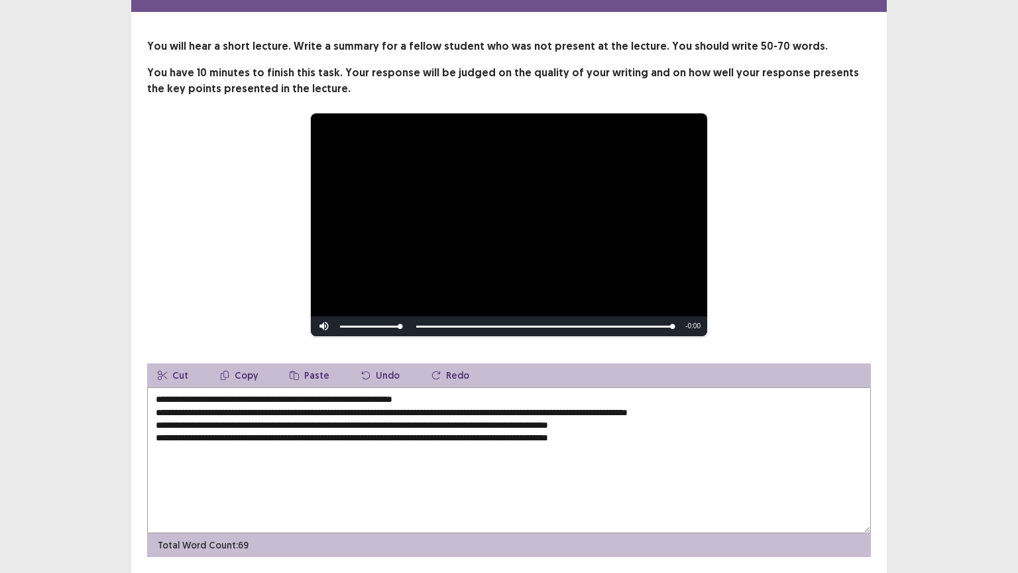
scroll to position [20, 0]
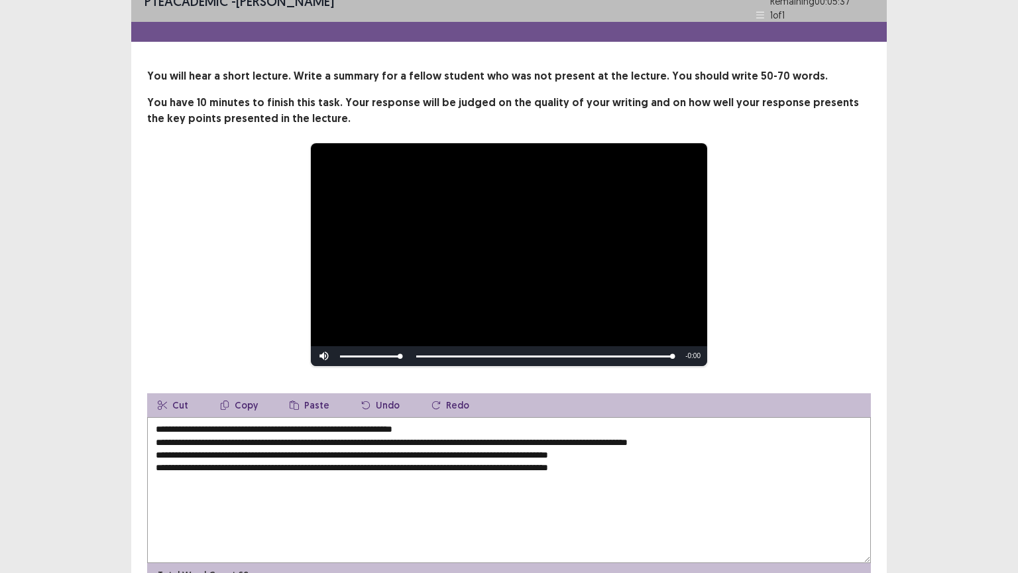
click at [392, 422] on textarea "**********" at bounding box center [509, 490] width 724 height 146
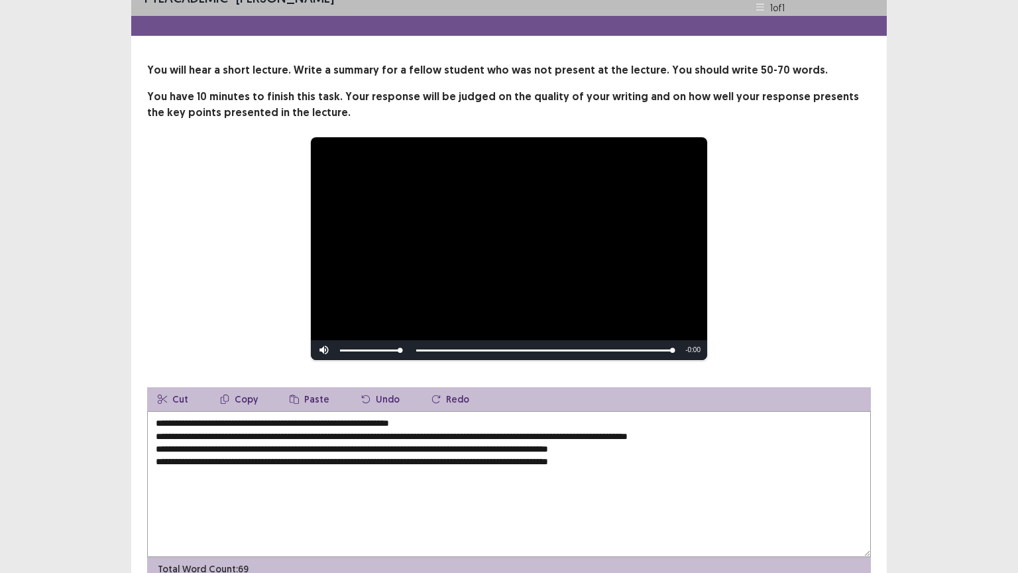
click at [427, 435] on textarea "**********" at bounding box center [509, 484] width 724 height 146
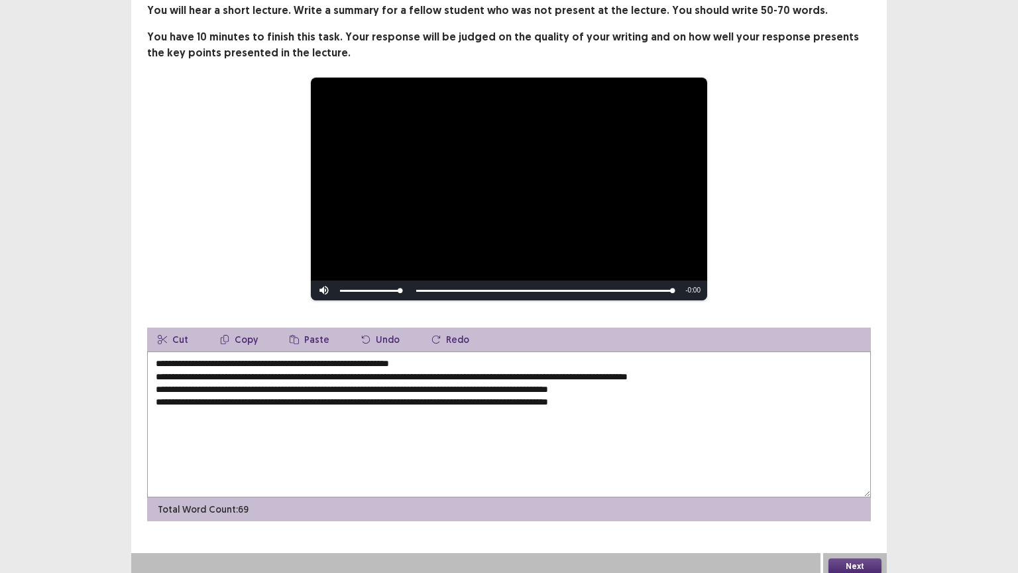
scroll to position [86, 0]
click at [609, 395] on textarea "**********" at bounding box center [509, 424] width 724 height 146
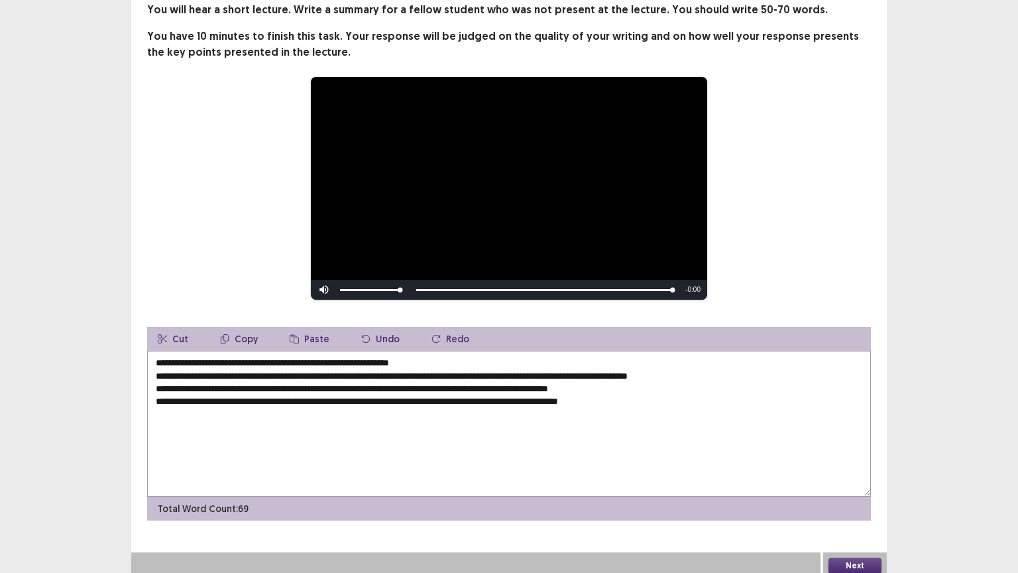
click at [592, 395] on textarea "**********" at bounding box center [509, 424] width 724 height 146
click at [616, 392] on textarea "**********" at bounding box center [509, 424] width 724 height 146
type textarea "**********"
click at [875, 483] on button "Next" at bounding box center [855, 566] width 53 height 16
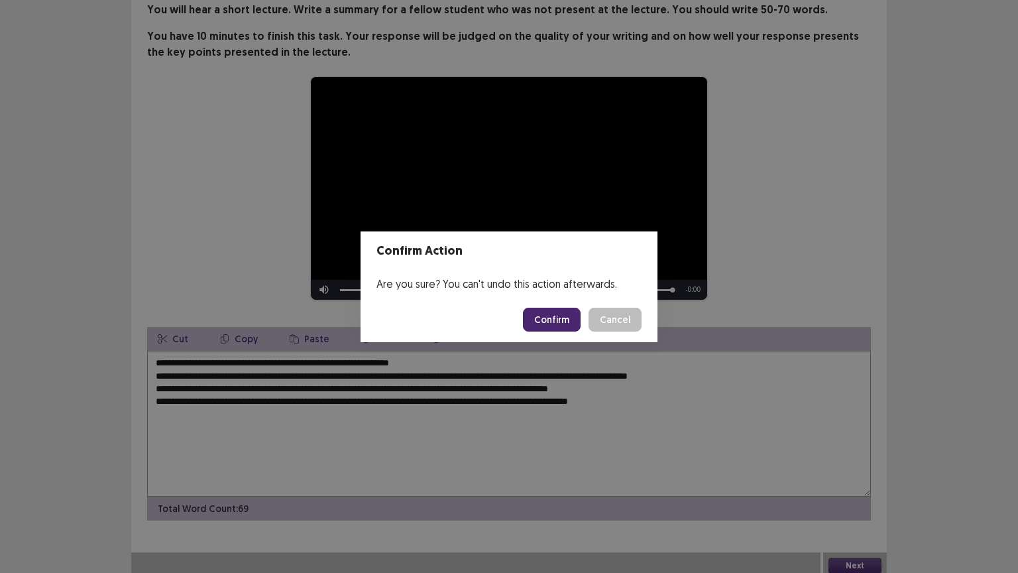
click at [552, 312] on button "Confirm" at bounding box center [552, 320] width 58 height 24
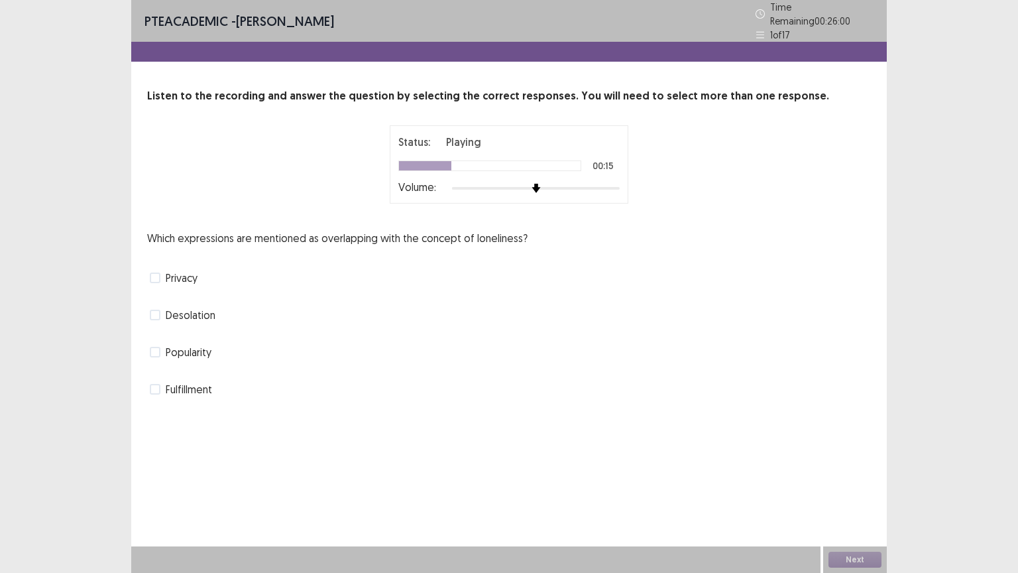
click at [185, 307] on span "Desolation" at bounding box center [191, 315] width 50 height 16
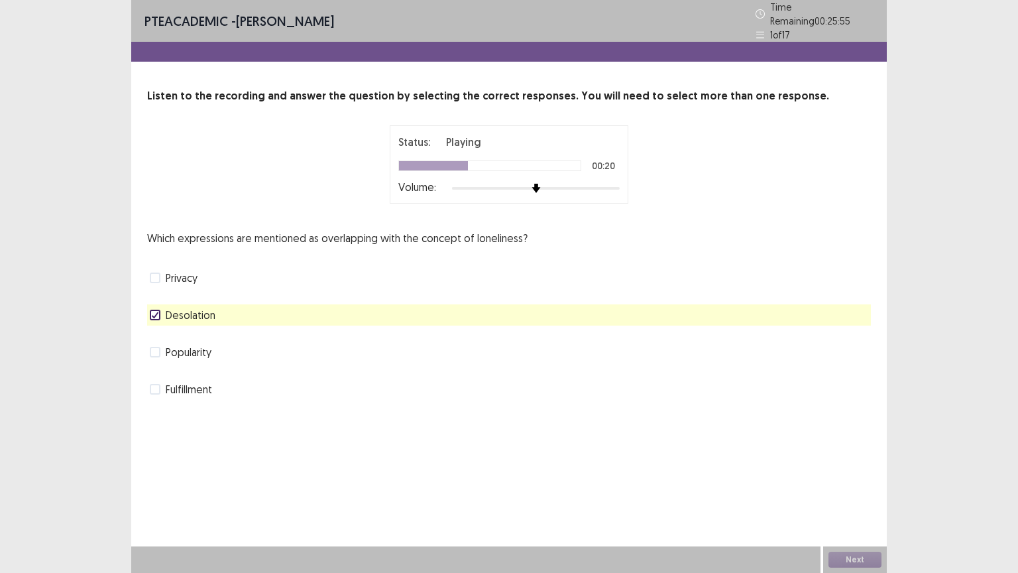
click at [182, 273] on span "Privacy" at bounding box center [182, 278] width 32 height 16
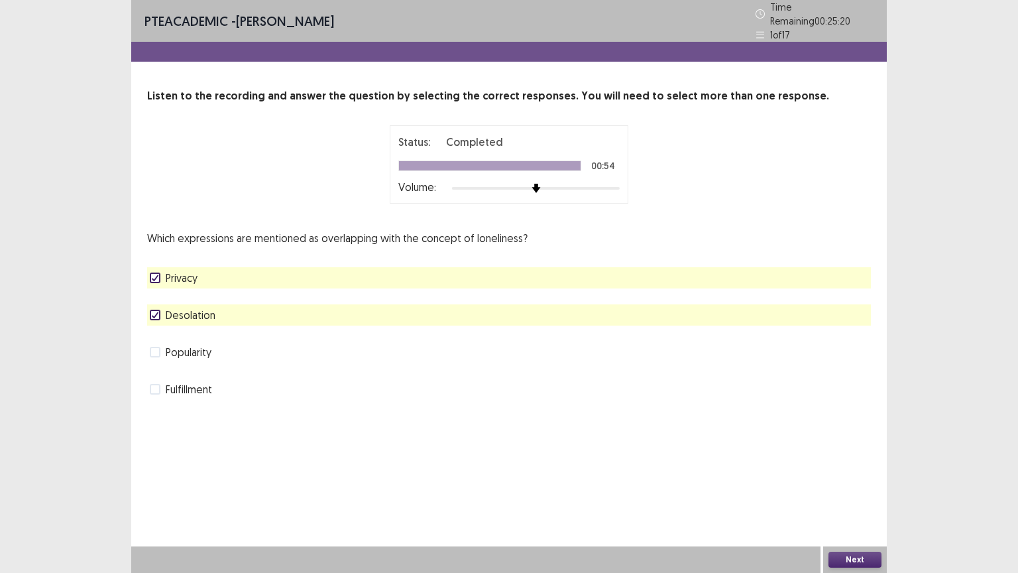
click at [867, 483] on button "Next" at bounding box center [855, 560] width 53 height 16
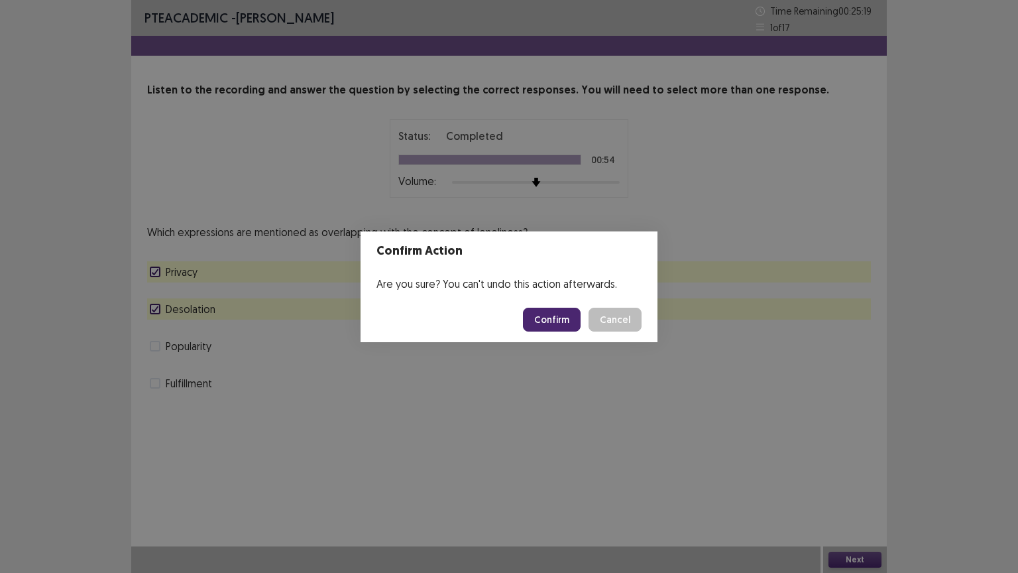
click at [553, 317] on button "Confirm" at bounding box center [552, 320] width 58 height 24
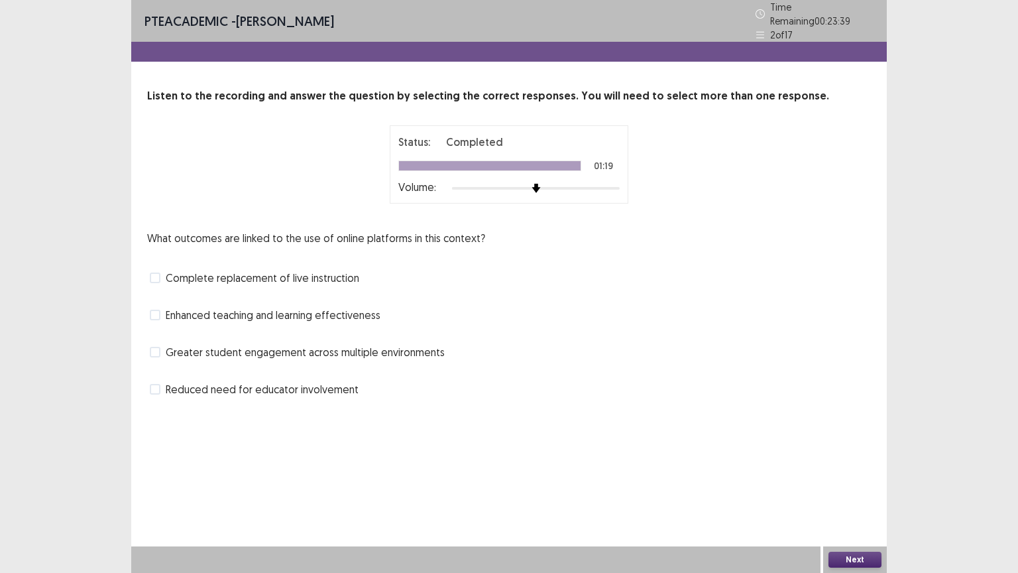
click at [268, 381] on span "Reduced need for educator involvement" at bounding box center [262, 389] width 193 height 16
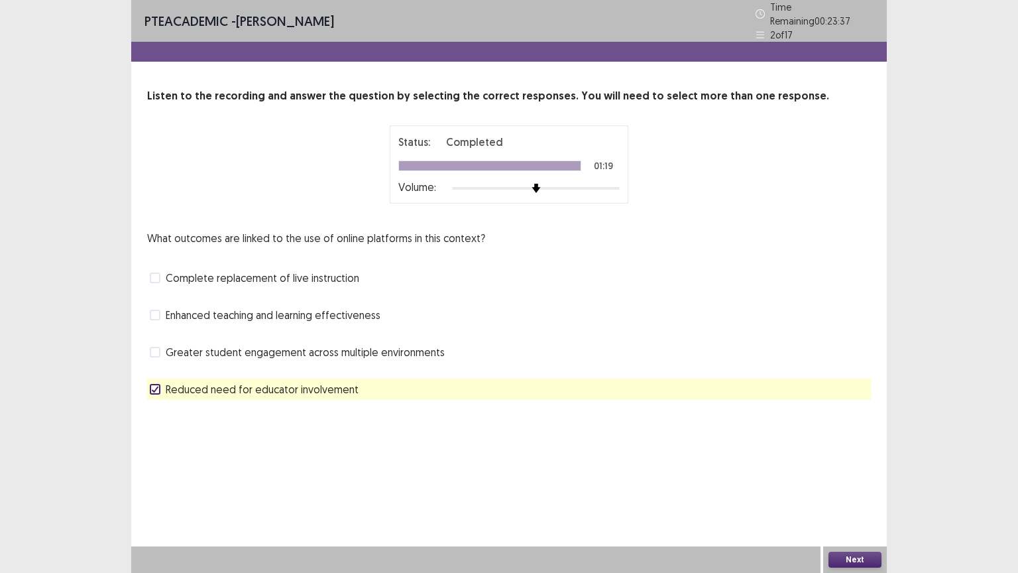
click at [239, 307] on span "Enhanced teaching and learning effectiveness" at bounding box center [273, 315] width 215 height 16
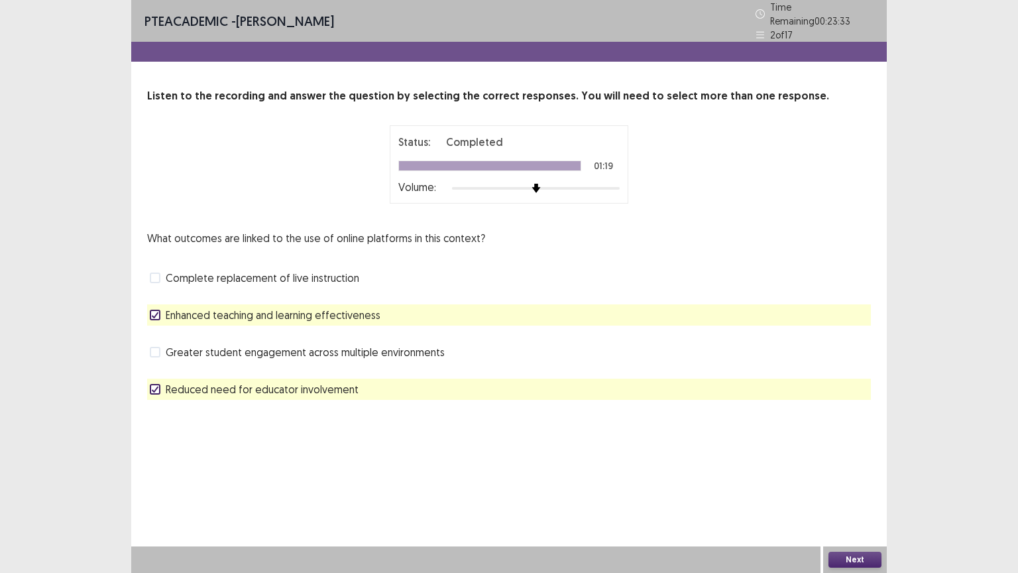
click at [239, 345] on span "Greater student engagement across multiple environments" at bounding box center [305, 352] width 279 height 16
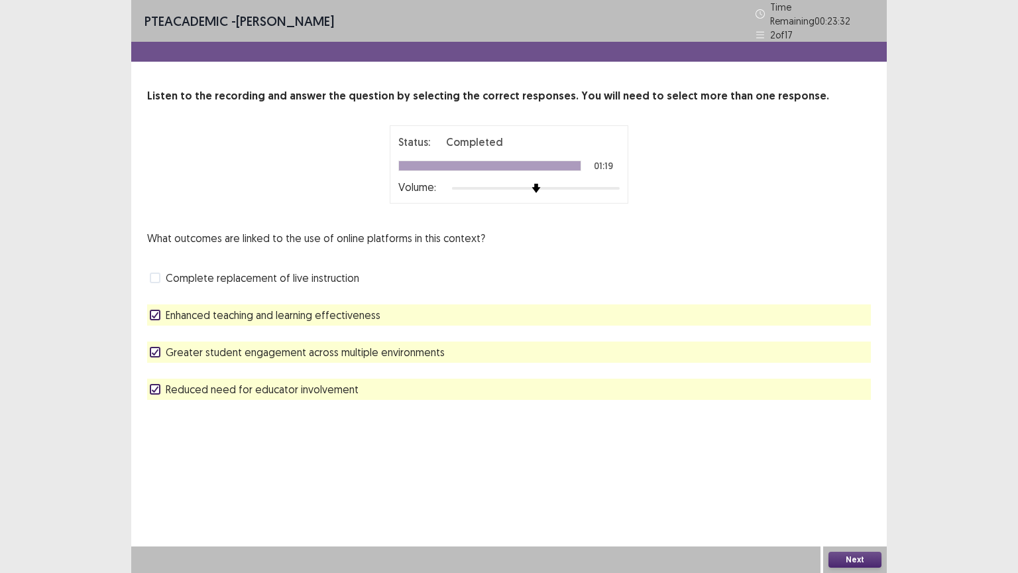
click at [863, 483] on button "Next" at bounding box center [855, 560] width 53 height 16
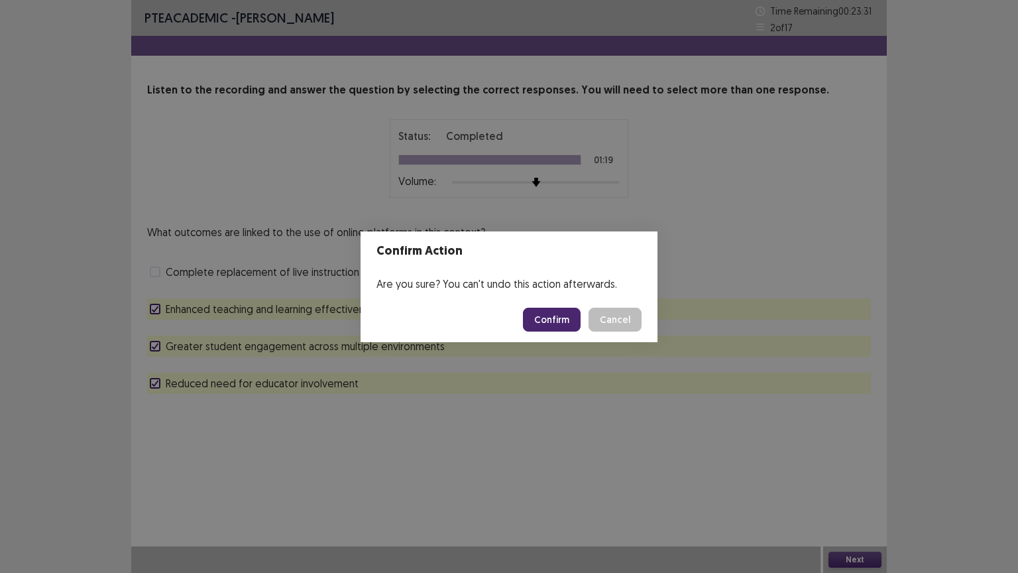
click at [559, 318] on button "Confirm" at bounding box center [552, 320] width 58 height 24
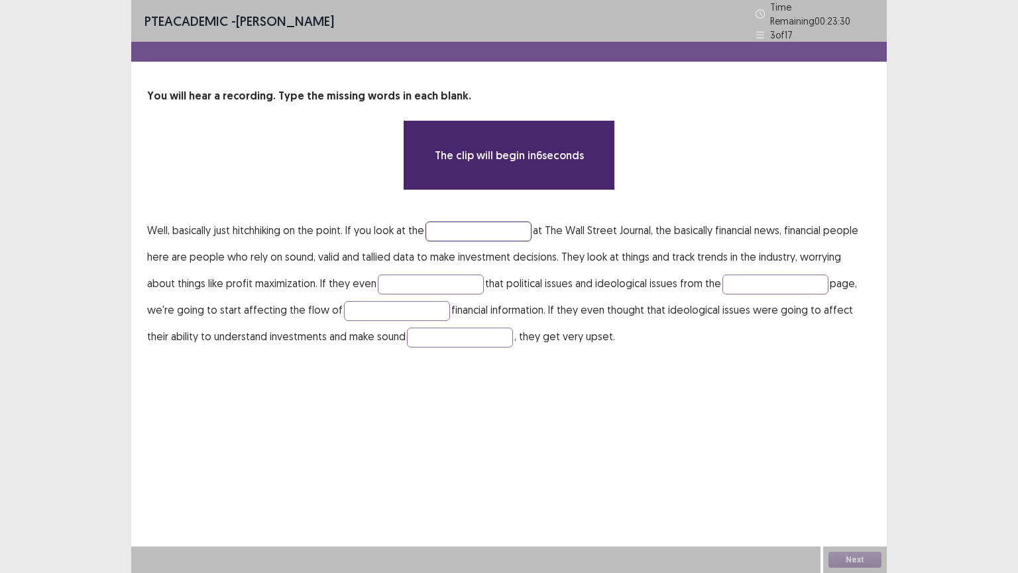
click at [489, 221] on input "text" at bounding box center [479, 231] width 106 height 20
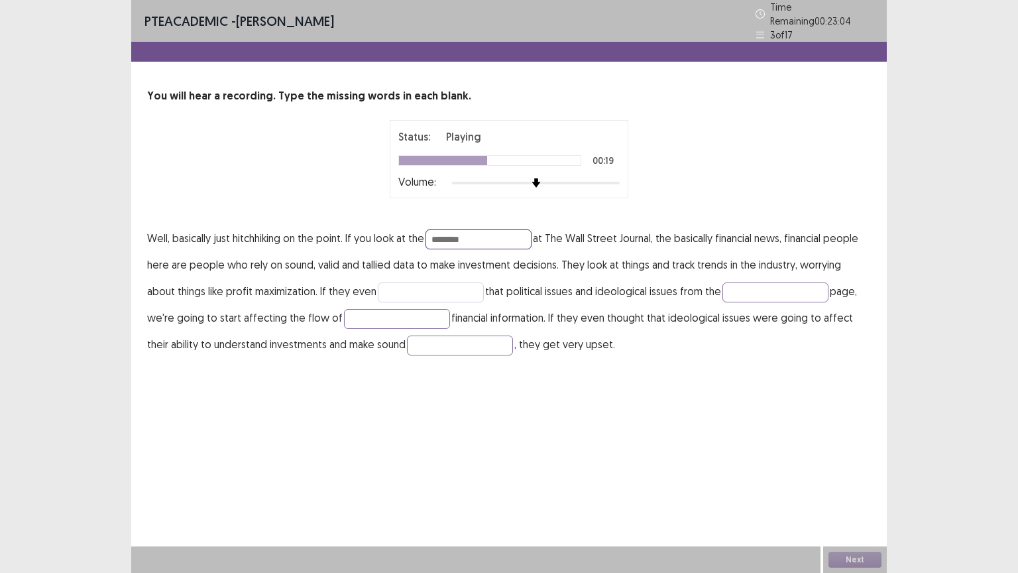
type input "********"
click at [420, 286] on input "text" at bounding box center [431, 292] width 106 height 20
type input "*********"
click at [723, 282] on input "text" at bounding box center [776, 292] width 106 height 20
click at [379, 309] on input "text" at bounding box center [397, 319] width 106 height 20
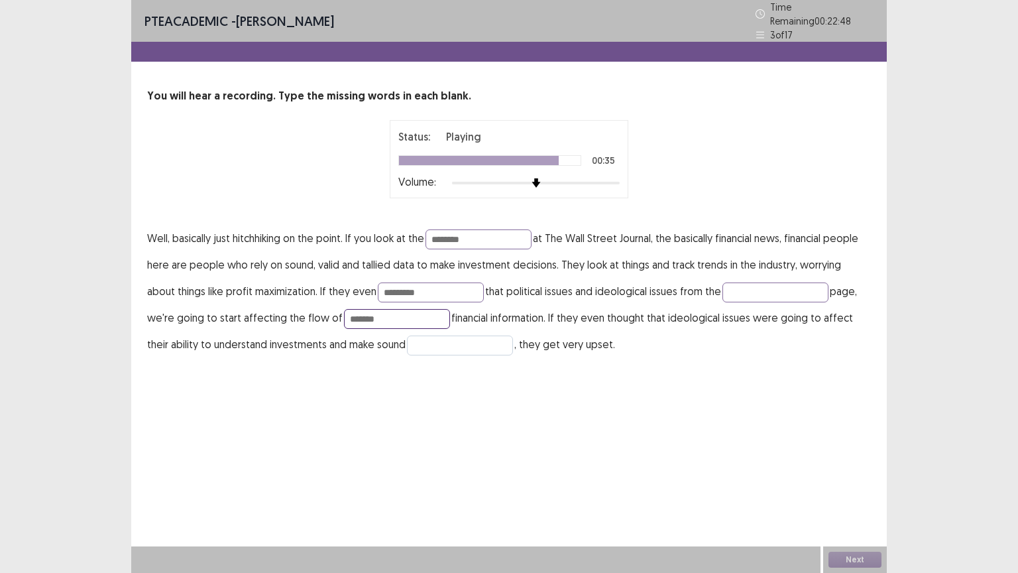
type input "*******"
click at [407, 340] on input "text" at bounding box center [460, 346] width 106 height 20
type input "*********"
drag, startPoint x: 357, startPoint y: 306, endPoint x: 317, endPoint y: 306, distance: 40.4
click at [344, 309] on input "*******" at bounding box center [397, 319] width 106 height 20
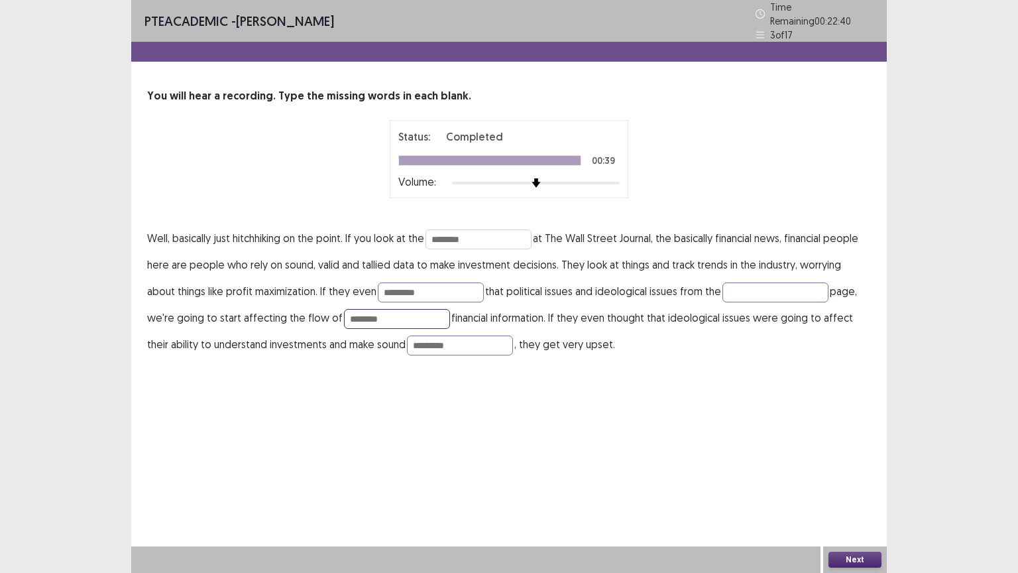
type input "********"
click at [444, 231] on input "********" at bounding box center [479, 239] width 106 height 20
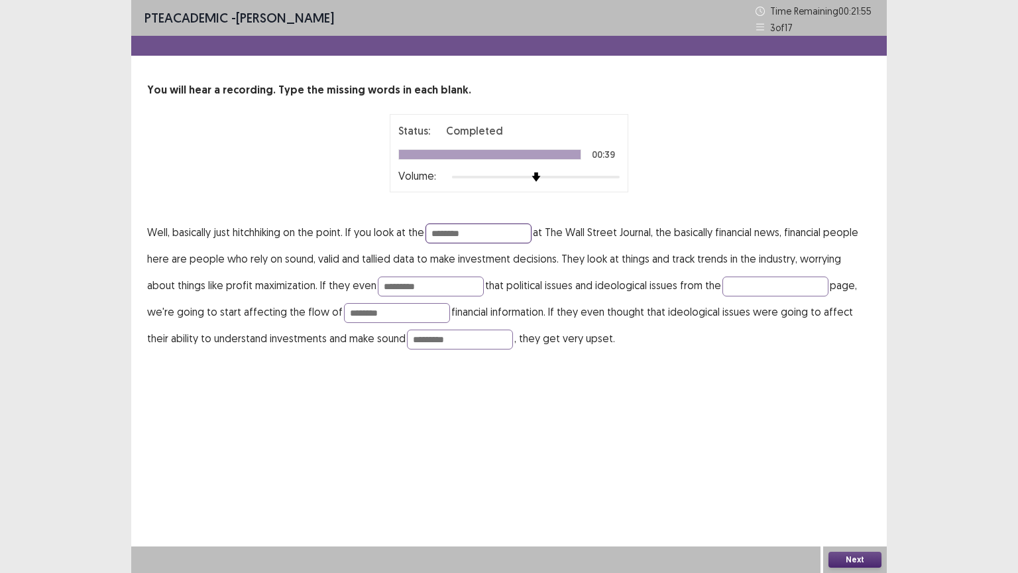
drag, startPoint x: 491, startPoint y: 227, endPoint x: 385, endPoint y: 216, distance: 106.7
click at [385, 217] on div "You will hear a recording. Type the missing words in each blank. Status: Comple…" at bounding box center [509, 216] width 756 height 269
type input "********"
click at [859, 483] on button "Next" at bounding box center [855, 560] width 53 height 16
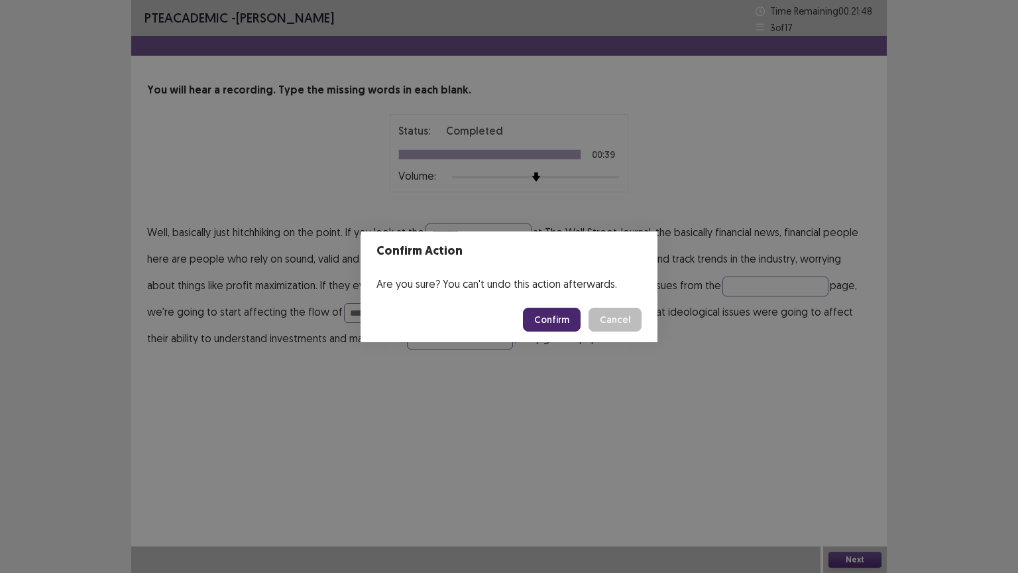
click at [558, 321] on button "Confirm" at bounding box center [552, 320] width 58 height 24
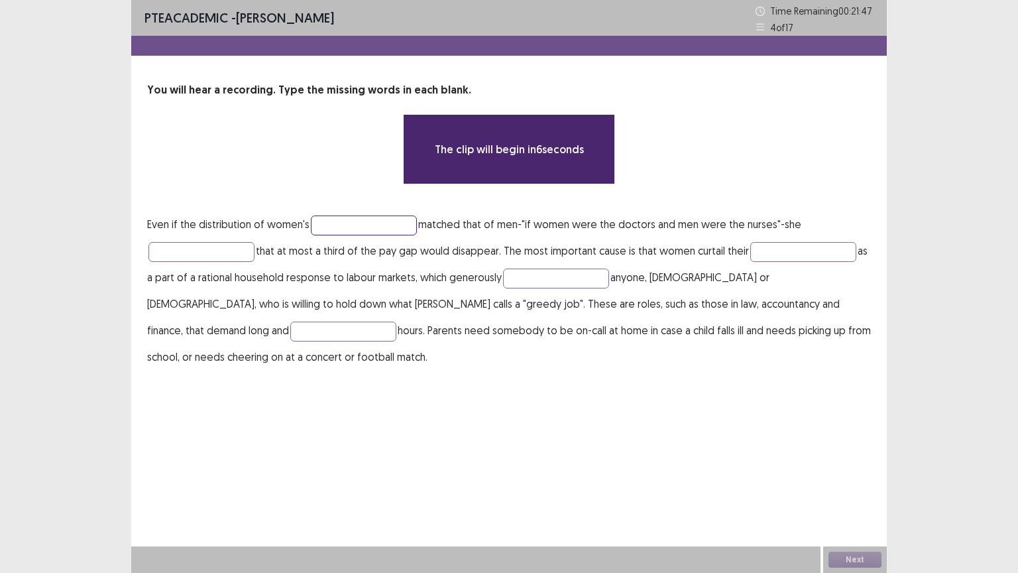
click at [361, 229] on input "text" at bounding box center [364, 225] width 106 height 20
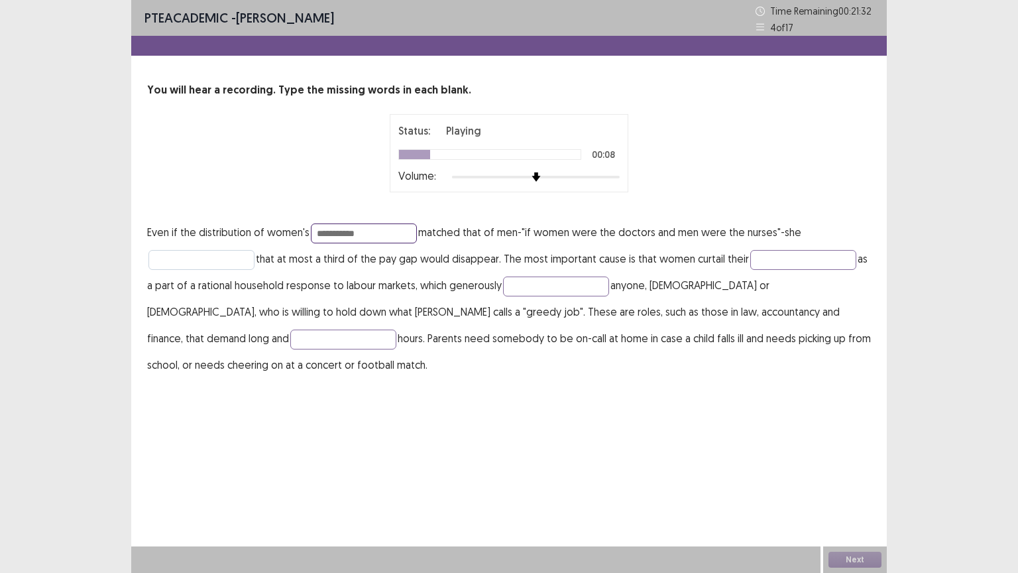
type input "**********"
click at [199, 254] on input "text" at bounding box center [202, 260] width 106 height 20
type input "**********"
click at [790, 262] on input "text" at bounding box center [804, 260] width 106 height 20
type input "*******"
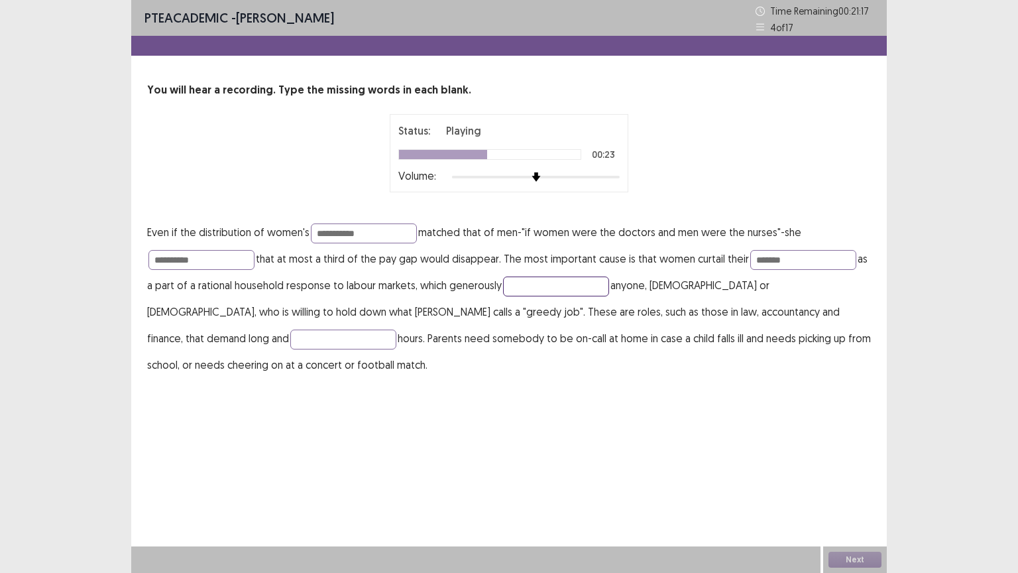
click at [519, 280] on input "text" at bounding box center [556, 286] width 106 height 20
type input "******"
click at [397, 330] on input "text" at bounding box center [343, 340] width 106 height 20
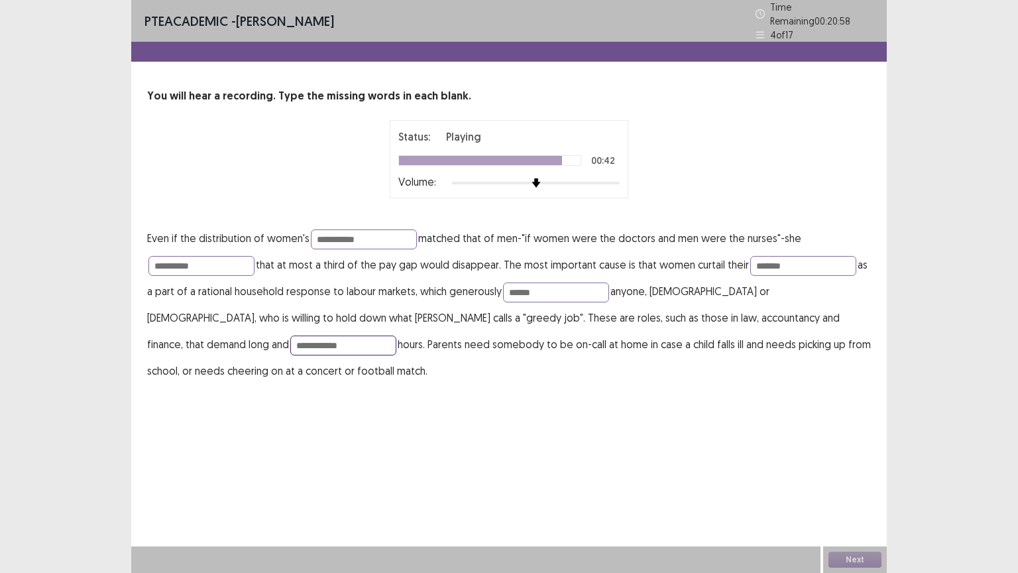
click at [397, 336] on input "**********" at bounding box center [343, 346] width 106 height 20
type input "**********"
click at [788, 360] on div "**********" at bounding box center [509, 205] width 756 height 410
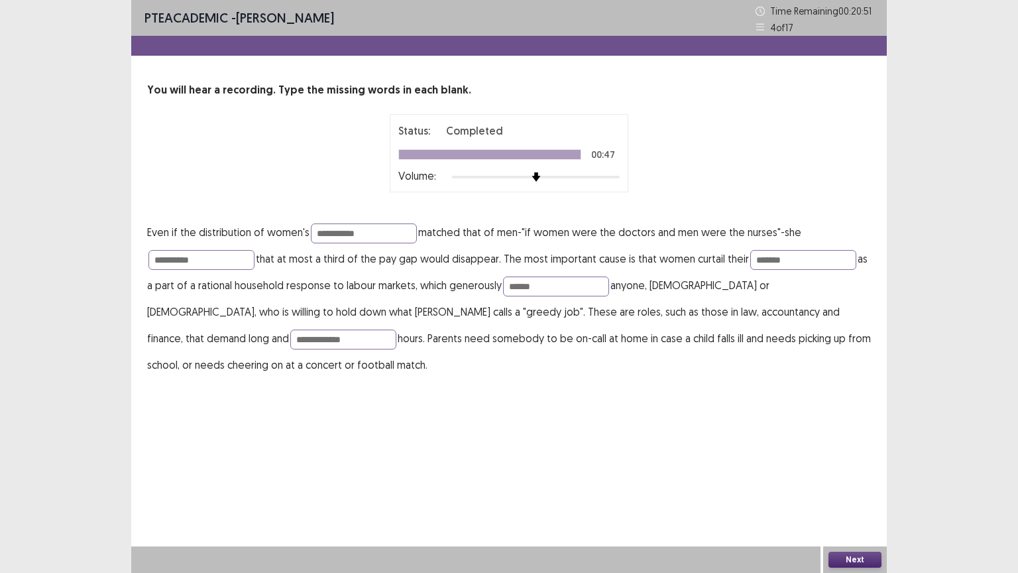
click at [863, 483] on button "Next" at bounding box center [855, 560] width 53 height 16
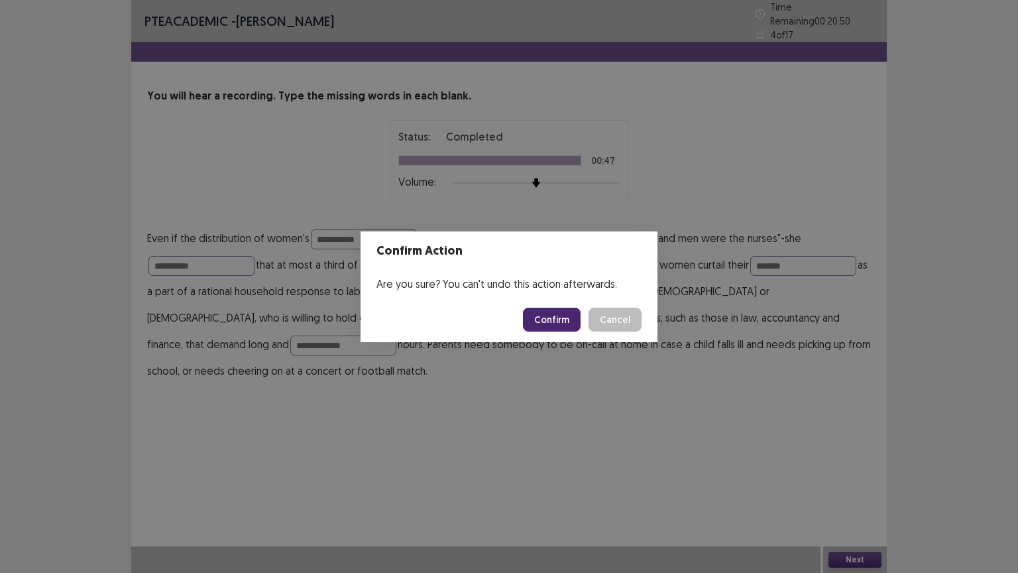
click at [562, 333] on footer "Confirm Cancel" at bounding box center [509, 319] width 297 height 45
click at [562, 324] on button "Confirm" at bounding box center [552, 320] width 58 height 24
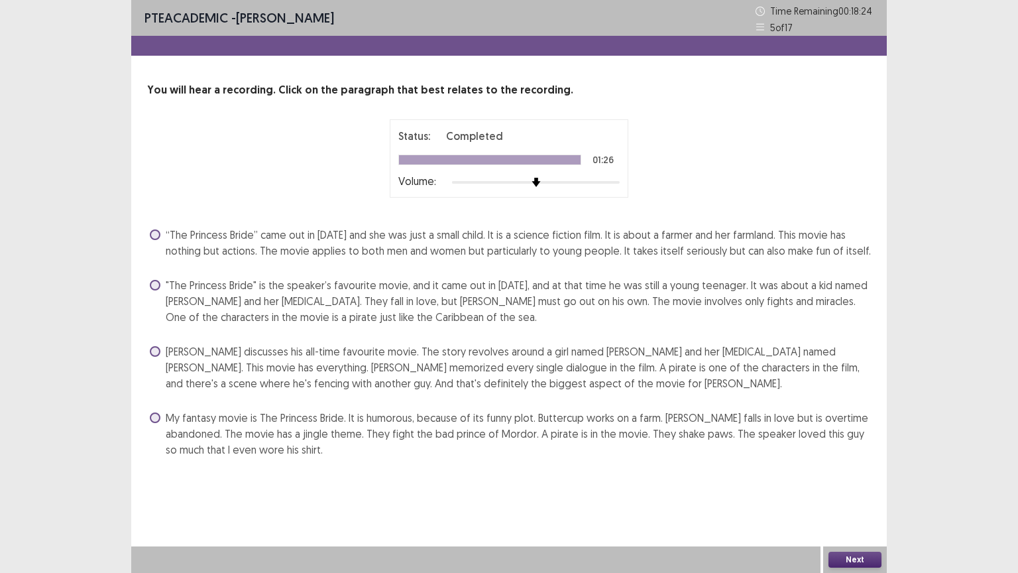
click at [357, 369] on span "[PERSON_NAME] discusses his all-time favourite movie. The story revolves around…" at bounding box center [519, 367] width 706 height 48
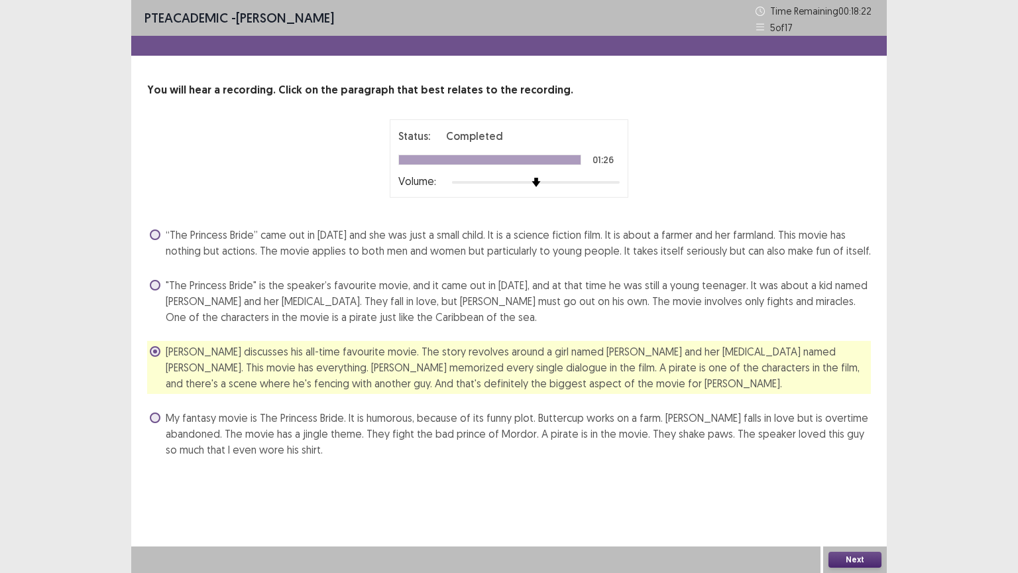
click at [857, 483] on button "Next" at bounding box center [855, 560] width 53 height 16
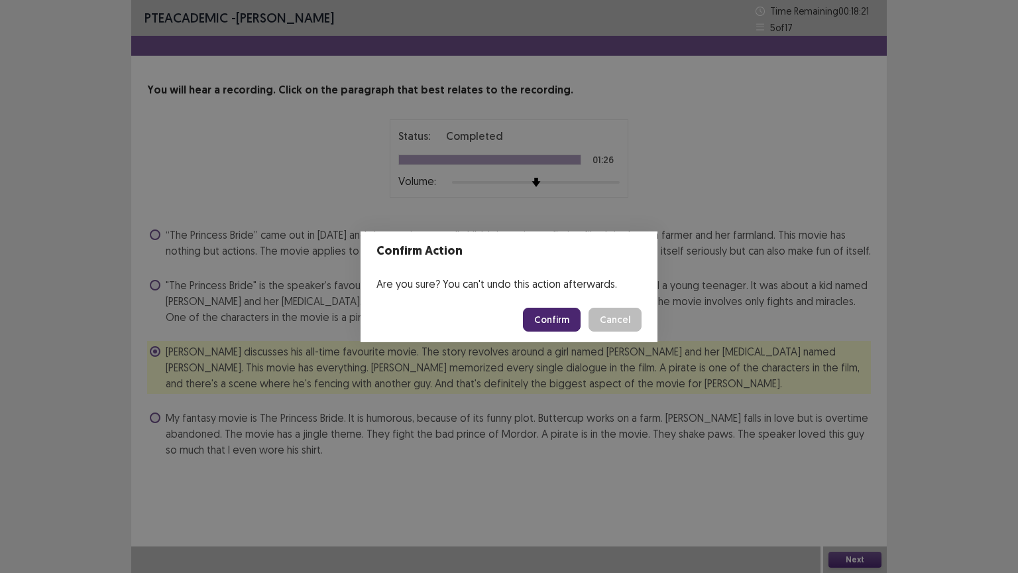
click at [576, 318] on button "Confirm" at bounding box center [552, 320] width 58 height 24
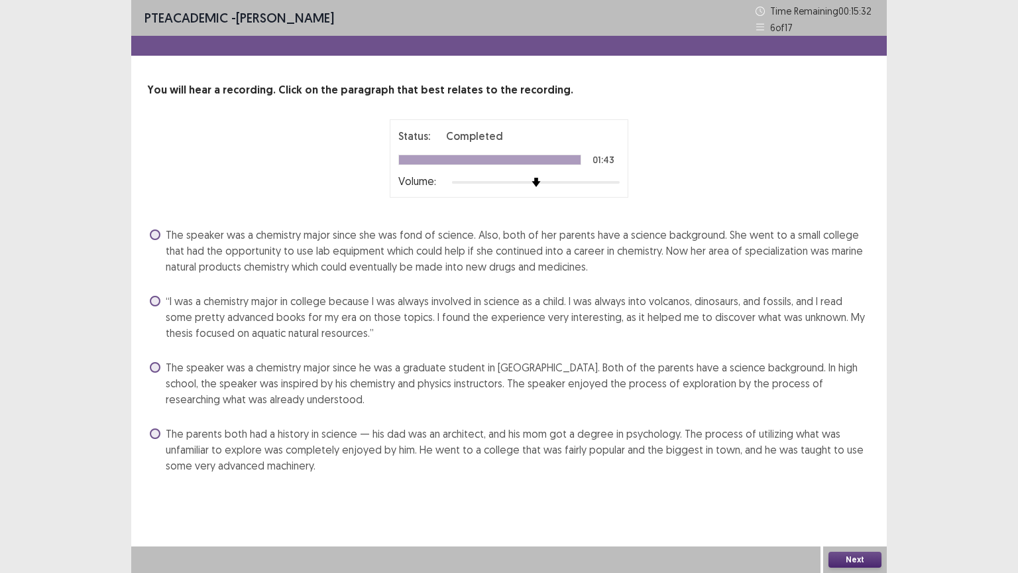
click at [548, 220] on div "You will hear a recording. Click on the paragraph that best relates to the reco…" at bounding box center [509, 279] width 756 height 394
click at [552, 244] on span "The speaker was a chemistry major since she was fond of science. Also, both of …" at bounding box center [519, 251] width 706 height 48
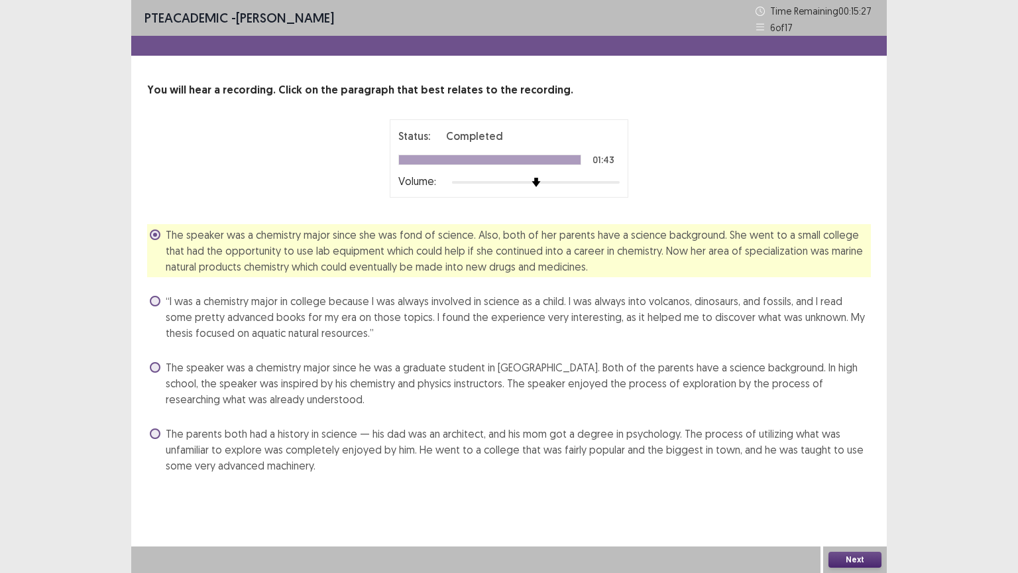
click at [847, 483] on button "Next" at bounding box center [855, 560] width 53 height 16
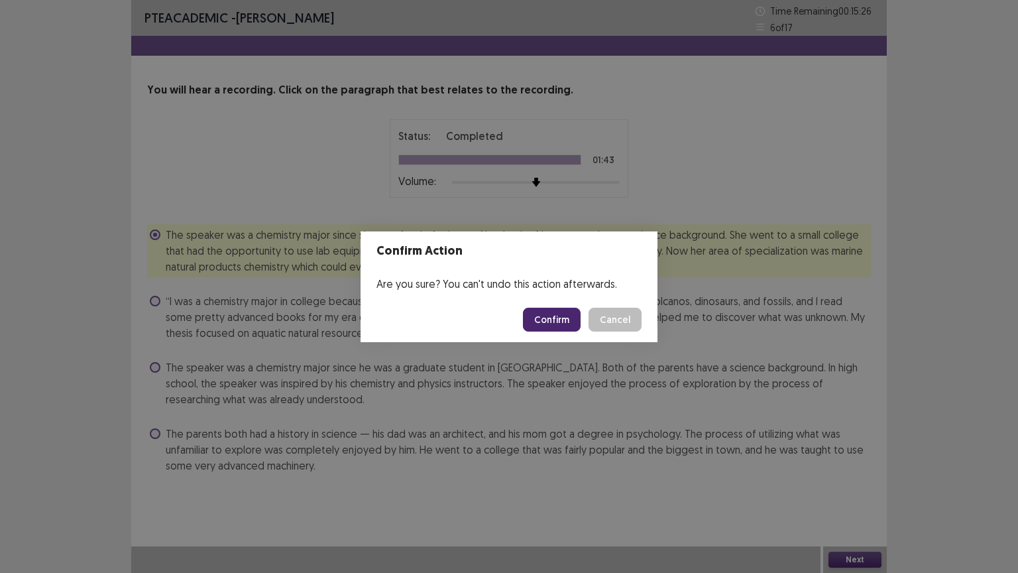
click at [558, 318] on button "Confirm" at bounding box center [552, 320] width 58 height 24
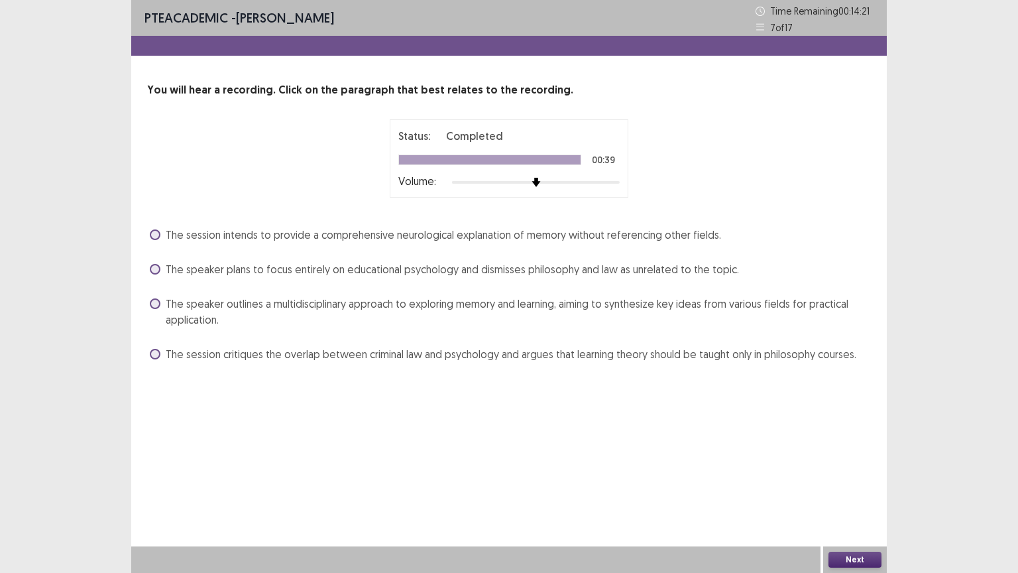
click at [253, 298] on span "The speaker outlines a multidisciplinary approach to exploring memory and learn…" at bounding box center [519, 312] width 706 height 32
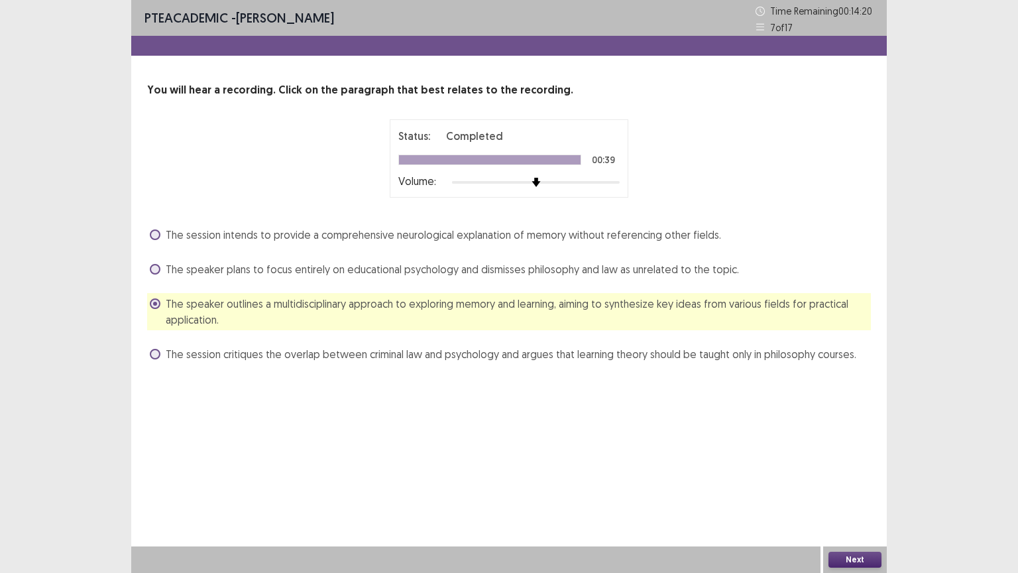
click at [857, 483] on button "Next" at bounding box center [855, 560] width 53 height 16
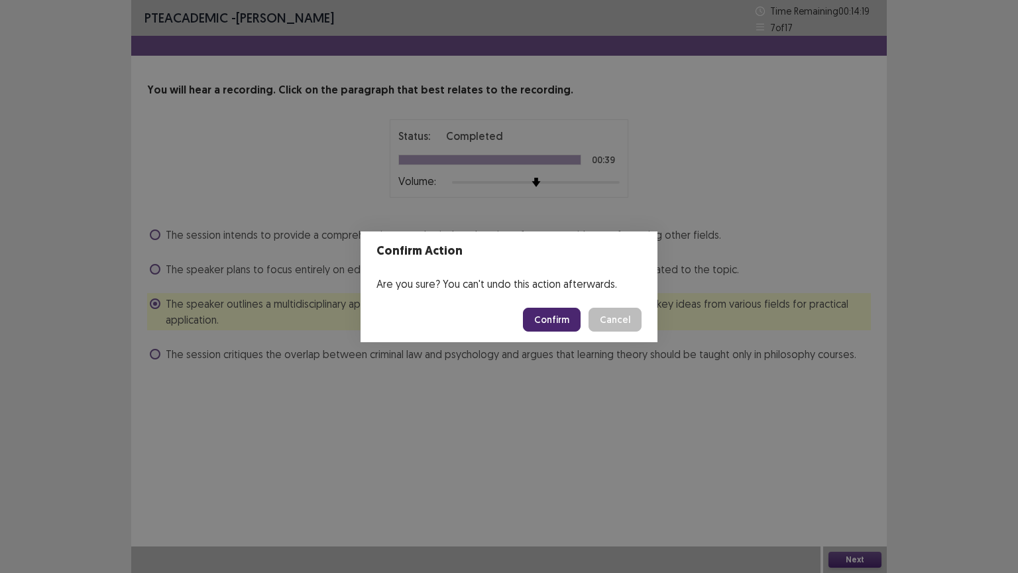
click at [560, 320] on button "Confirm" at bounding box center [552, 320] width 58 height 24
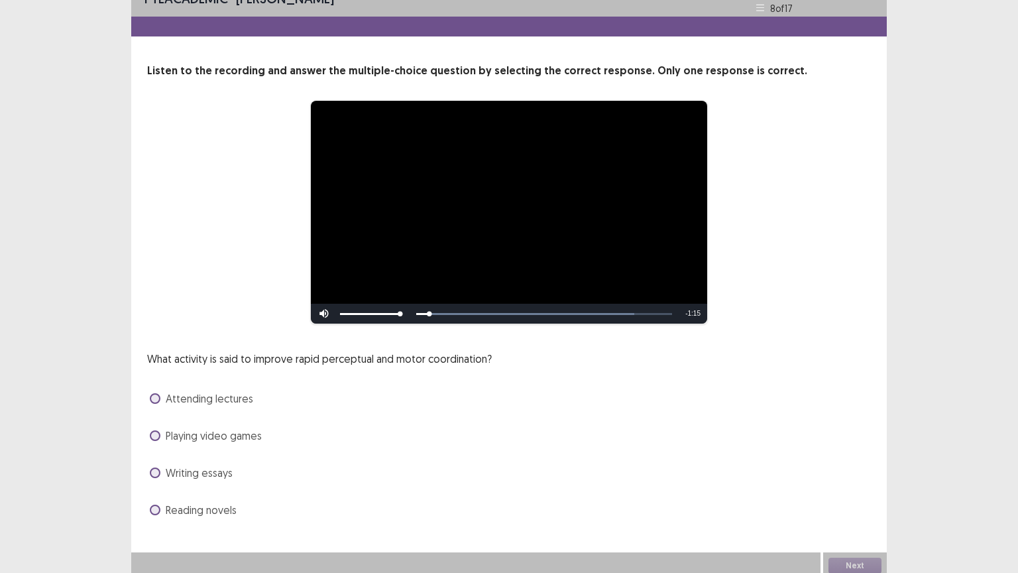
scroll to position [25, 0]
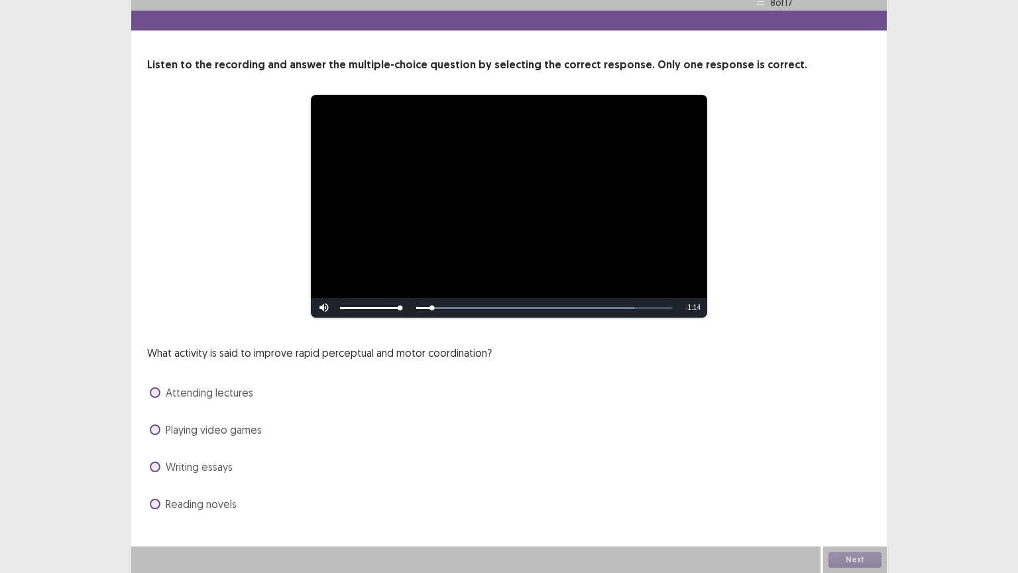
click at [202, 439] on div "Playing video games" at bounding box center [509, 429] width 724 height 21
click at [202, 431] on span "Playing video games" at bounding box center [214, 430] width 96 height 16
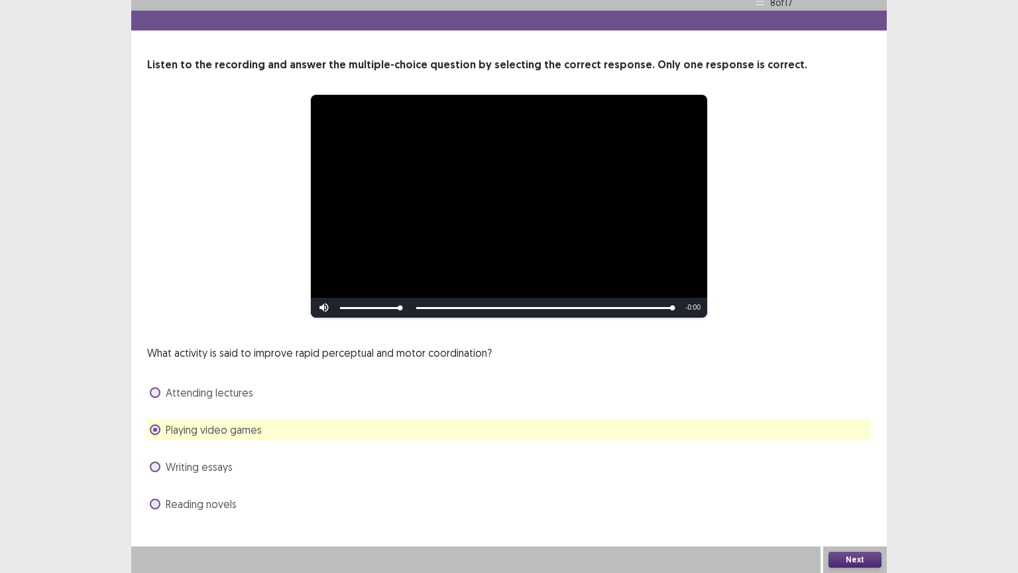
click at [849, 483] on button "Next" at bounding box center [855, 560] width 53 height 16
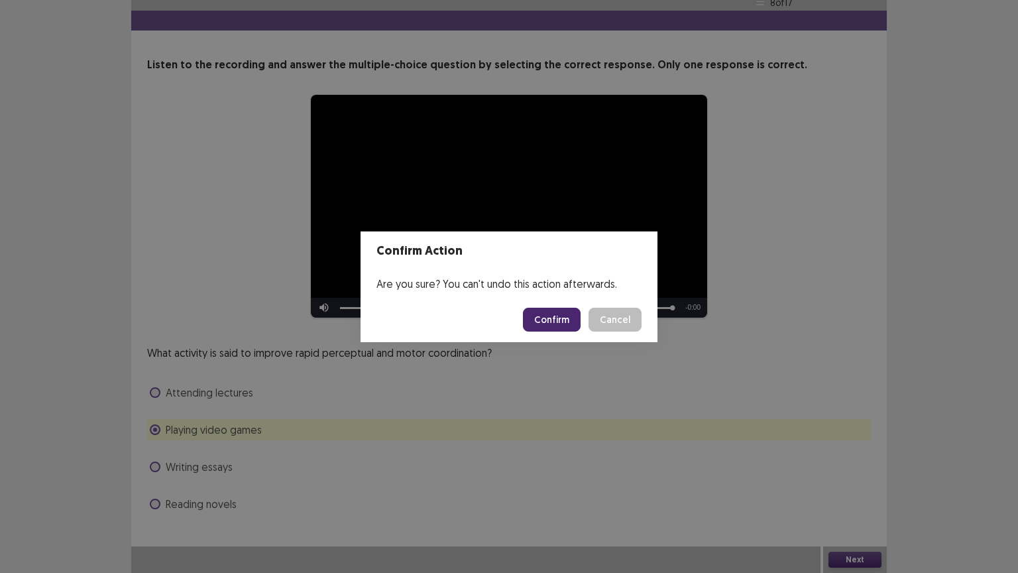
click at [570, 324] on button "Confirm" at bounding box center [552, 320] width 58 height 24
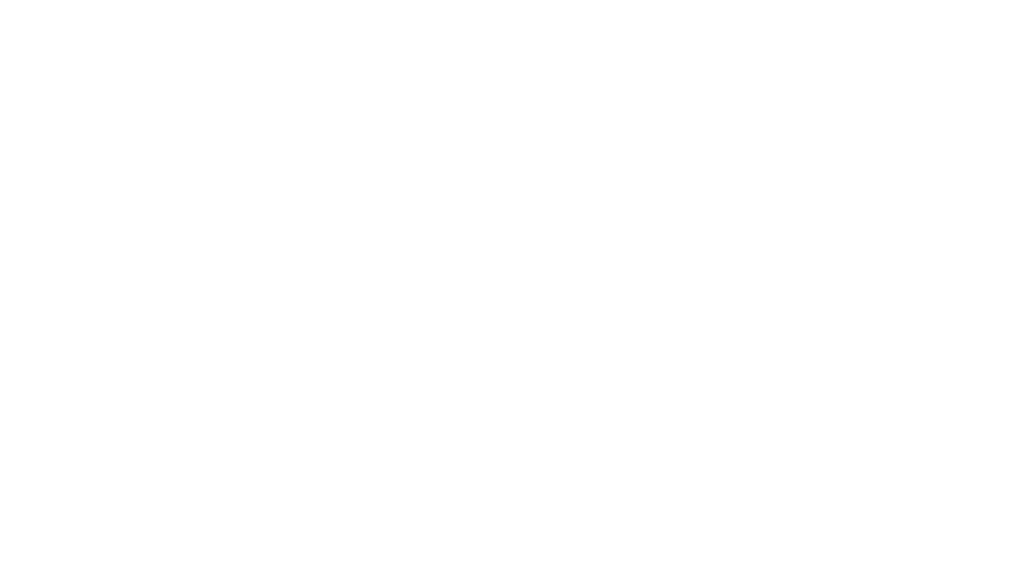
scroll to position [0, 0]
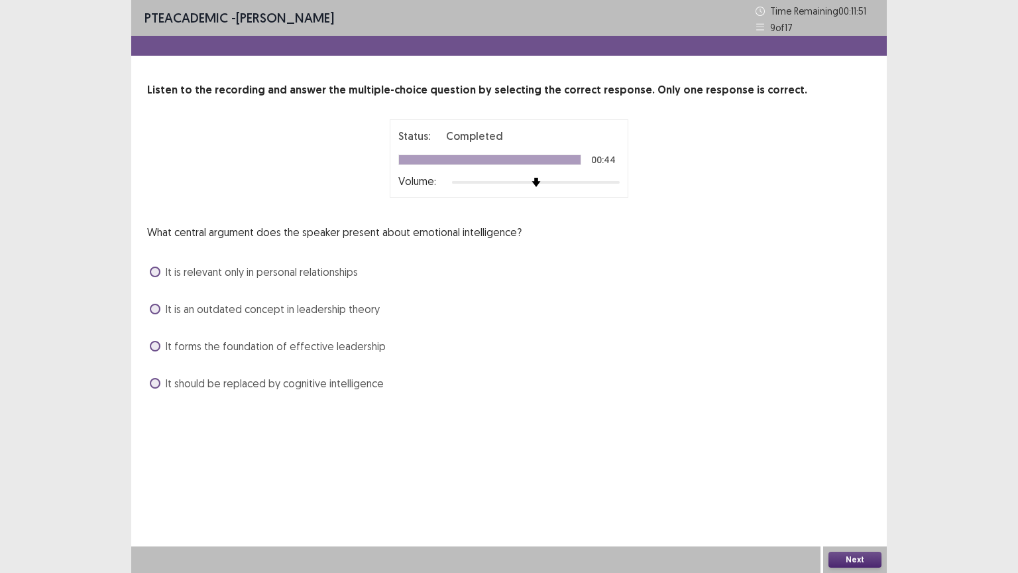
click at [231, 349] on span "It forms the foundation of effective leadership" at bounding box center [276, 346] width 220 height 16
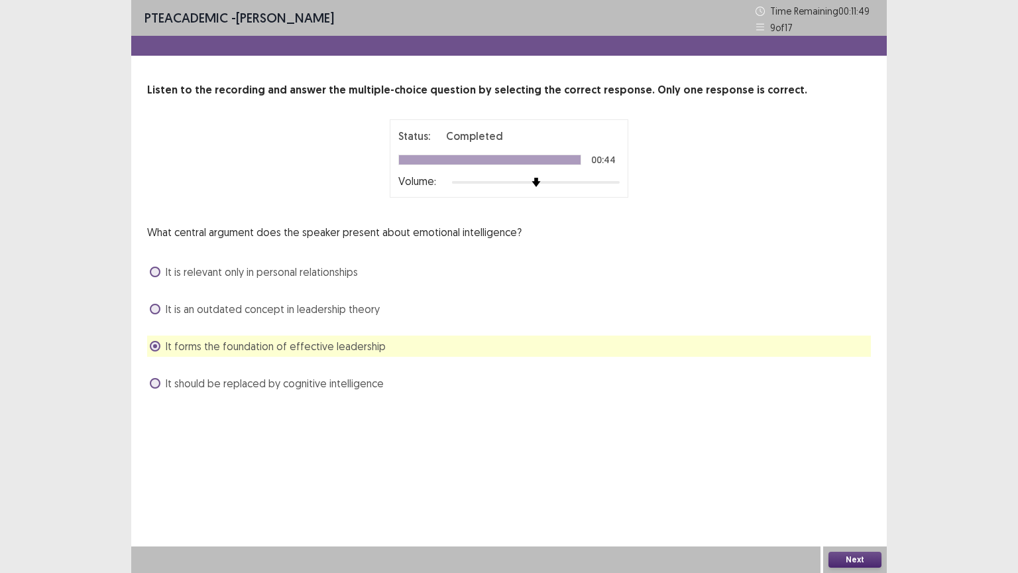
click at [870, 483] on button "Next" at bounding box center [855, 560] width 53 height 16
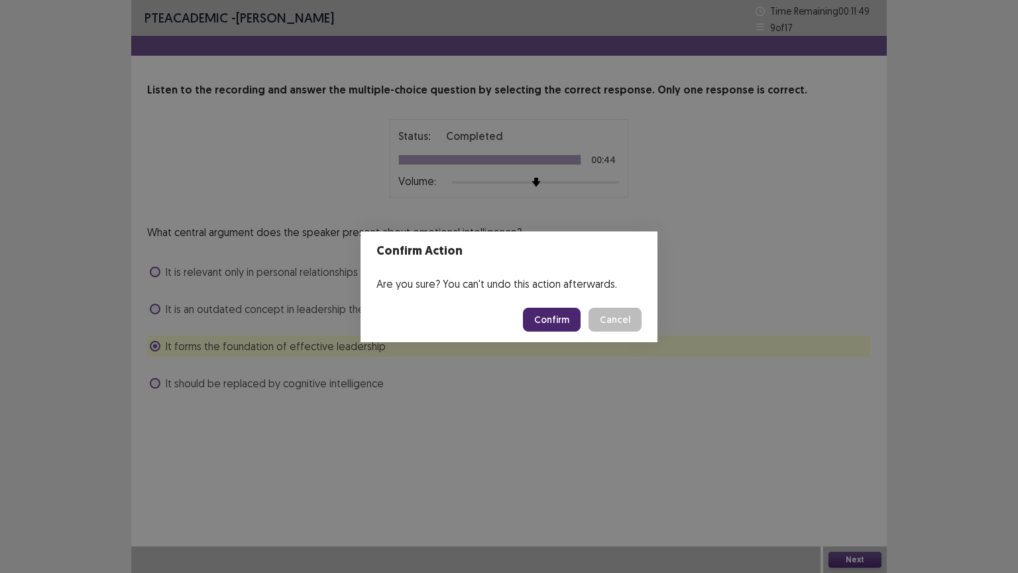
click at [565, 324] on button "Confirm" at bounding box center [552, 320] width 58 height 24
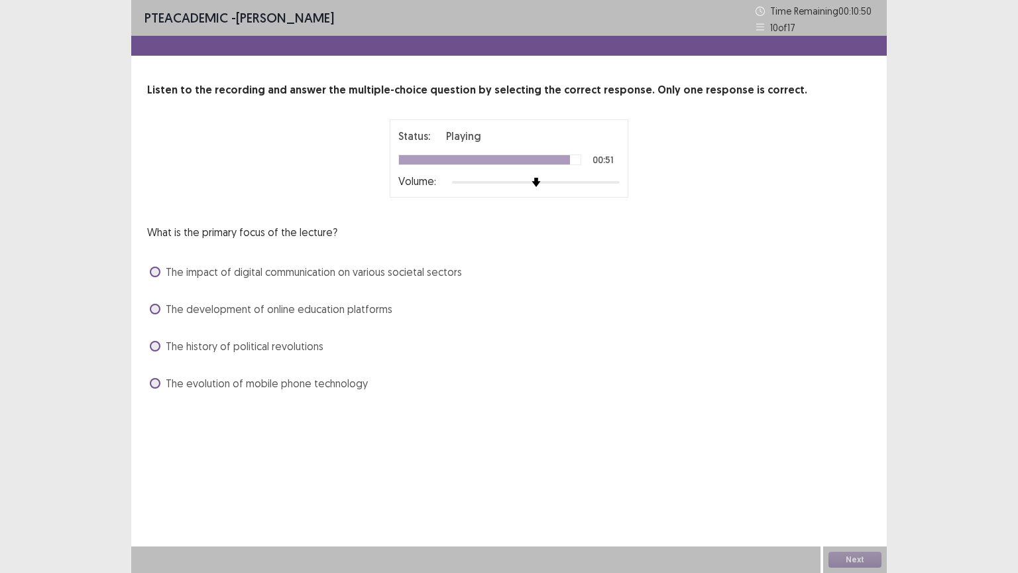
click at [404, 266] on span "The impact of digital communication on various societal sectors" at bounding box center [314, 272] width 296 height 16
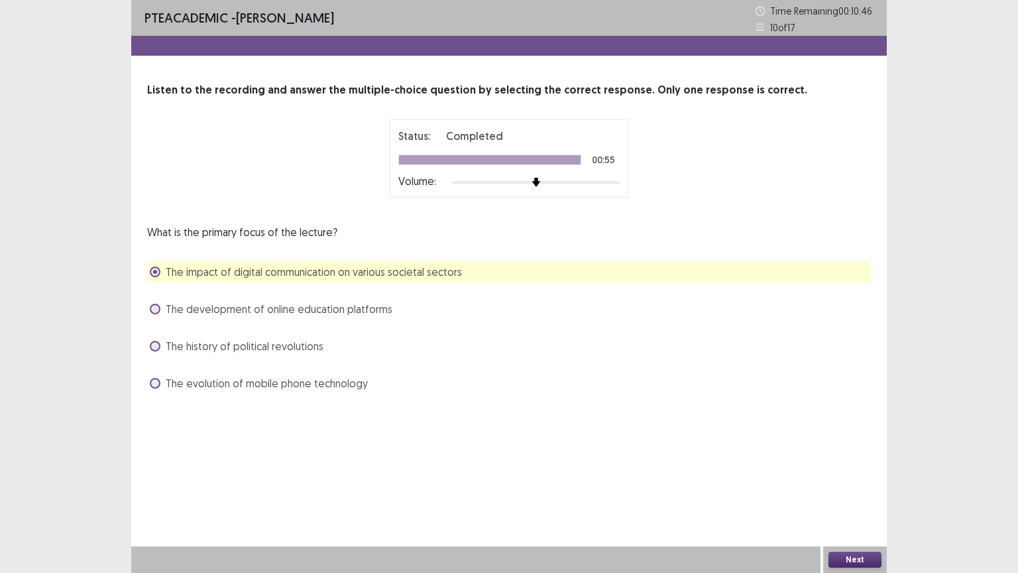
click at [857, 483] on button "Next" at bounding box center [855, 560] width 53 height 16
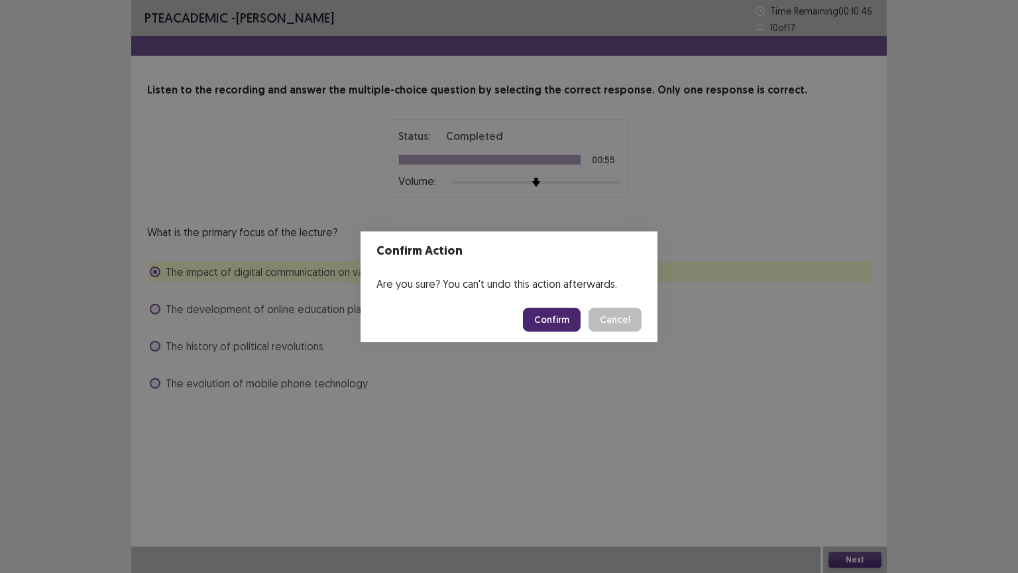
click at [562, 312] on button "Confirm" at bounding box center [552, 320] width 58 height 24
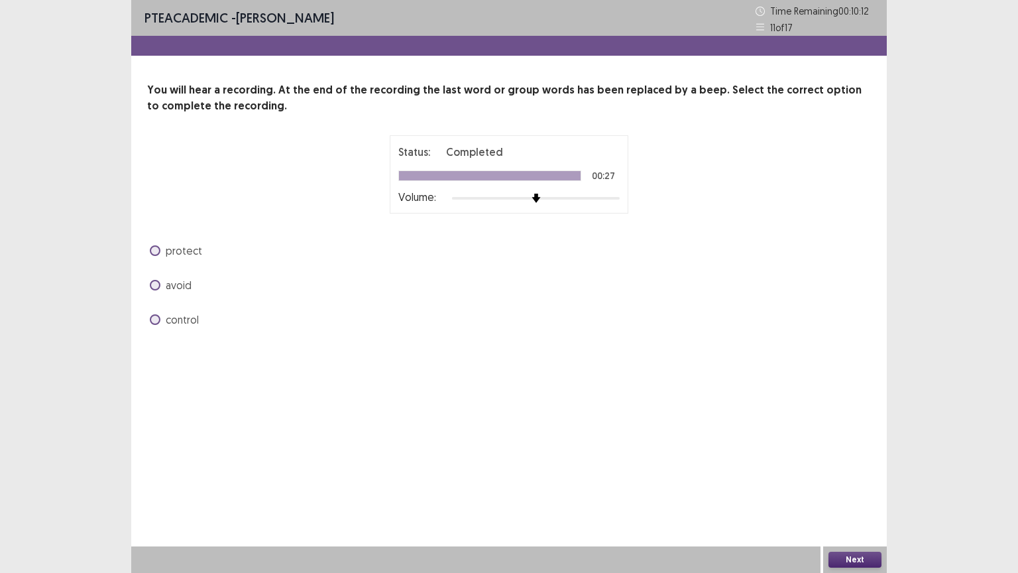
click at [178, 314] on span "control" at bounding box center [182, 320] width 33 height 16
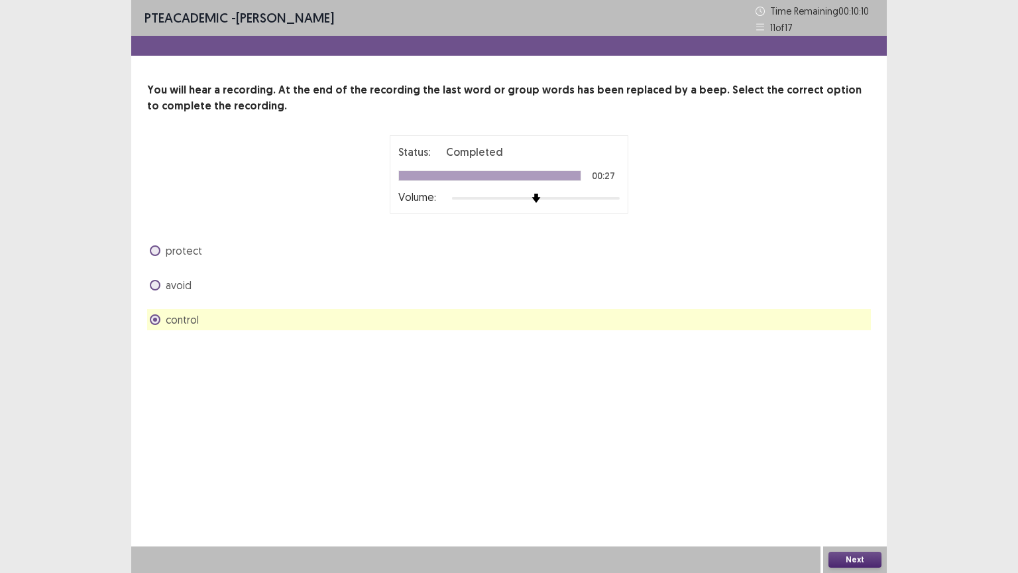
click at [870, 483] on button "Next" at bounding box center [855, 560] width 53 height 16
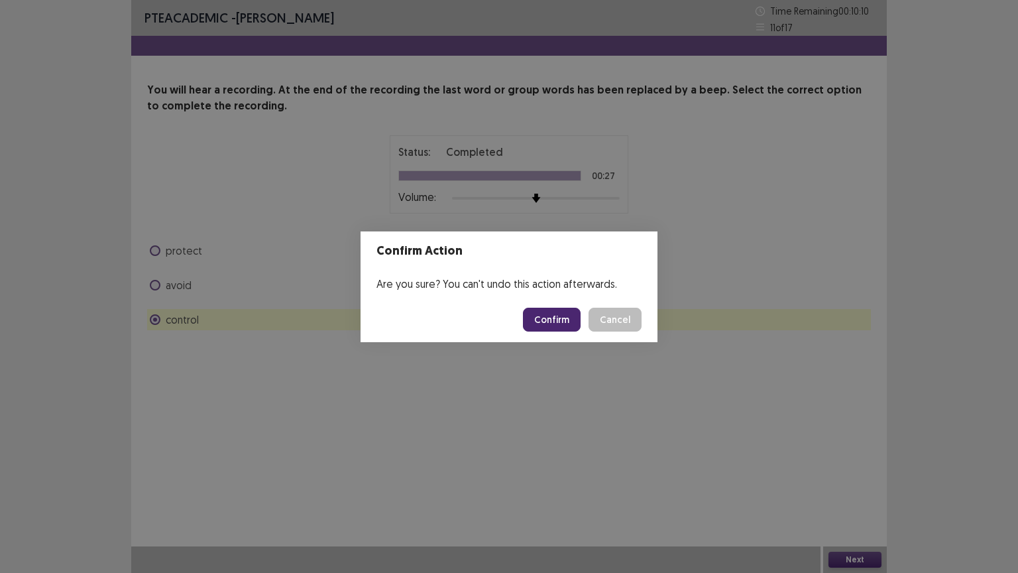
click at [565, 322] on button "Confirm" at bounding box center [552, 320] width 58 height 24
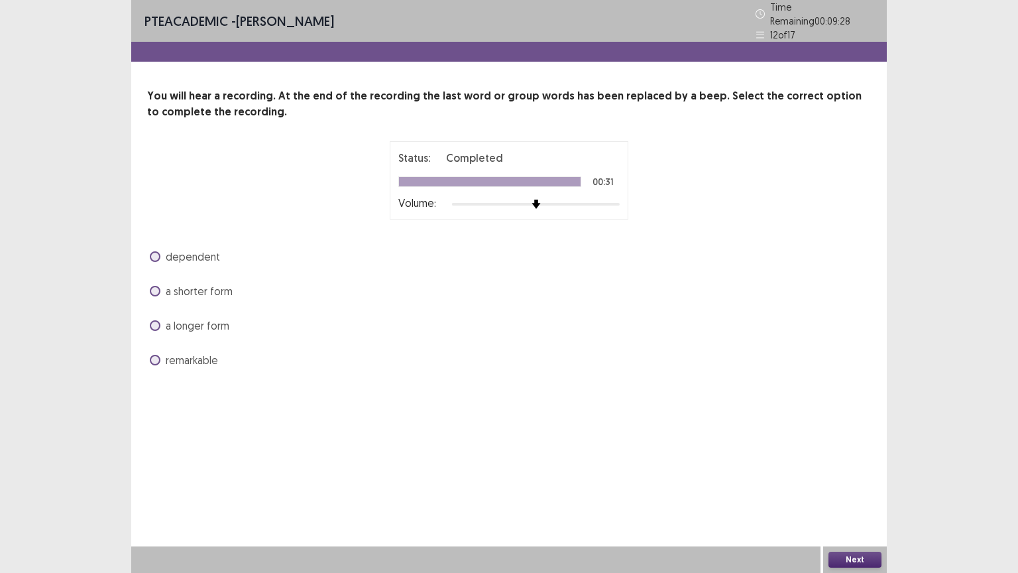
click at [193, 251] on span "dependent" at bounding box center [193, 257] width 54 height 16
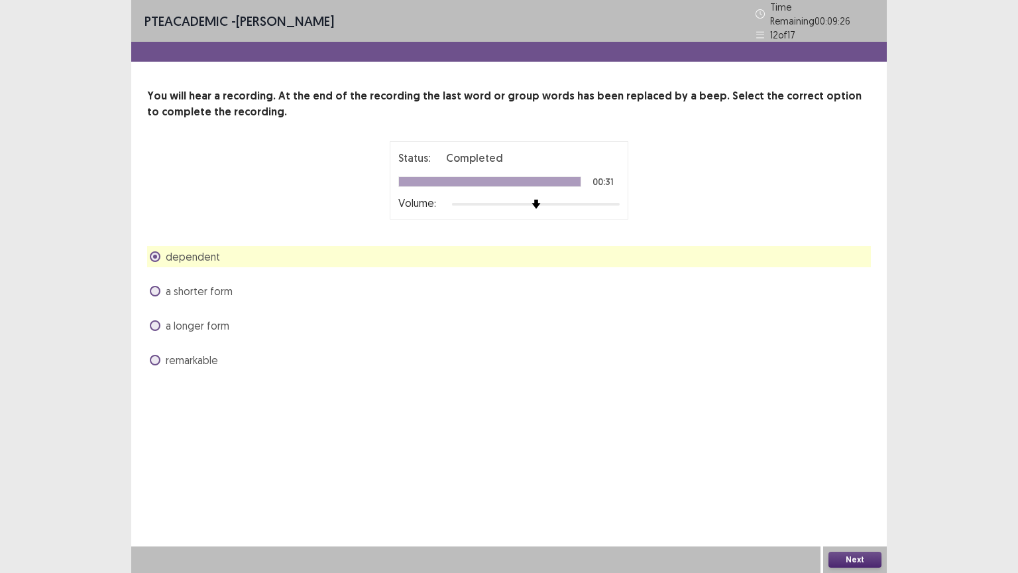
click at [854, 483] on button "Next" at bounding box center [855, 560] width 53 height 16
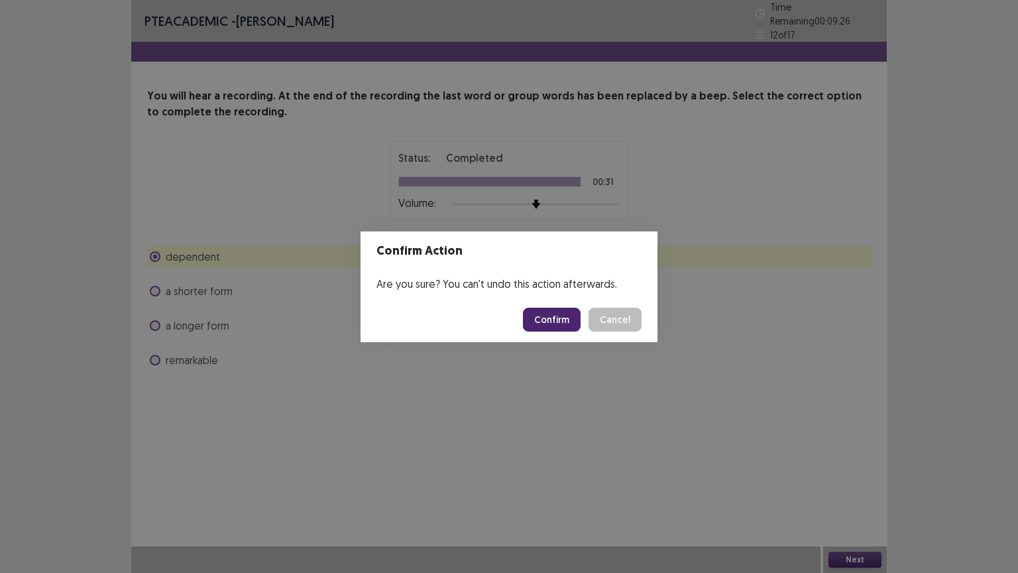
click at [567, 313] on button "Confirm" at bounding box center [552, 320] width 58 height 24
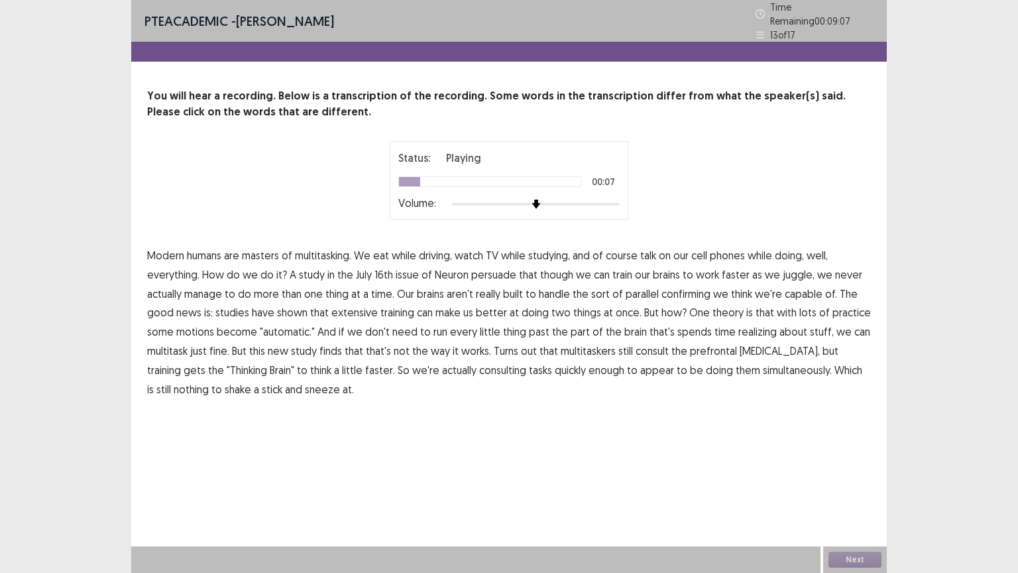
click at [621, 249] on span "course" at bounding box center [622, 255] width 32 height 16
click at [632, 249] on span "course" at bounding box center [622, 255] width 32 height 16
click at [493, 267] on span "persuade" at bounding box center [493, 275] width 45 height 16
click at [688, 288] on span "confirming" at bounding box center [686, 294] width 49 height 16
click at [208, 324] on span "motions" at bounding box center [195, 332] width 38 height 16
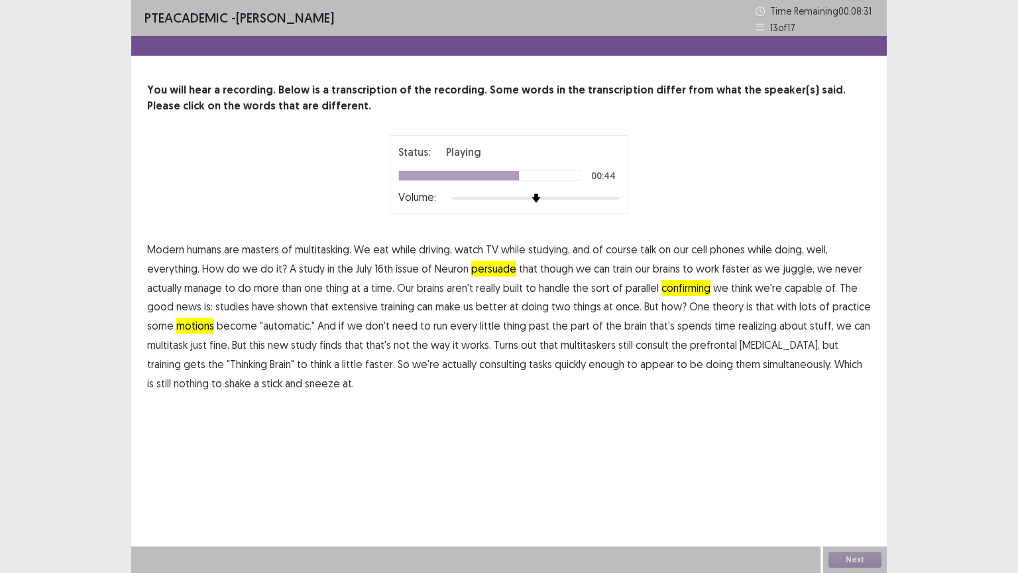
click at [743, 326] on span "realizing" at bounding box center [758, 326] width 38 height 16
click at [479, 364] on span "consulting" at bounding box center [502, 364] width 47 height 16
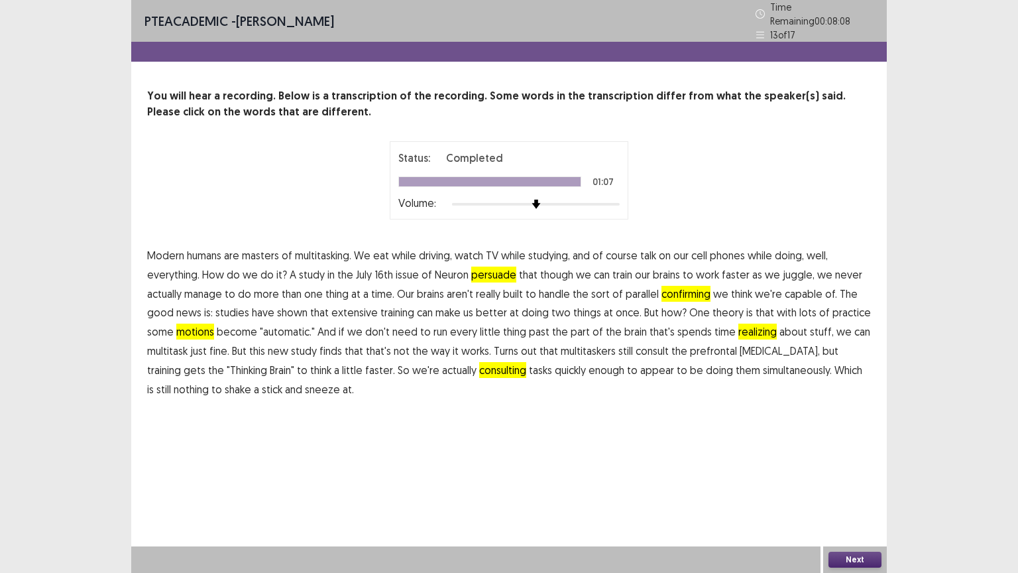
click at [854, 483] on button "Next" at bounding box center [855, 560] width 53 height 16
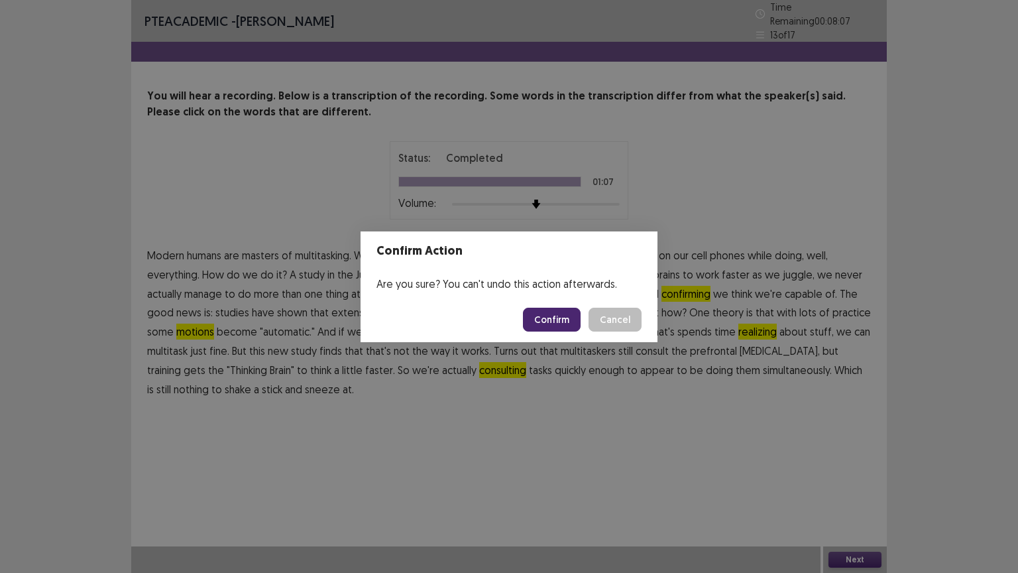
click at [546, 324] on button "Confirm" at bounding box center [552, 320] width 58 height 24
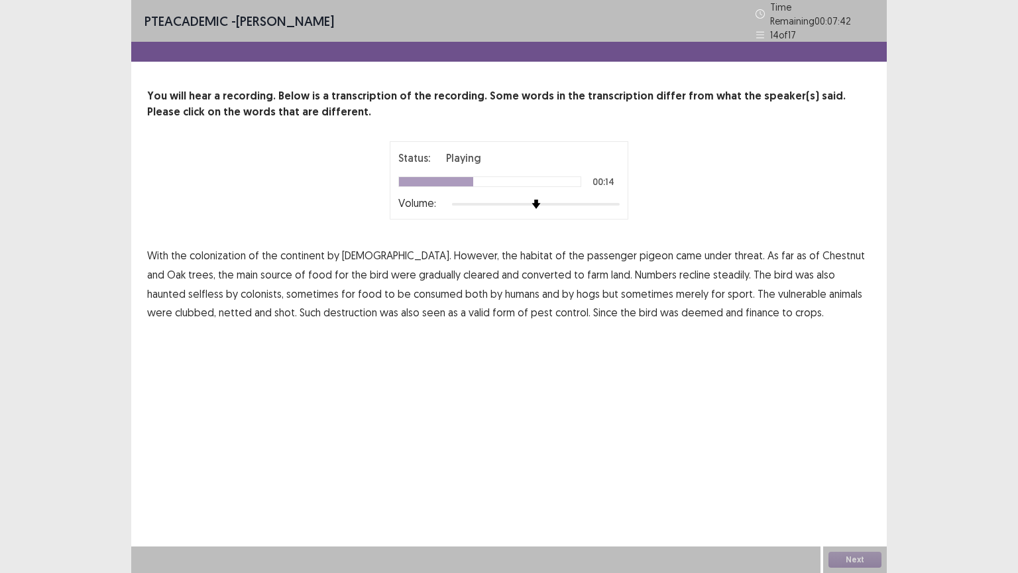
click at [680, 267] on span "recline" at bounding box center [695, 275] width 31 height 16
click at [223, 286] on span "selfless" at bounding box center [205, 294] width 35 height 16
click at [829, 288] on span "animals" at bounding box center [845, 294] width 33 height 16
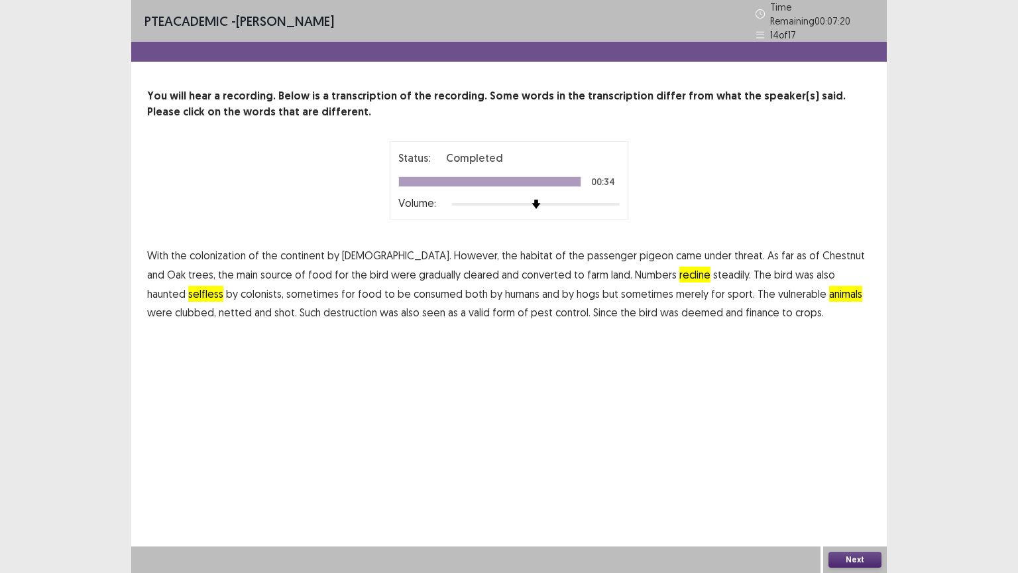
click at [746, 306] on span "finance" at bounding box center [763, 312] width 34 height 16
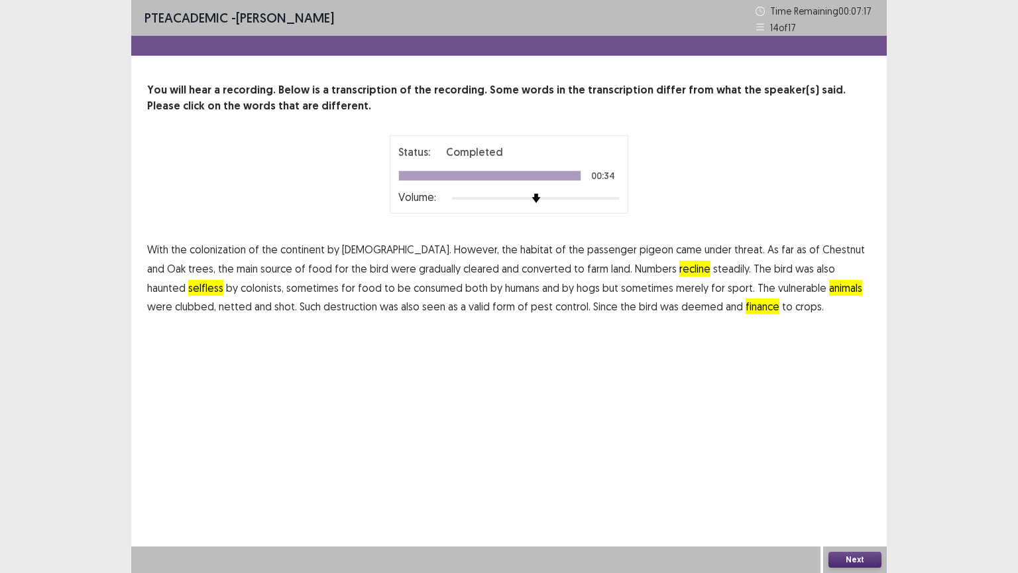
click at [855, 483] on button "Next" at bounding box center [855, 560] width 53 height 16
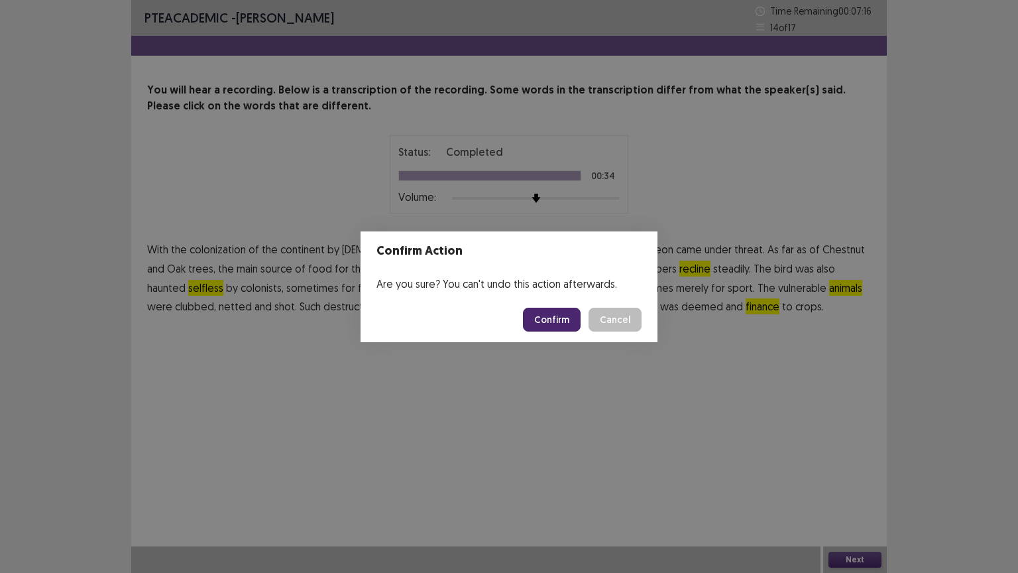
click at [552, 321] on button "Confirm" at bounding box center [552, 320] width 58 height 24
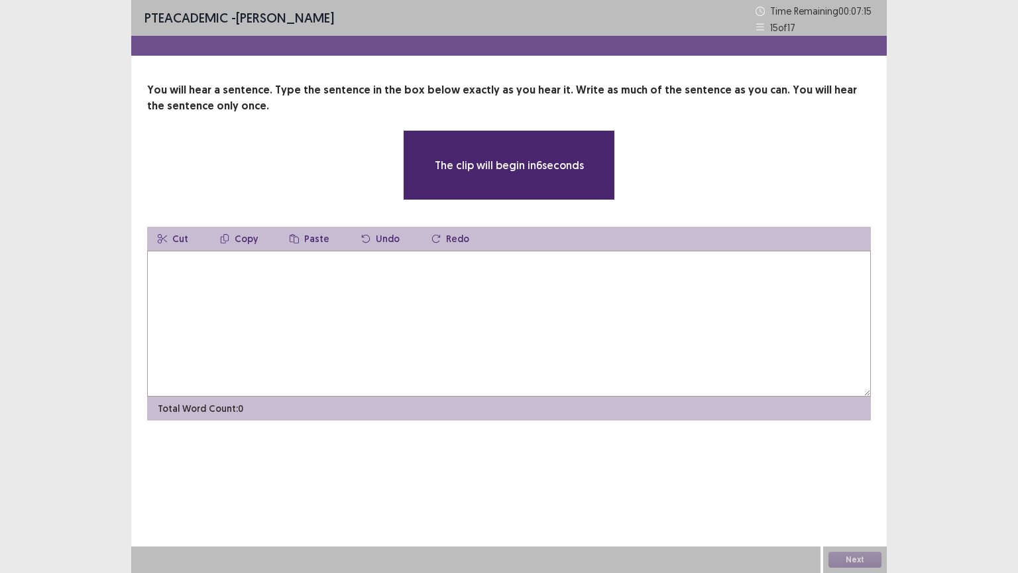
click at [495, 289] on textarea at bounding box center [509, 324] width 724 height 146
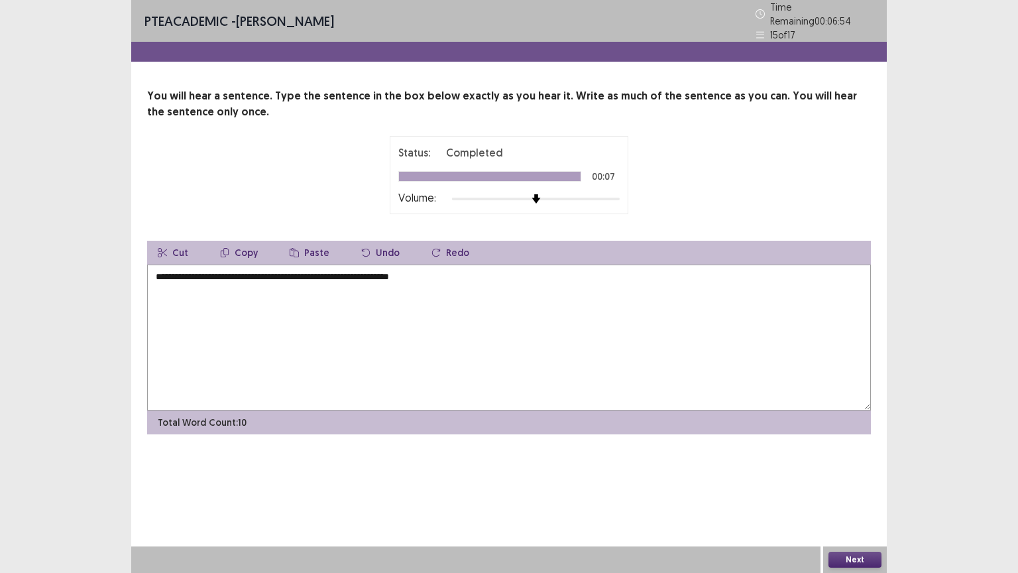
click at [161, 273] on textarea "**********" at bounding box center [509, 338] width 724 height 146
click at [202, 271] on textarea "**********" at bounding box center [509, 338] width 724 height 146
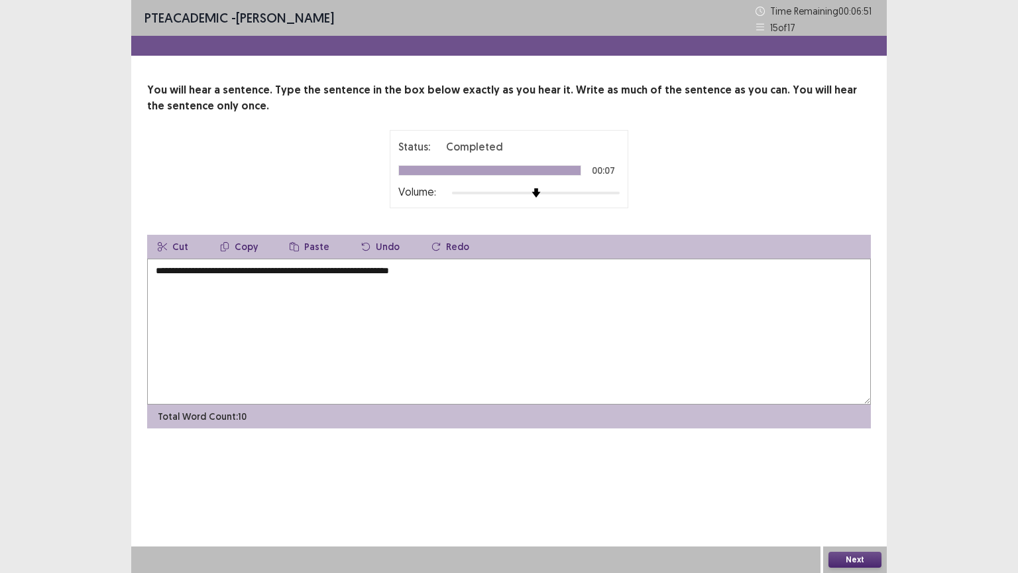
click at [202, 271] on textarea "**********" at bounding box center [509, 332] width 724 height 146
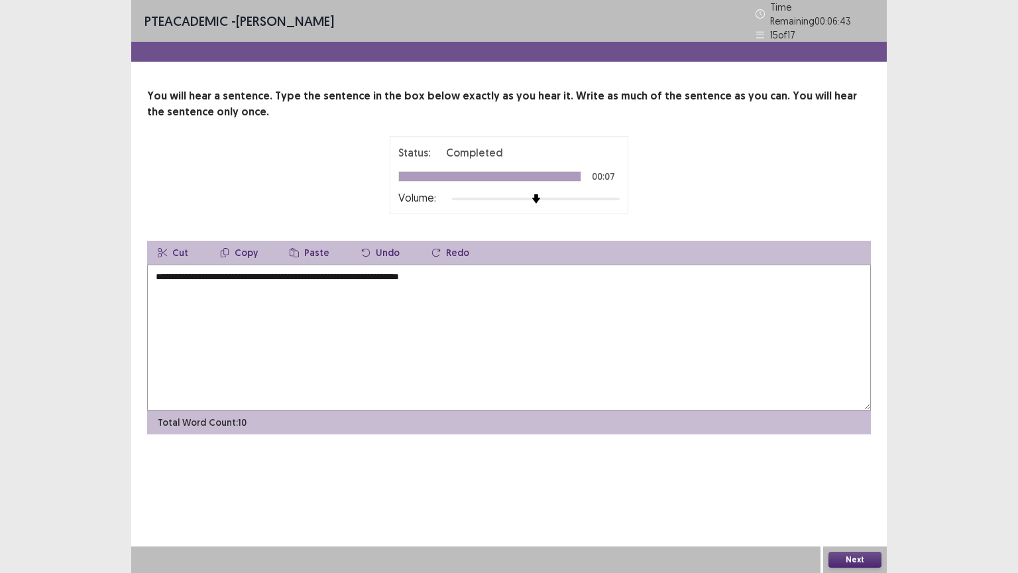
click at [275, 265] on textarea "**********" at bounding box center [509, 338] width 724 height 146
click at [273, 272] on textarea "**********" at bounding box center [509, 338] width 724 height 146
click at [382, 271] on textarea "**********" at bounding box center [509, 338] width 724 height 146
type textarea "**********"
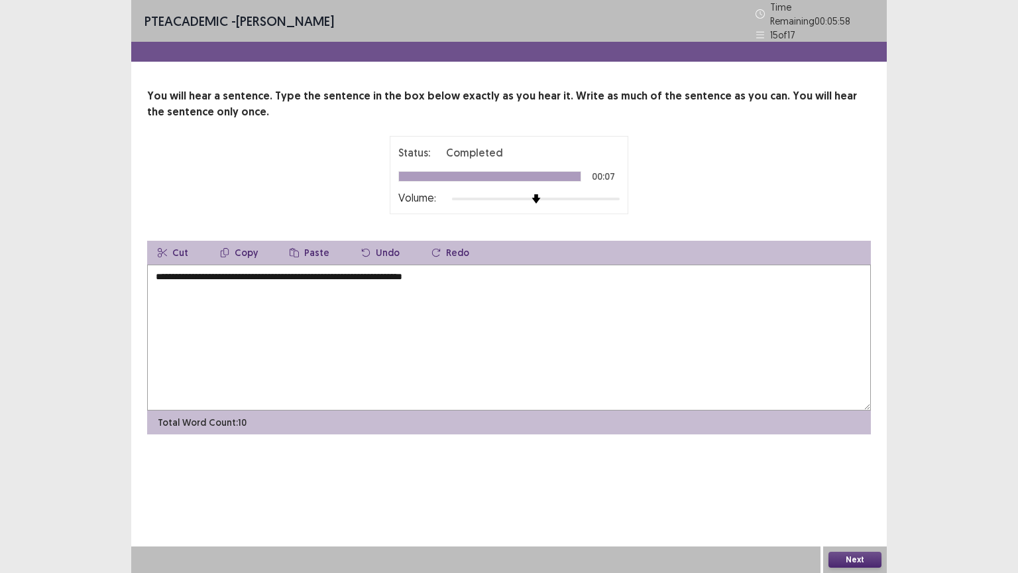
click at [865, 483] on button "Next" at bounding box center [855, 560] width 53 height 16
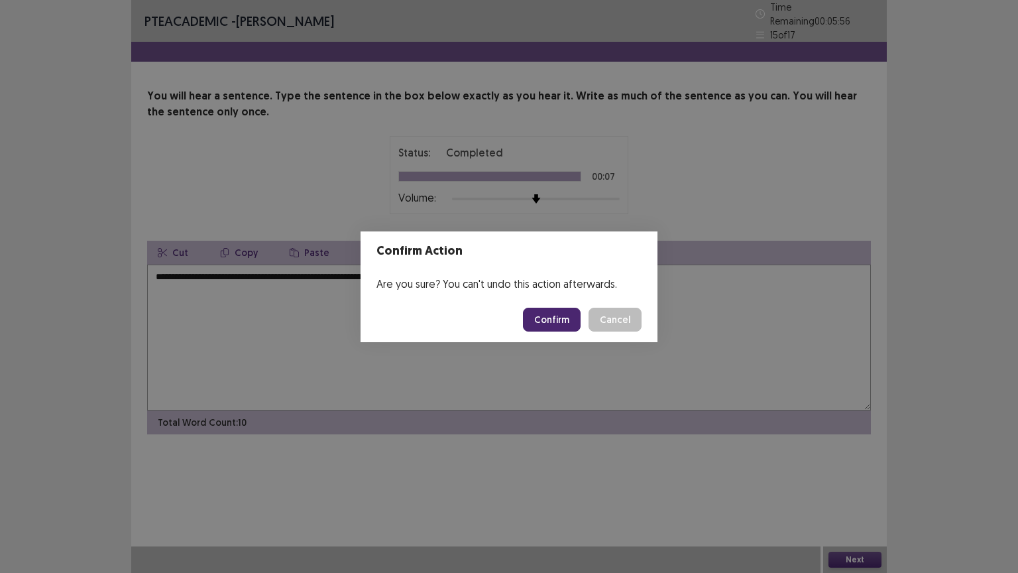
click at [569, 318] on button "Confirm" at bounding box center [552, 320] width 58 height 24
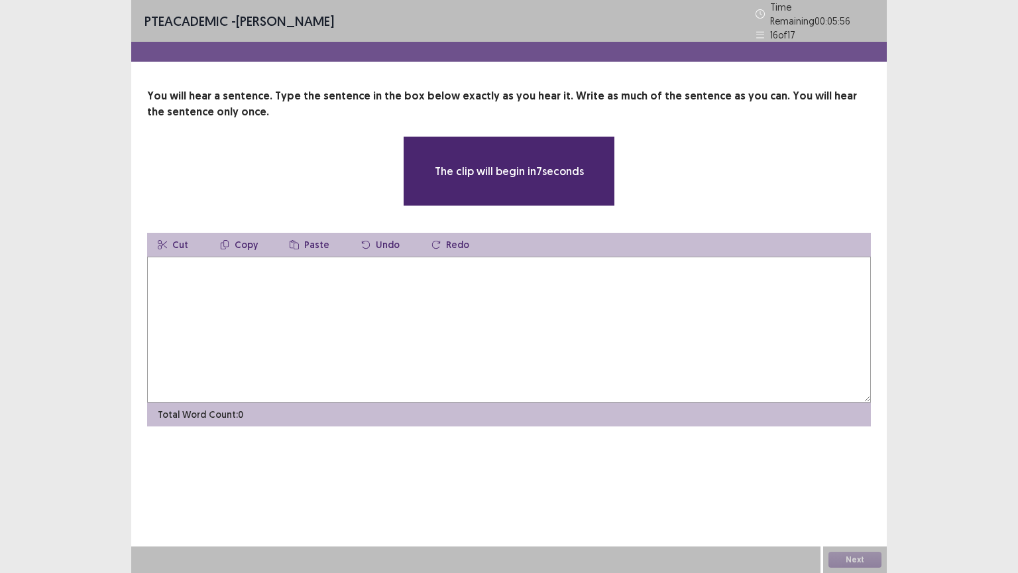
click at [551, 296] on textarea at bounding box center [509, 330] width 724 height 146
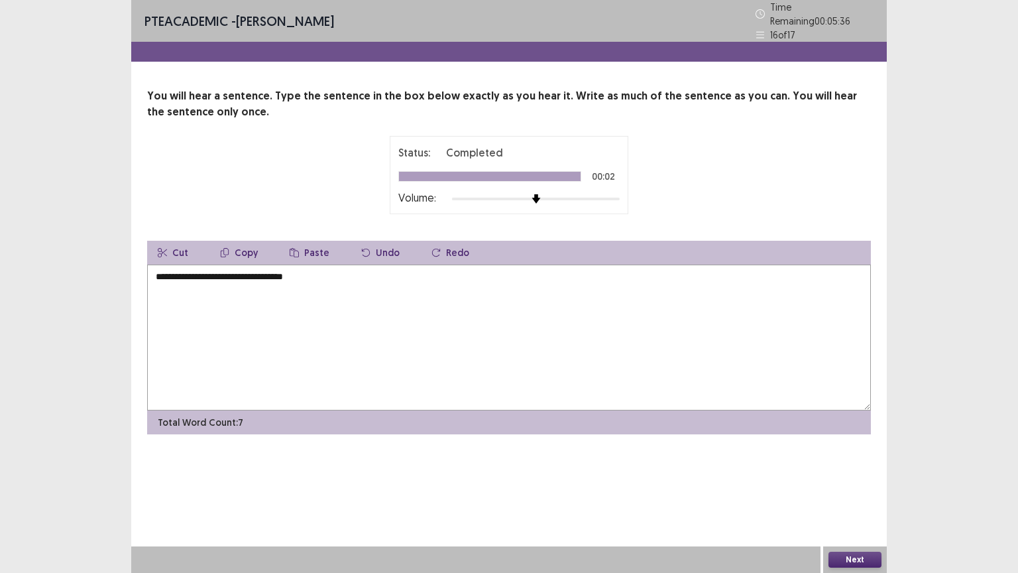
click at [157, 270] on textarea "**********" at bounding box center [509, 338] width 724 height 146
type textarea "**********"
click at [859, 483] on button "Next" at bounding box center [855, 560] width 53 height 16
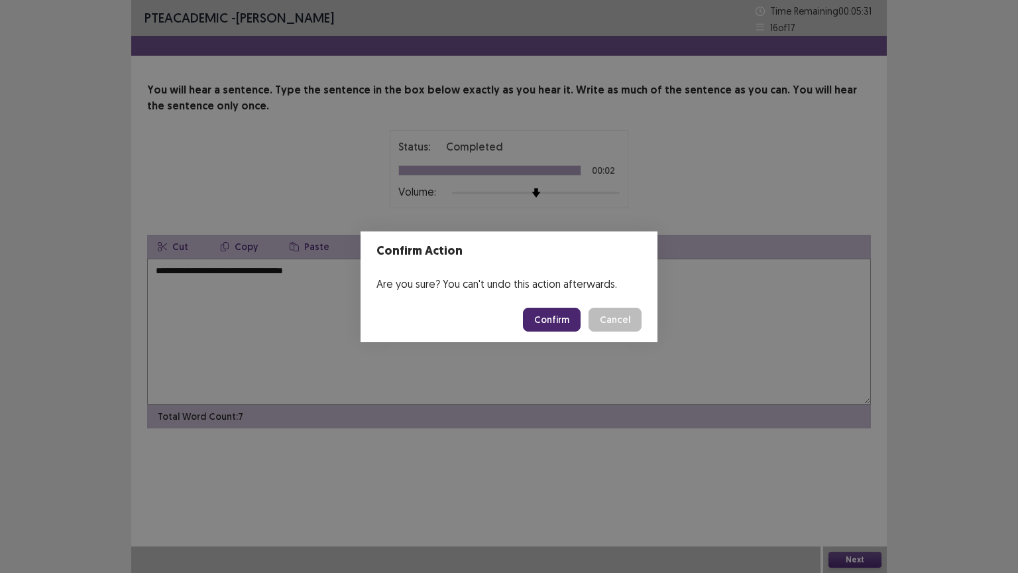
click at [569, 321] on button "Confirm" at bounding box center [552, 320] width 58 height 24
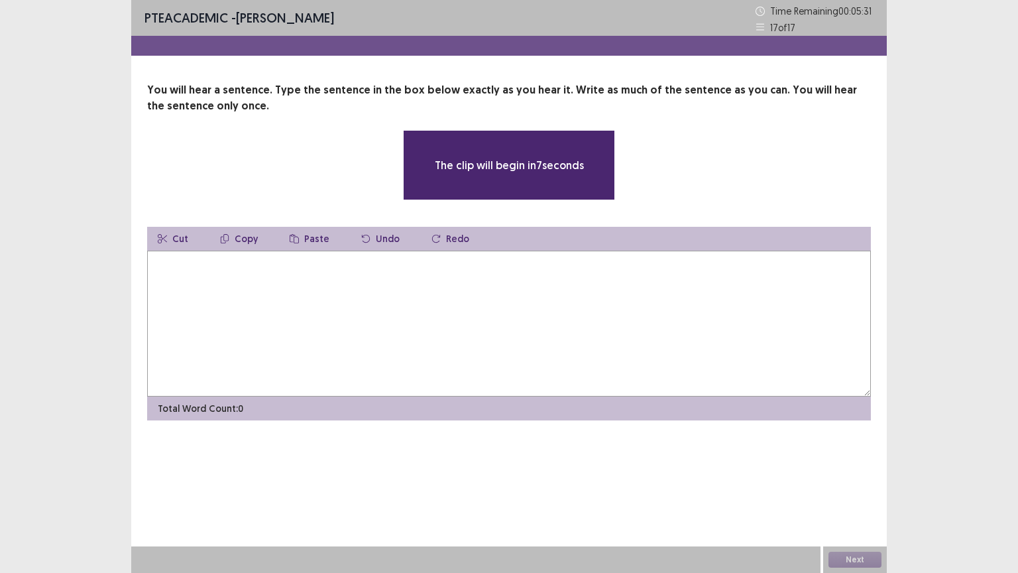
click at [505, 281] on textarea at bounding box center [509, 324] width 724 height 146
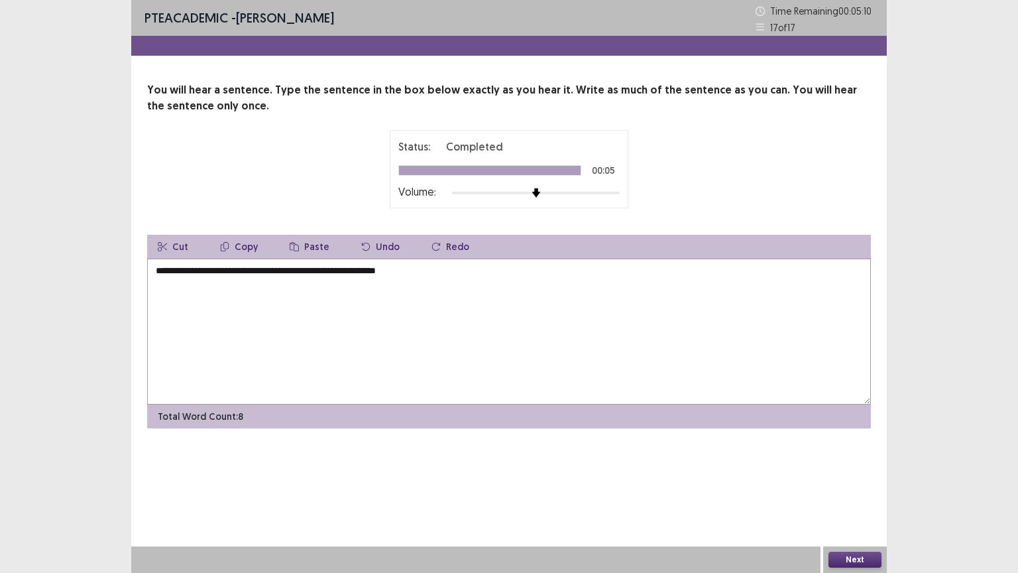
click at [159, 269] on textarea "**********" at bounding box center [509, 332] width 724 height 146
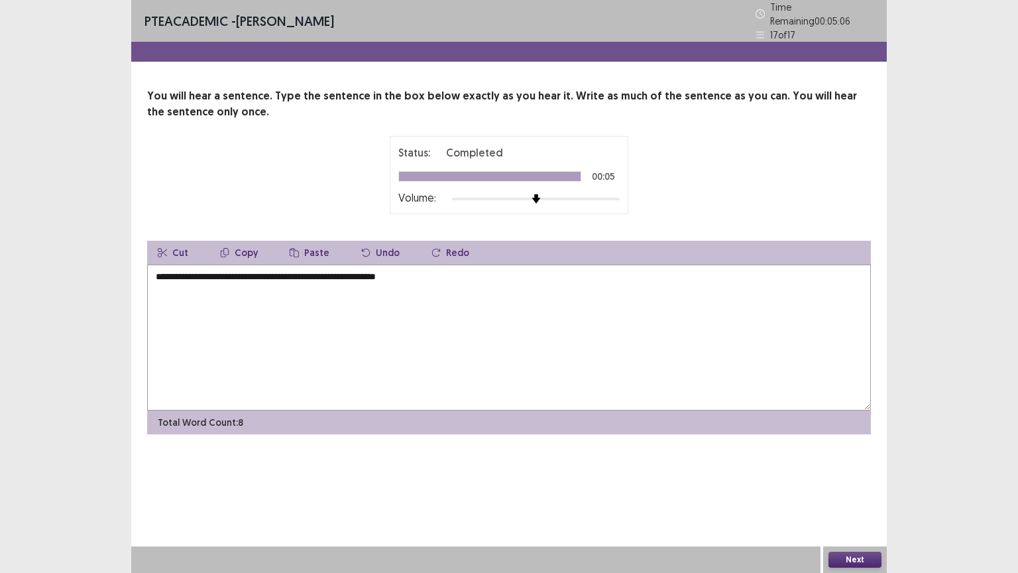
drag, startPoint x: 263, startPoint y: 271, endPoint x: 235, endPoint y: 273, distance: 27.3
click at [235, 273] on textarea "**********" at bounding box center [509, 338] width 724 height 146
type textarea "**********"
click at [871, 483] on button "Next" at bounding box center [855, 560] width 53 height 16
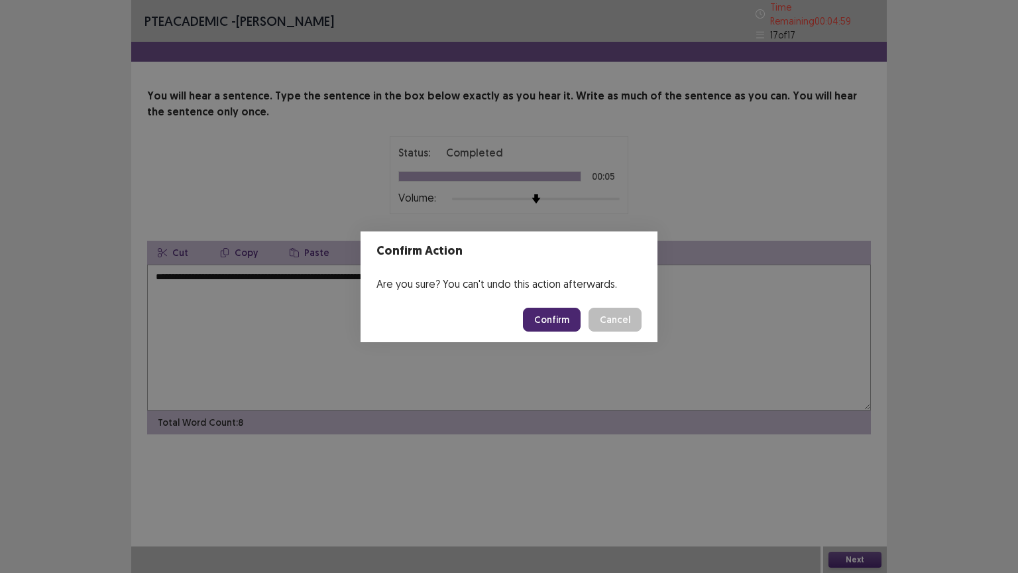
click at [570, 312] on button "Confirm" at bounding box center [552, 320] width 58 height 24
